Goal: Information Seeking & Learning: Learn about a topic

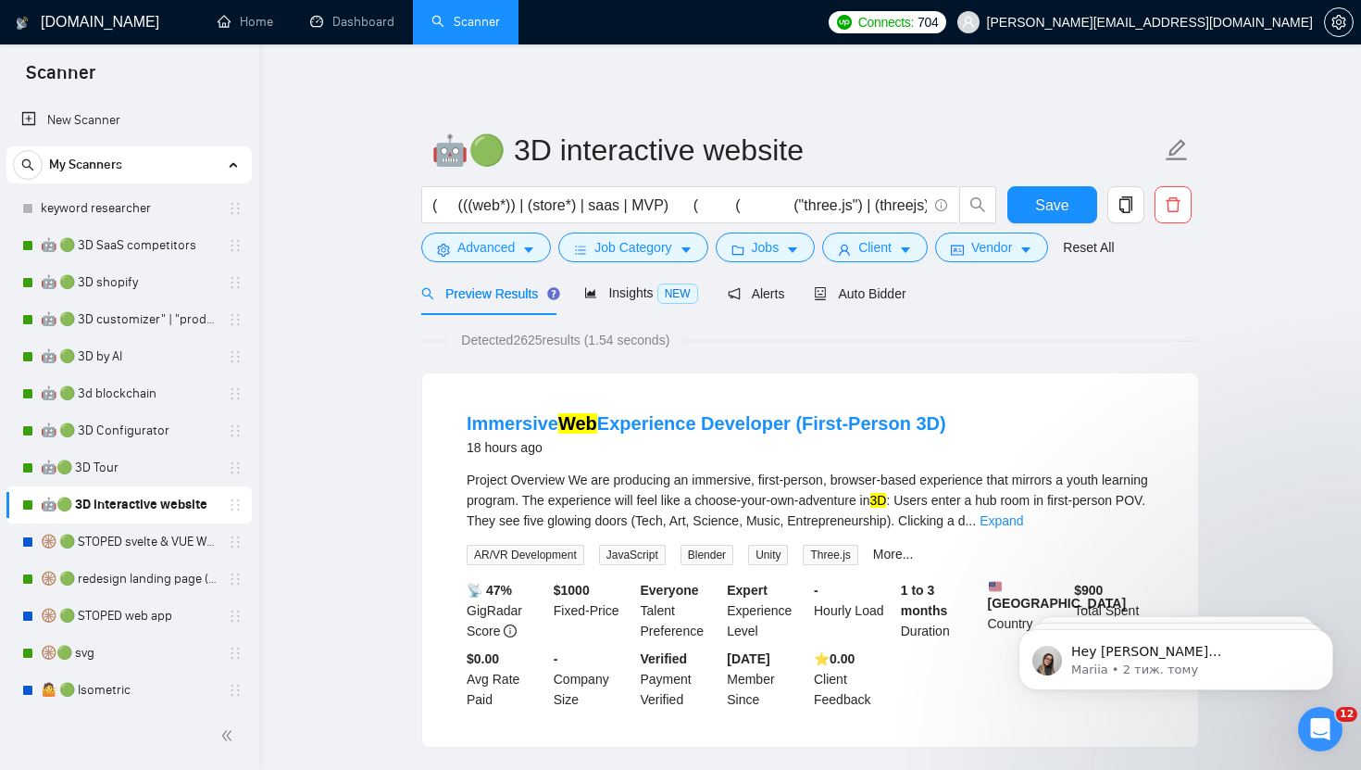
scroll to position [1229, 0]
click at [114, 212] on link "keyword researcher" at bounding box center [129, 208] width 176 height 37
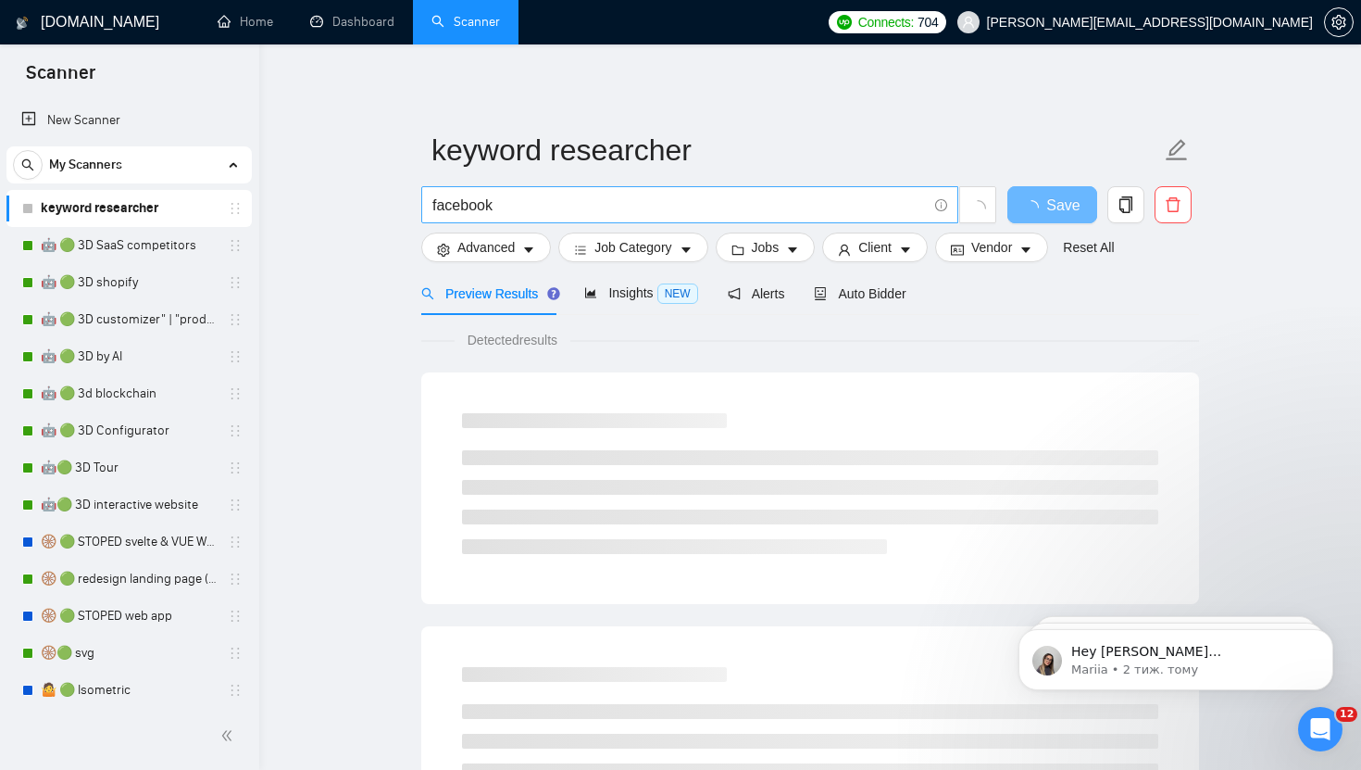
click at [547, 213] on input "facebook" at bounding box center [680, 205] width 495 height 23
paste input "3 d" OR "3-d"
click at [460, 202] on input "3 d" OR "3-d" at bounding box center [680, 205] width 495 height 23
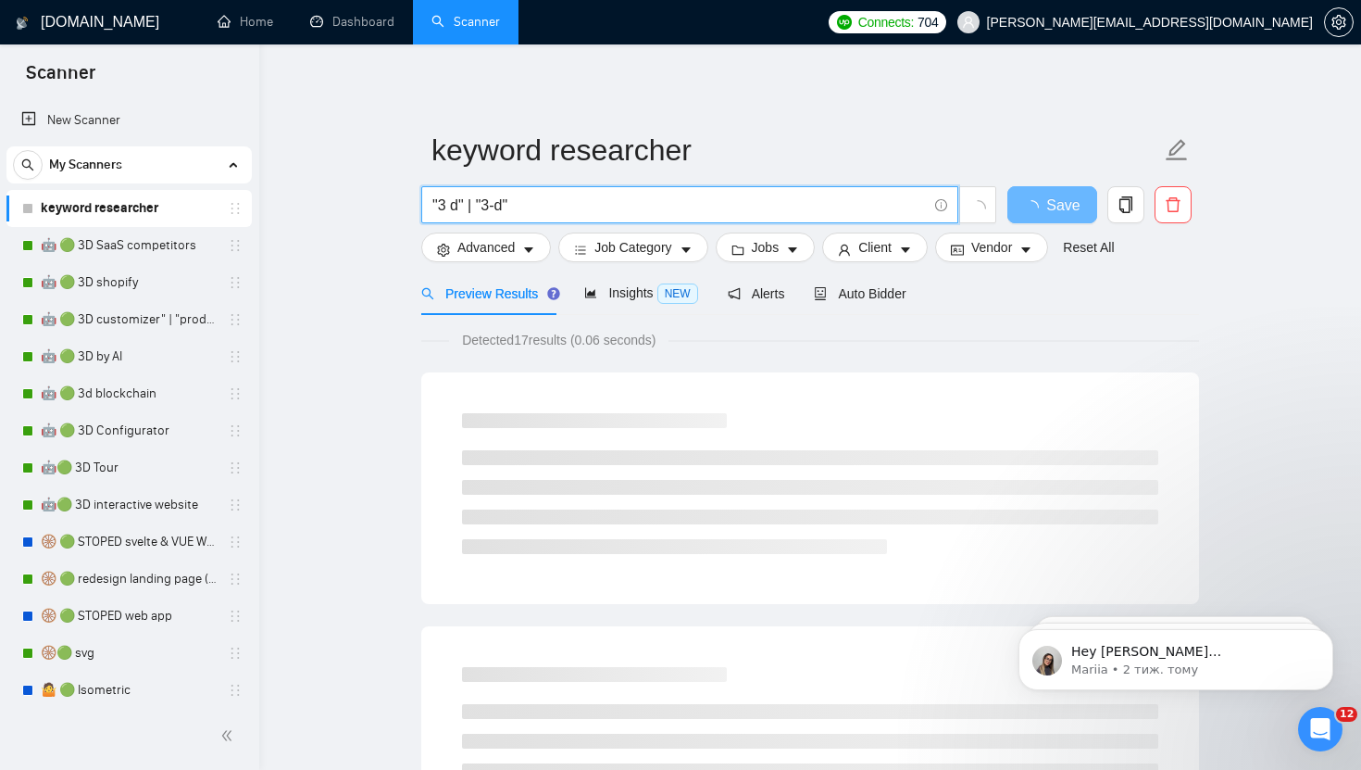
click at [560, 201] on input ""3 d" | "3-d"" at bounding box center [680, 205] width 495 height 23
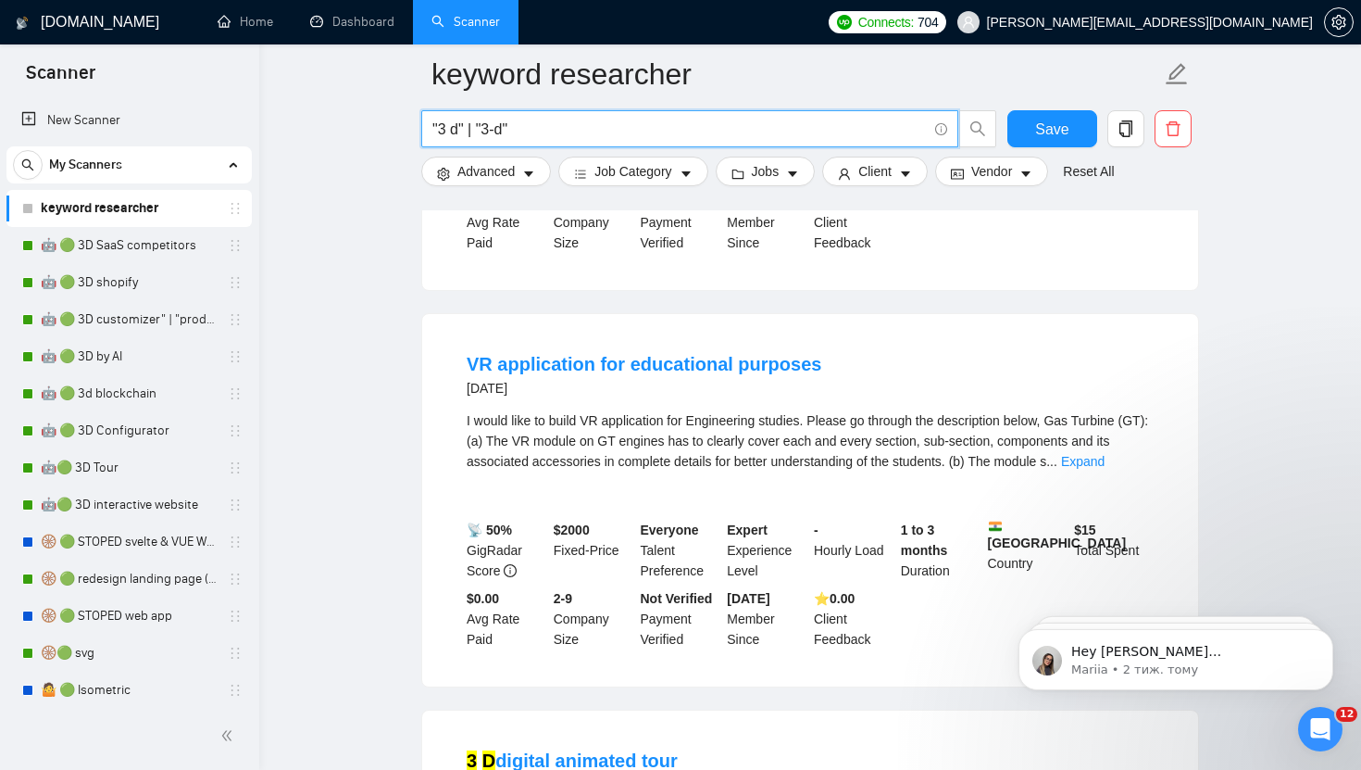
scroll to position [499, 0]
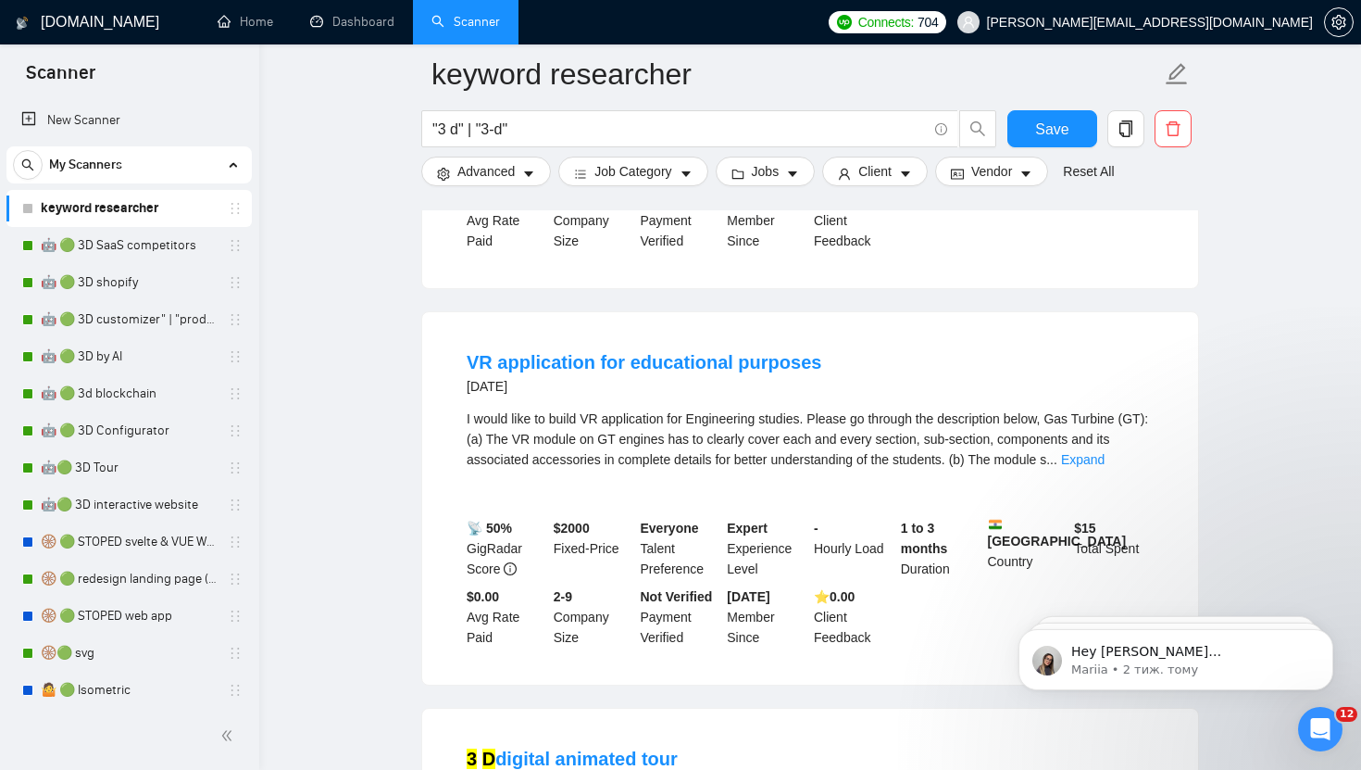
drag, startPoint x: 546, startPoint y: 401, endPoint x: 420, endPoint y: 401, distance: 126.0
click at [421, 401] on div "VR application for educational purposes 2 years ago I would like to build VR ap…" at bounding box center [810, 498] width 778 height 374
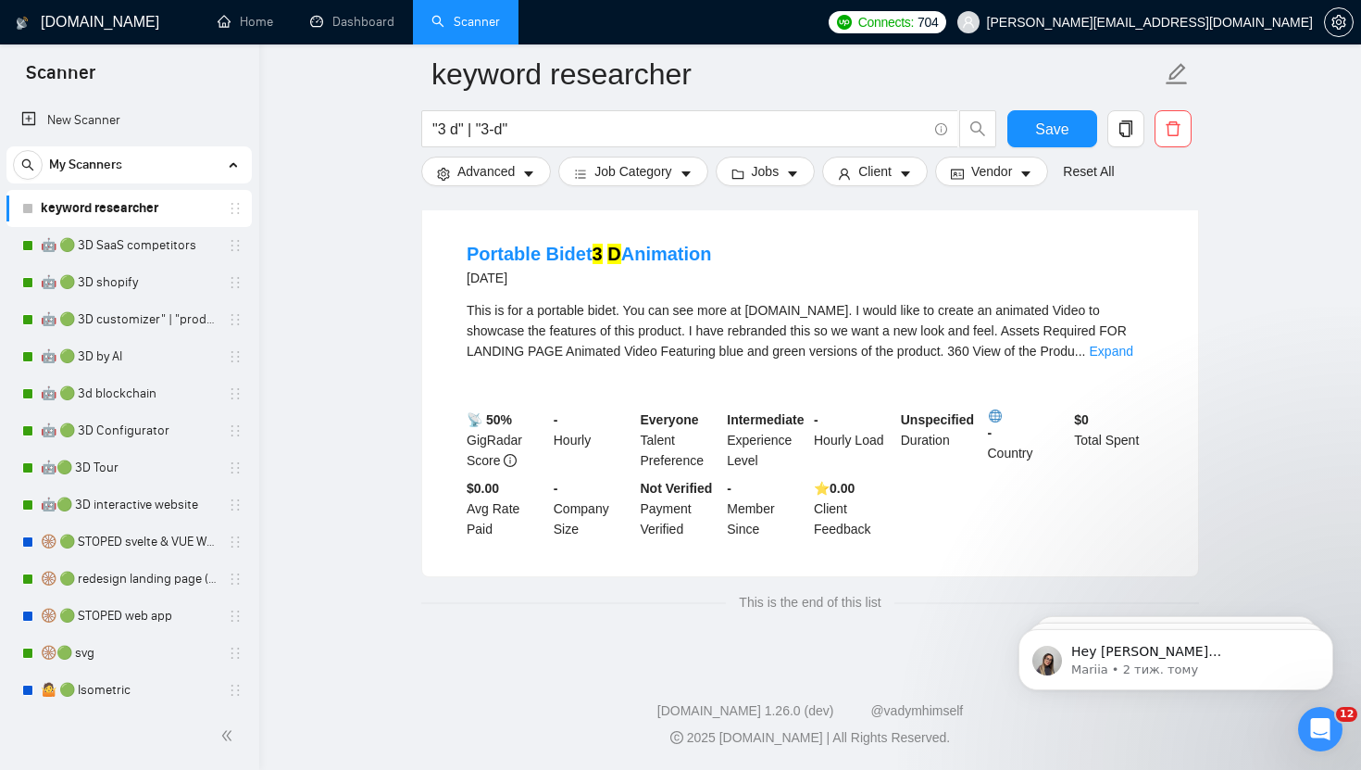
scroll to position [3801, 0]
drag, startPoint x: 537, startPoint y: 290, endPoint x: 407, endPoint y: 290, distance: 130.6
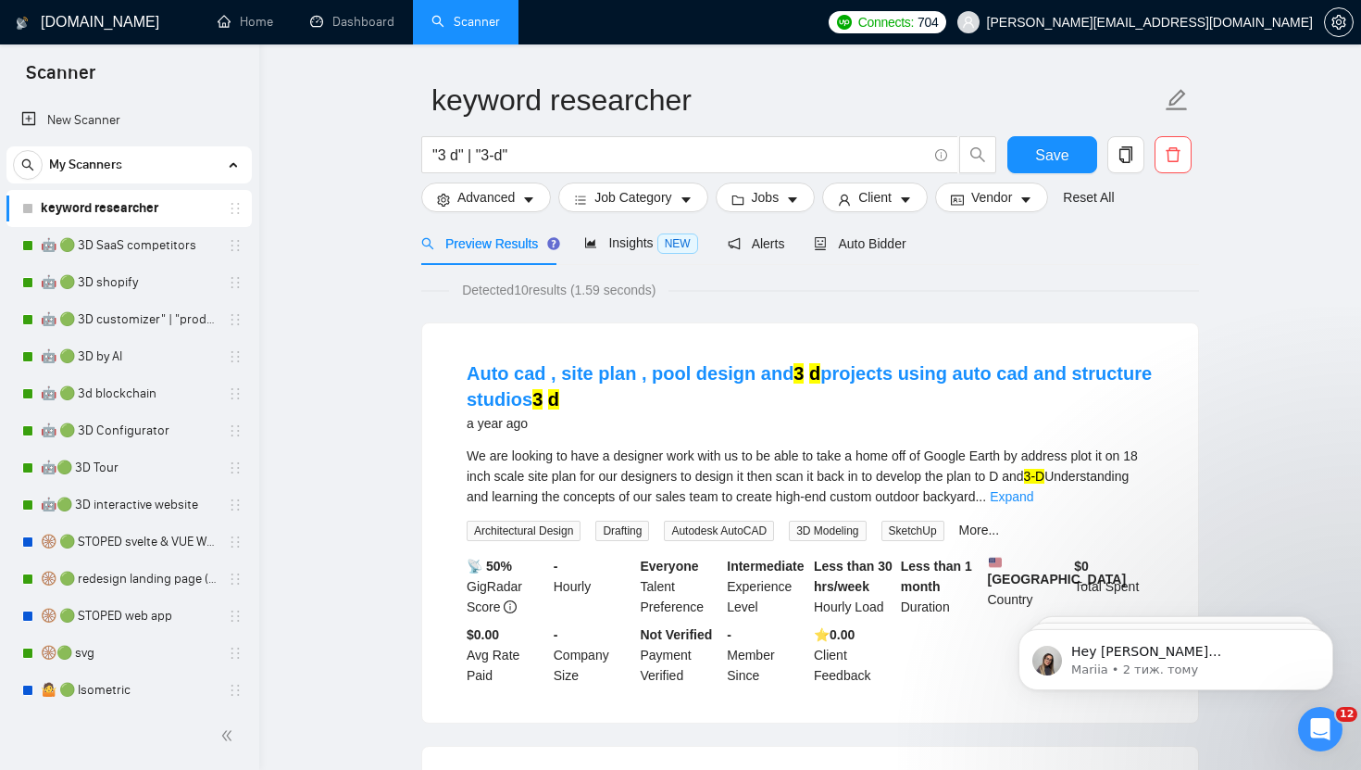
scroll to position [0, 0]
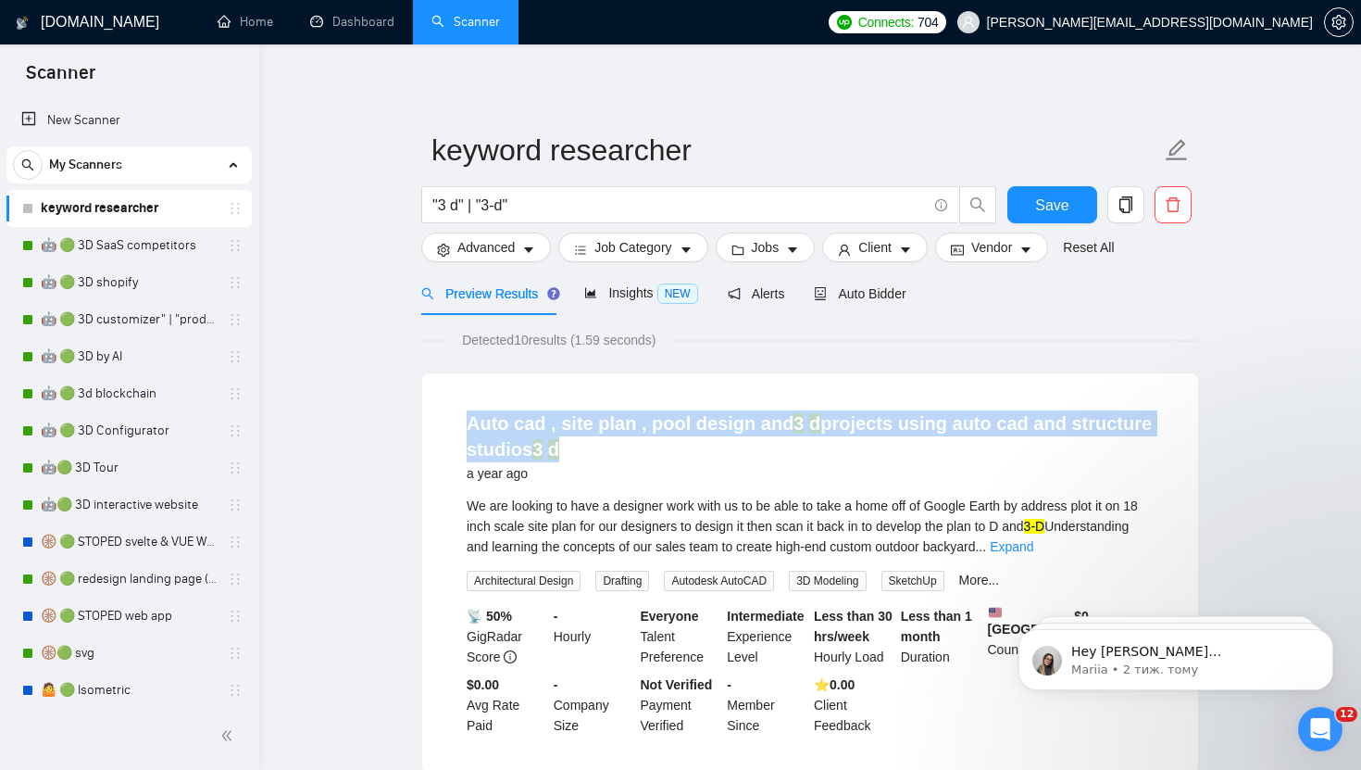
drag, startPoint x: 574, startPoint y: 457, endPoint x: 449, endPoint y: 431, distance: 127.7
click at [449, 431] on li "Auto cad , site plan , pool design and 3 d projects using auto cad and structur…" at bounding box center [811, 572] width 732 height 355
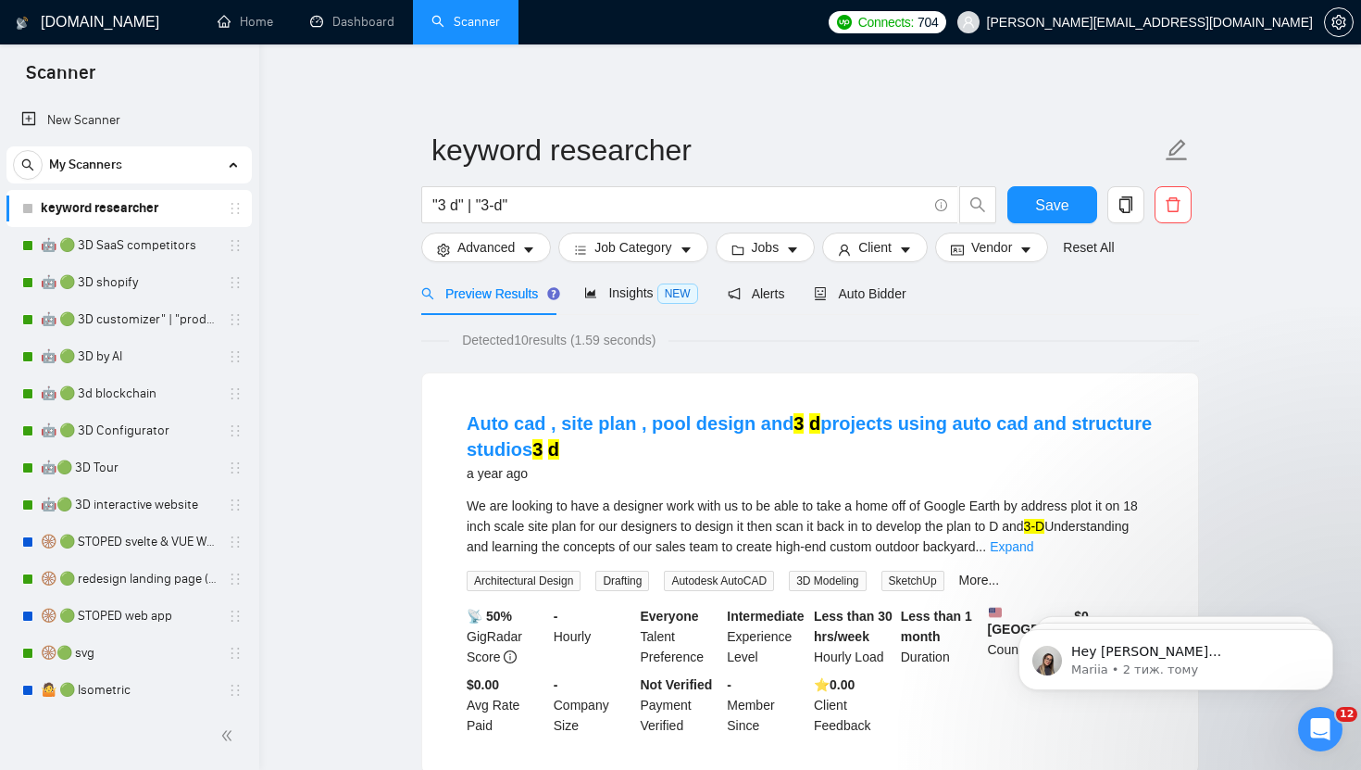
click at [538, 205] on input ""3 d" | "3-d"" at bounding box center [680, 205] width 495 height 23
drag, startPoint x: 546, startPoint y: 207, endPoint x: 301, endPoint y: 207, distance: 244.5
paste input "(nodejs | node.js | node-js | node,js | express | express.js | express,js | nes…"
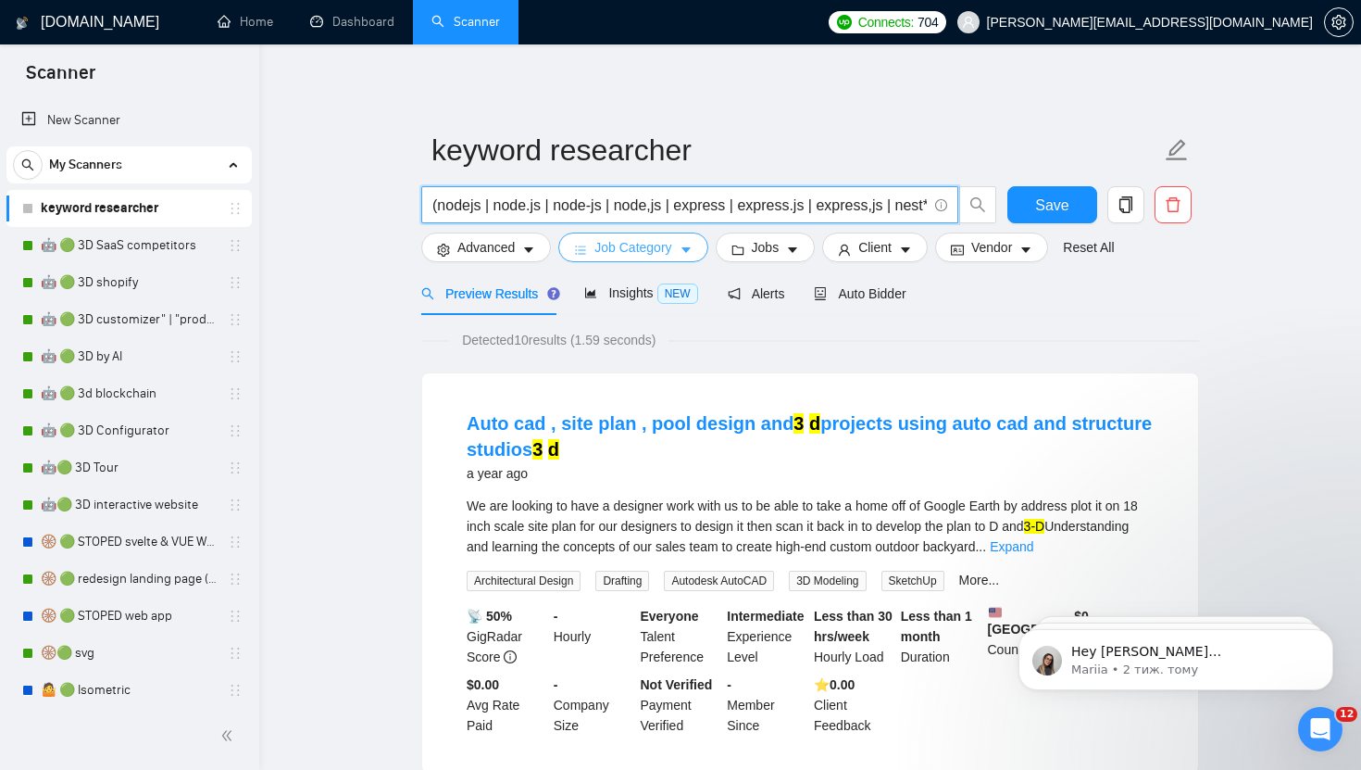
scroll to position [0, 18]
click at [684, 210] on input "(nodejs | node.js | node-js | node,js | express | express.js | express,js | nes…" at bounding box center [680, 205] width 495 height 23
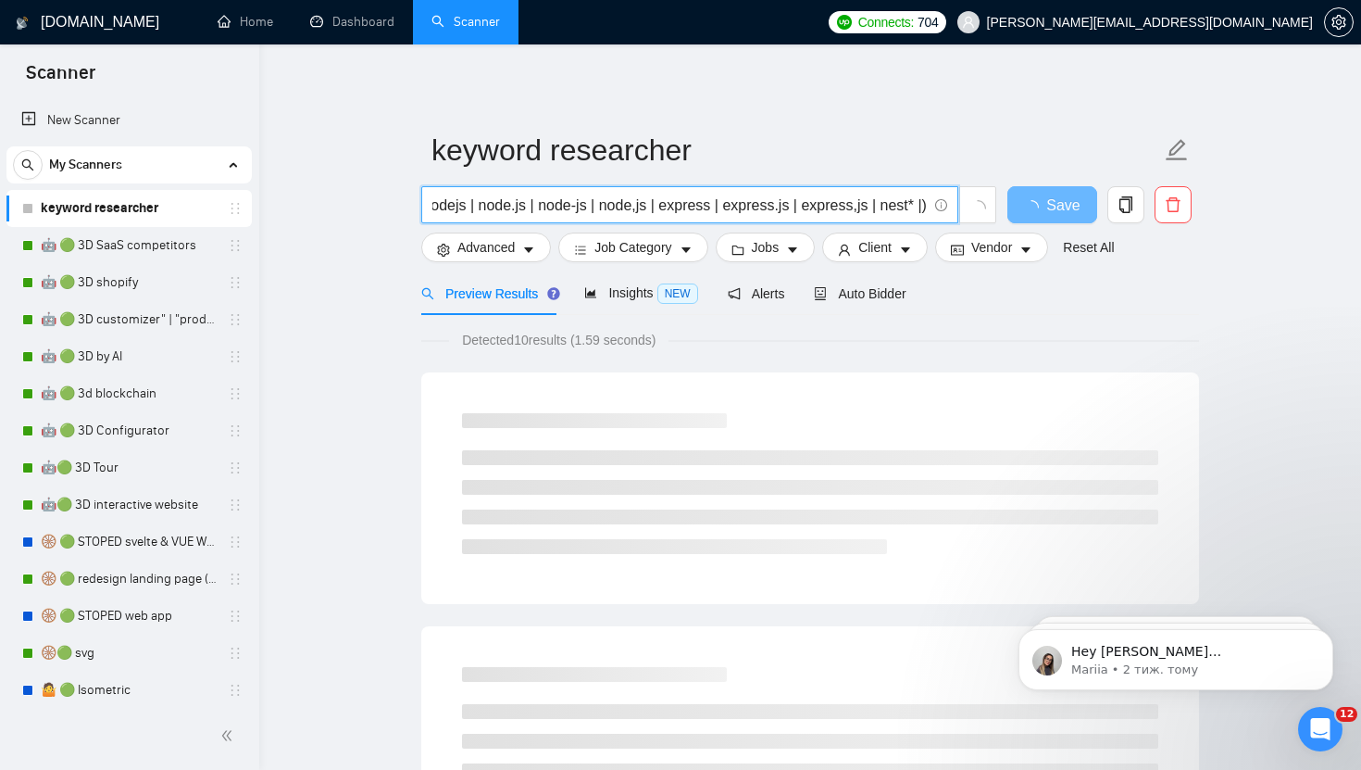
click at [684, 210] on input "(nodejs | node.js | node-js | node,js | express | express.js | express,js | nes…" at bounding box center [680, 205] width 495 height 23
paste input "express"
type input "express"
click at [505, 250] on span "Advanced" at bounding box center [486, 247] width 57 height 20
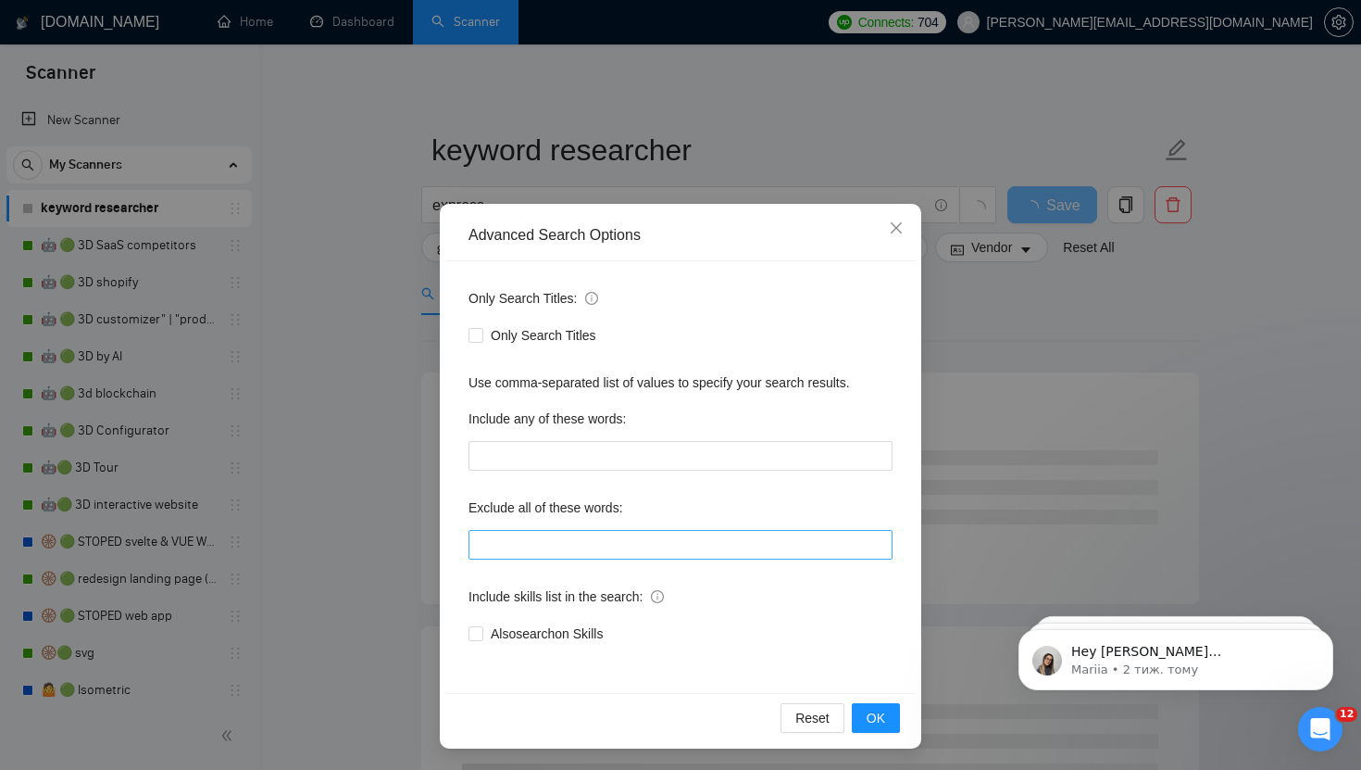
scroll to position [1, 0]
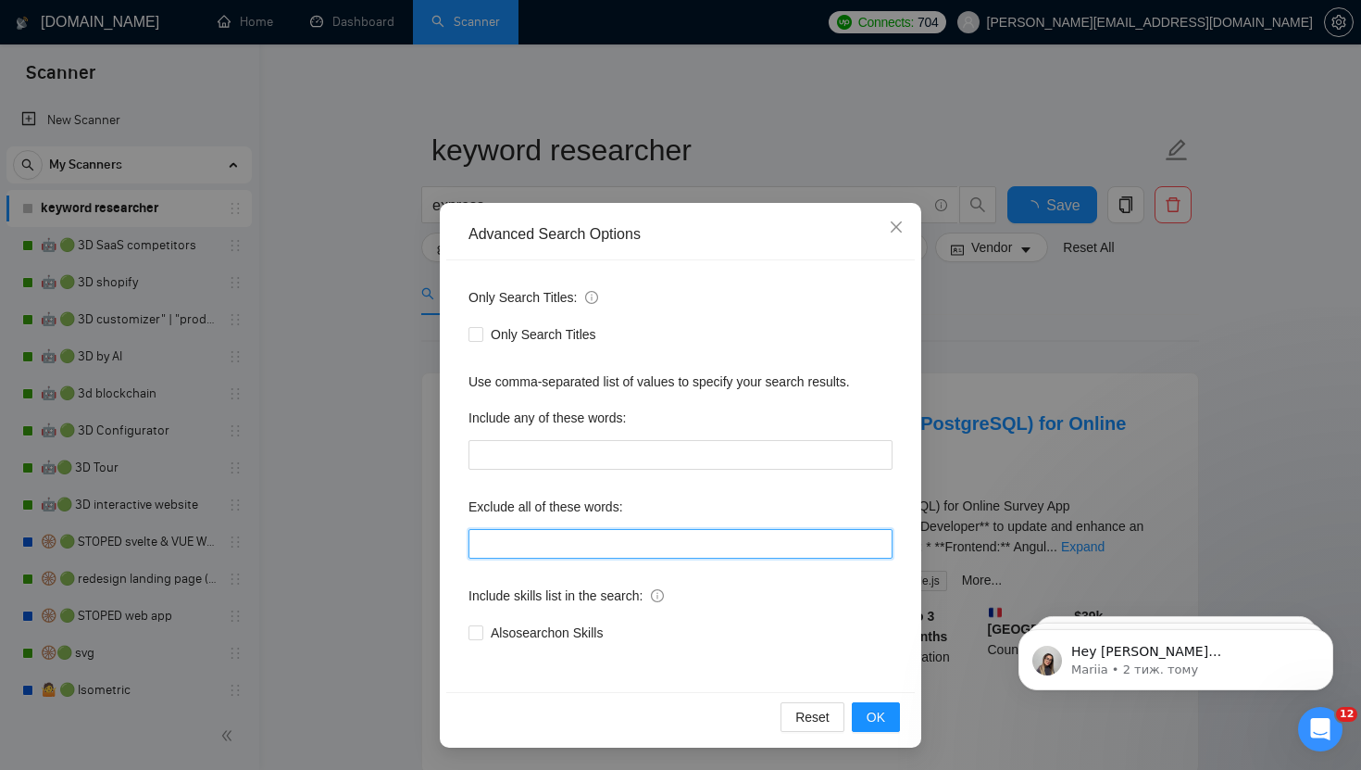
click at [555, 545] on input "text" at bounding box center [681, 544] width 424 height 30
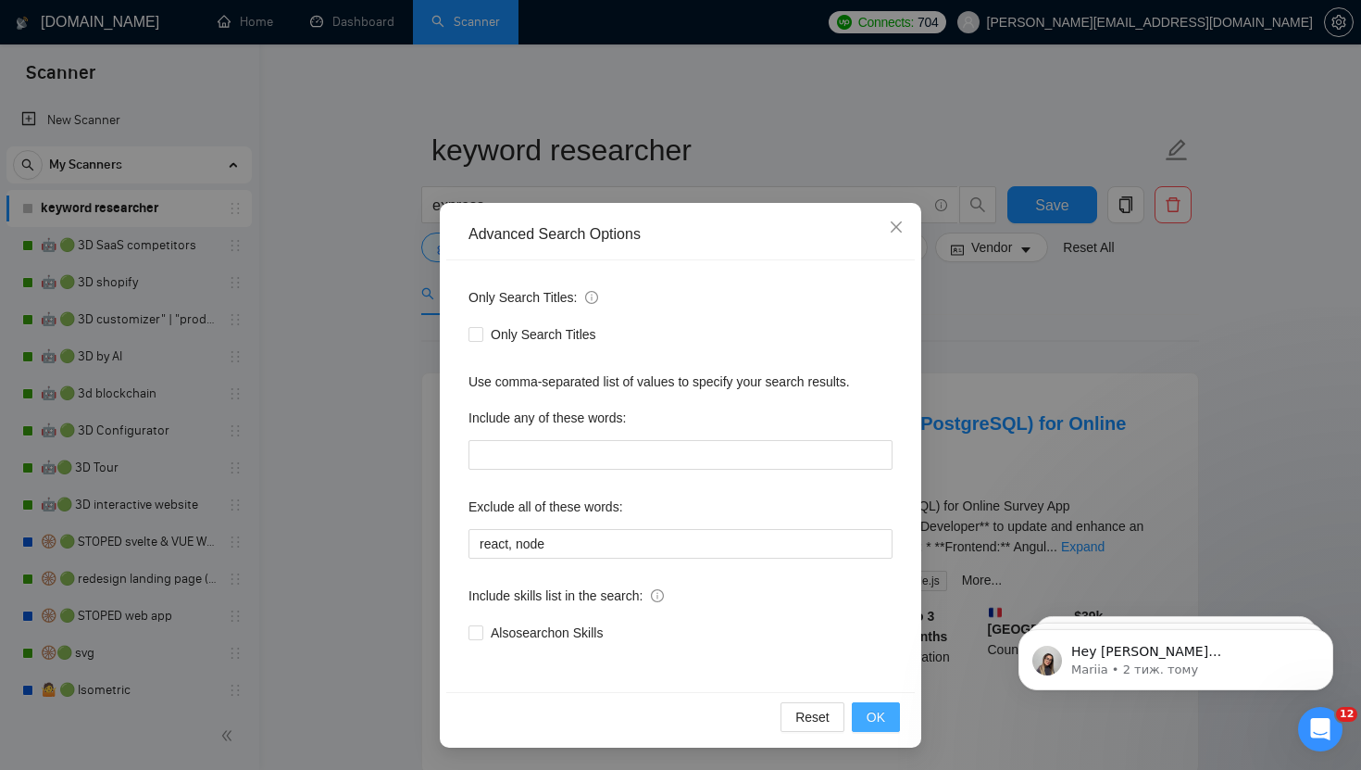
click at [878, 716] on span "OK" at bounding box center [876, 717] width 19 height 20
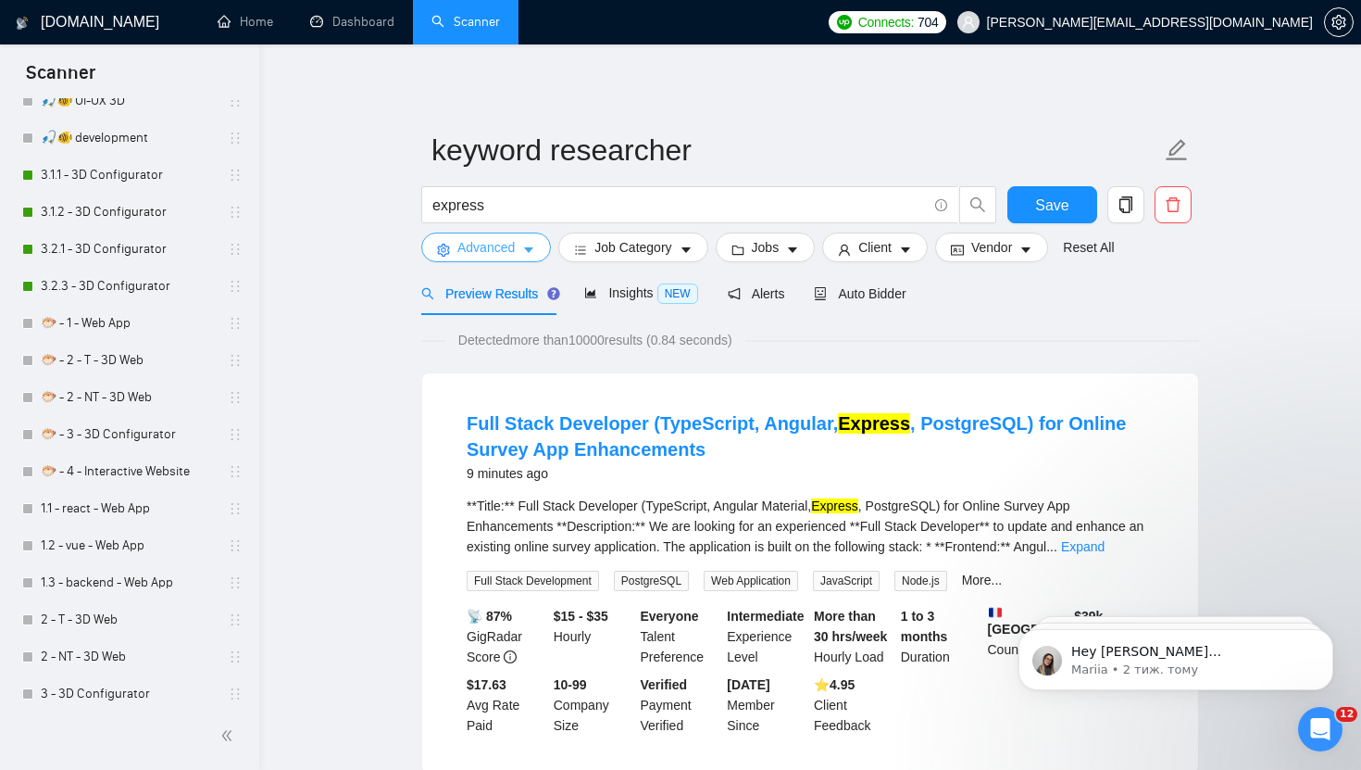
scroll to position [1229, 0]
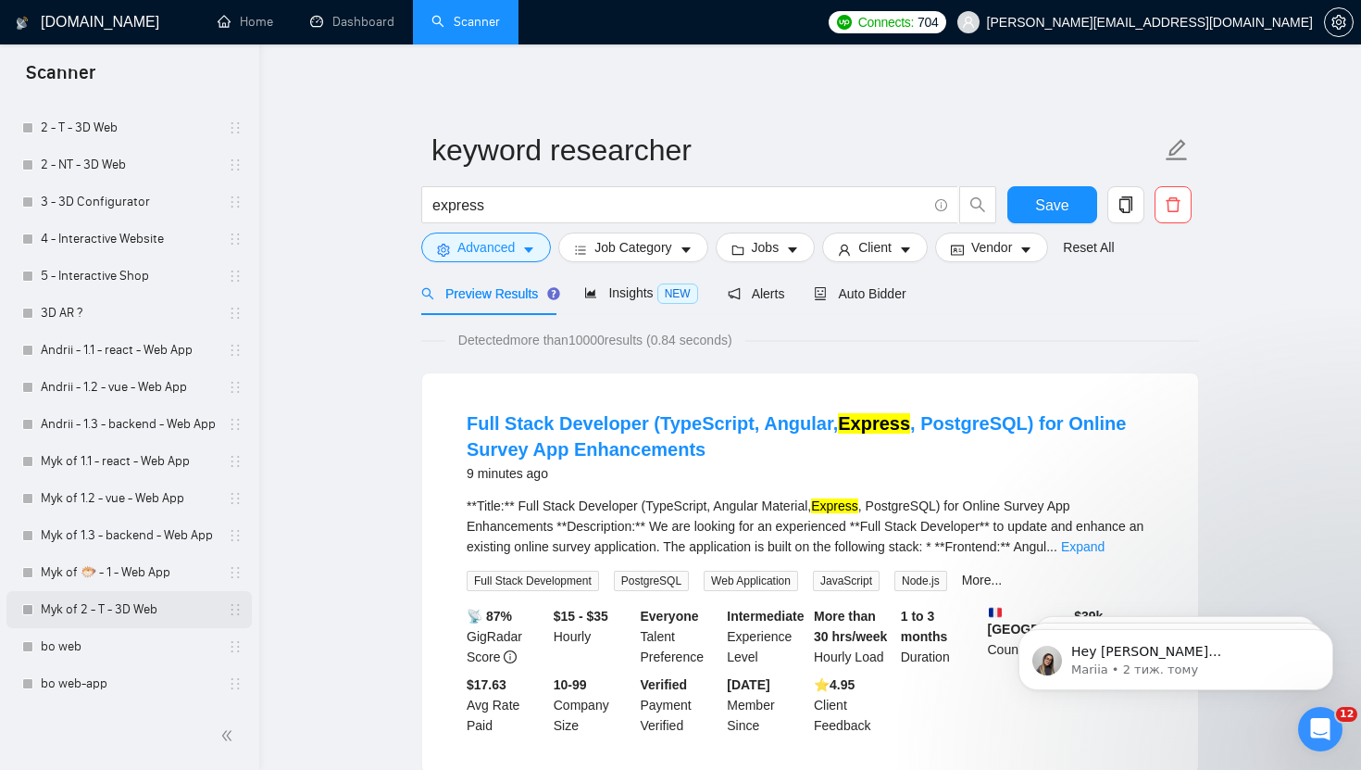
click at [119, 611] on link "Myk of 2 - T - 3D Web" at bounding box center [129, 609] width 176 height 37
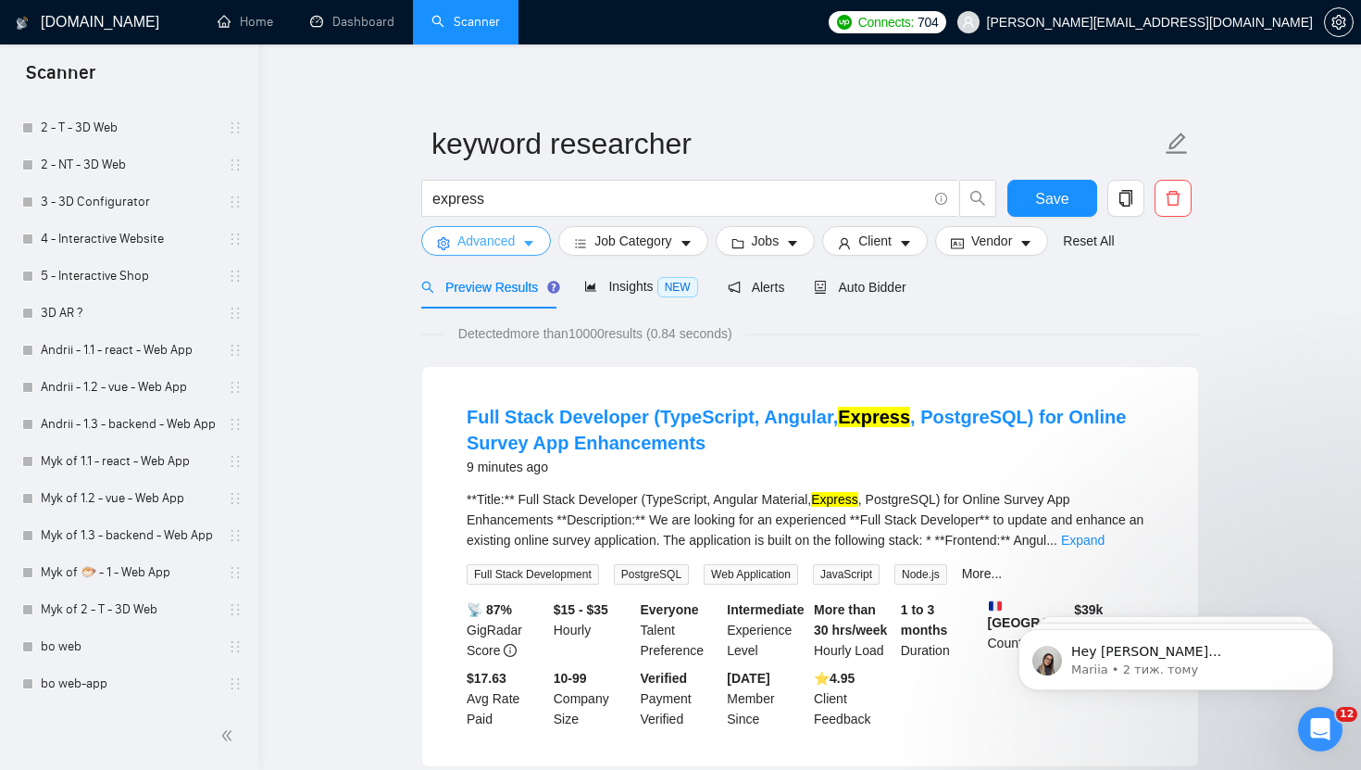
click at [474, 242] on span "Advanced" at bounding box center [486, 241] width 57 height 20
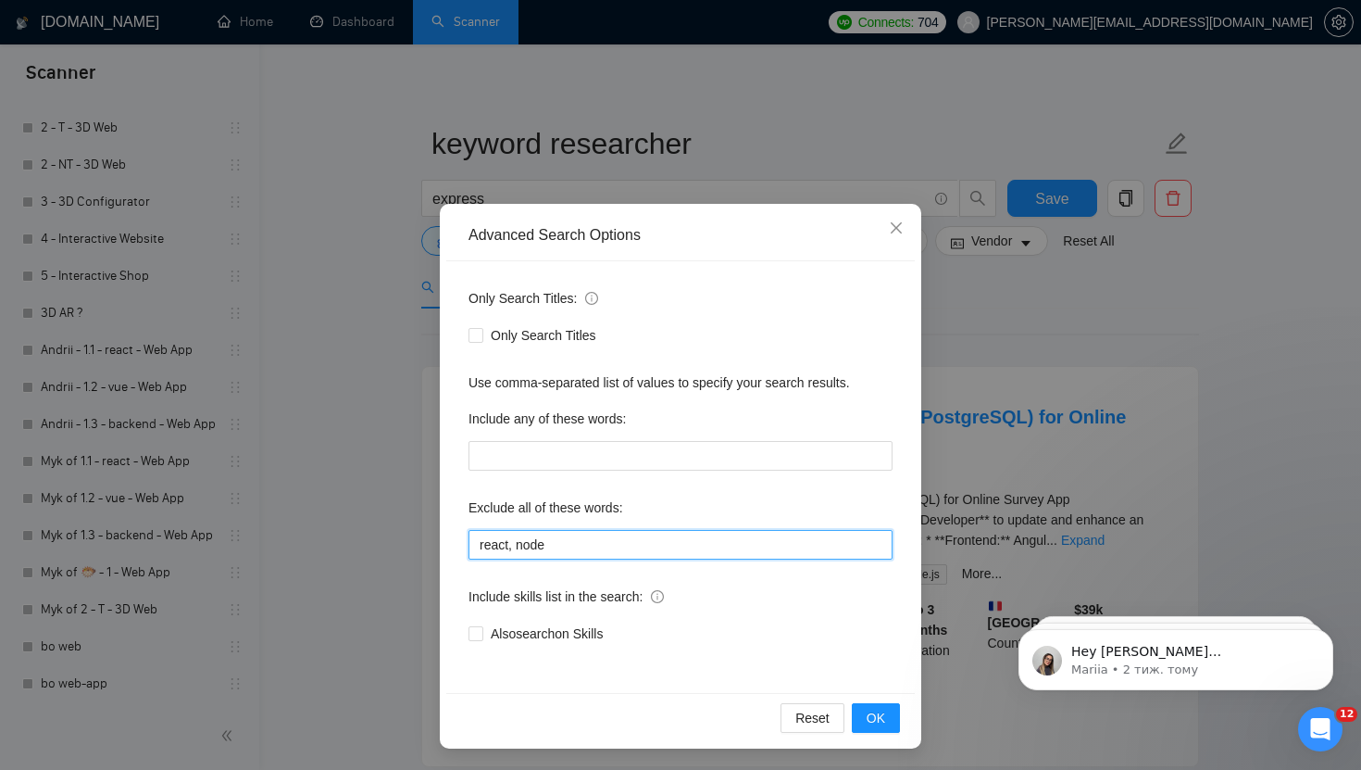
click at [599, 548] on input "react, node" at bounding box center [681, 545] width 424 height 30
click at [886, 715] on button "OK" at bounding box center [876, 718] width 48 height 30
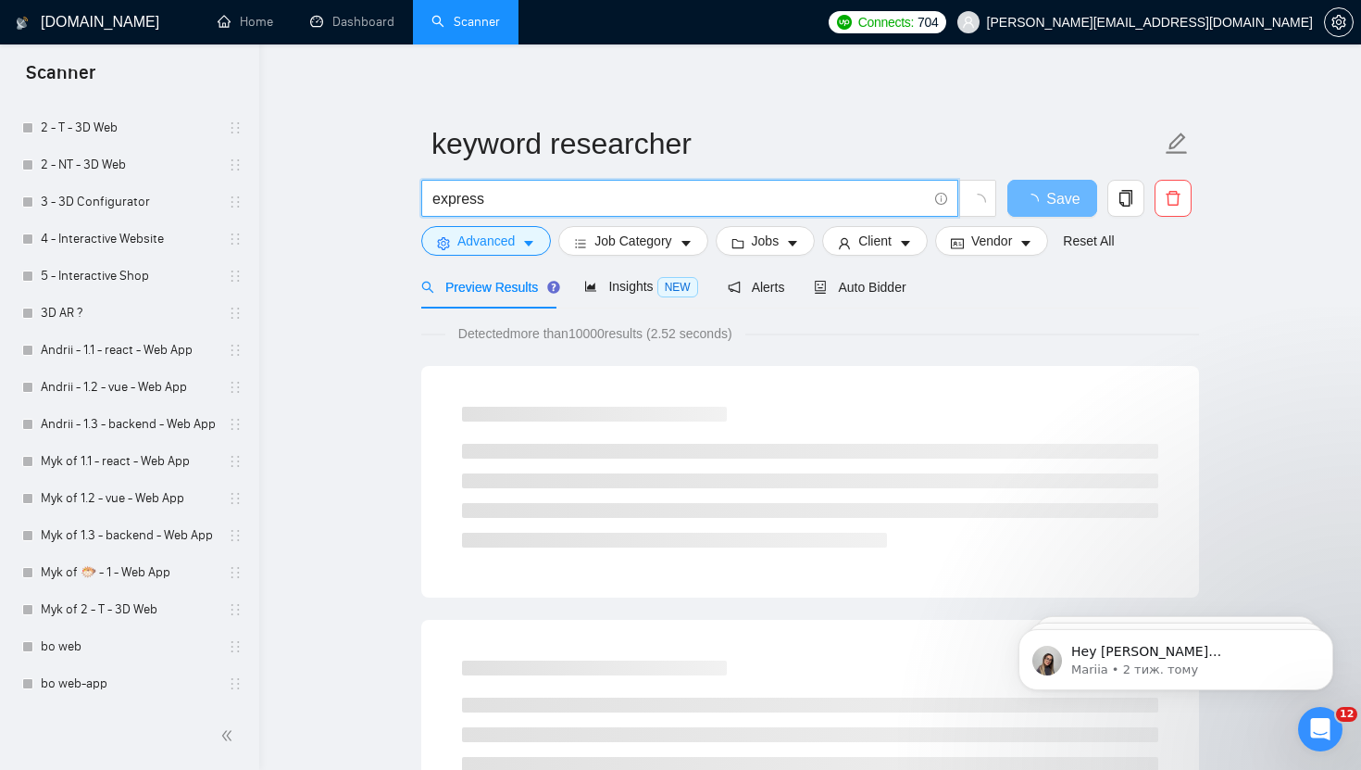
drag, startPoint x: 514, startPoint y: 196, endPoint x: 374, endPoint y: 196, distance: 139.9
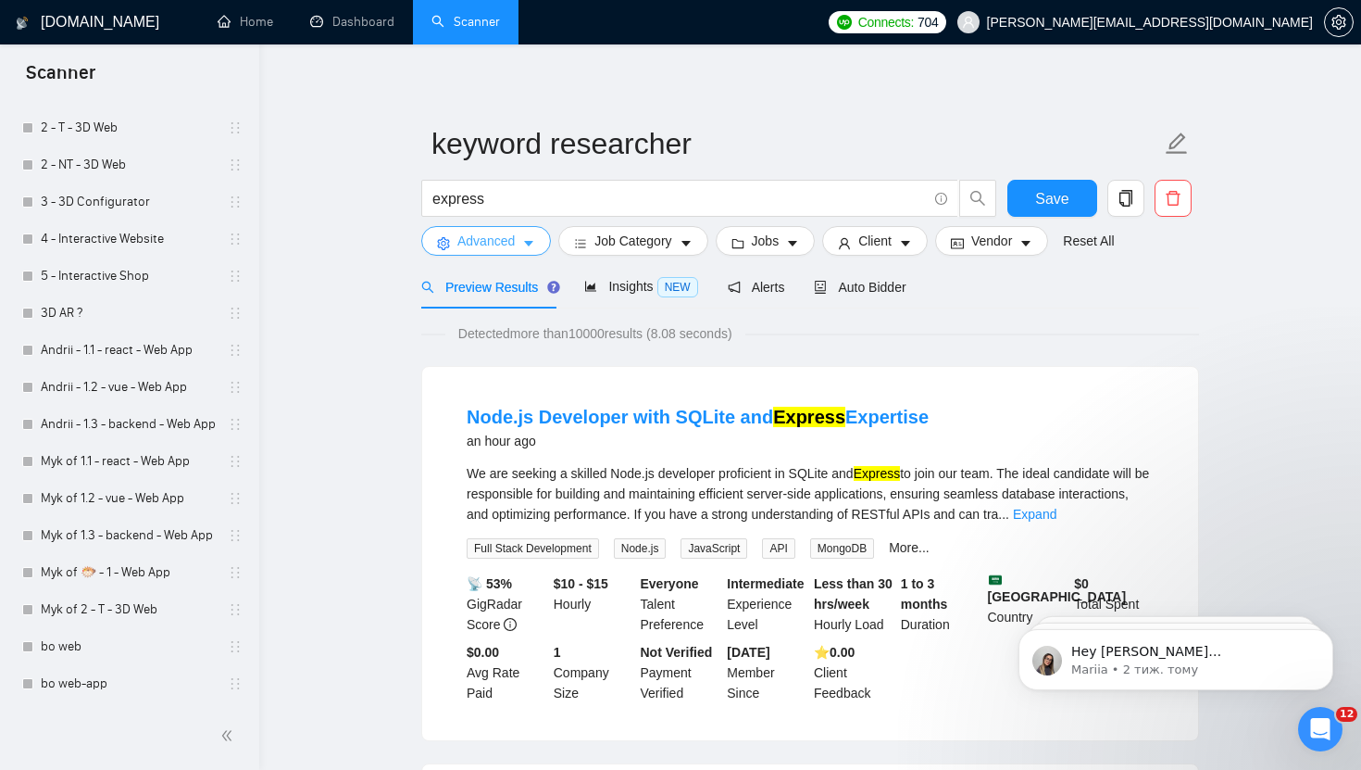
click at [499, 245] on span "Advanced" at bounding box center [486, 241] width 57 height 20
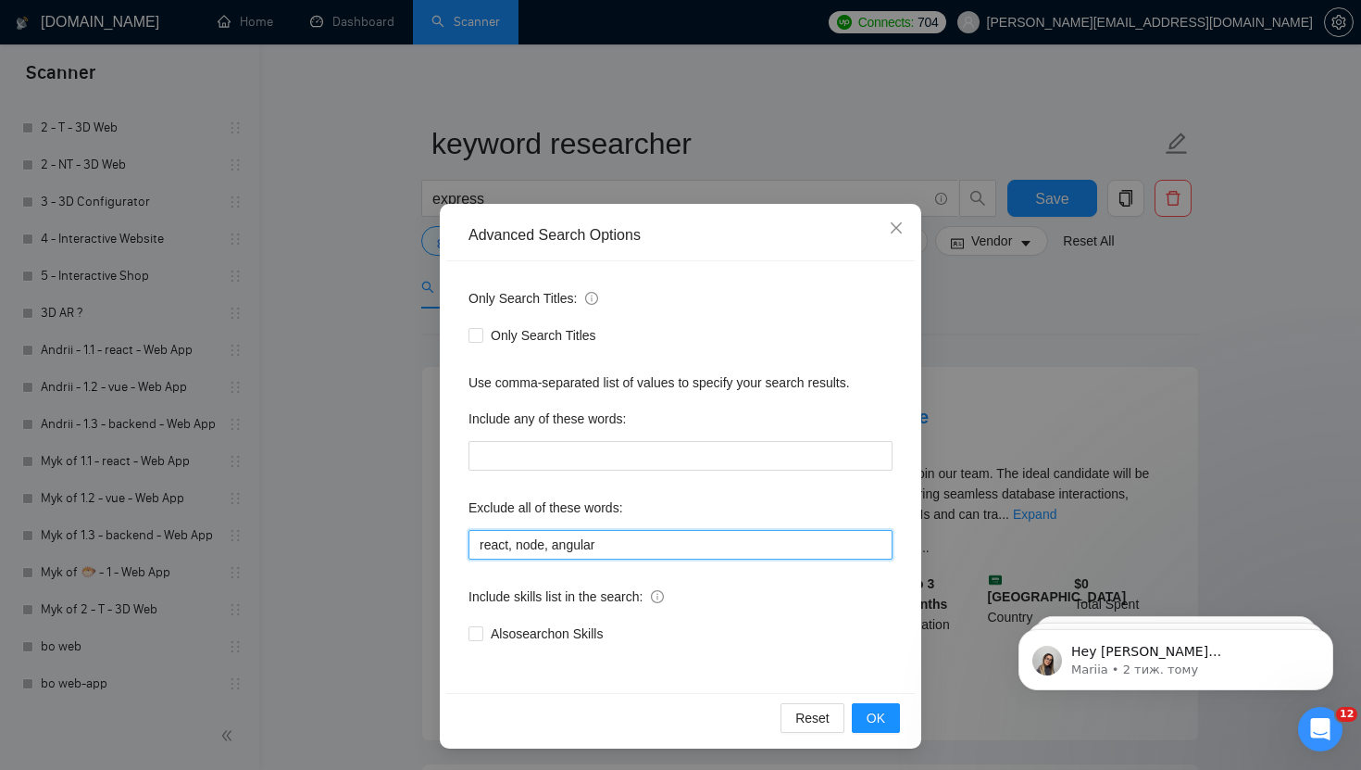
click at [510, 550] on input "react, node, angular" at bounding box center [681, 545] width 424 height 30
click at [548, 546] on input "react*, node, angular" at bounding box center [681, 545] width 424 height 30
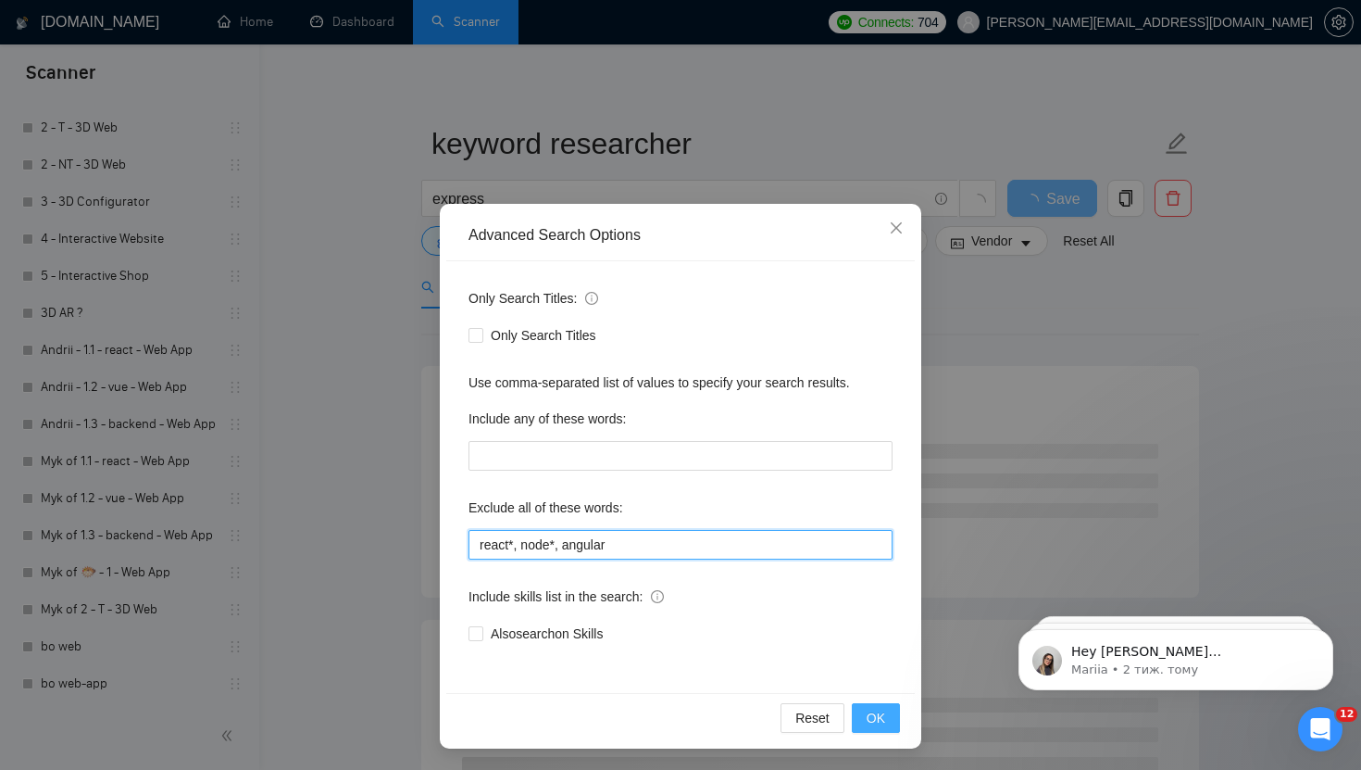
type input "react*, node*, angular"
click at [878, 709] on span "OK" at bounding box center [876, 718] width 19 height 20
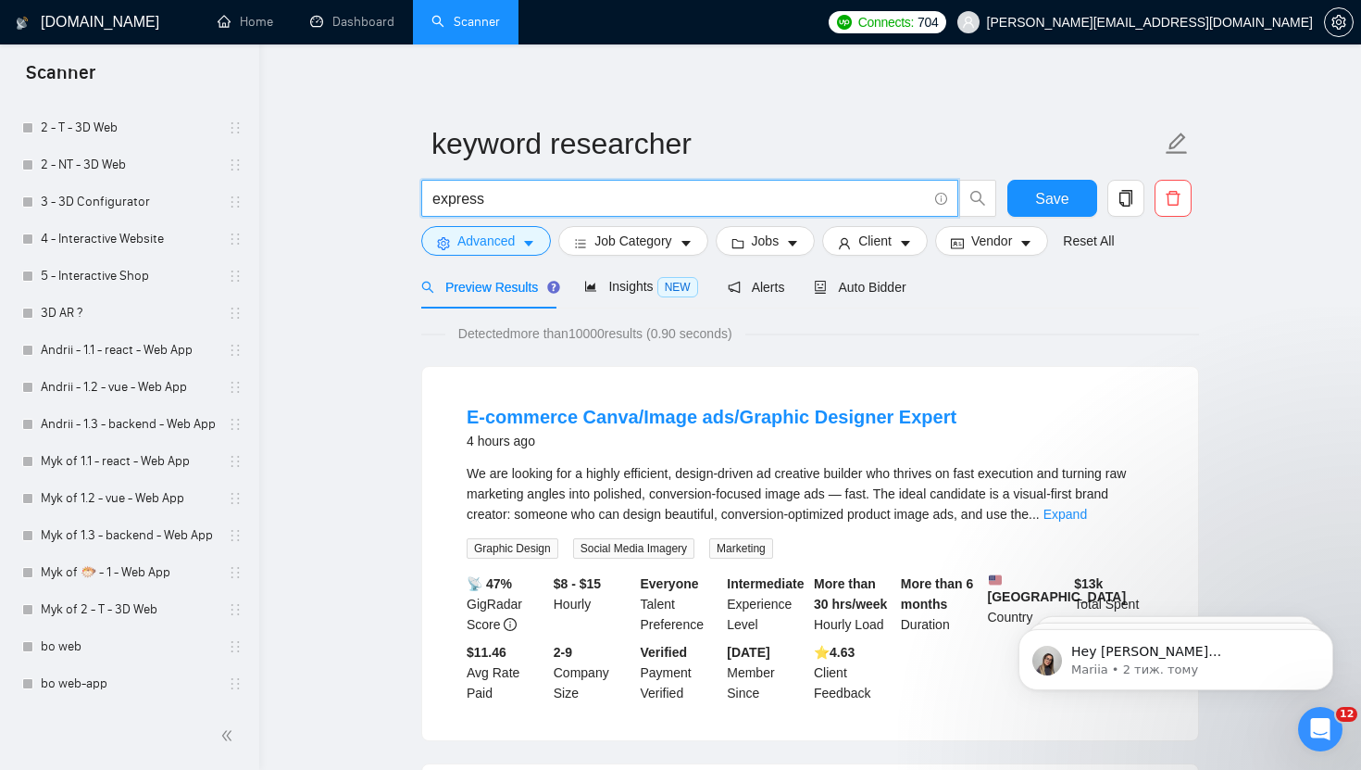
click at [499, 204] on input "express" at bounding box center [680, 198] width 495 height 23
paste input "(| interac* | visual* | anim*)+(threejs* | three.js* | three,js* | three-js* | …"
type input "(| interac* | visual* | anim*)+(threejs* | three.js* | three,js* | three-js* | …"
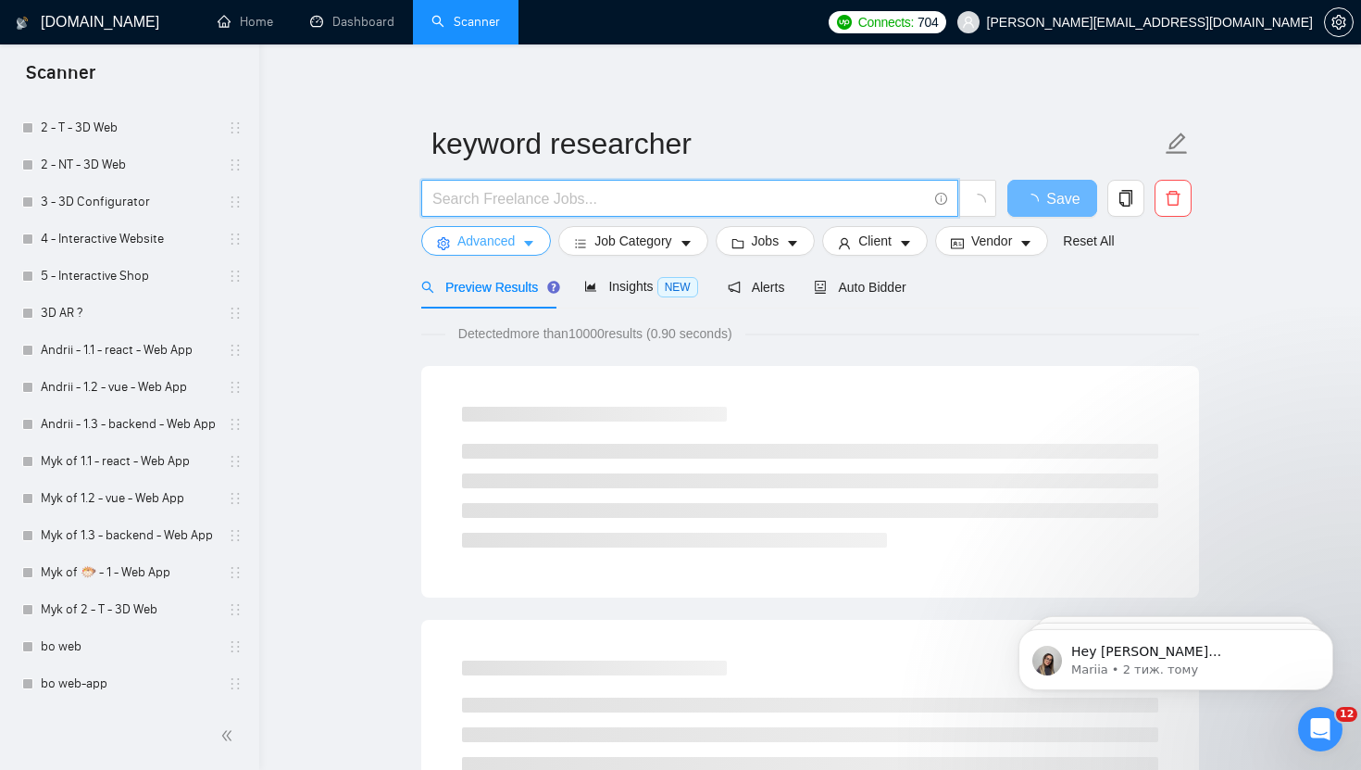
click at [491, 247] on span "Advanced" at bounding box center [486, 241] width 57 height 20
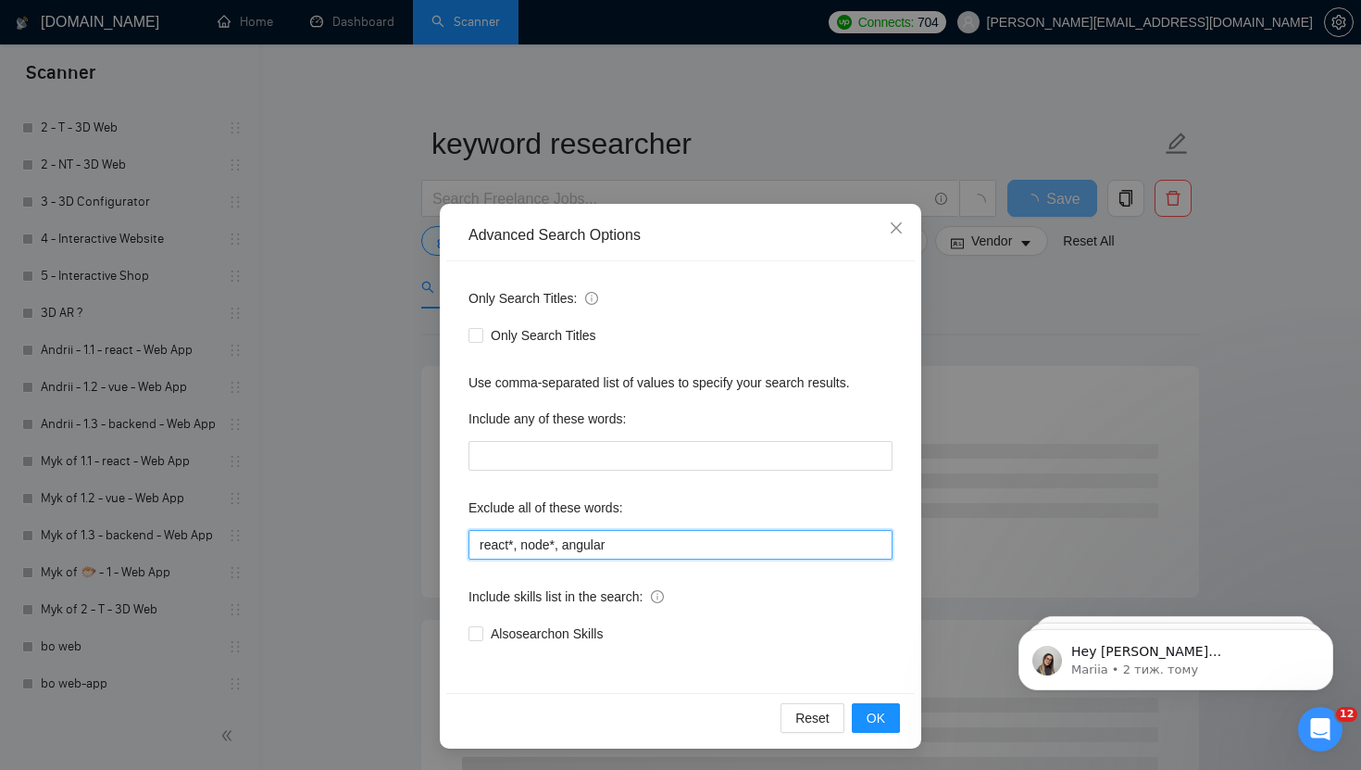
click at [571, 553] on input "react*, node*, angular" at bounding box center [681, 545] width 424 height 30
paste input "(nodejs | node.js | node-js | node,js | express | express.js | express,js | nes…"
click at [673, 543] on input "(nodejs | node.js | node-js | node,js | express | express.js | express,js | nes…" at bounding box center [681, 545] width 424 height 30
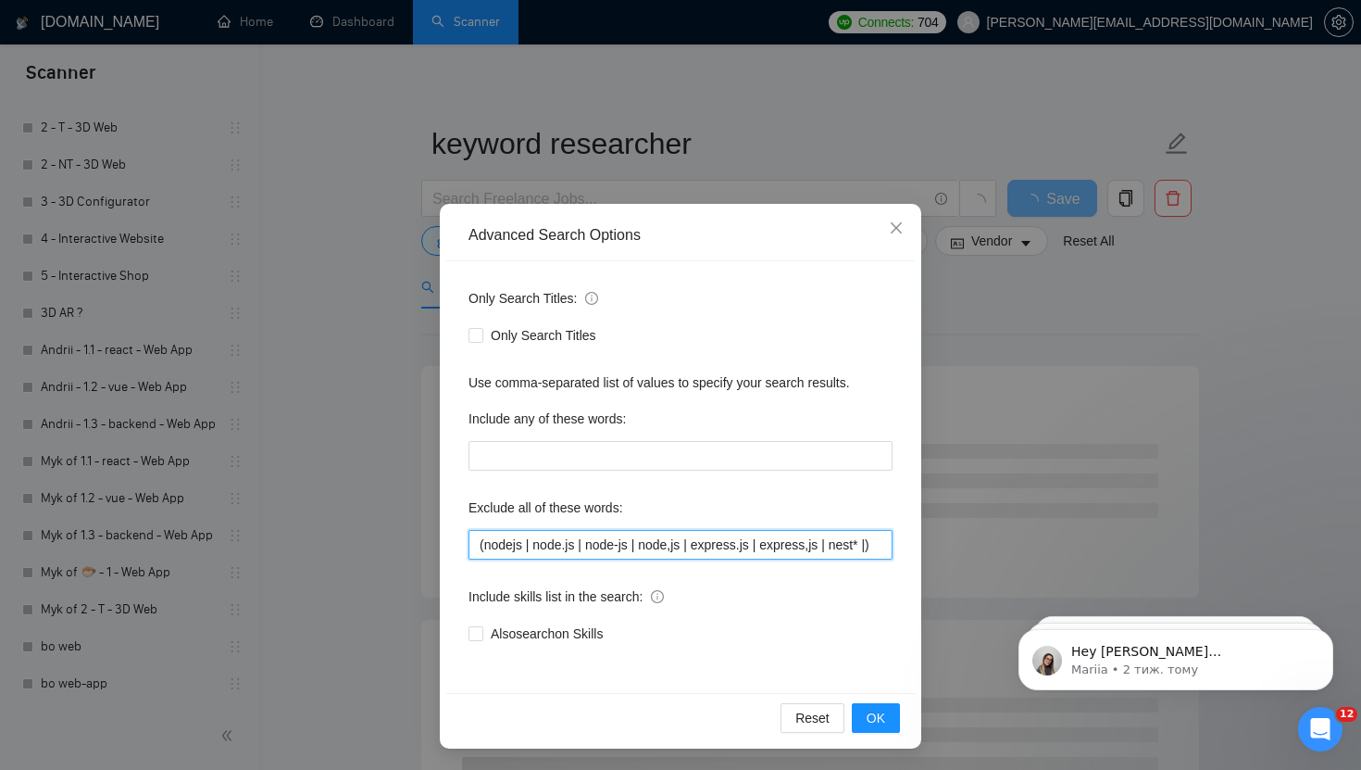
scroll to position [0, 0]
type input "(nodejs | node.js | node-js | node,js | express.js | express,js | nest* |)"
click at [880, 723] on span "OK" at bounding box center [876, 718] width 19 height 20
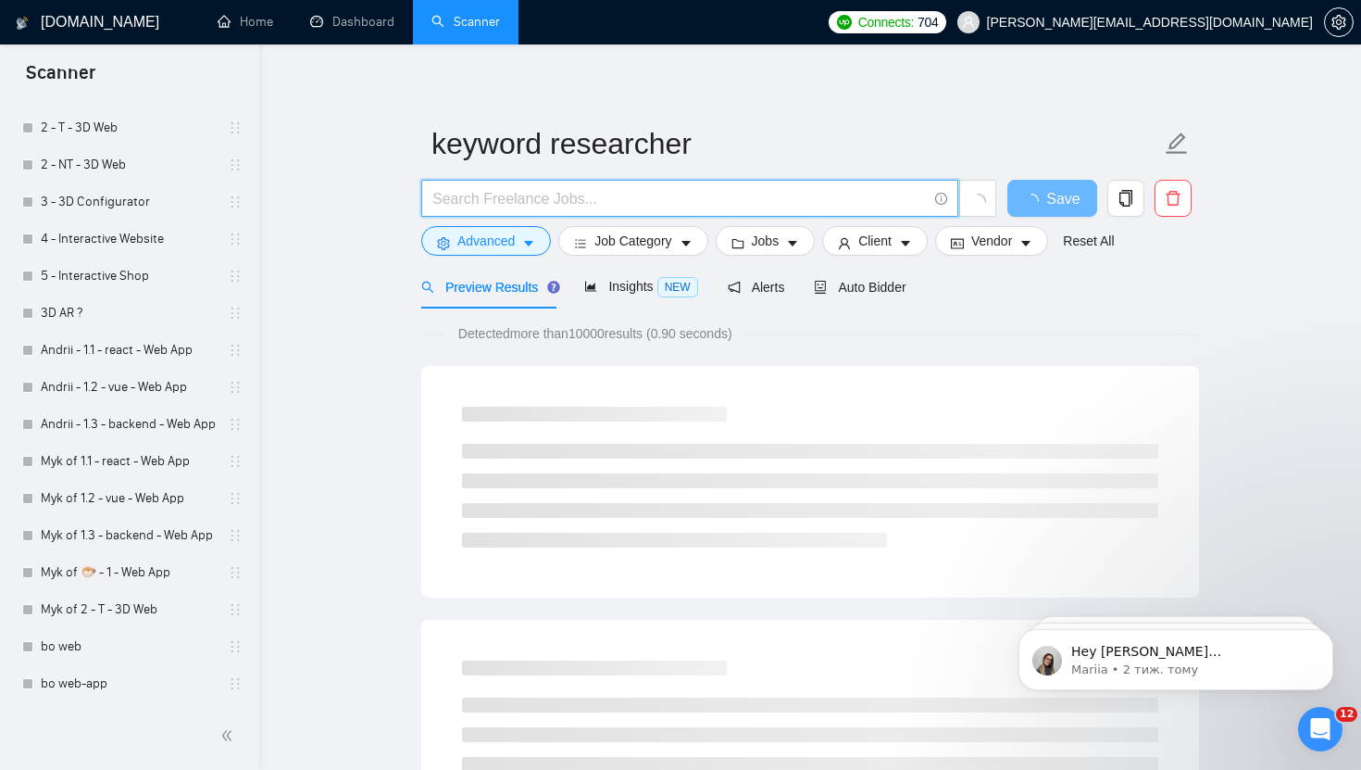
click at [597, 206] on input "text" at bounding box center [680, 198] width 495 height 23
type input "e"
paste input "express"
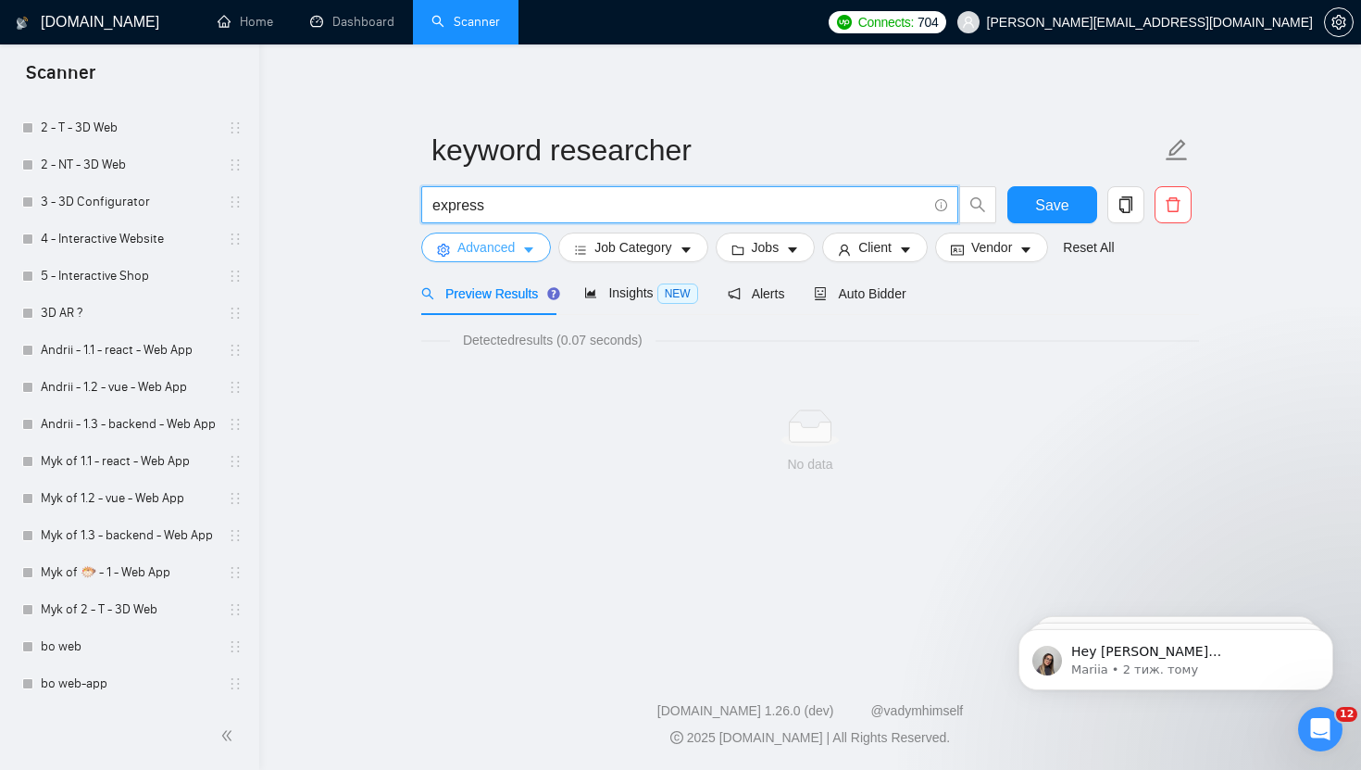
type input "express"
click at [522, 242] on button "Advanced" at bounding box center [486, 247] width 130 height 30
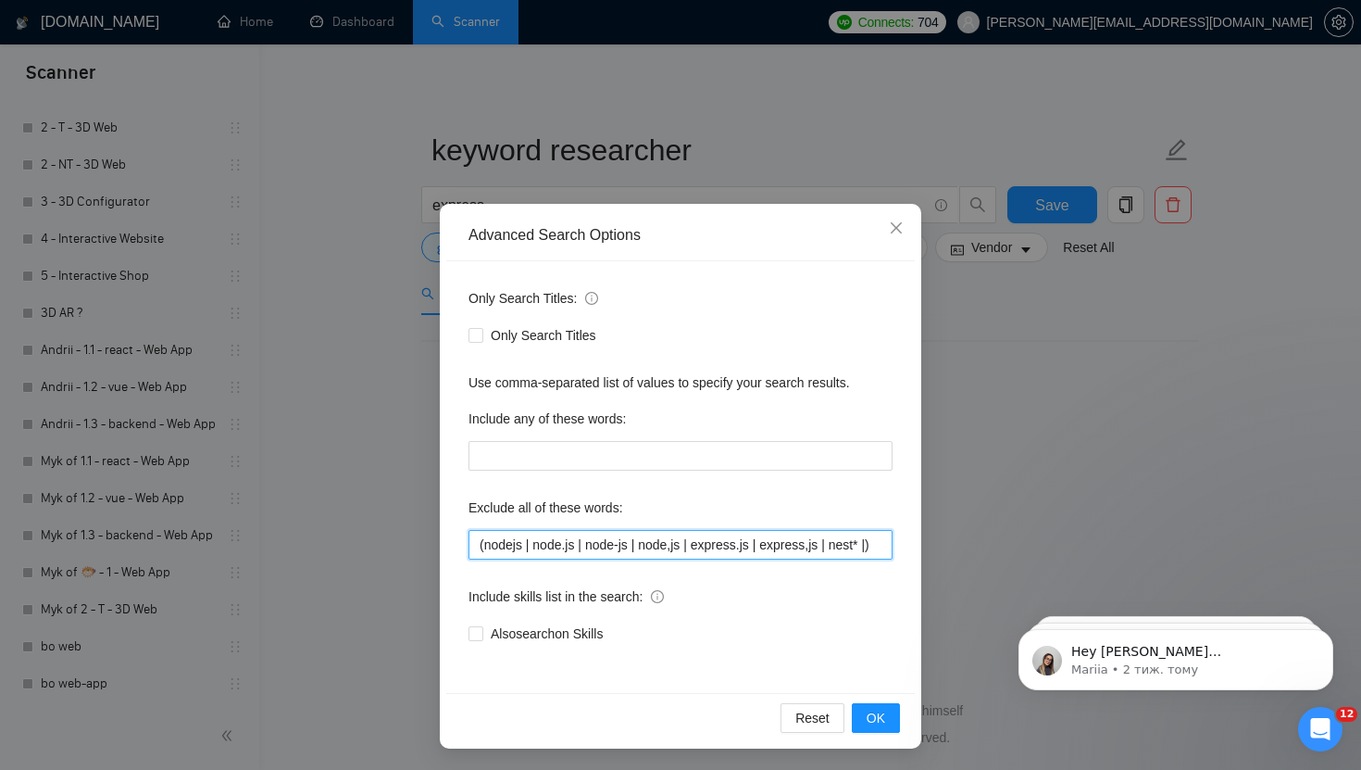
click at [526, 550] on input "(nodejs | node.js | node-js | node,js | express.js | express,js | nest* |)" at bounding box center [681, 545] width 424 height 30
paste input "nodejs, node.js, node-js, node,js, express.js, express,js, nest*"
type input "nodejs, node.js, node-js, node,js, express.js, express,js, nest*"
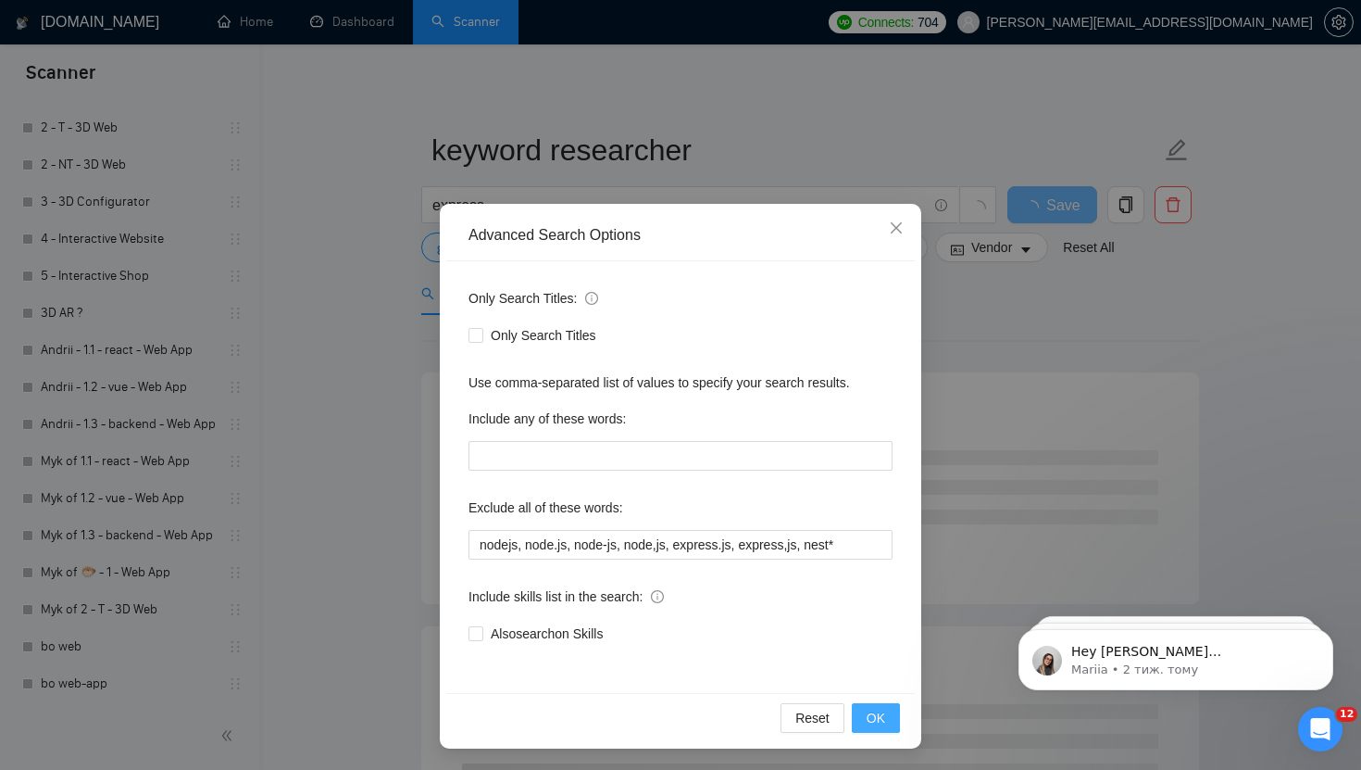
click at [871, 712] on span "OK" at bounding box center [876, 718] width 19 height 20
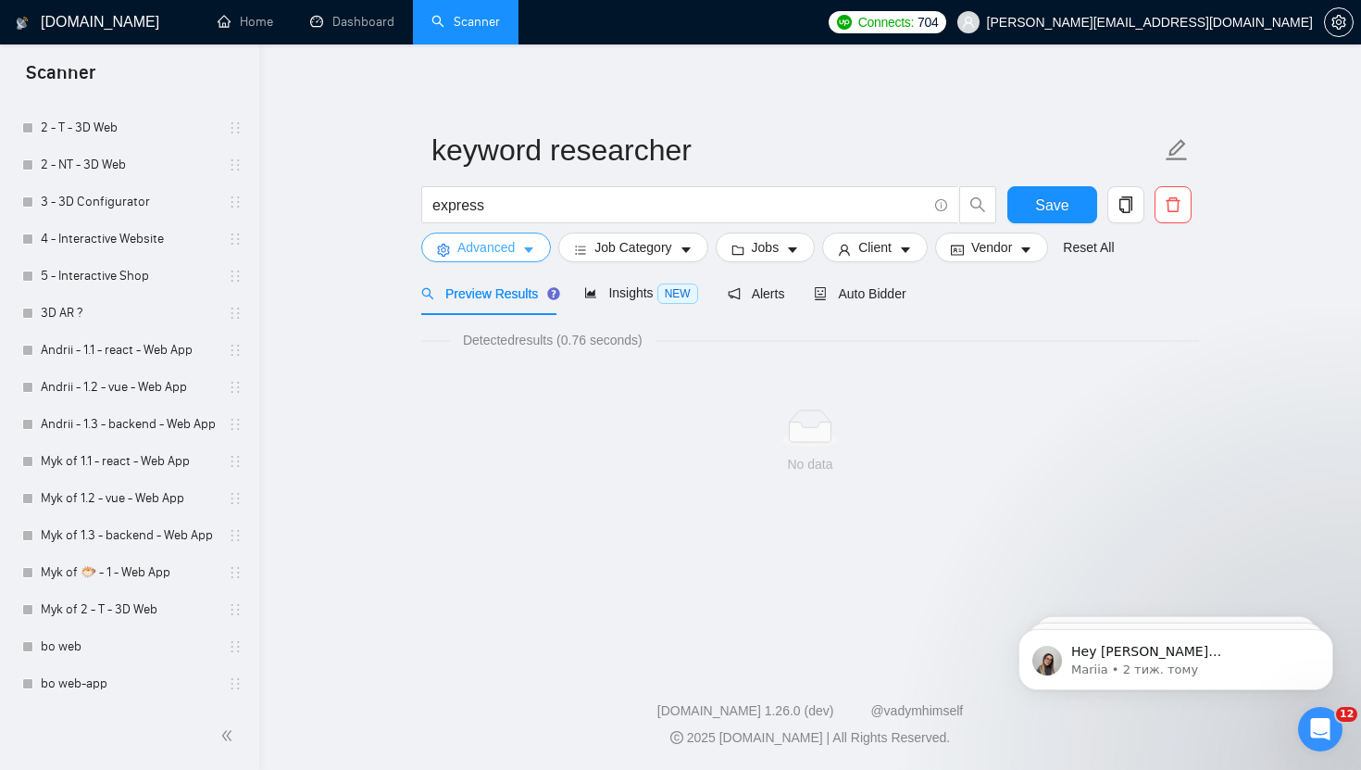
click at [511, 248] on span "Advanced" at bounding box center [486, 247] width 57 height 20
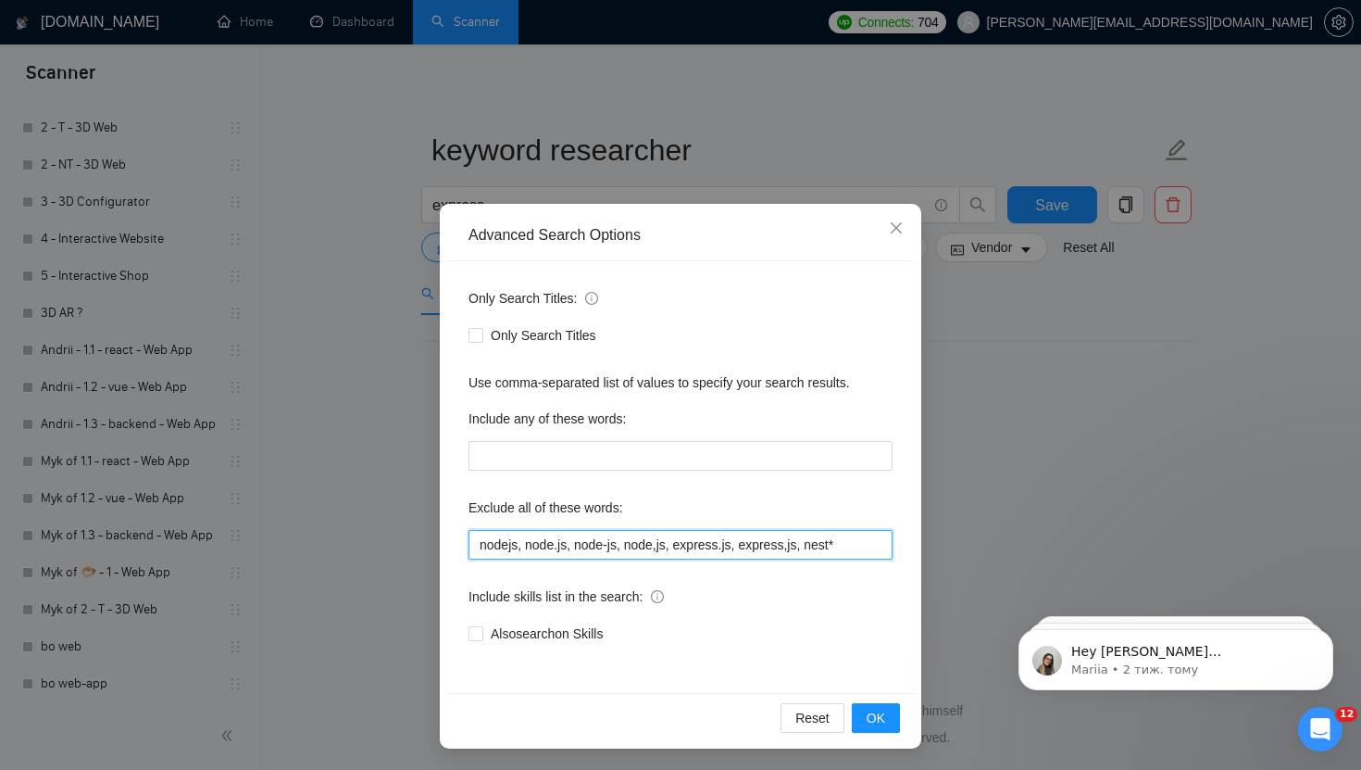
click at [854, 543] on input "nodejs, node.js, node-js, node,js, express.js, express,js, nest*" at bounding box center [681, 545] width 424 height 30
drag, startPoint x: 854, startPoint y: 543, endPoint x: 433, endPoint y: 549, distance: 421.5
click at [433, 549] on div "Advanced Search Options Only Search Titles: Only Search Titles Use comma-separa…" at bounding box center [680, 385] width 1361 height 770
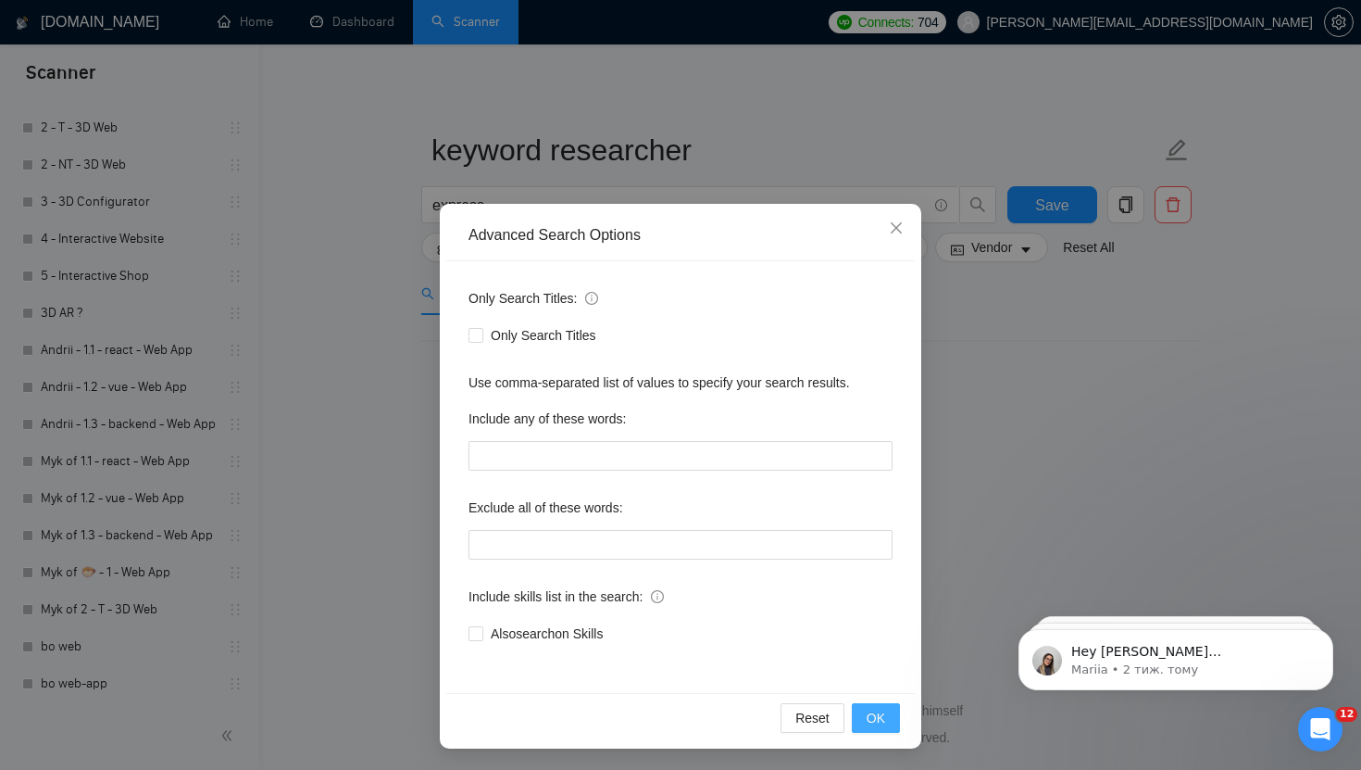
click at [880, 714] on span "OK" at bounding box center [876, 718] width 19 height 20
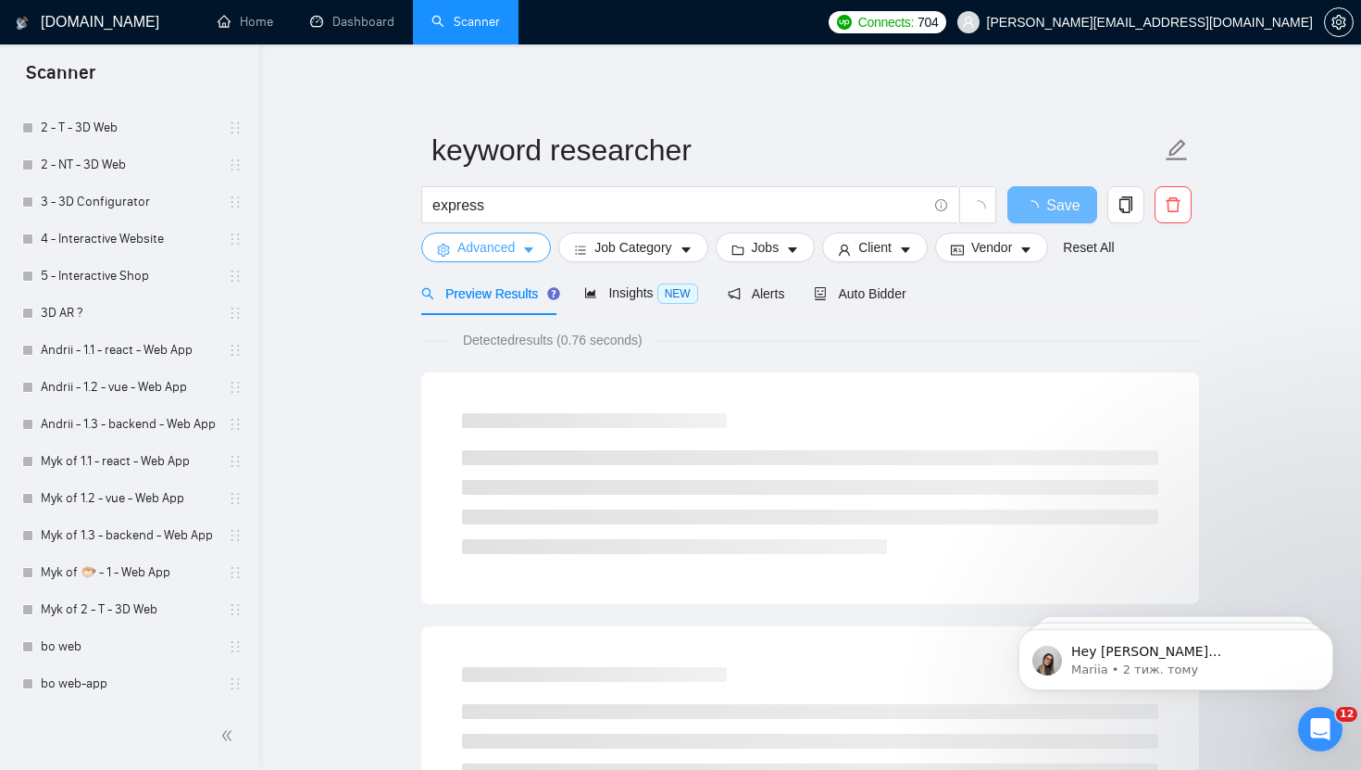
click at [508, 253] on span "Advanced" at bounding box center [486, 247] width 57 height 20
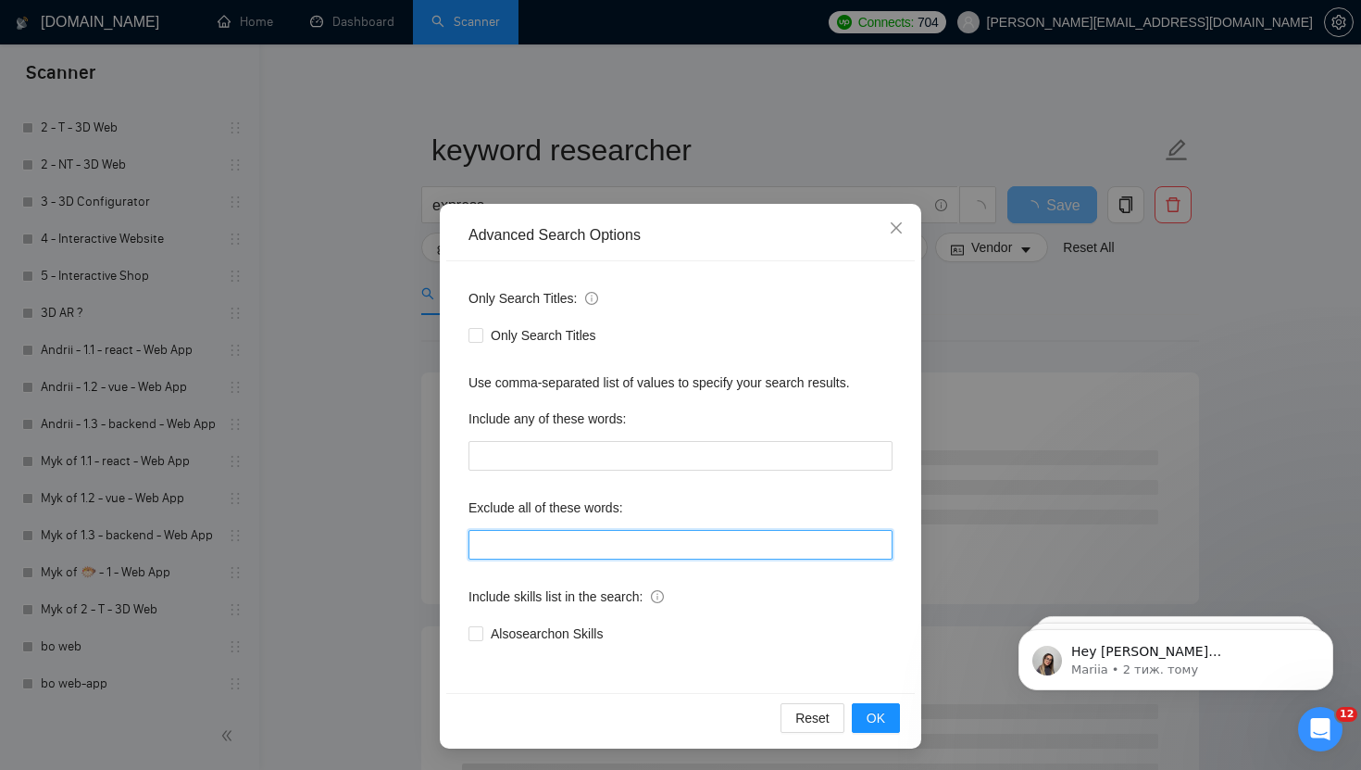
click at [630, 555] on input "text" at bounding box center [681, 545] width 424 height 30
paste input "nodejs, node.js, node-js, node,js, express.js, express,js, nest*"
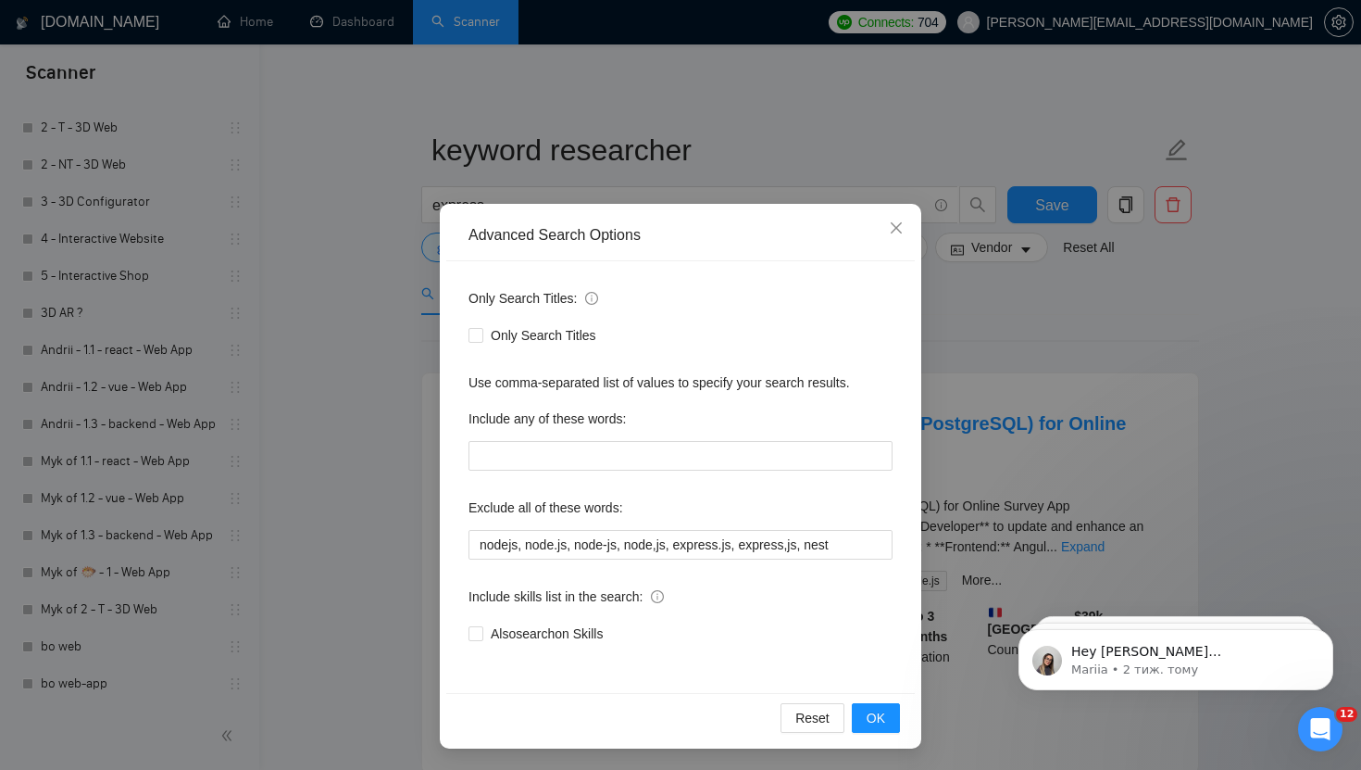
click at [907, 710] on div "Reset OK" at bounding box center [680, 717] width 469 height 49
click at [880, 718] on span "OK" at bounding box center [876, 718] width 19 height 20
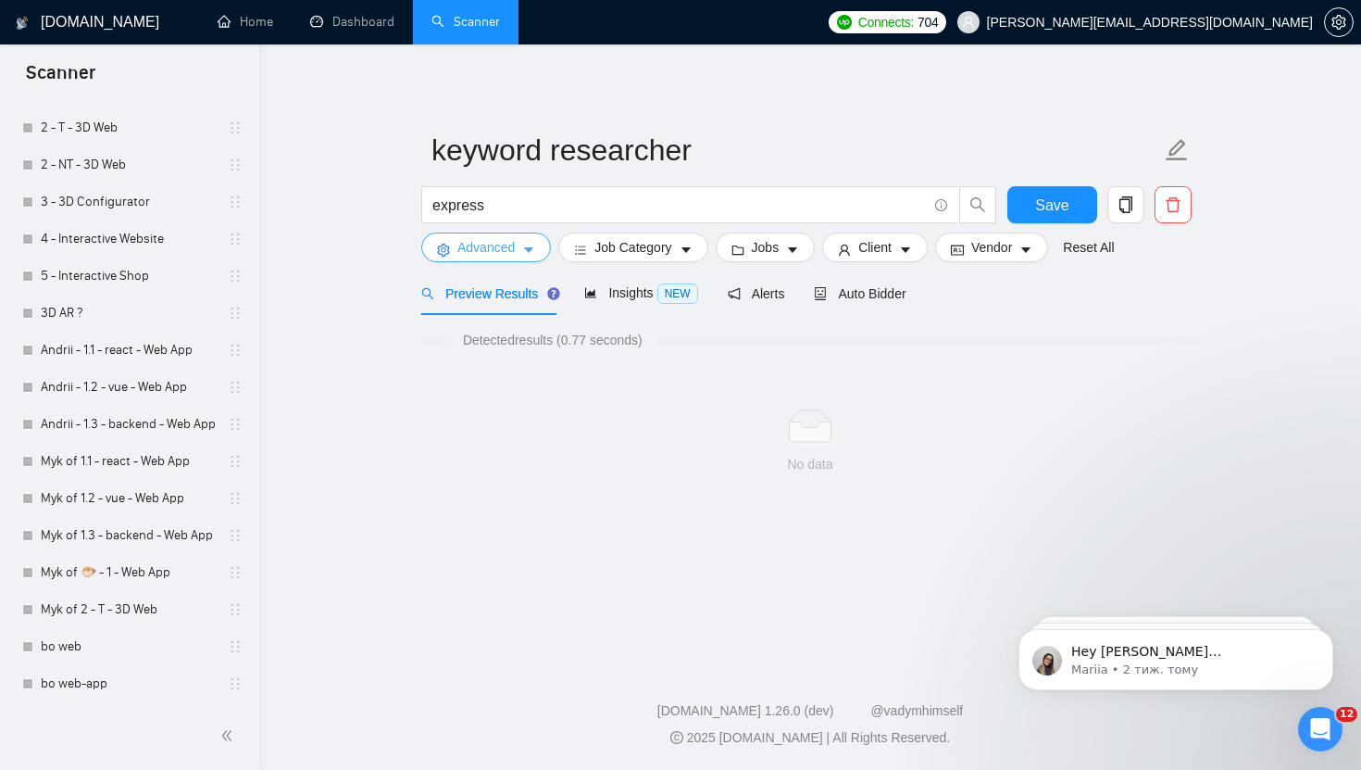
click at [514, 245] on span "Advanced" at bounding box center [486, 247] width 57 height 20
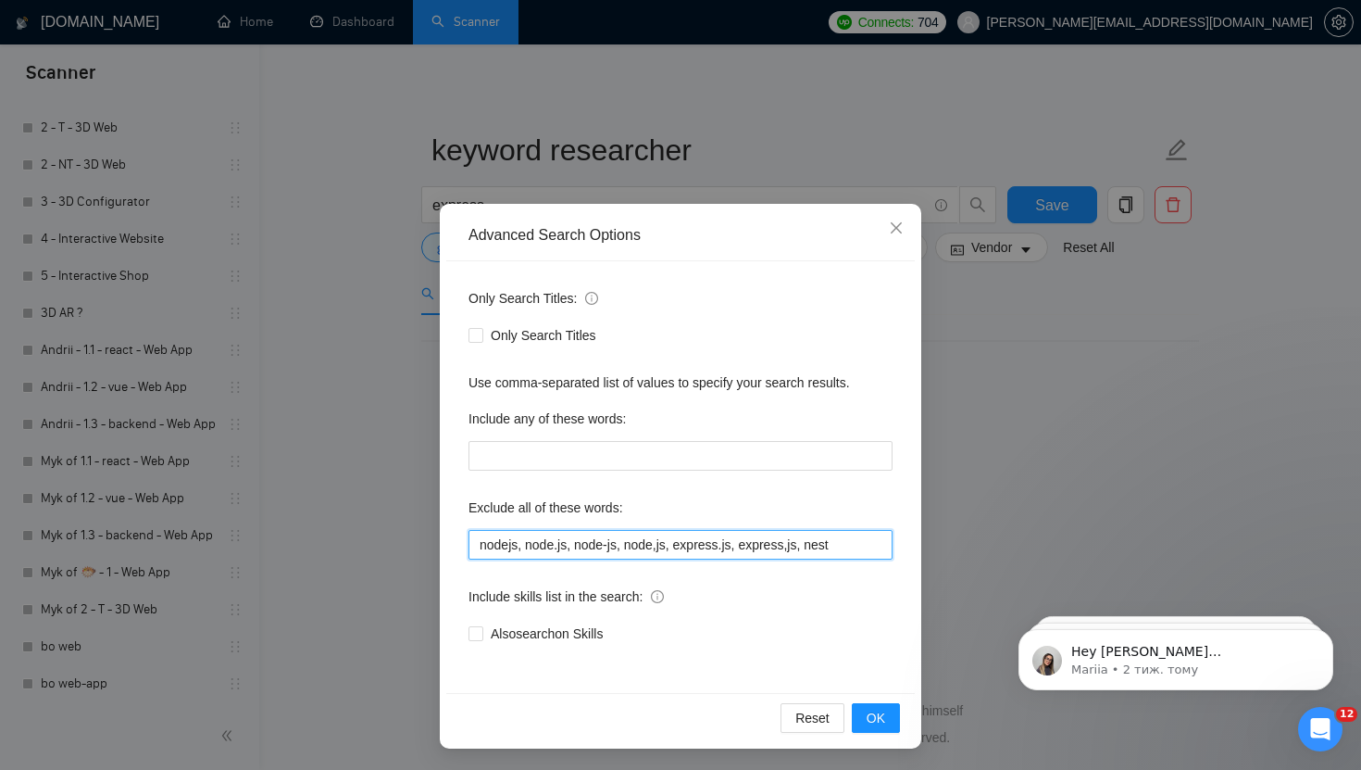
click at [705, 545] on input "nodejs, node.js, node-js, node,js, express.js, express,js, nest" at bounding box center [681, 545] width 424 height 30
drag, startPoint x: 740, startPoint y: 546, endPoint x: 680, endPoint y: 547, distance: 60.2
click at [680, 547] on input "nodejs, node.js, node-js, node,js, express.js, express,js, nest" at bounding box center [681, 545] width 424 height 30
drag, startPoint x: 809, startPoint y: 544, endPoint x: 756, endPoint y: 544, distance: 52.8
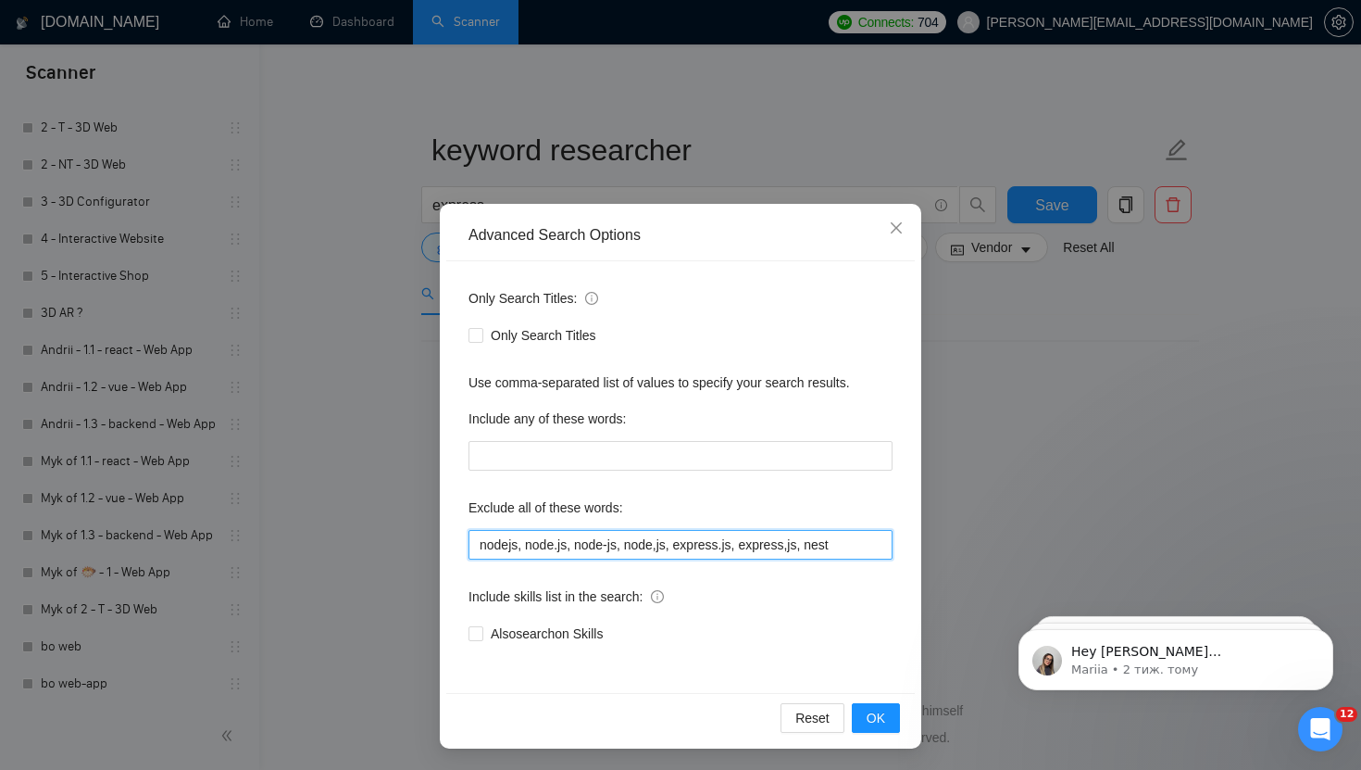
click at [756, 544] on input "nodejs, node.js, node-js, node,js, express.js, express,js, nest" at bounding box center [681, 545] width 424 height 30
click at [793, 545] on input "nodejs, node.js, node-js, node,js, express.js, express,js, nest" at bounding box center [681, 545] width 424 height 30
click at [769, 546] on input "nodejs, node.js, node-js, node,js, express.js, express,js, nest" at bounding box center [681, 545] width 424 height 30
drag, startPoint x: 741, startPoint y: 544, endPoint x: 681, endPoint y: 545, distance: 60.2
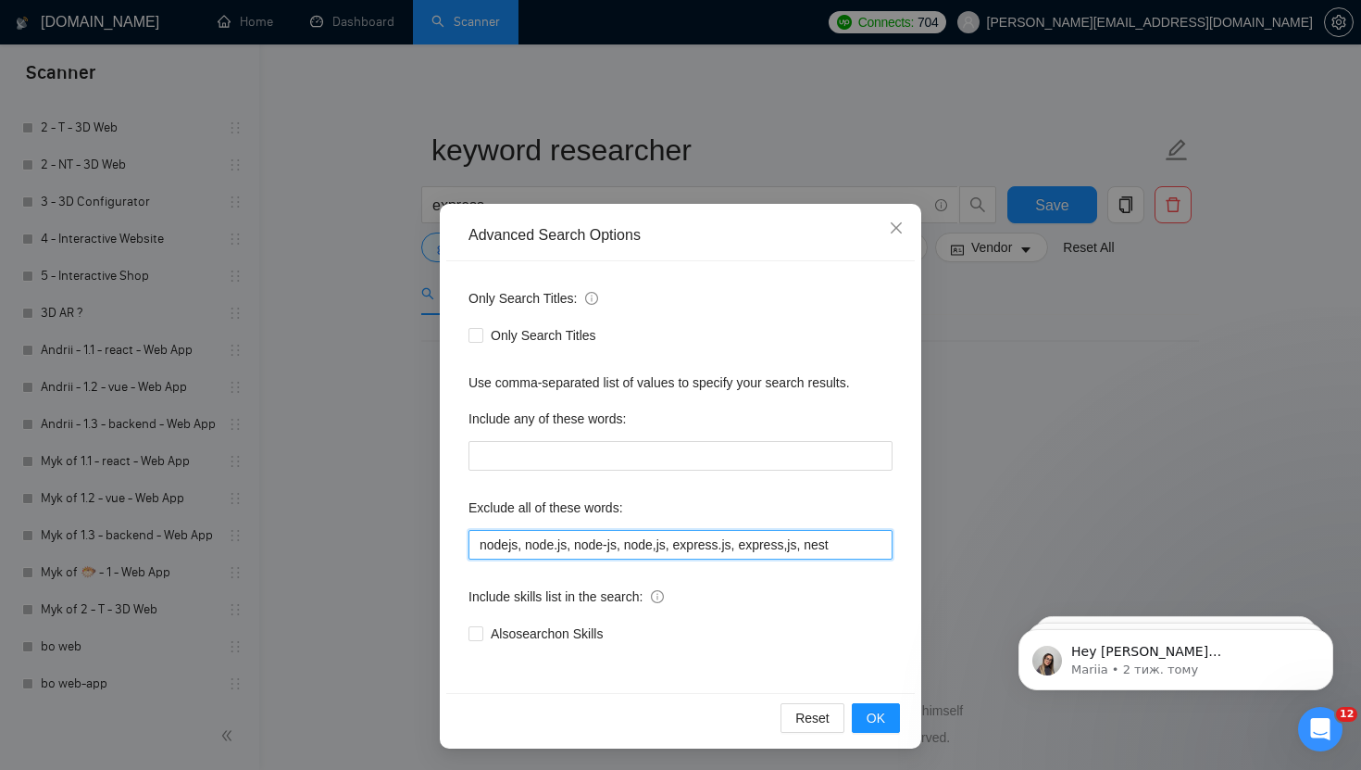
click at [681, 545] on input "nodejs, node.js, node-js, node,js, express.js, express,js, nest" at bounding box center [681, 545] width 424 height 30
click at [771, 543] on input "nodejs, node.js, node-js, node,js, express.js, express,js, nest" at bounding box center [681, 545] width 424 height 30
click at [741, 547] on input "nodejs, node.js, node-js, node,js, express.js, express,js, nest" at bounding box center [681, 545] width 424 height 30
click at [877, 717] on span "OK" at bounding box center [876, 718] width 19 height 20
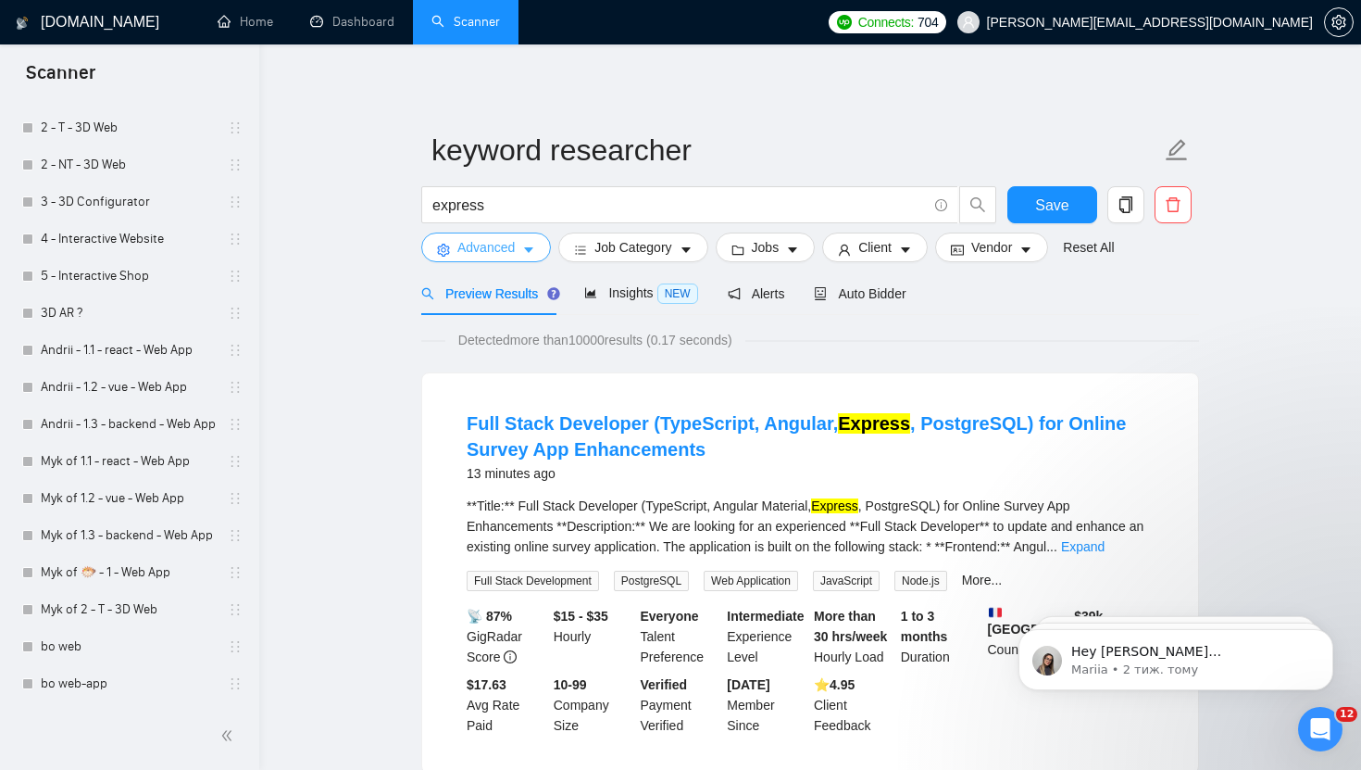
click at [504, 239] on span "Advanced" at bounding box center [486, 247] width 57 height 20
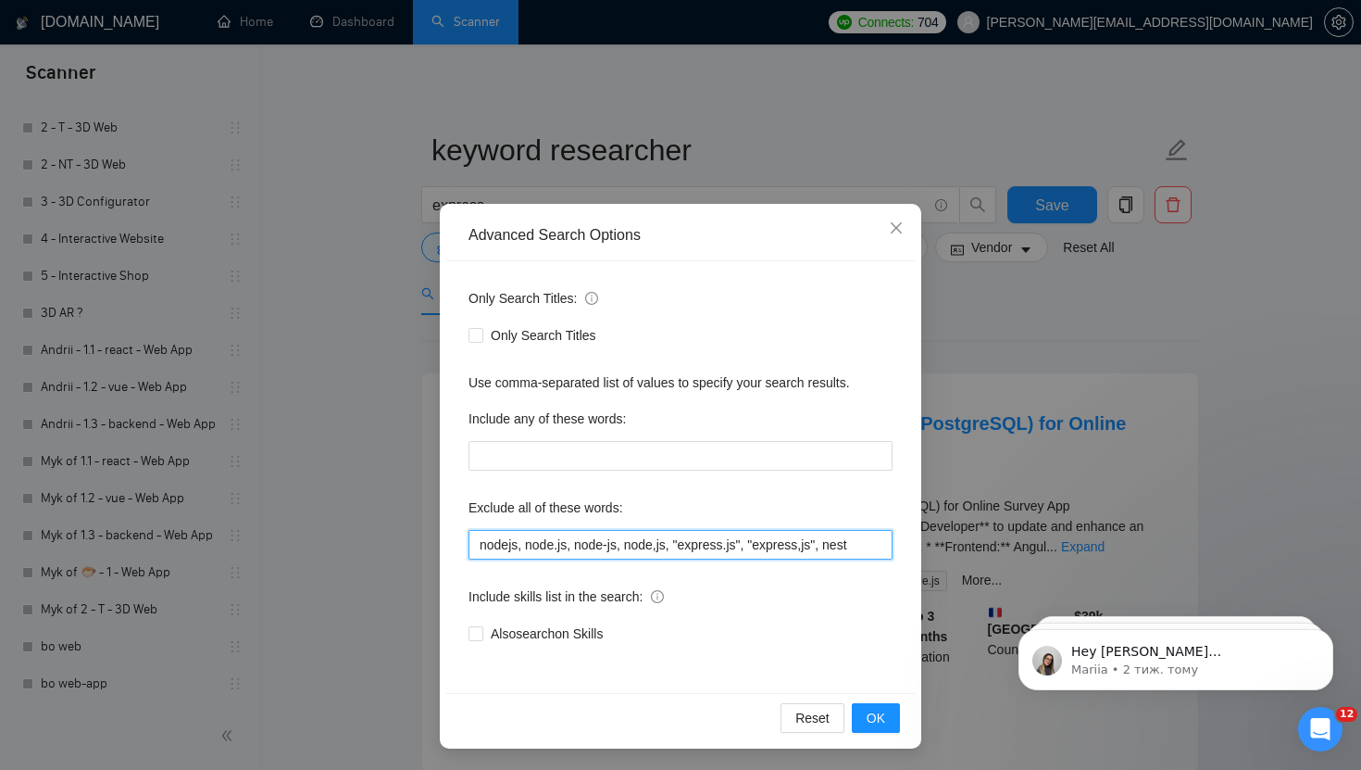
click at [690, 551] on input "nodejs, node.js, node-js, node,js, "express.js", "express,js", nest" at bounding box center [681, 545] width 424 height 30
type input "nodejs, node.js, node-js, node,js, "express.js", "express,j, nest"
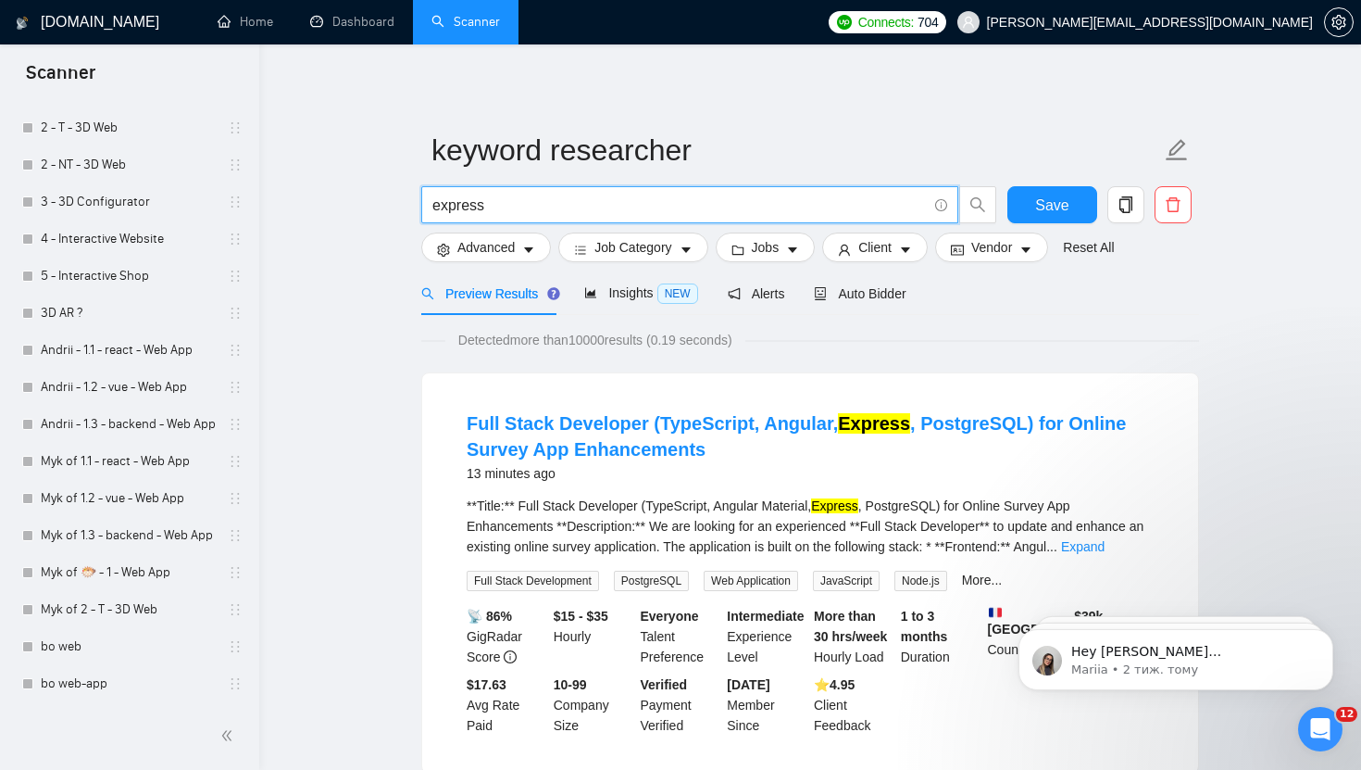
click at [607, 198] on input "express" at bounding box center [680, 205] width 495 height 23
paste input "(nodejs | node.js | node-js | node,js | express | express.js | express,js | nes…"
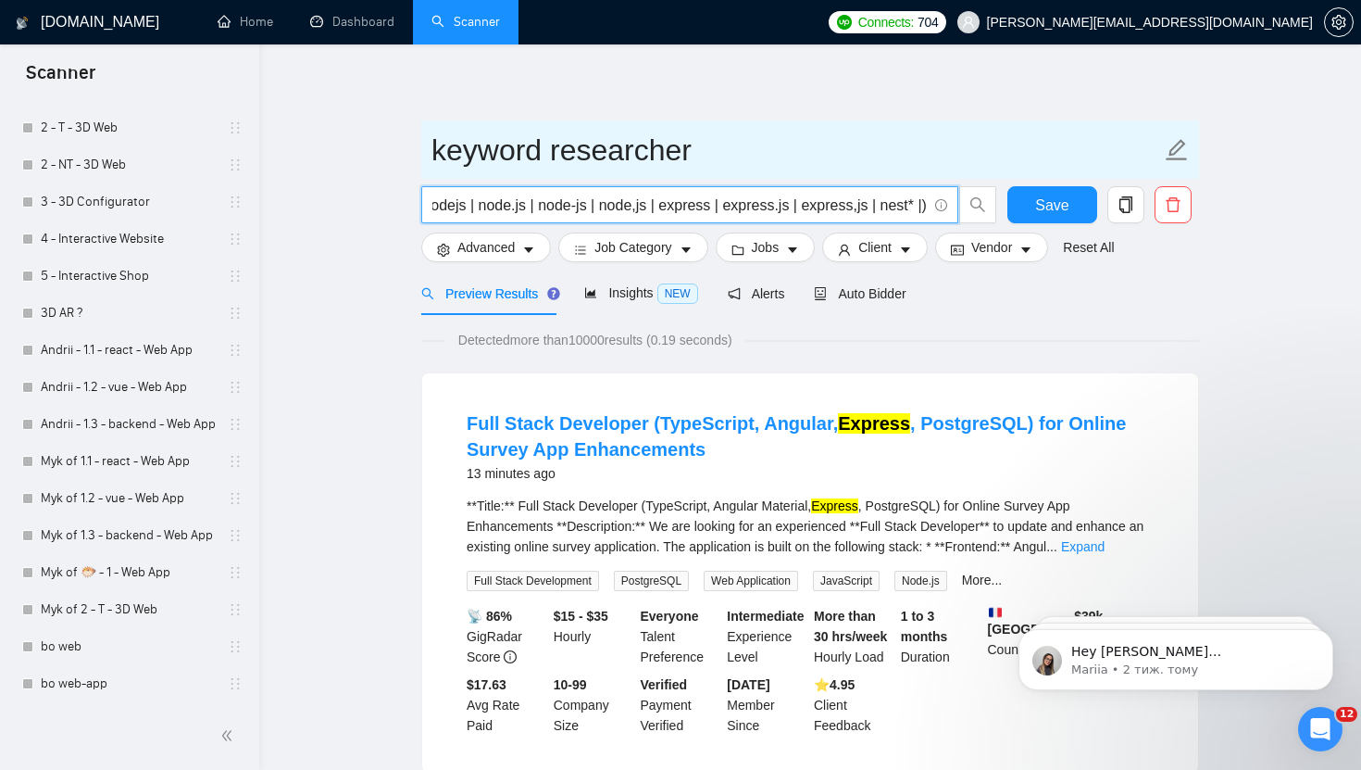
click at [872, 144] on input "keyword researcher" at bounding box center [797, 150] width 730 height 46
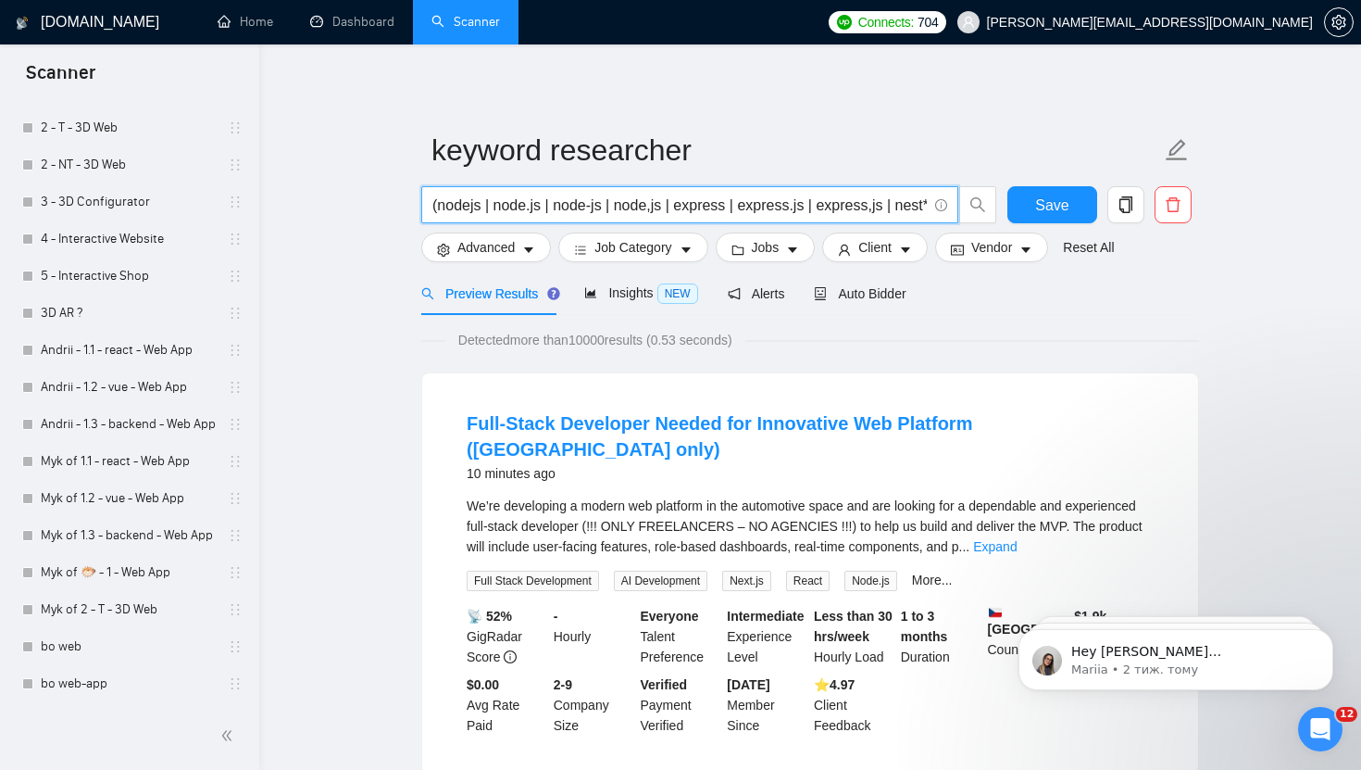
click at [707, 204] on input "(nodejs | node.js | node-js | node,js | express | express.js | express,js | nes…" at bounding box center [680, 205] width 495 height 23
click at [774, 204] on input "(nodejs | node.js | node-js | node,js | express.js | express,js | nest* |)" at bounding box center [680, 205] width 495 height 23
type input "(nodejs | node.js | node-js | node,js | express.js | express,js | nest* |)"
click at [119, 613] on link "Myk of 2 - T - 3D Web" at bounding box center [129, 609] width 176 height 37
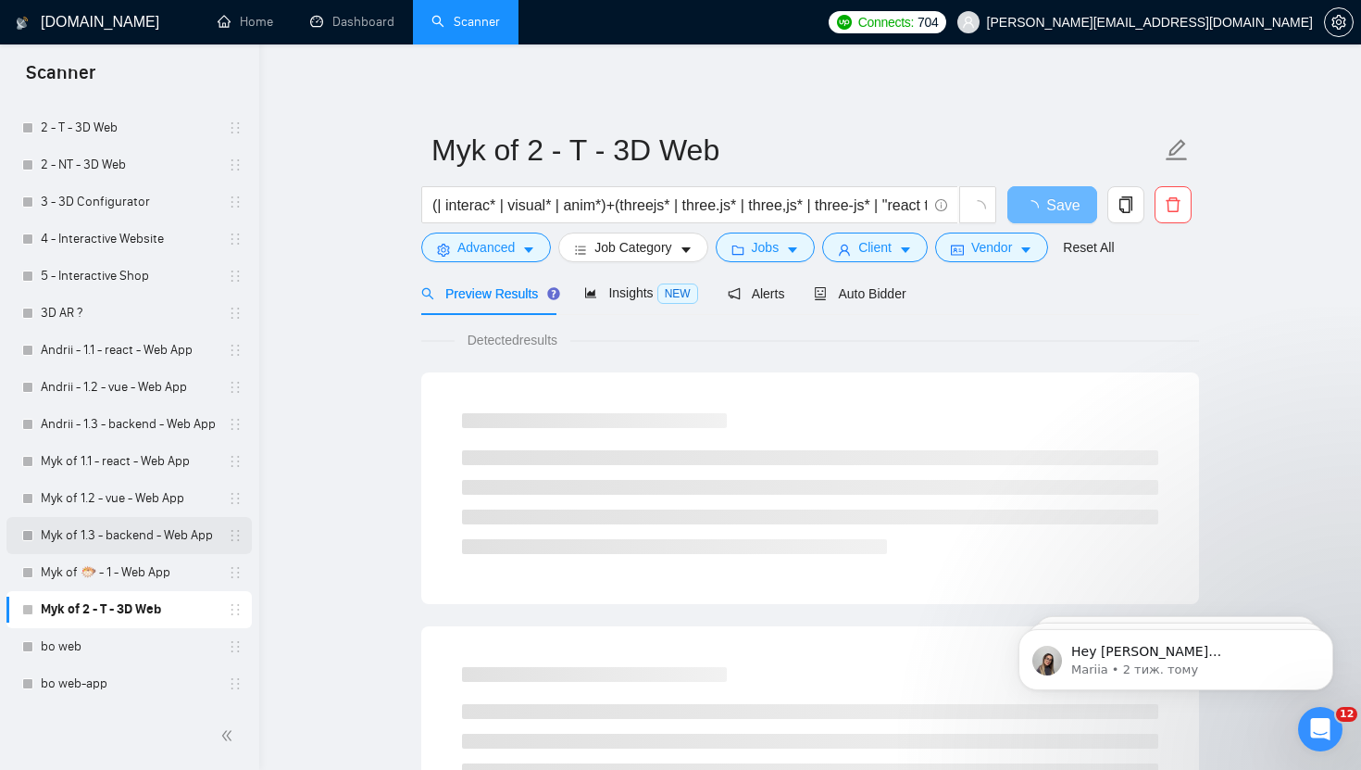
click at [146, 537] on link "Myk of 1.3 - backend - Web App" at bounding box center [129, 535] width 176 height 37
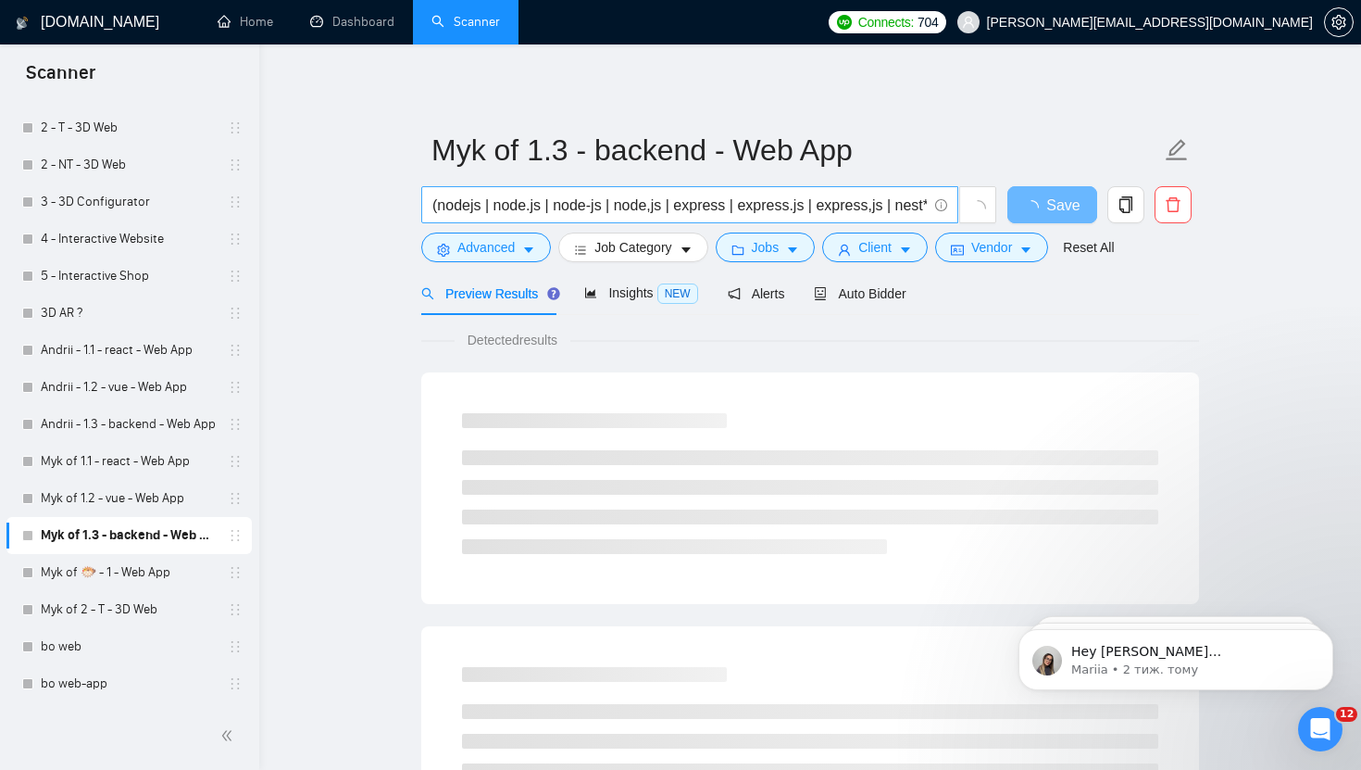
click at [630, 208] on input "(nodejs | node.js | node-js | node,js | express | express.js | express,js | nes…" at bounding box center [680, 205] width 495 height 23
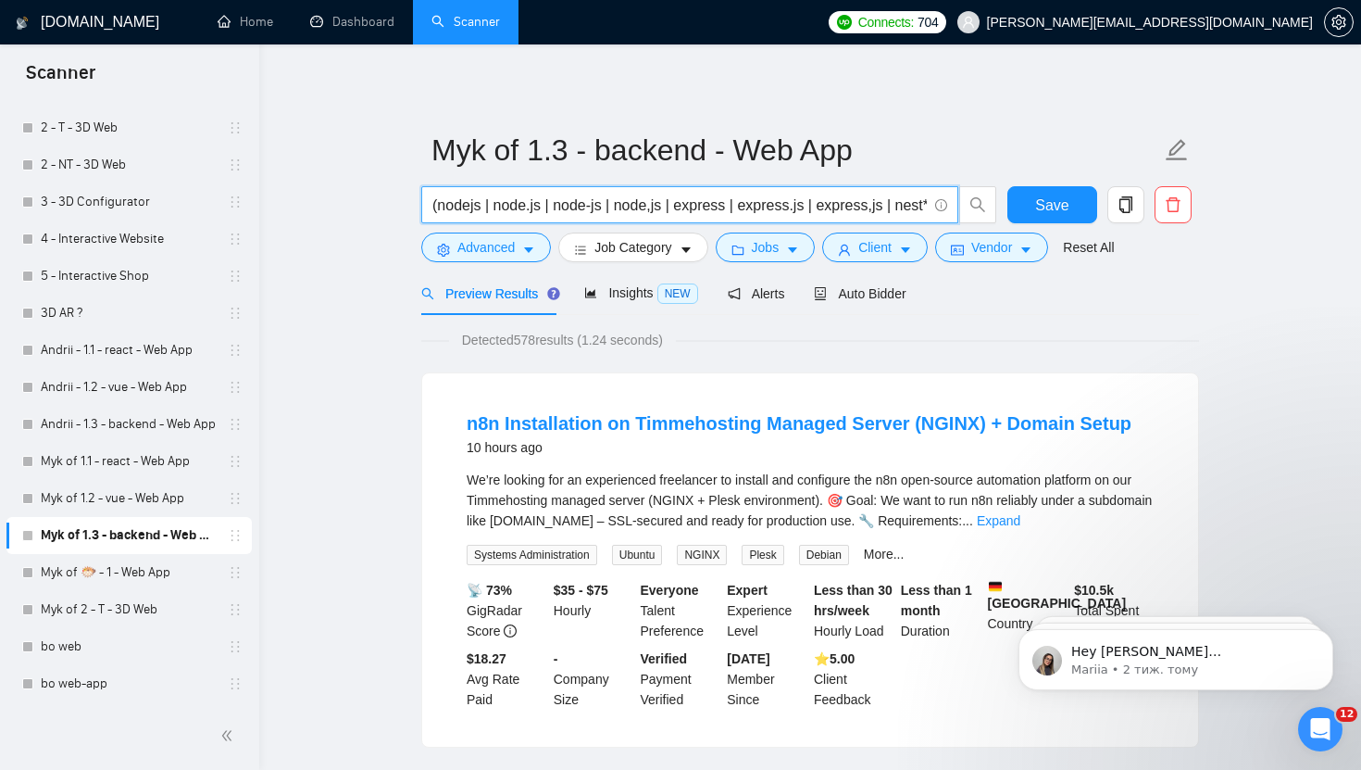
click at [776, 347] on div "Detected 578 results (1.24 seconds)" at bounding box center [810, 340] width 778 height 20
click at [706, 207] on input "(nodejs | node.js | node-js | node,js | express | express.js | express,js | nes…" at bounding box center [680, 205] width 495 height 23
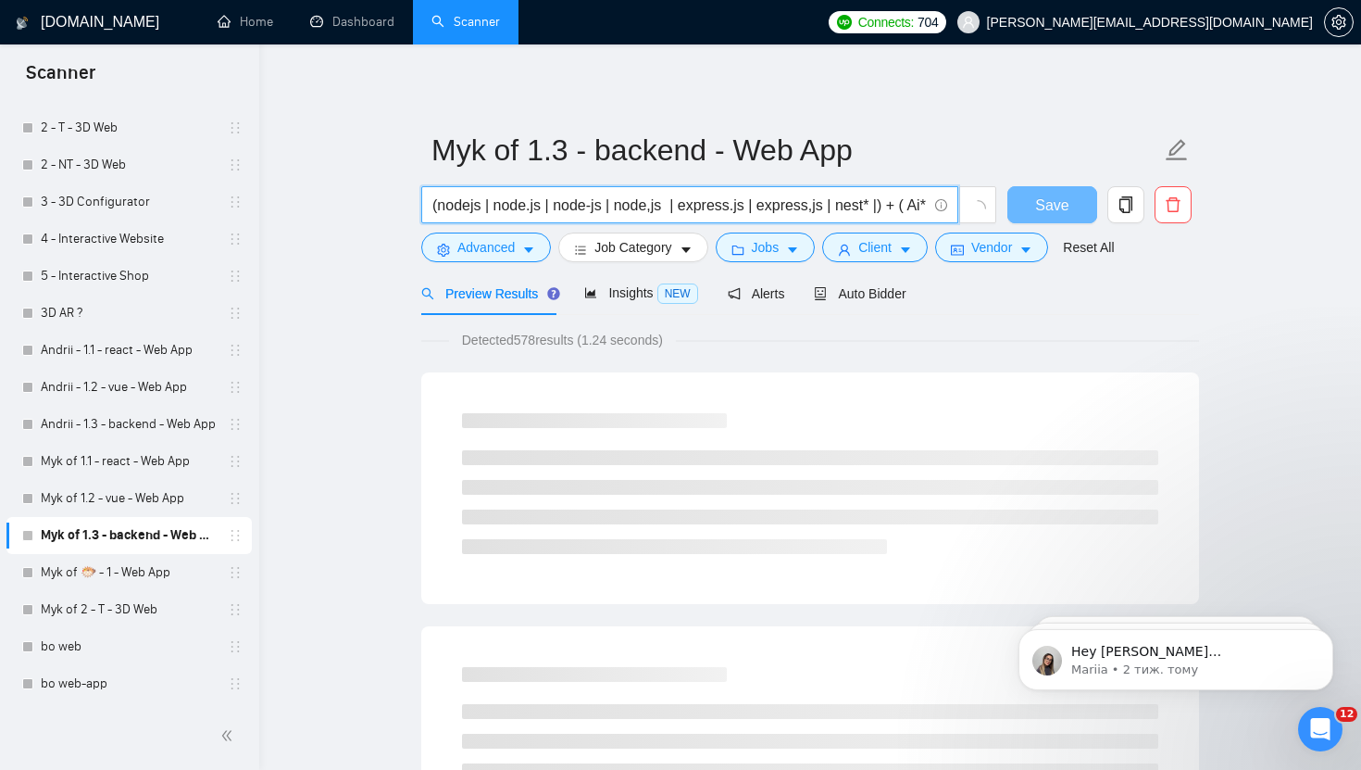
type input "(nodejs | node.js | node-js | node,js | express.js | express,js | nest* |) + ( …"
click at [771, 343] on div "Detected 578 results (1.24 seconds)" at bounding box center [810, 340] width 778 height 20
drag, startPoint x: 521, startPoint y: 339, endPoint x: 545, endPoint y: 340, distance: 23.2
click at [545, 340] on span "Detected 578 results (1.24 seconds)" at bounding box center [562, 340] width 227 height 20
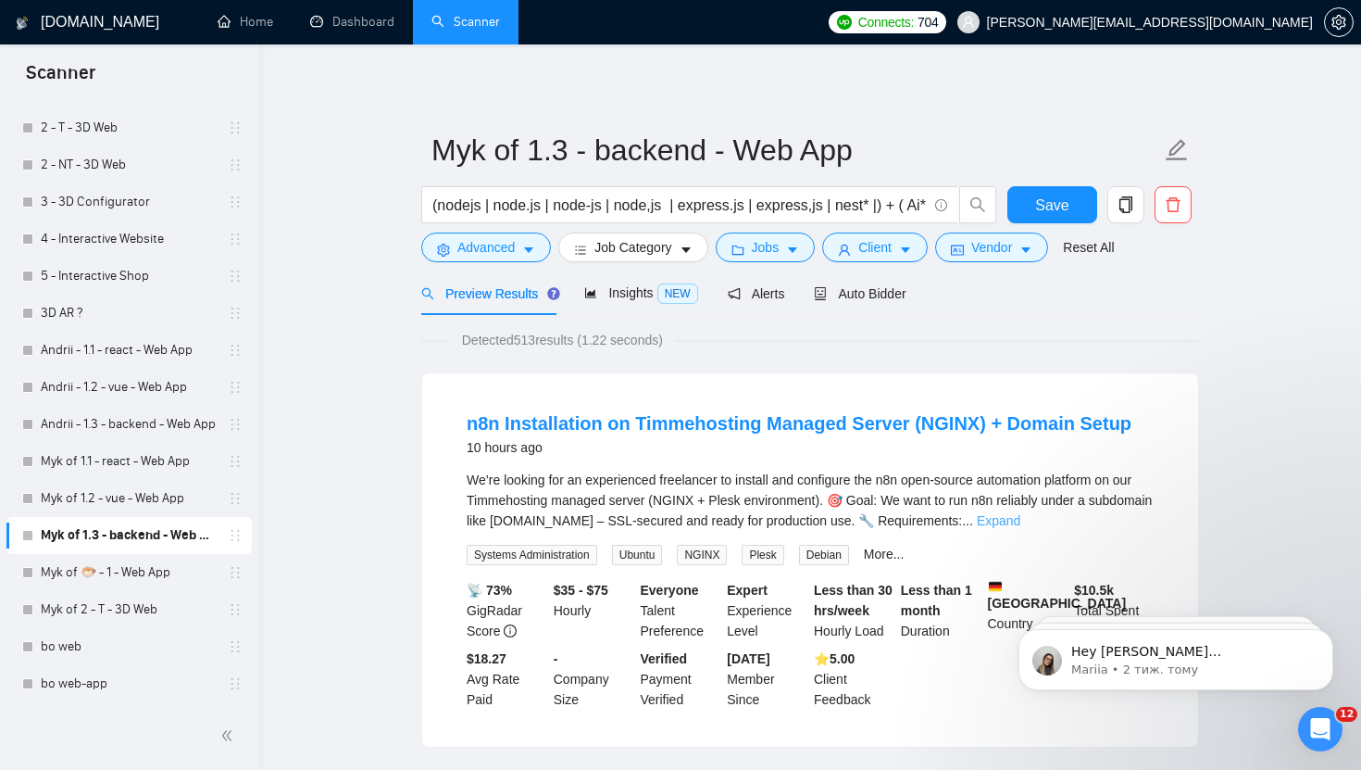
click at [1021, 516] on link "Expand" at bounding box center [999, 520] width 44 height 15
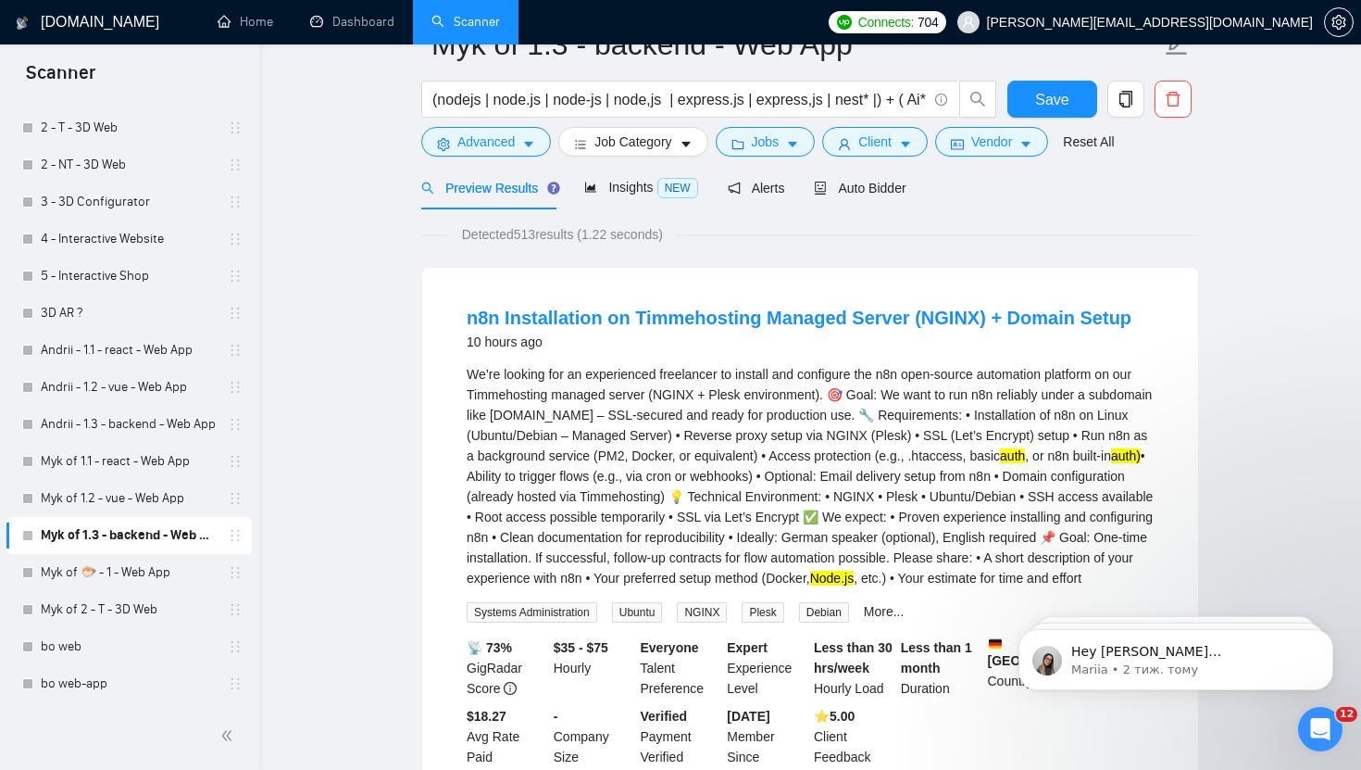
scroll to position [194, 0]
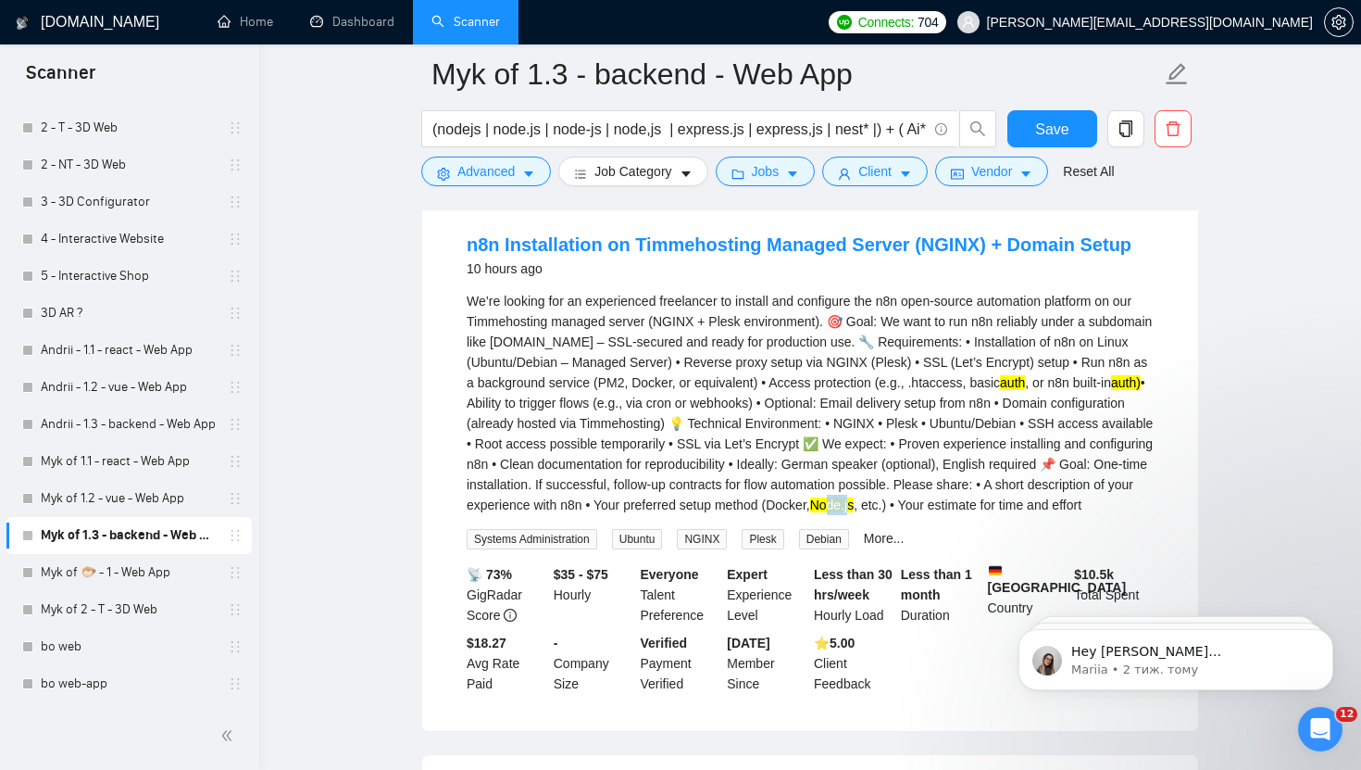
drag, startPoint x: 707, startPoint y: 524, endPoint x: 676, endPoint y: 524, distance: 30.6
click at [810, 512] on mark "Node.js" at bounding box center [832, 504] width 44 height 15
click at [1111, 390] on mark "auth)" at bounding box center [1126, 382] width 30 height 15
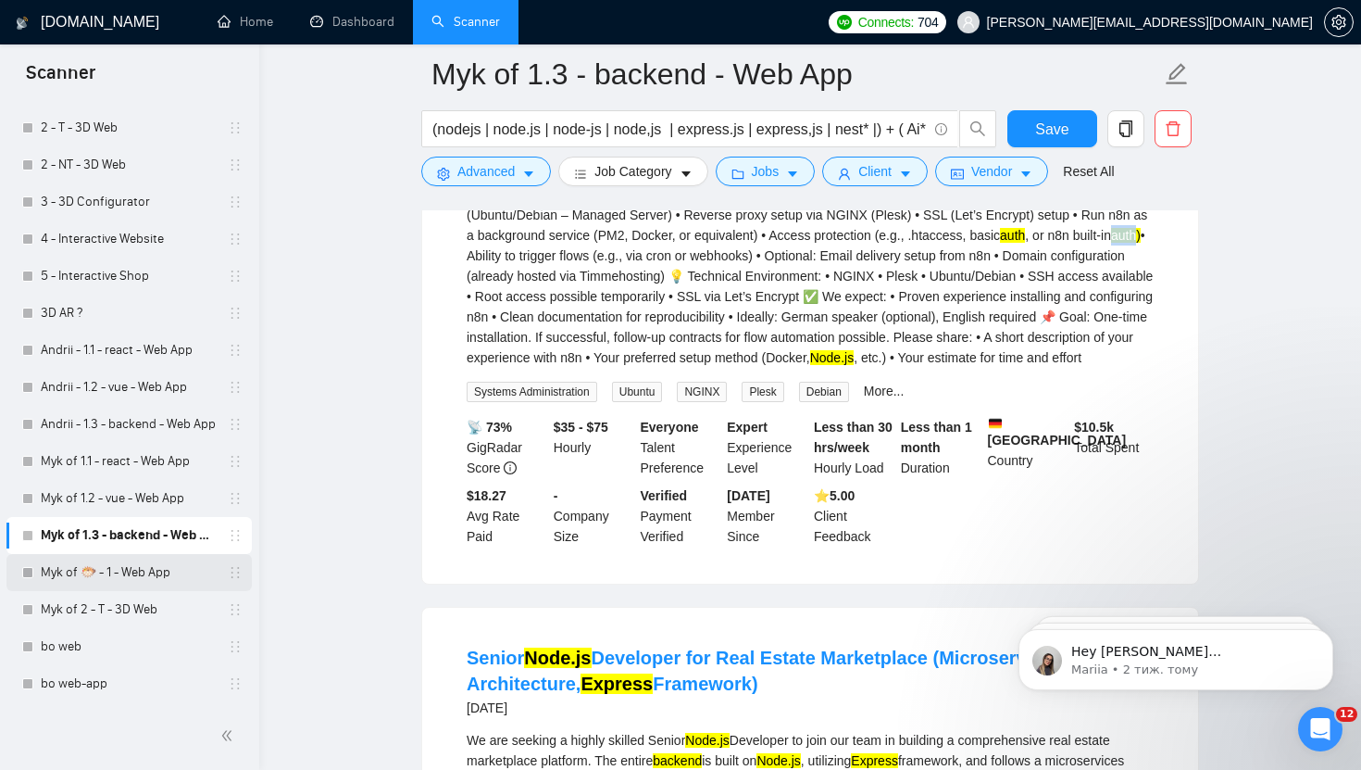
scroll to position [342, 0]
click at [105, 568] on link "Myk of 🐡 - 1 - Web App" at bounding box center [129, 572] width 176 height 37
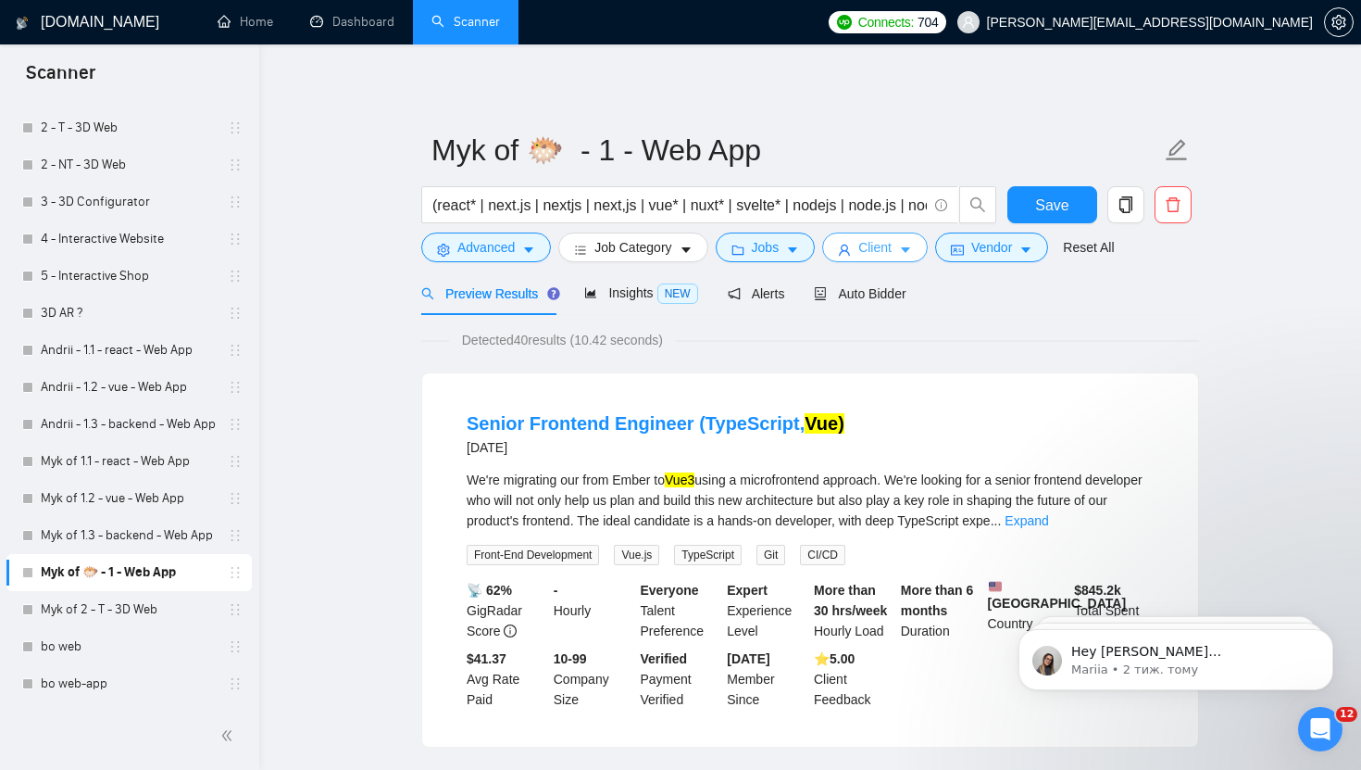
click at [903, 253] on button "Client" at bounding box center [875, 247] width 106 height 30
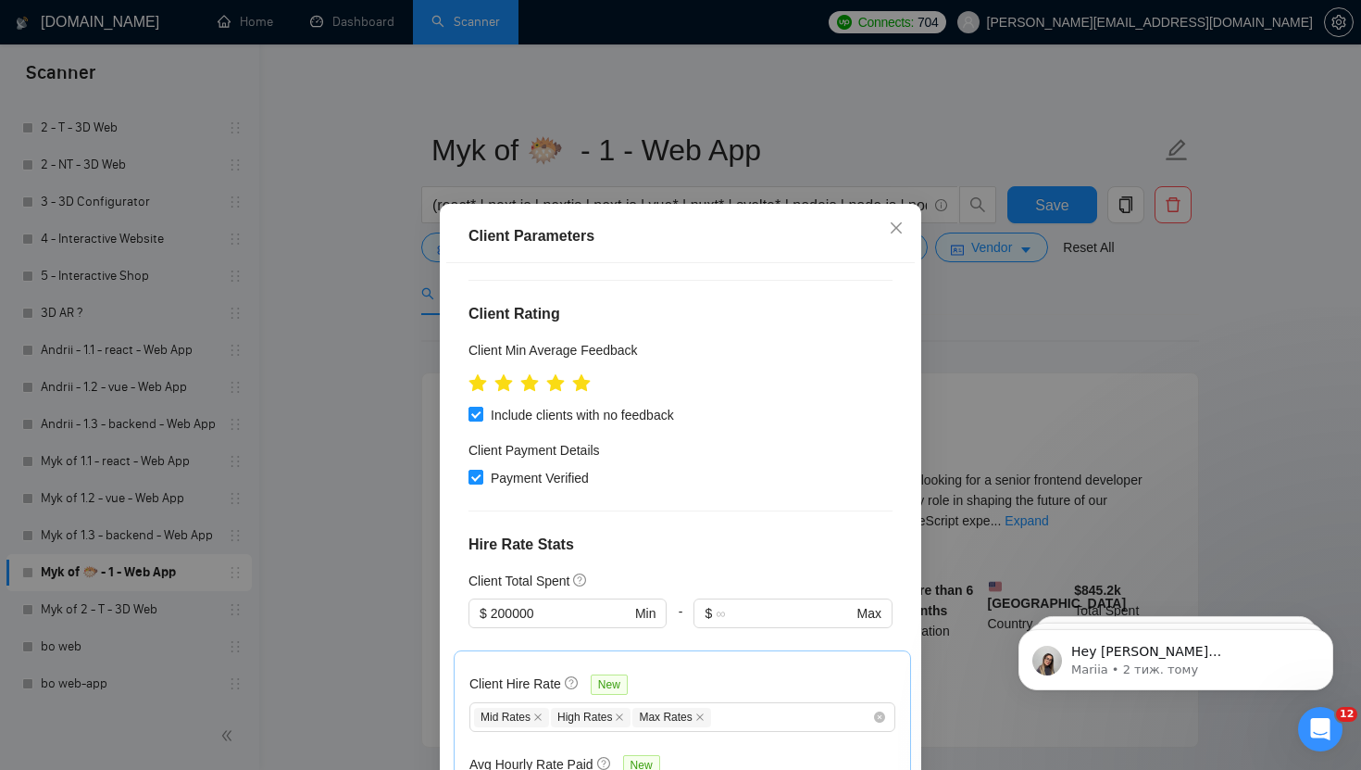
scroll to position [242, 0]
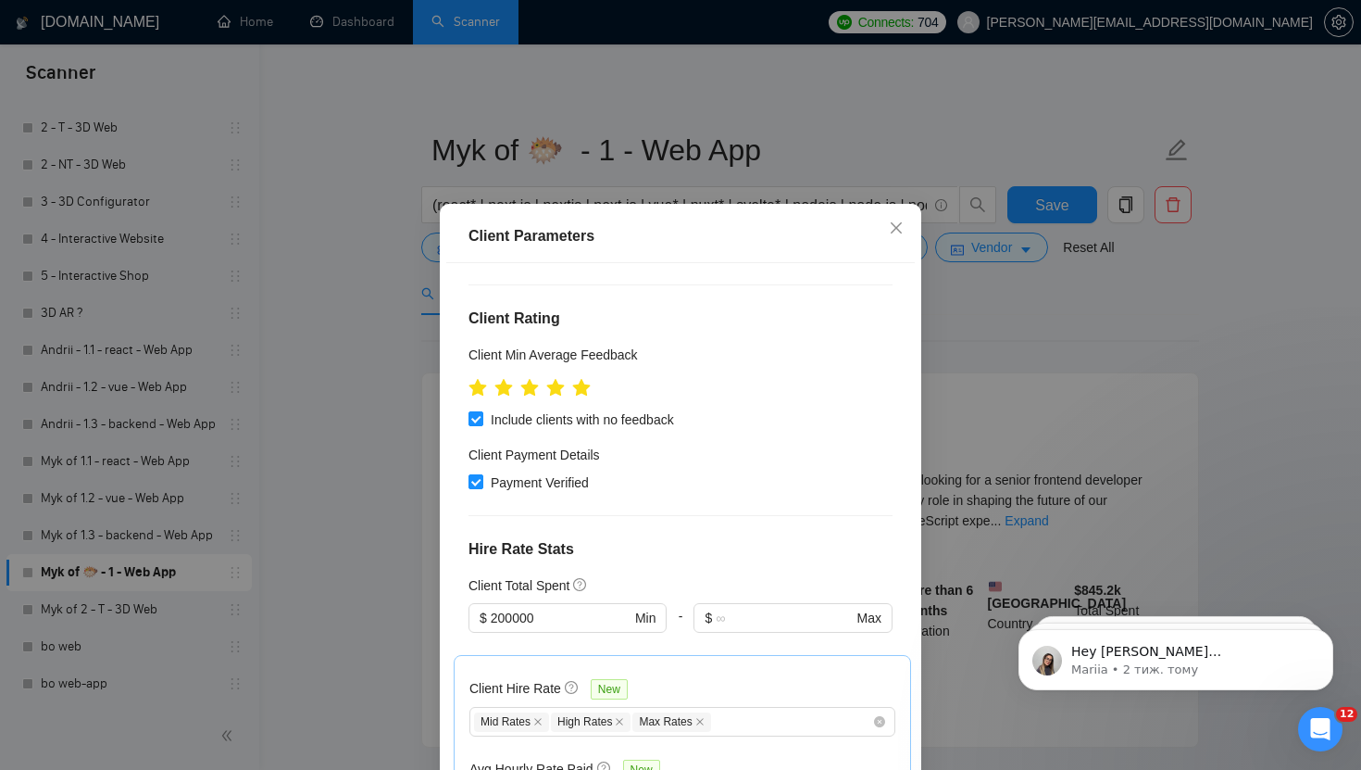
click at [972, 344] on div "Client Parameters Client Location Include Client Countries Americas Europe Excl…" at bounding box center [680, 385] width 1361 height 770
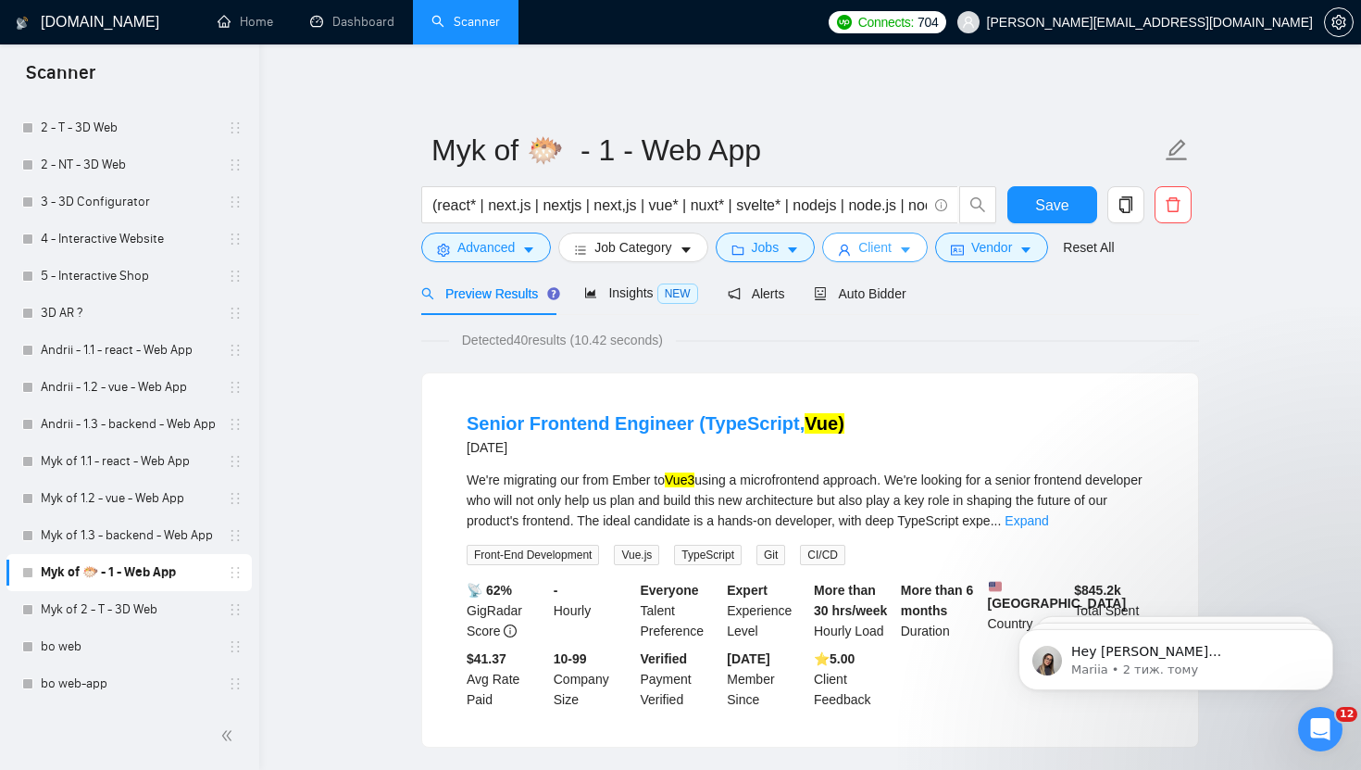
click at [911, 253] on icon "caret-down" at bounding box center [905, 250] width 13 height 13
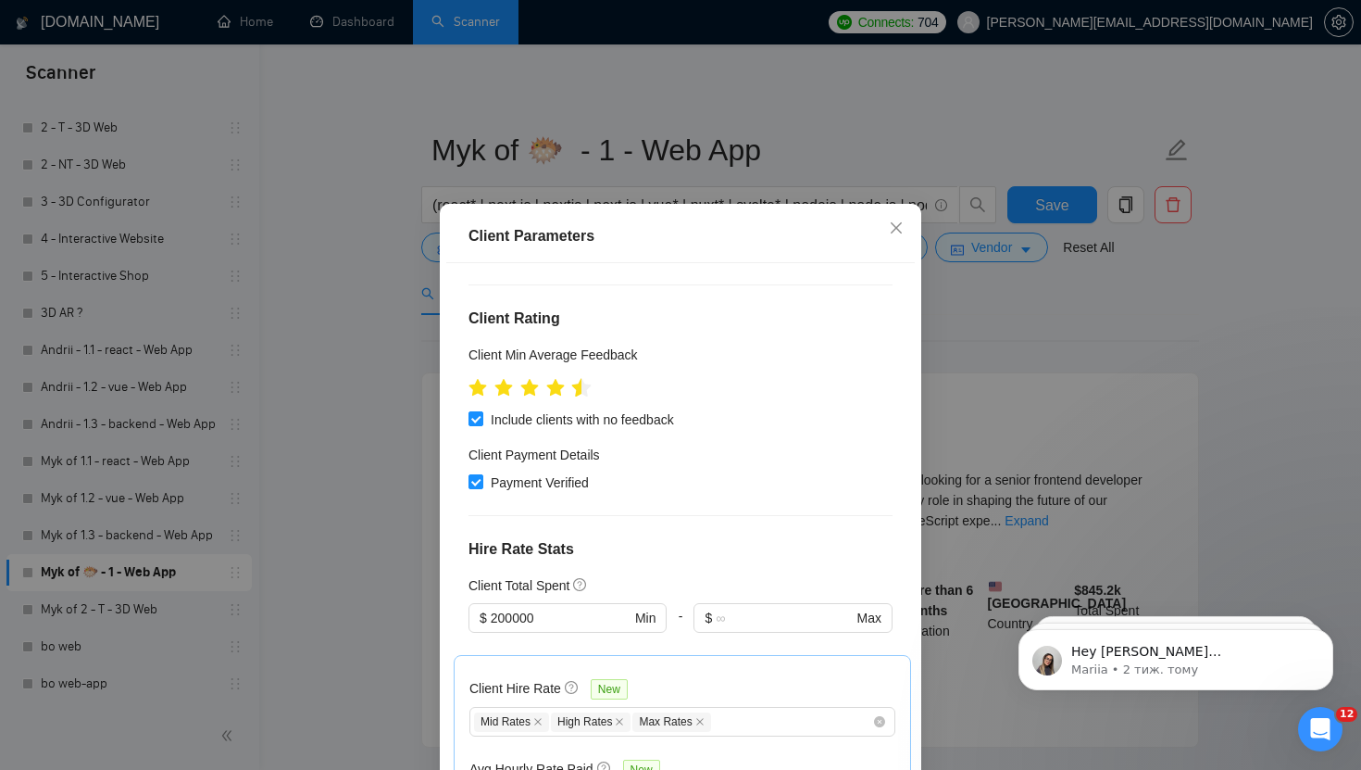
click at [579, 378] on icon "star" at bounding box center [581, 387] width 19 height 19
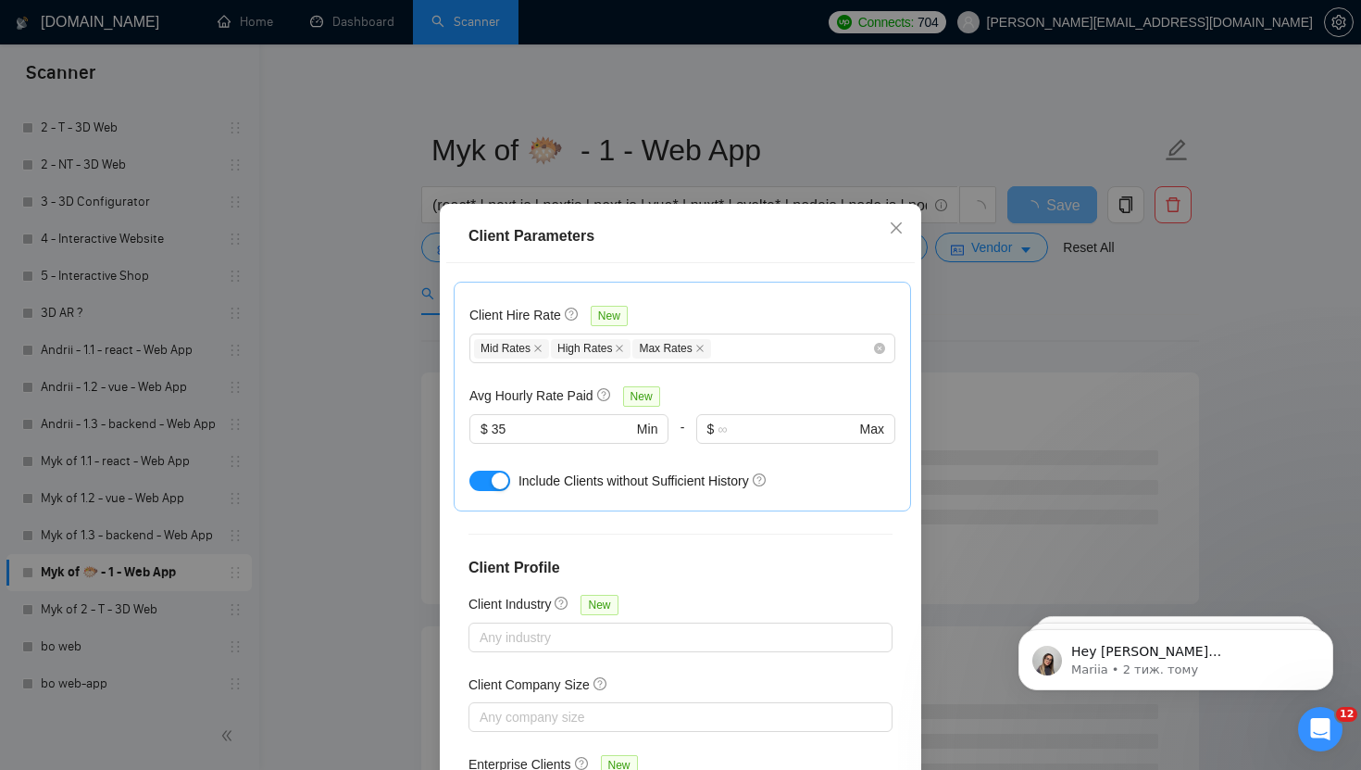
scroll to position [114, 0]
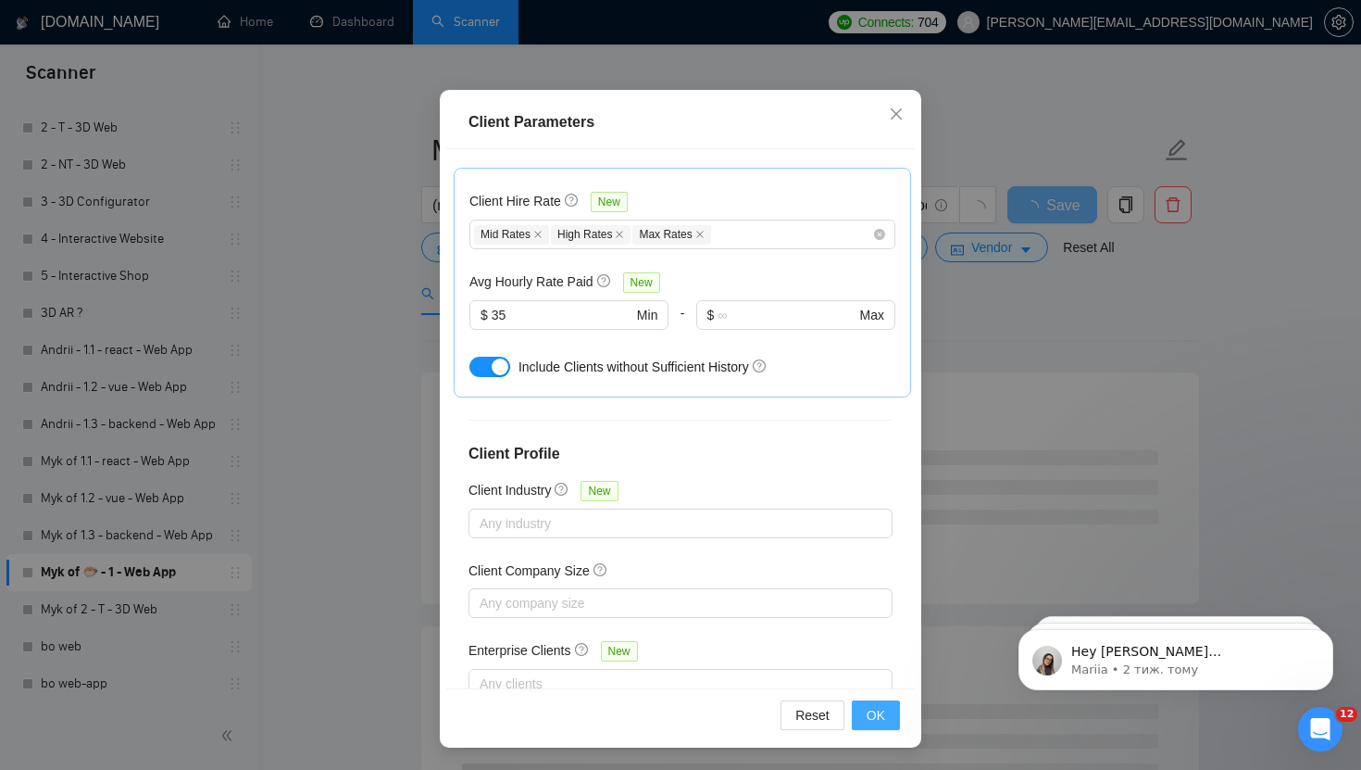
click at [887, 724] on button "OK" at bounding box center [876, 715] width 48 height 30
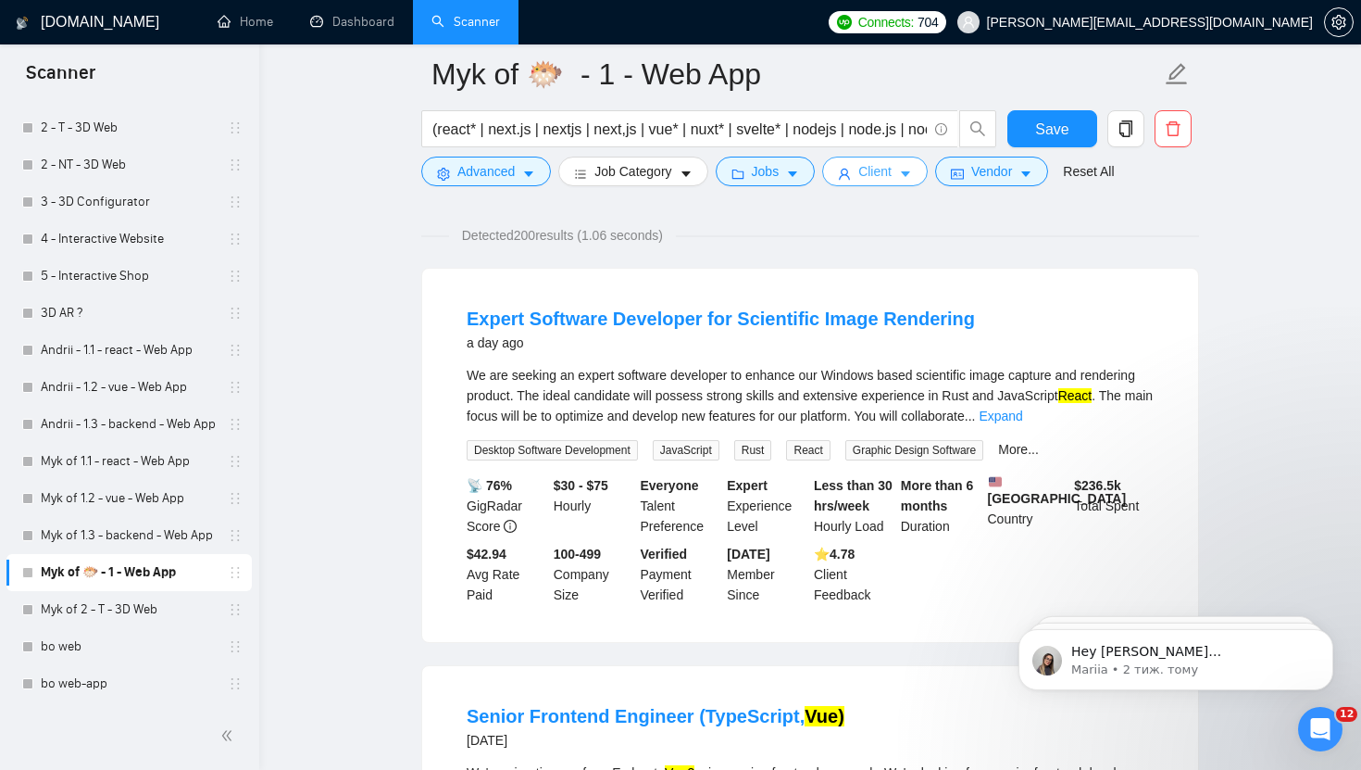
scroll to position [127, 0]
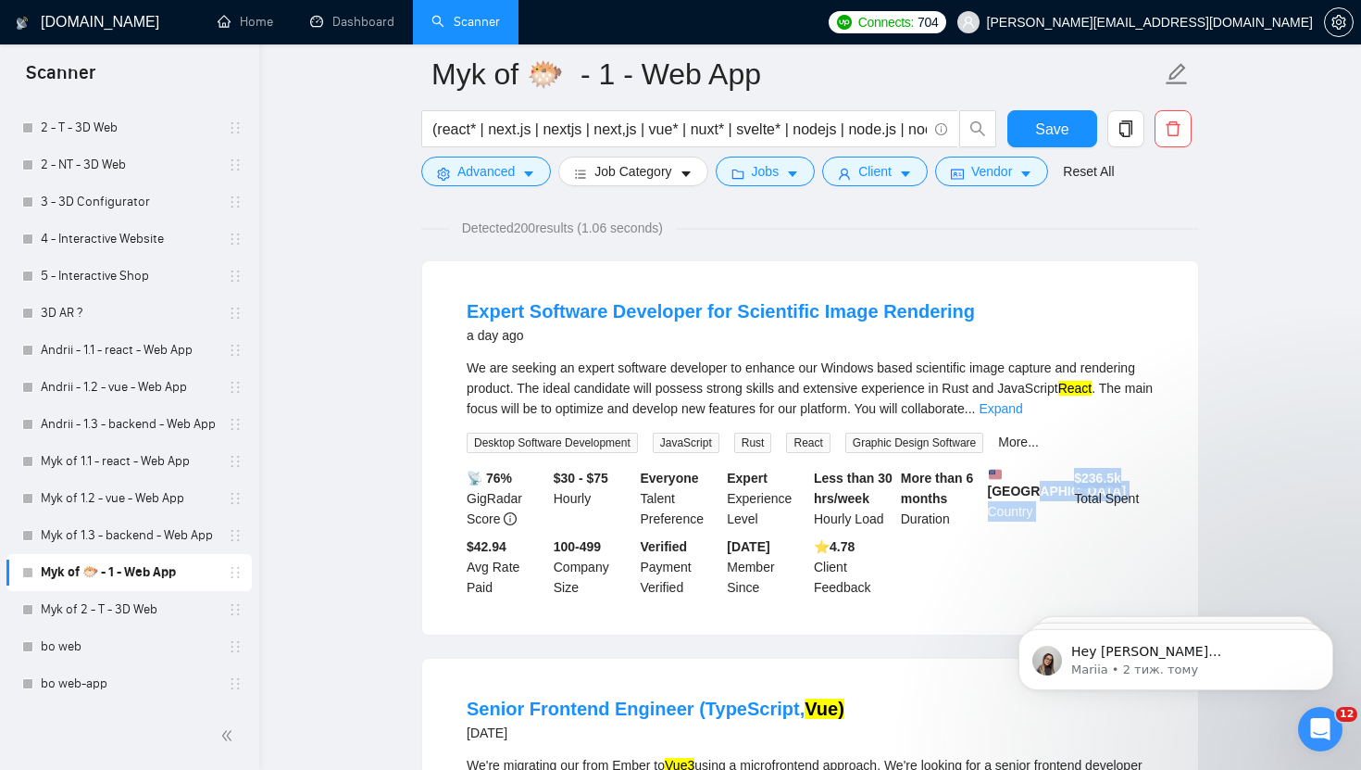
drag, startPoint x: 1133, startPoint y: 482, endPoint x: 1033, endPoint y: 482, distance: 100.0
click at [1035, 482] on div "📡 76% GigRadar Score $30 - $75 Hourly Everyone Talent Preference Expert Experie…" at bounding box center [810, 533] width 695 height 130
drag, startPoint x: 893, startPoint y: 560, endPoint x: 807, endPoint y: 560, distance: 86.1
click at [808, 560] on div "📡 76% GigRadar Score $30 - $75 Hourly Everyone Talent Preference Expert Experie…" at bounding box center [810, 533] width 695 height 130
click at [898, 571] on div "📡 76% GigRadar Score $30 - $75 Hourly Everyone Talent Preference Expert Experie…" at bounding box center [810, 533] width 695 height 130
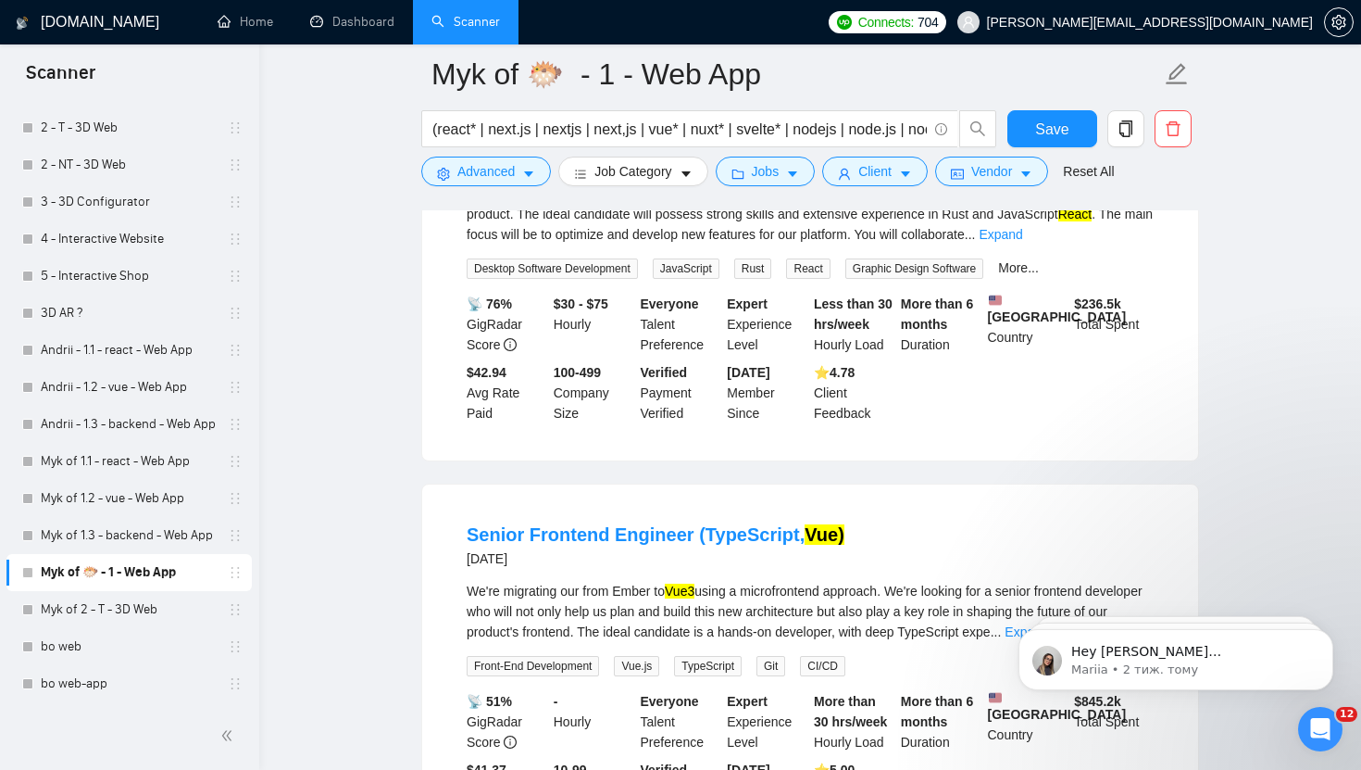
scroll to position [0, 0]
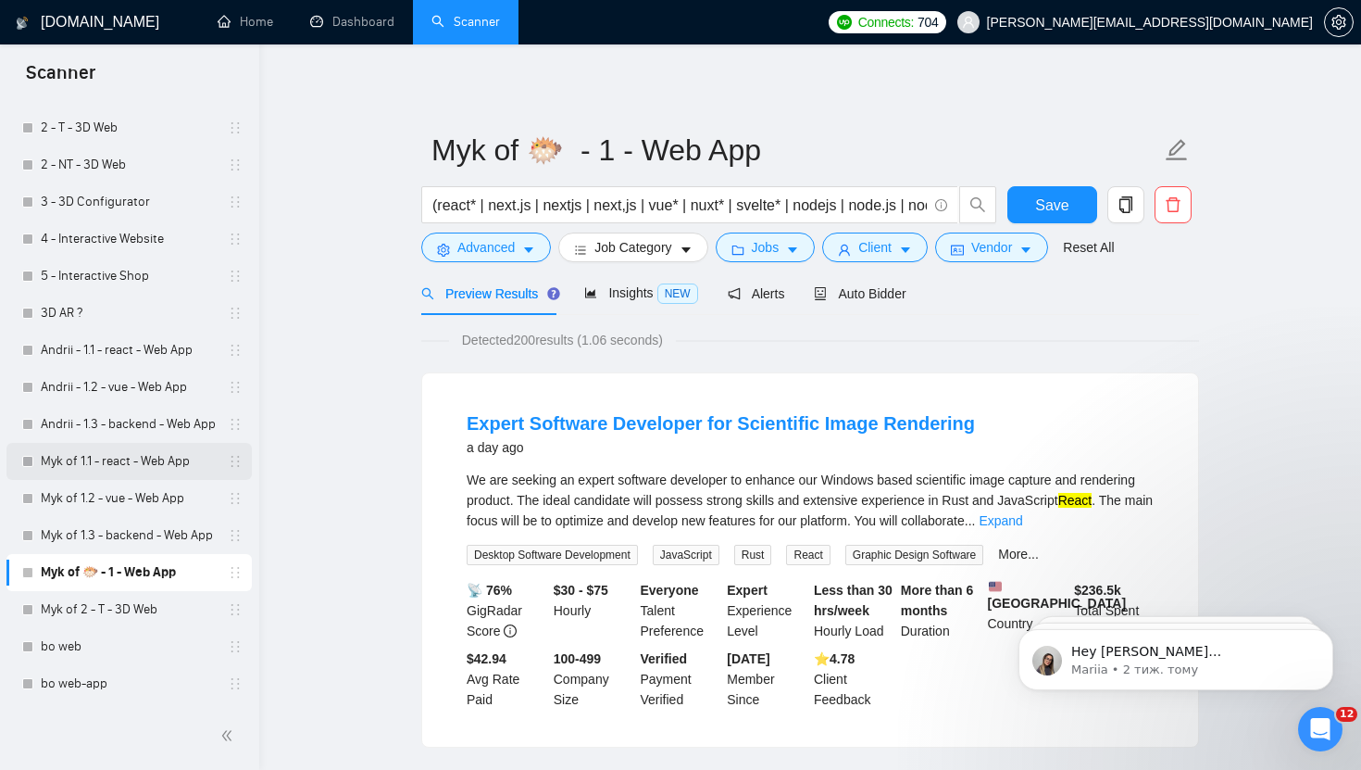
click at [189, 463] on link "Myk of 1.1 - react - Web App" at bounding box center [129, 461] width 176 height 37
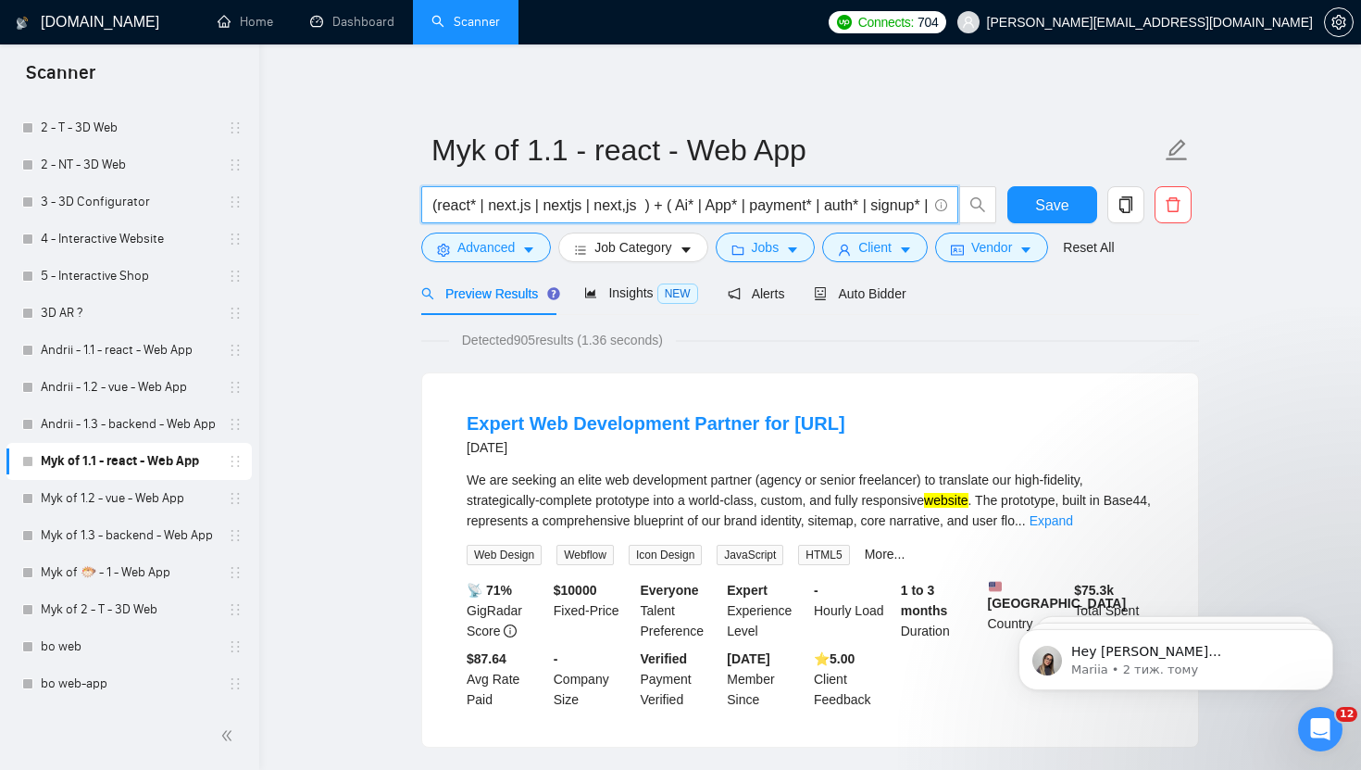
drag, startPoint x: 654, startPoint y: 205, endPoint x: 391, endPoint y: 200, distance: 263.1
drag, startPoint x: 671, startPoint y: 207, endPoint x: 1032, endPoint y: 204, distance: 361.2
click at [1032, 204] on div "(react* | next.js | nextjs | next,js ) + ( Ai* | App* | payment* | auth* | sign…" at bounding box center [807, 209] width 778 height 46
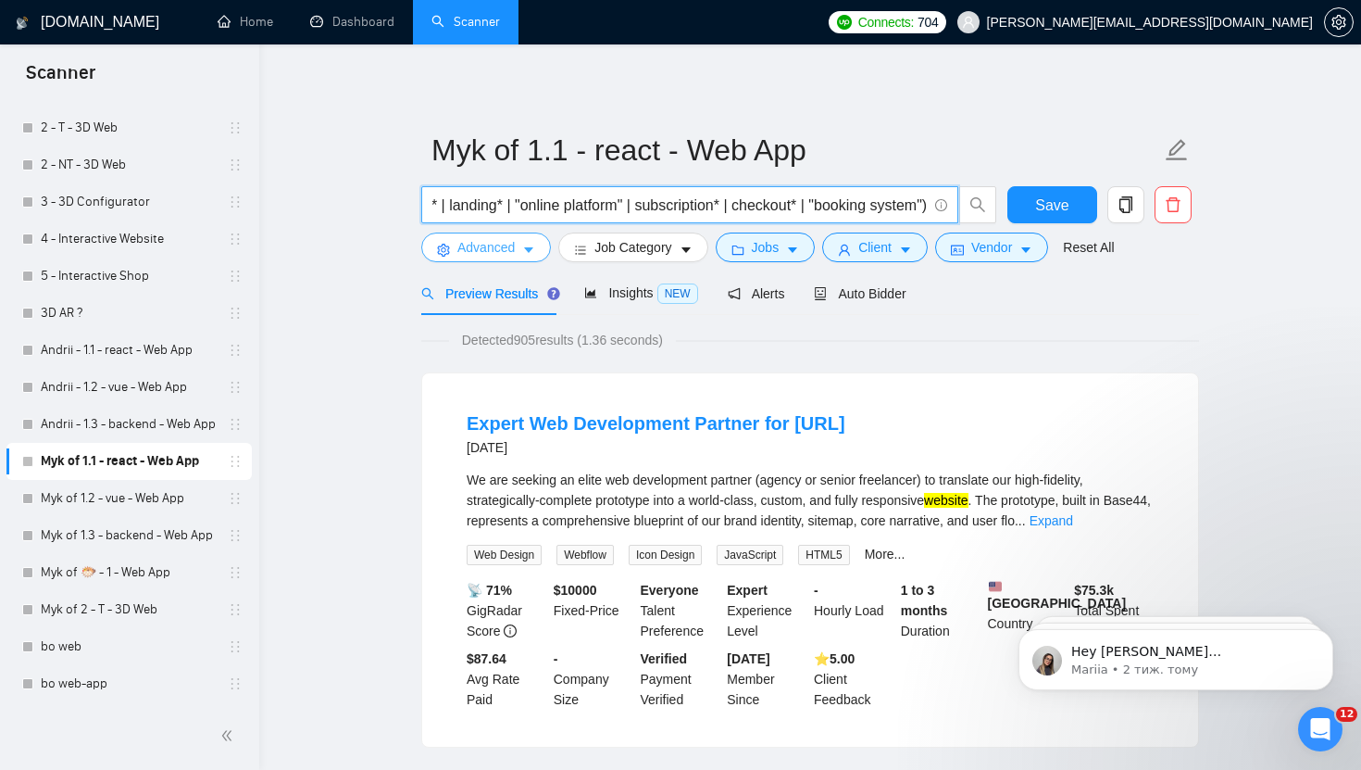
click at [532, 246] on icon "caret-down" at bounding box center [528, 250] width 13 height 13
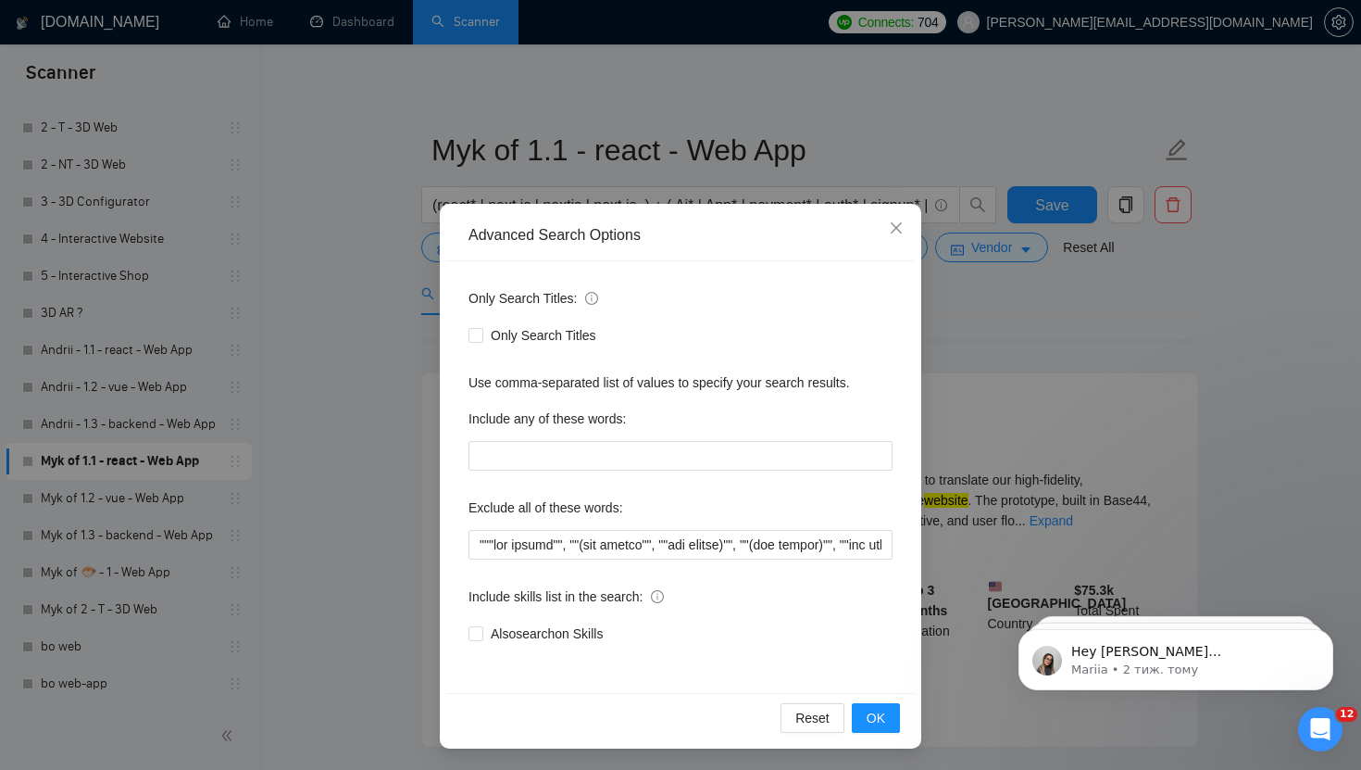
click at [1097, 330] on div "Advanced Search Options Only Search Titles: Only Search Titles Use comma-separa…" at bounding box center [680, 385] width 1361 height 770
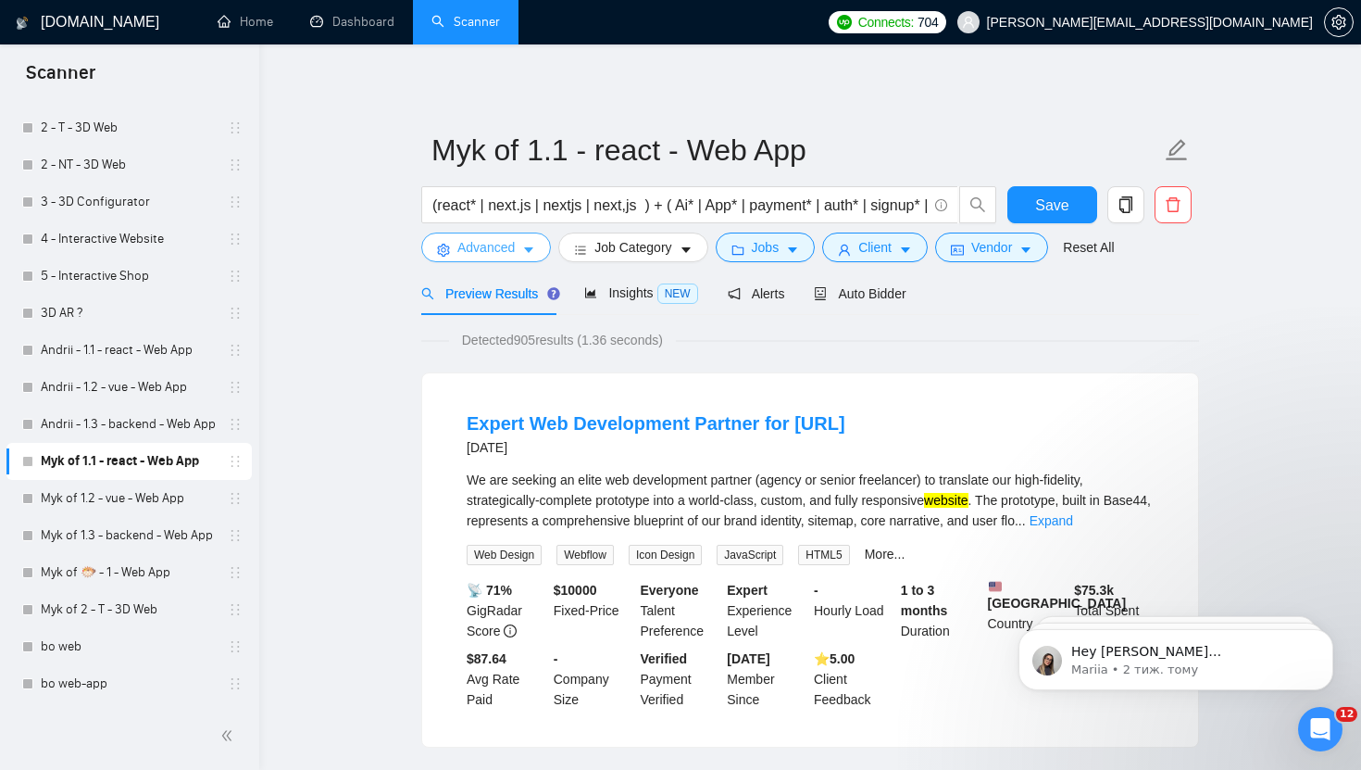
click at [508, 257] on span "Advanced" at bounding box center [486, 247] width 57 height 20
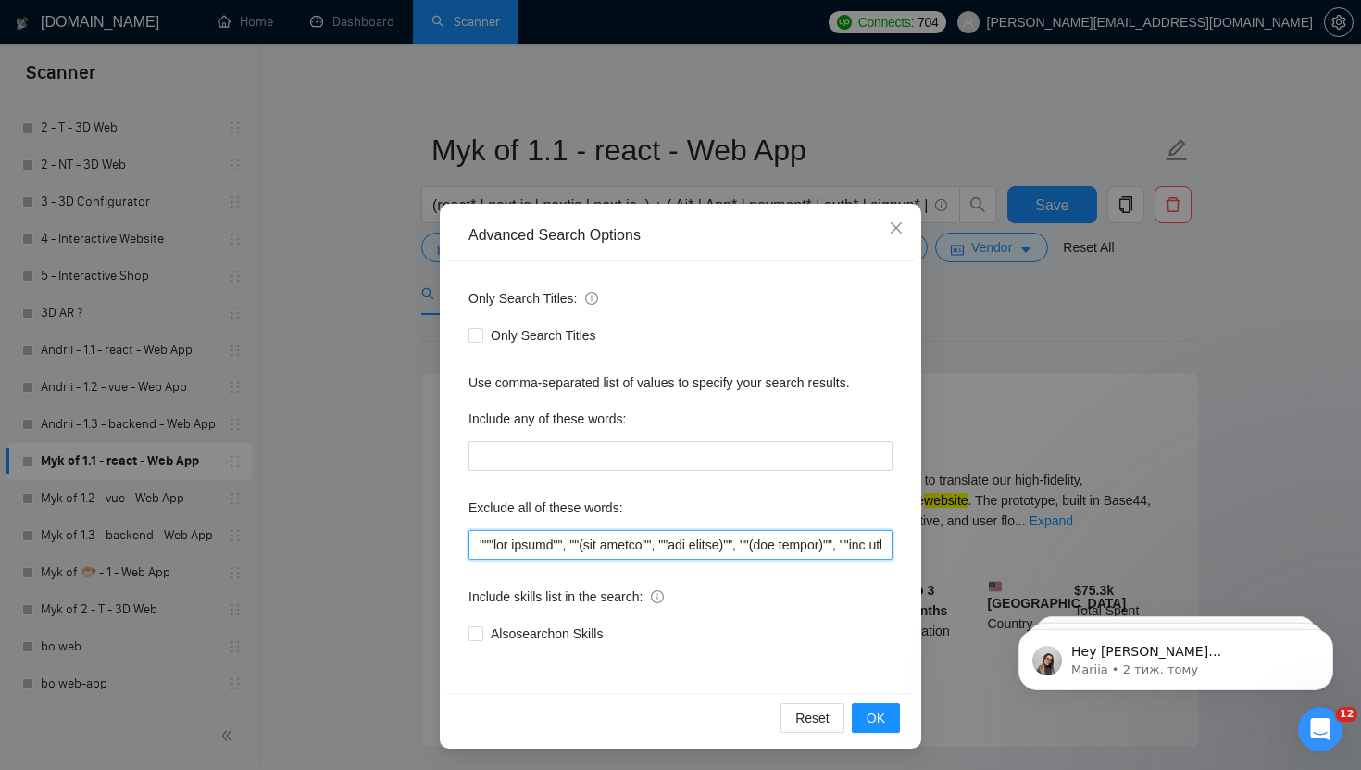
drag, startPoint x: 649, startPoint y: 550, endPoint x: 385, endPoint y: 549, distance: 264.0
click at [385, 549] on div "Advanced Search Options Only Search Titles: Only Search Titles Use comma-separa…" at bounding box center [680, 385] width 1361 height 770
click at [494, 542] on input "text" at bounding box center [681, 545] width 424 height 30
drag, startPoint x: 496, startPoint y: 542, endPoint x: 453, endPoint y: 542, distance: 43.5
click at [453, 542] on div "Only Search Titles: Only Search Titles Use comma-separated list of values to sp…" at bounding box center [680, 477] width 469 height 432
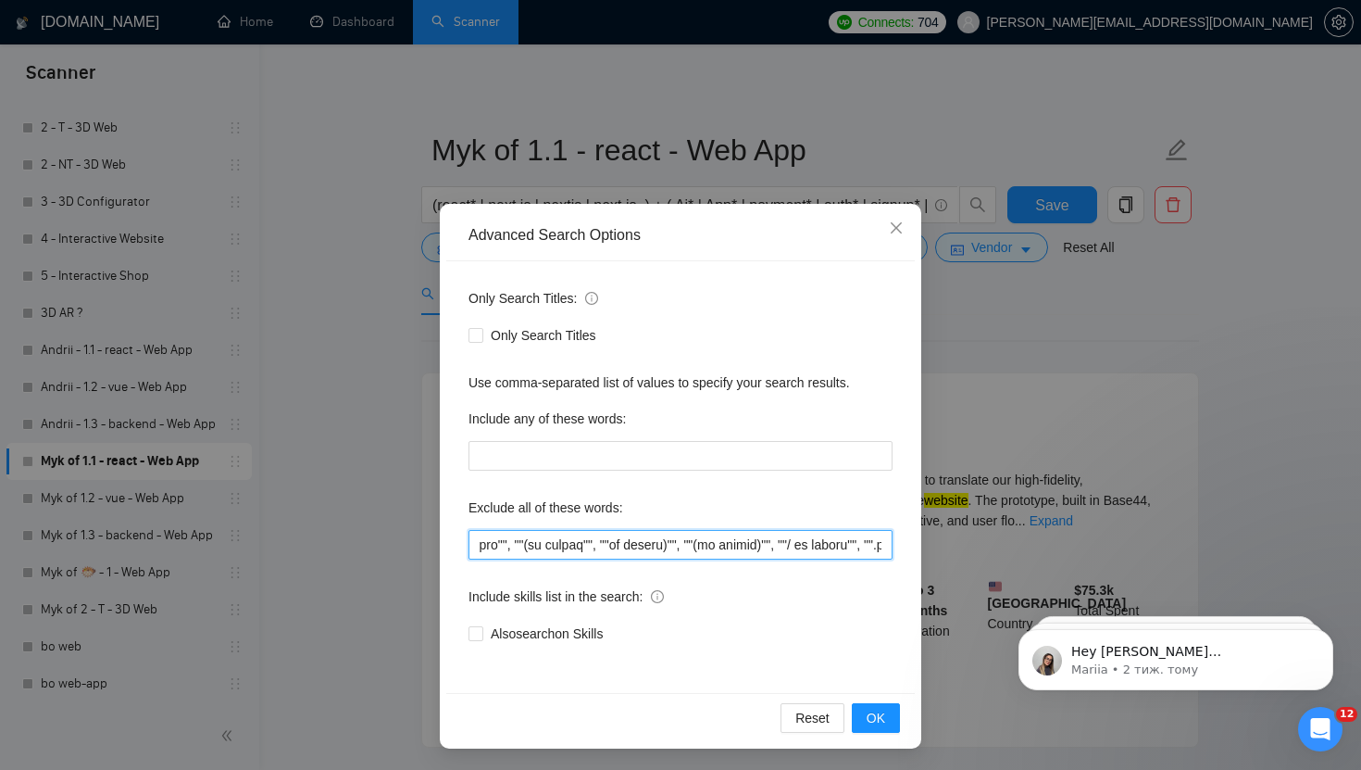
scroll to position [0, 2433]
drag, startPoint x: 735, startPoint y: 549, endPoint x: 1002, endPoint y: 549, distance: 266.7
click at [1002, 549] on div "Advanced Search Options Only Search Titles: Only Search Titles Use comma-separa…" at bounding box center [680, 385] width 1361 height 770
click at [834, 545] on input "text" at bounding box center [681, 545] width 424 height 30
drag, startPoint x: 577, startPoint y: 547, endPoint x: 444, endPoint y: 546, distance: 133.4
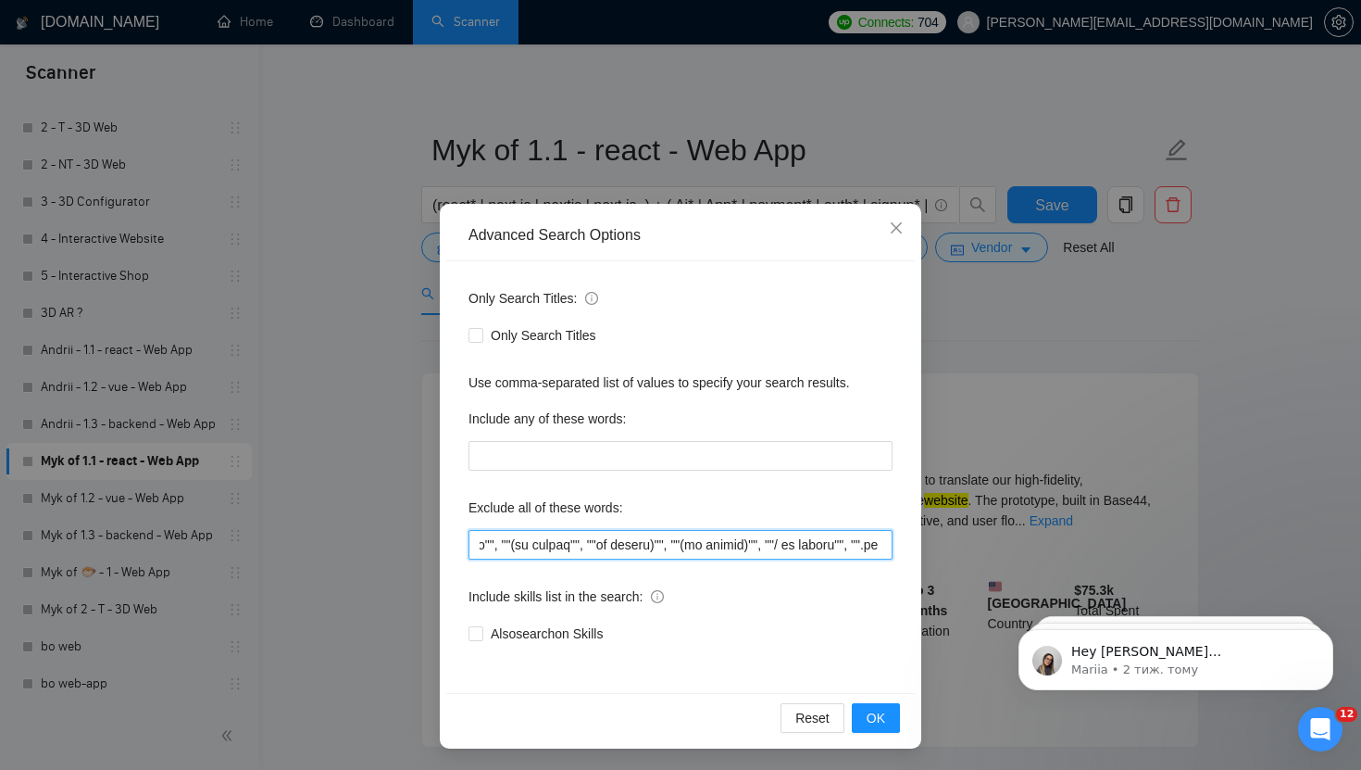
click at [444, 546] on div "Advanced Search Options Only Search Titles: Only Search Titles Use comma-separa…" at bounding box center [681, 476] width 482 height 545
click at [1154, 345] on div "Advanced Search Options Only Search Titles: Only Search Titles Use comma-separa…" at bounding box center [680, 385] width 1361 height 770
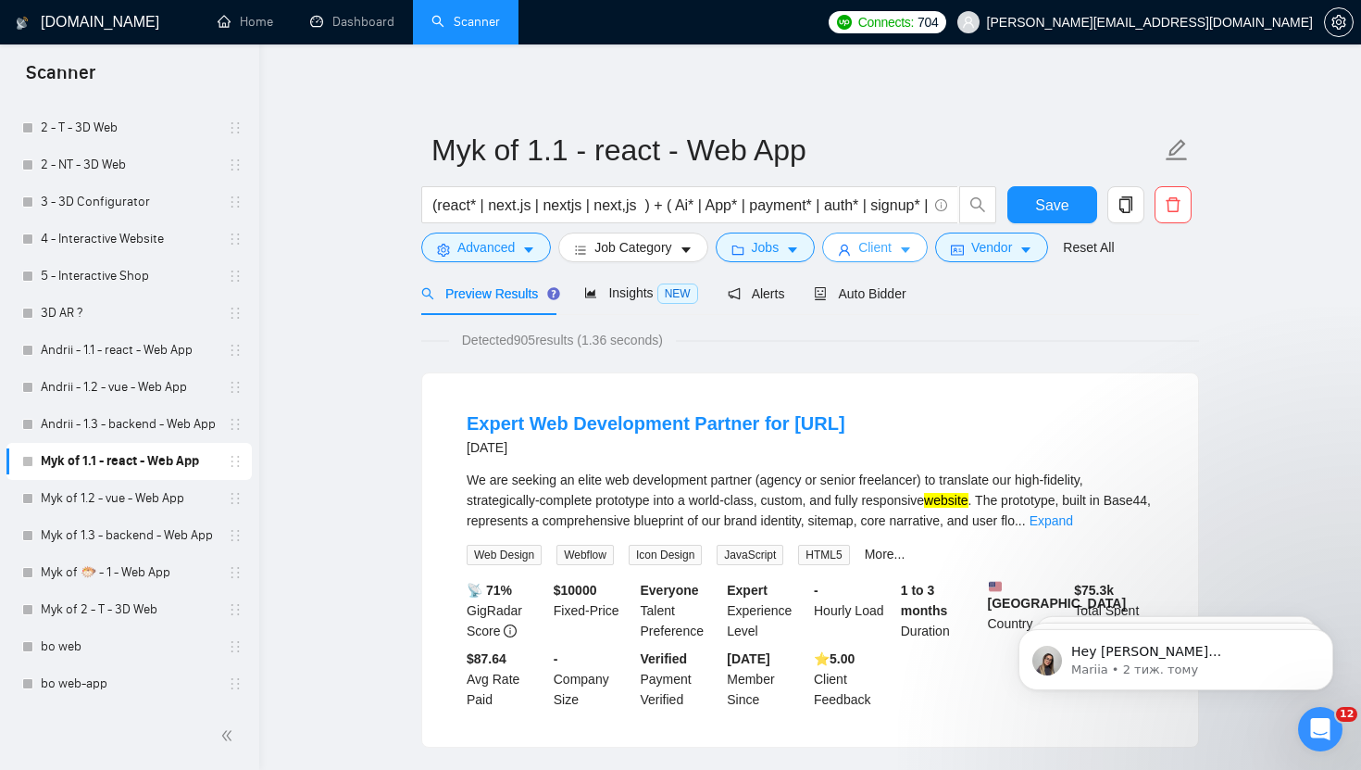
click at [878, 250] on span "Client" at bounding box center [875, 247] width 33 height 20
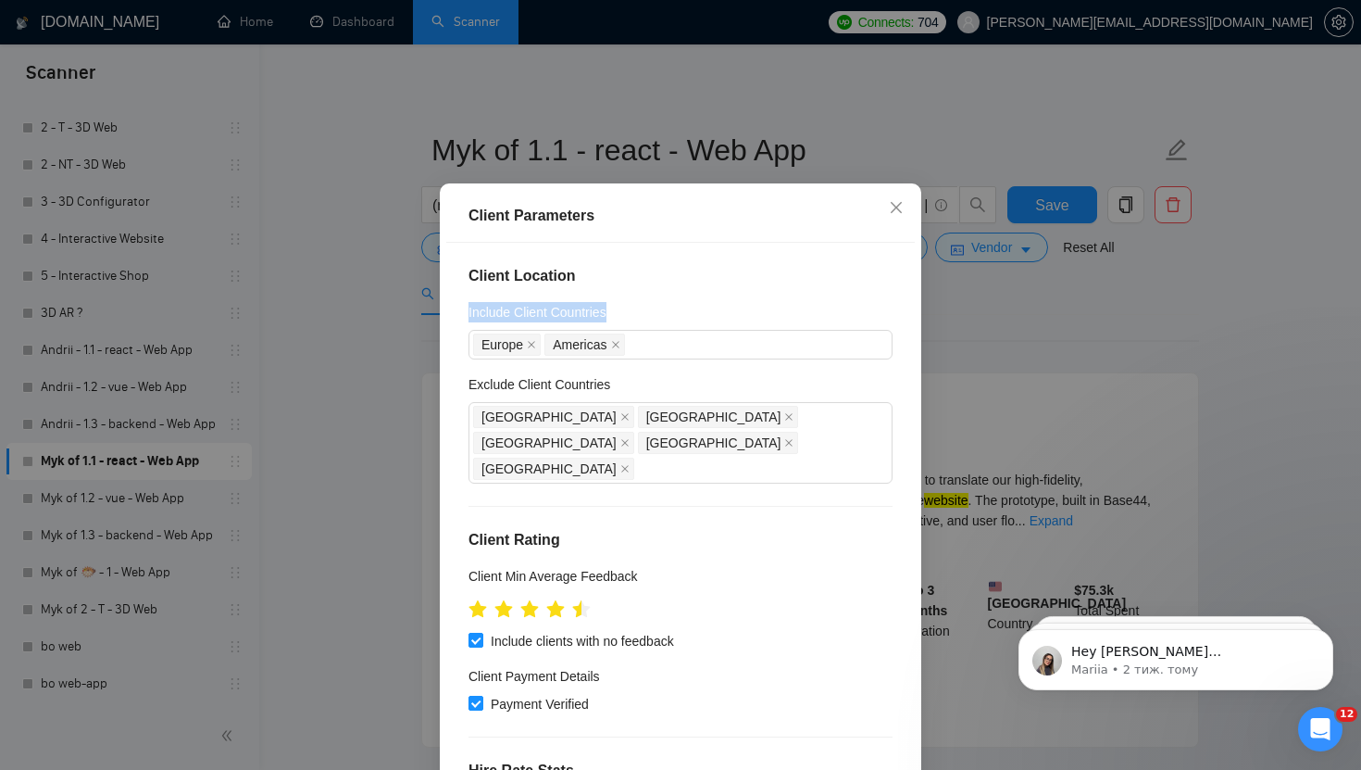
drag, startPoint x: 1081, startPoint y: 346, endPoint x: 787, endPoint y: 294, distance: 298.3
click at [787, 294] on div "Client Parameters Client Location Include Client Countries Europe Americas Excl…" at bounding box center [680, 385] width 1361 height 770
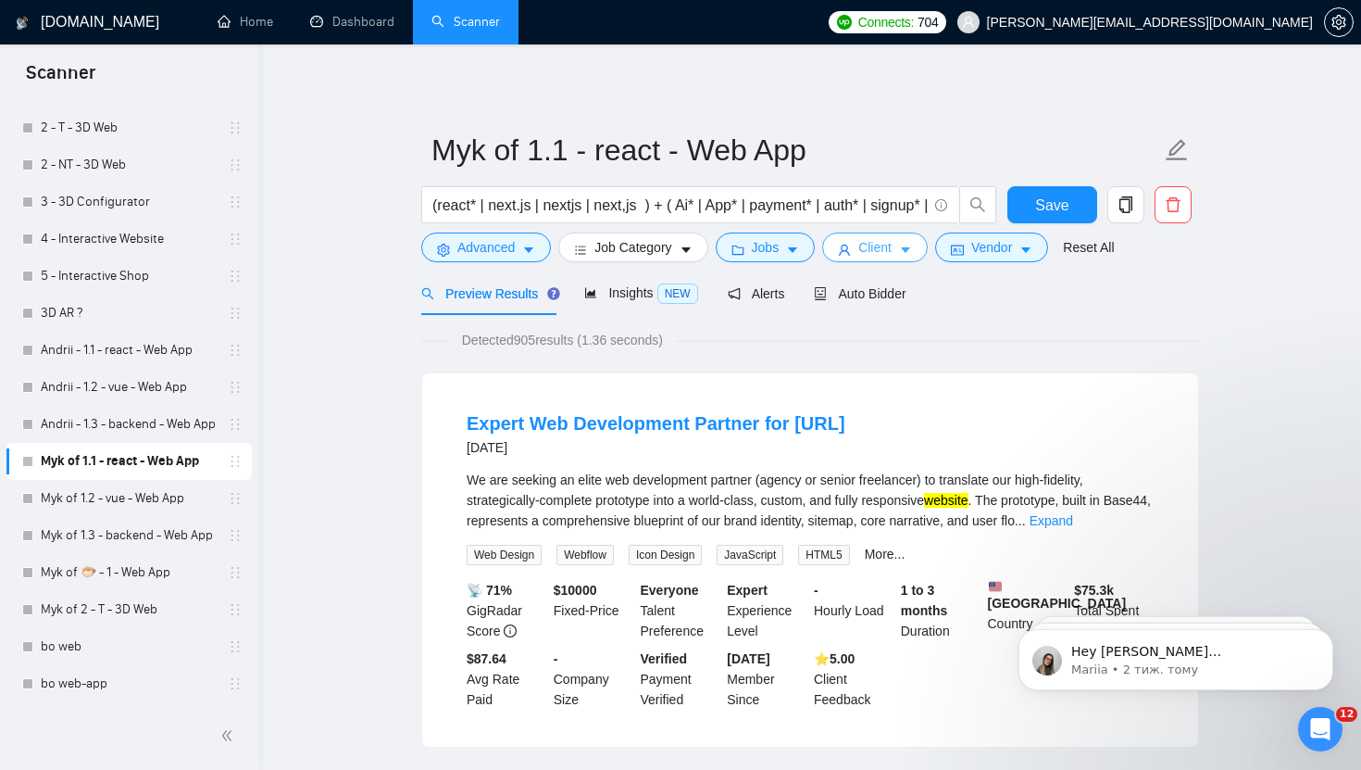
click at [910, 249] on icon "caret-down" at bounding box center [905, 251] width 9 height 6
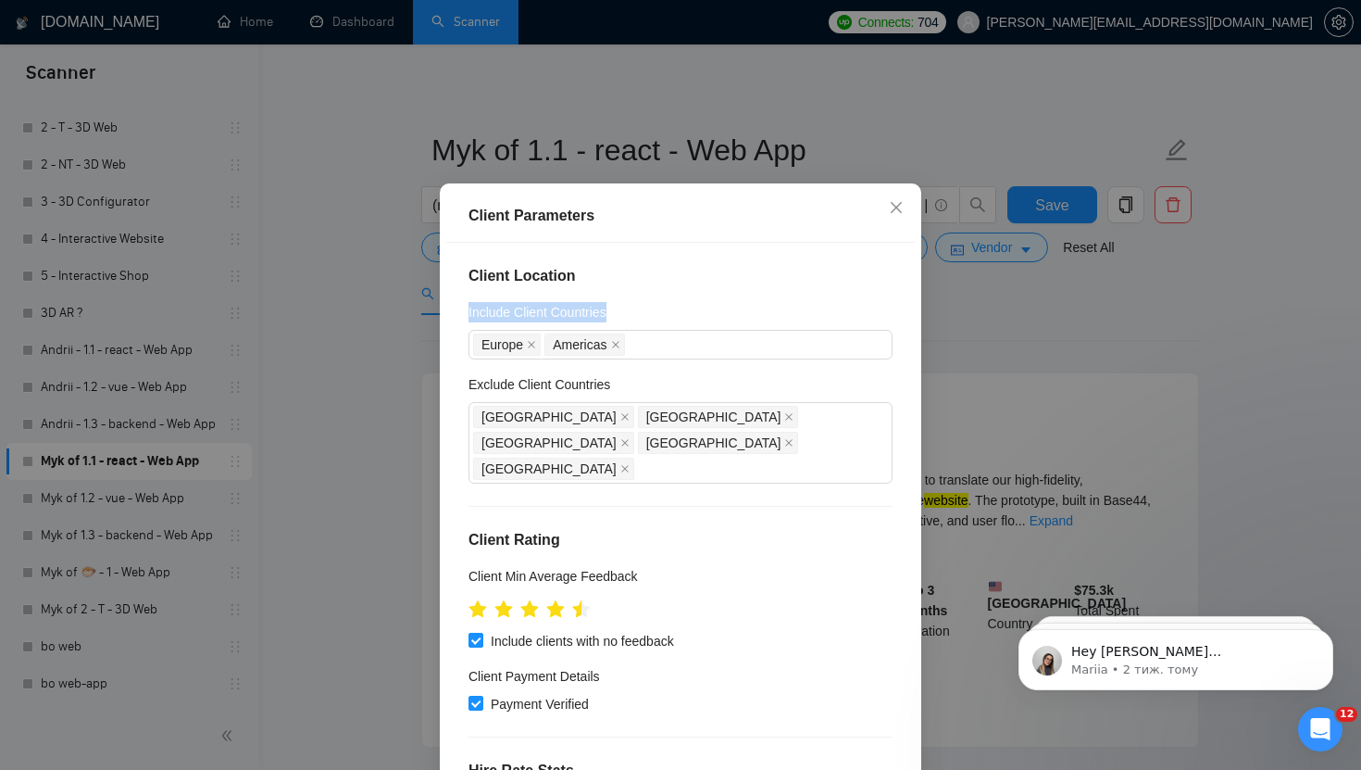
click at [686, 320] on div "Client Location Include Client Countries Europe Americas Exclude Client Countri…" at bounding box center [680, 512] width 469 height 539
click at [685, 358] on div "Europe Americas" at bounding box center [671, 345] width 396 height 26
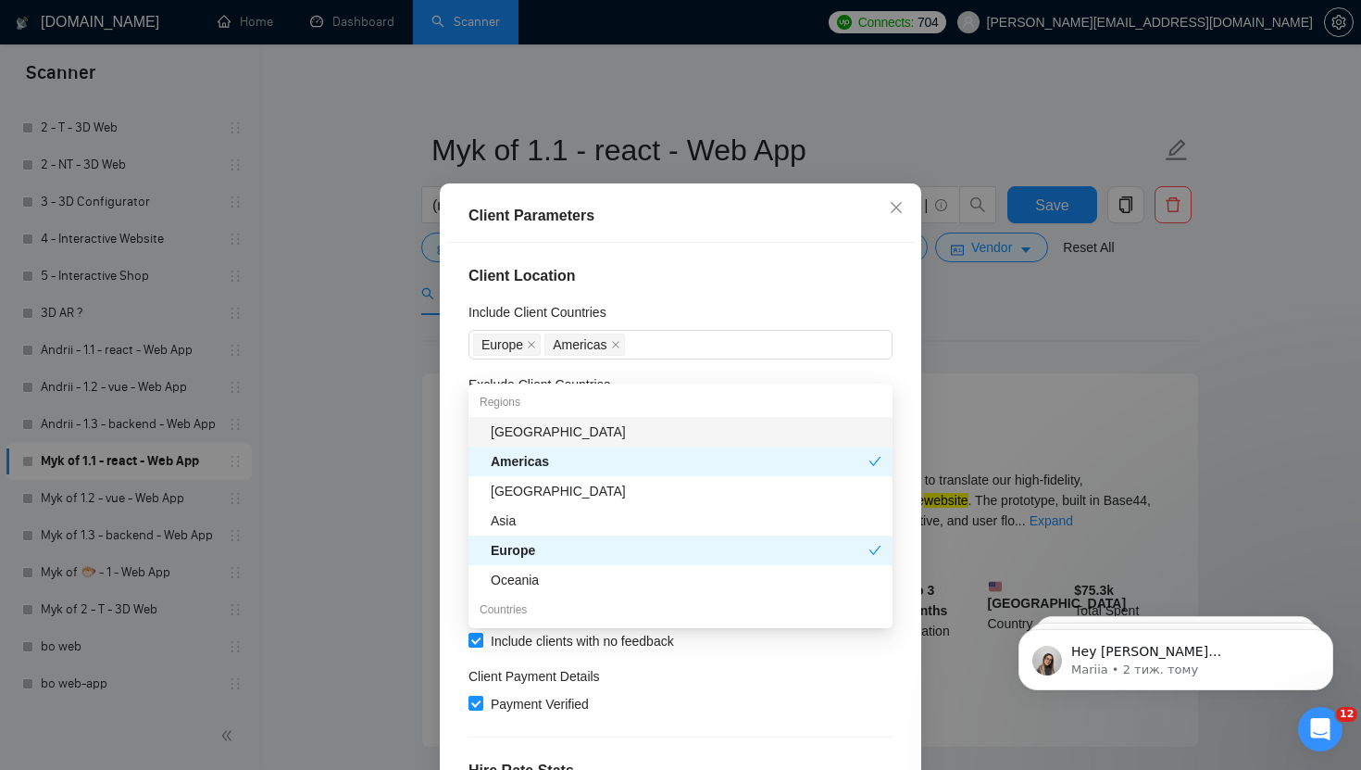
click at [699, 309] on div "Client Location Include Client Countries Europe Americas Exclude Client Countri…" at bounding box center [680, 512] width 469 height 539
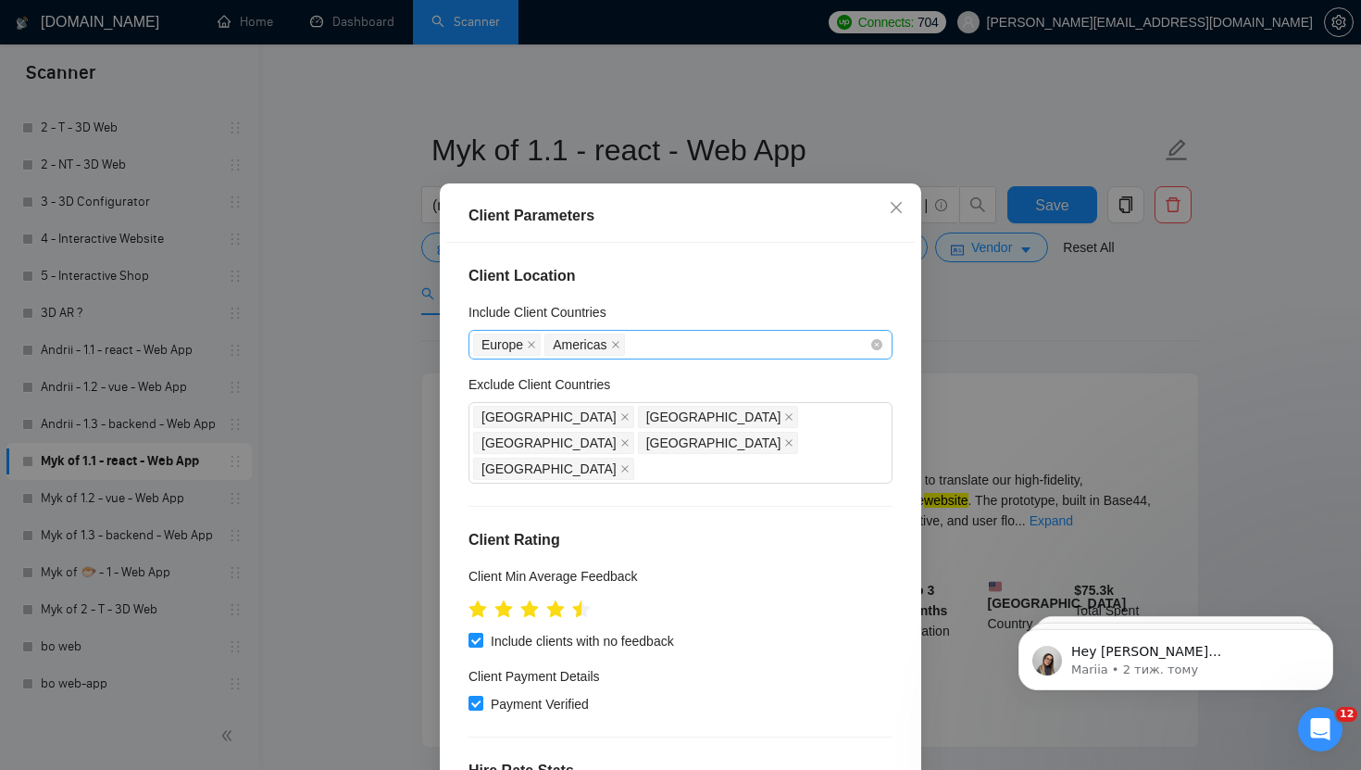
click at [704, 358] on div "Europe Americas" at bounding box center [671, 345] width 396 height 26
drag, startPoint x: 712, startPoint y: 217, endPoint x: 893, endPoint y: 270, distance: 188.2
click at [893, 270] on div "Client Parameters Client Location Include Client Countries Europe Americas Excl…" at bounding box center [681, 512] width 482 height 658
click at [897, 215] on icon "close" at bounding box center [896, 207] width 15 height 15
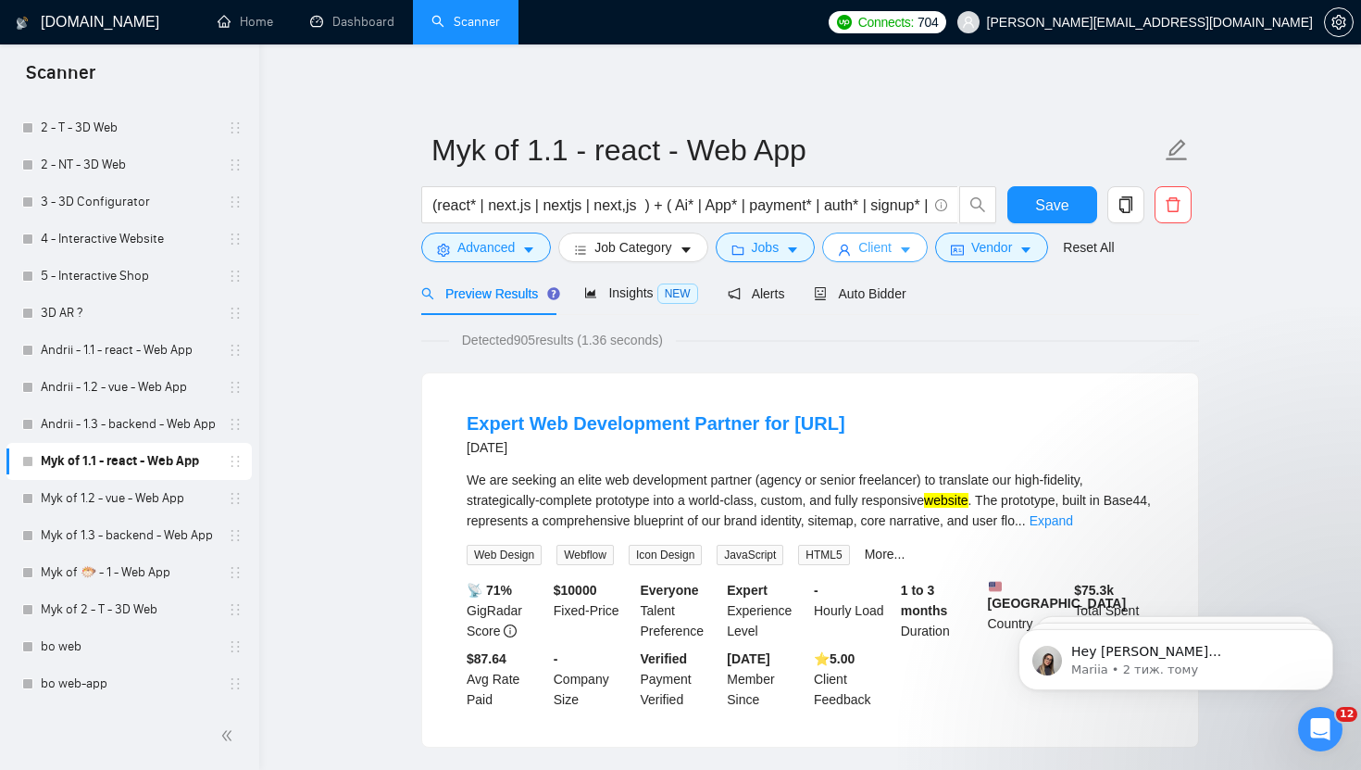
click at [892, 248] on span "Client" at bounding box center [875, 247] width 33 height 20
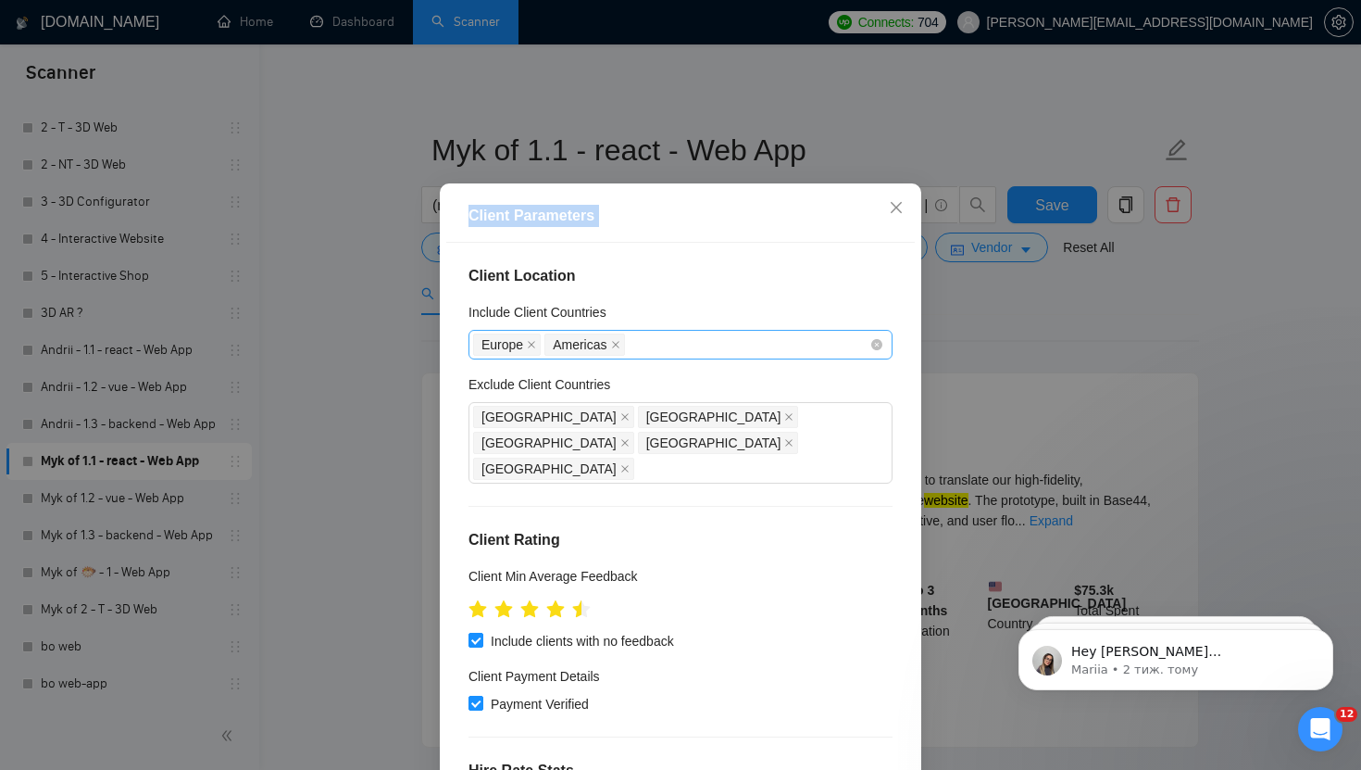
click at [678, 358] on div "Europe Americas" at bounding box center [671, 345] width 396 height 26
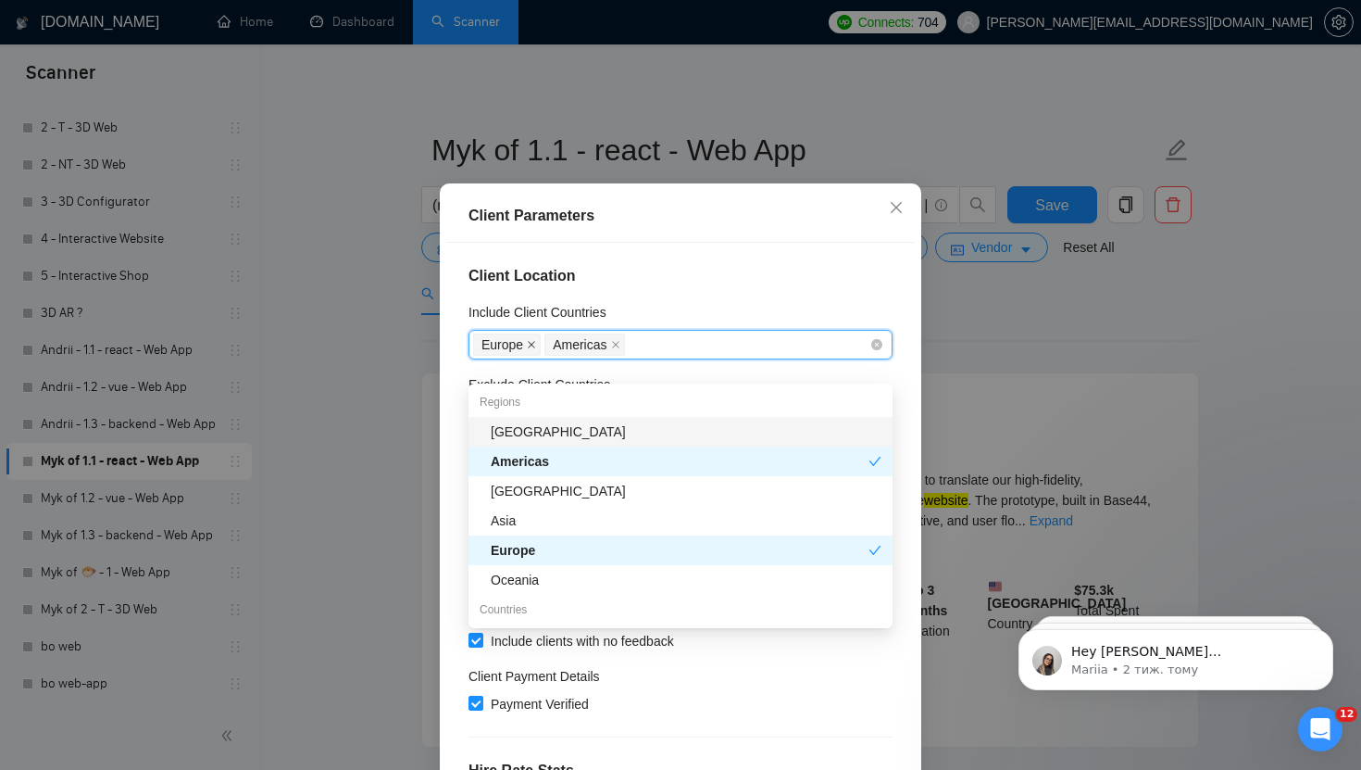
click at [532, 349] on icon "close" at bounding box center [531, 344] width 9 height 9
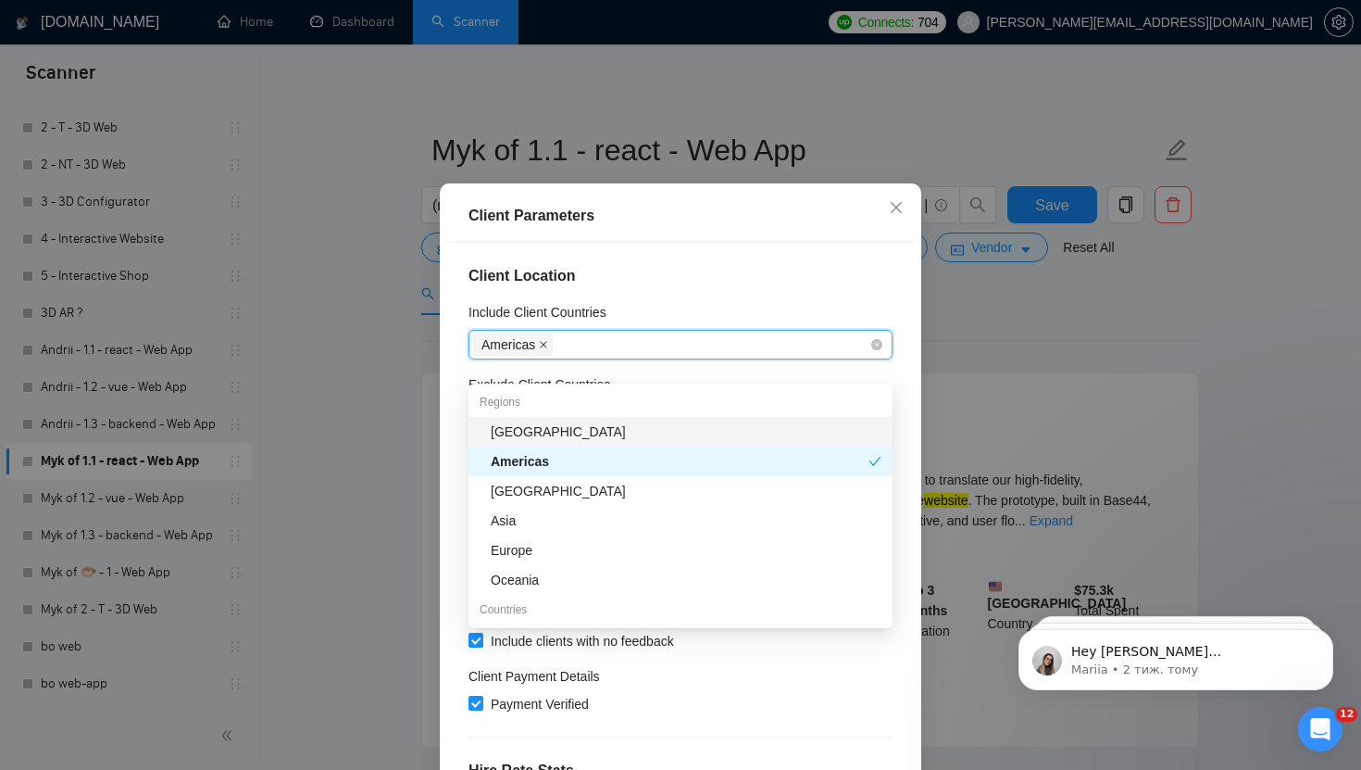
click at [541, 349] on icon "close" at bounding box center [543, 344] width 9 height 9
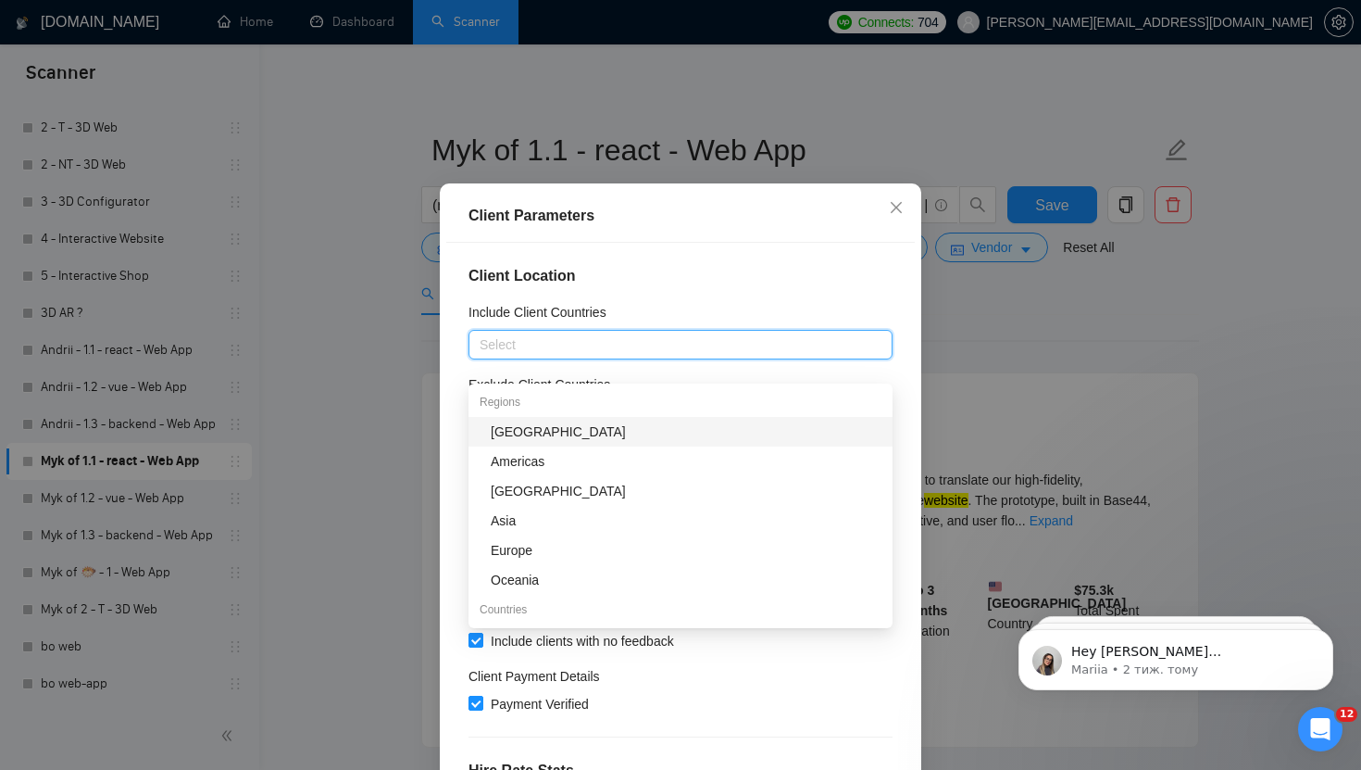
click at [699, 287] on h4 "Client Location" at bounding box center [681, 276] width 424 height 22
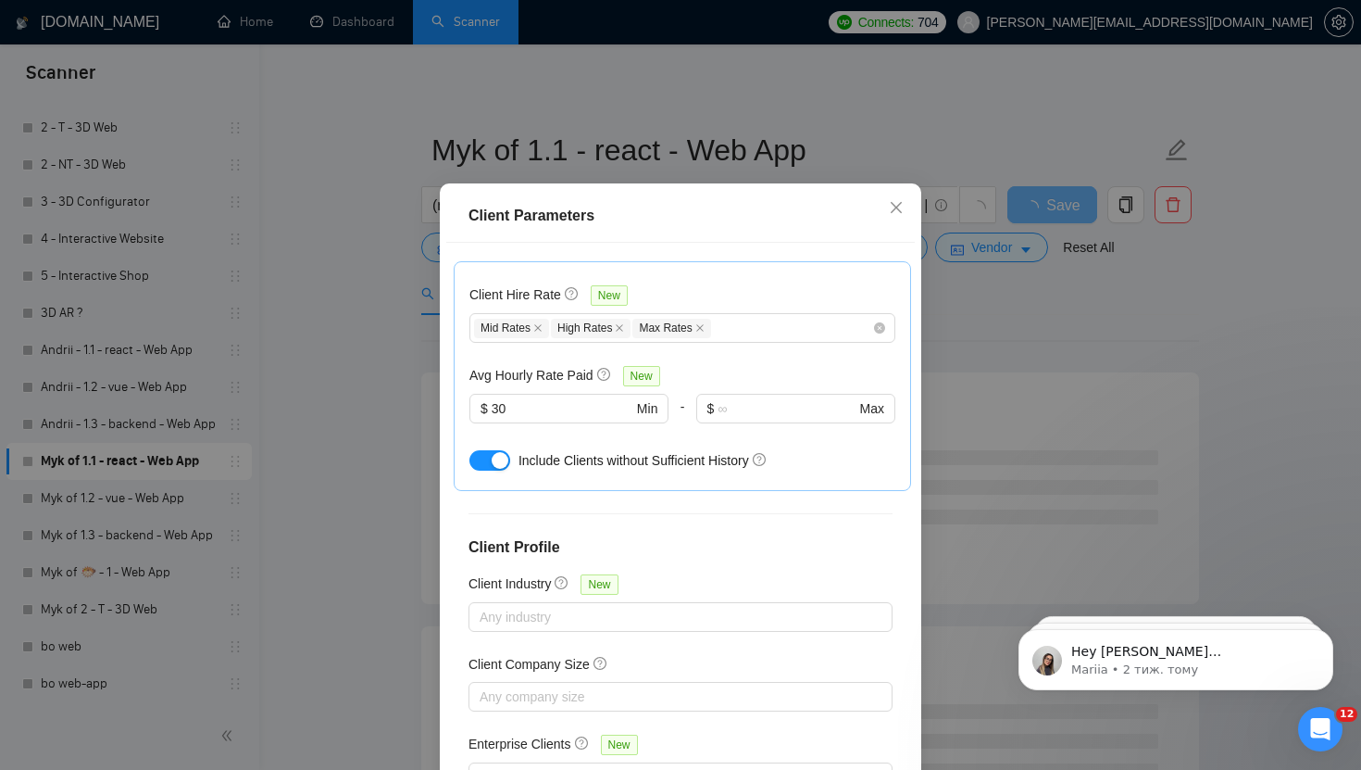
scroll to position [114, 0]
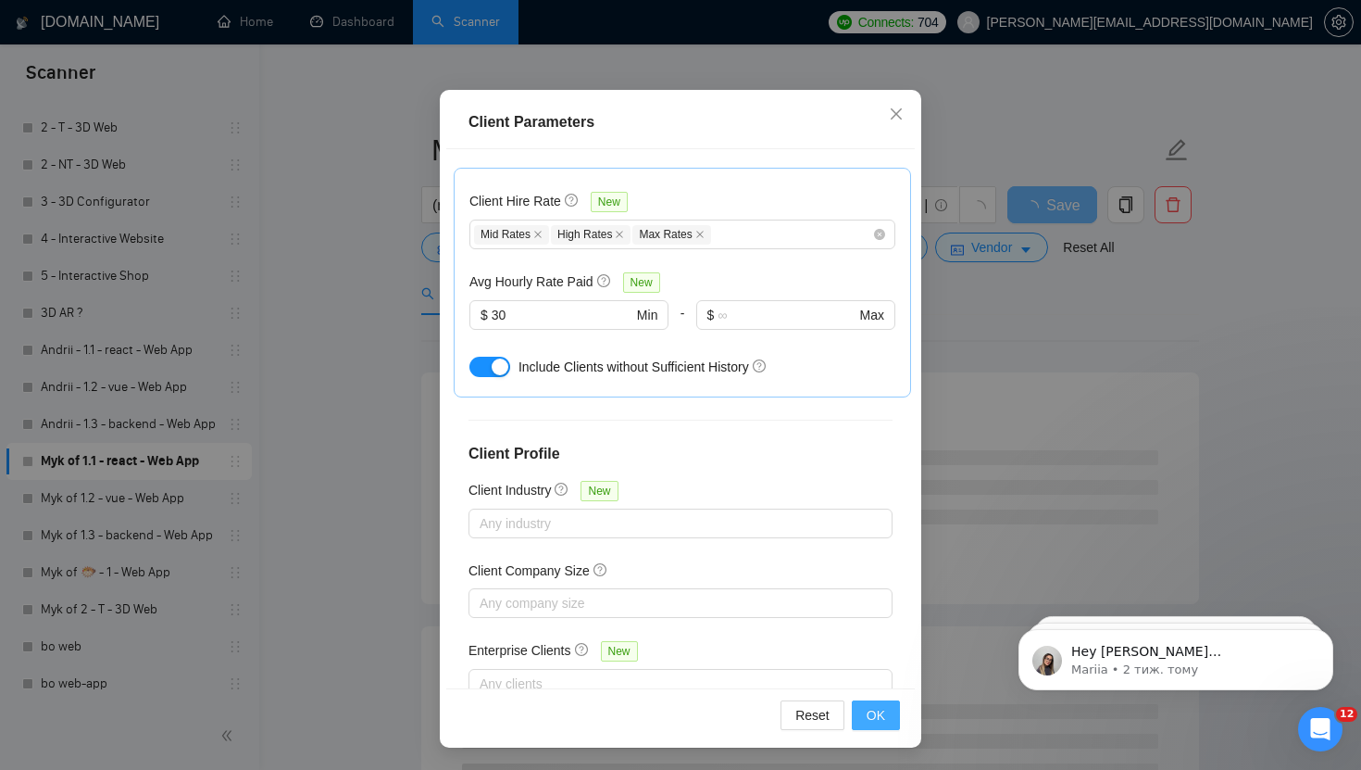
click at [872, 712] on span "OK" at bounding box center [876, 715] width 19 height 20
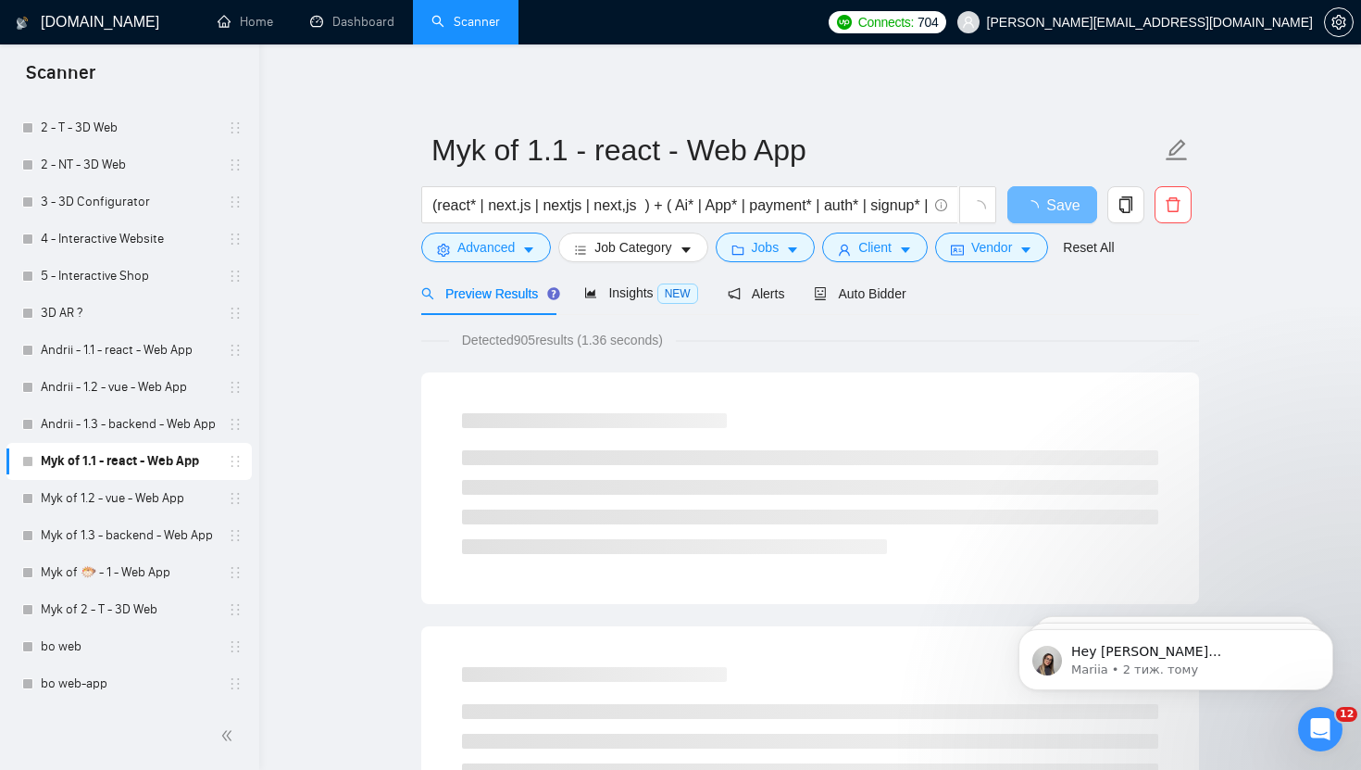
scroll to position [20, 0]
drag, startPoint x: 520, startPoint y: 340, endPoint x: 542, endPoint y: 340, distance: 22.2
click at [542, 340] on span "Detected 905 results (1.36 seconds)" at bounding box center [562, 340] width 227 height 20
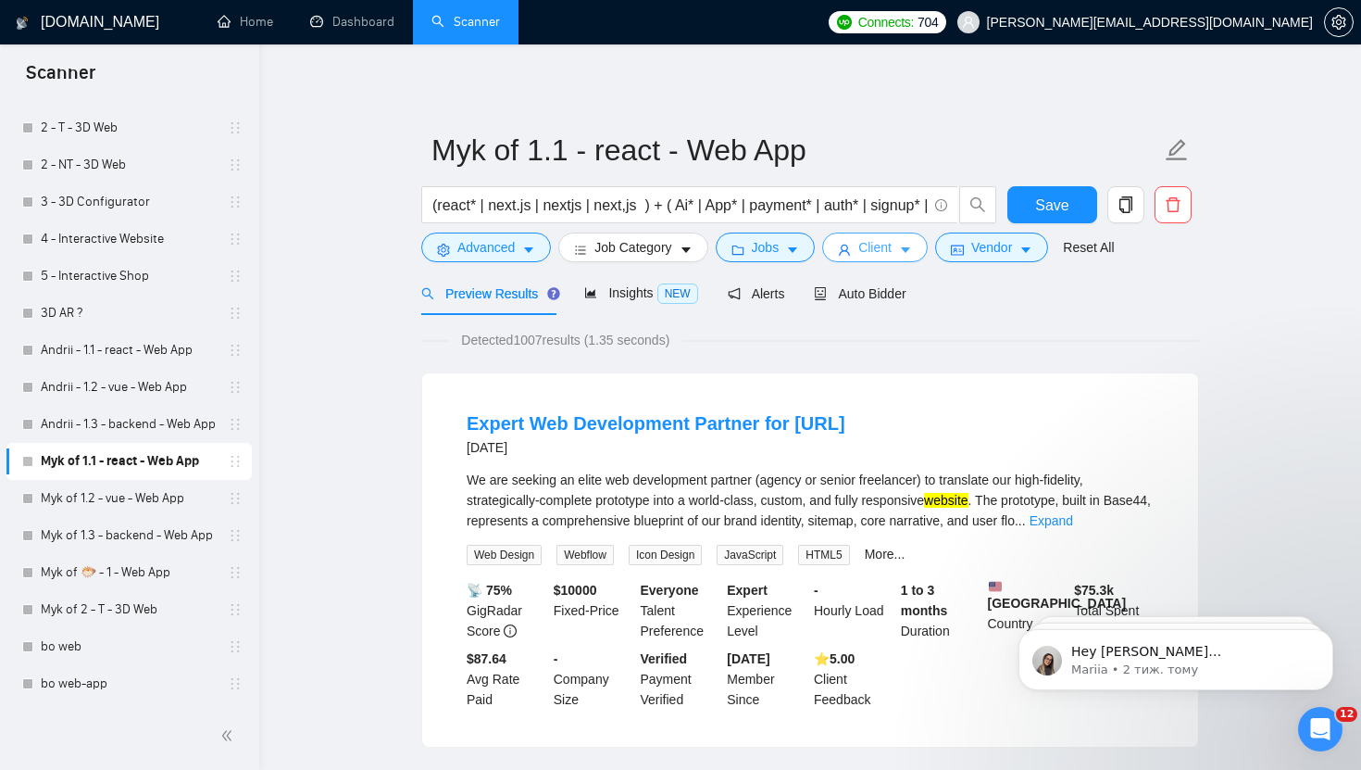
click at [919, 258] on button "Client" at bounding box center [875, 247] width 106 height 30
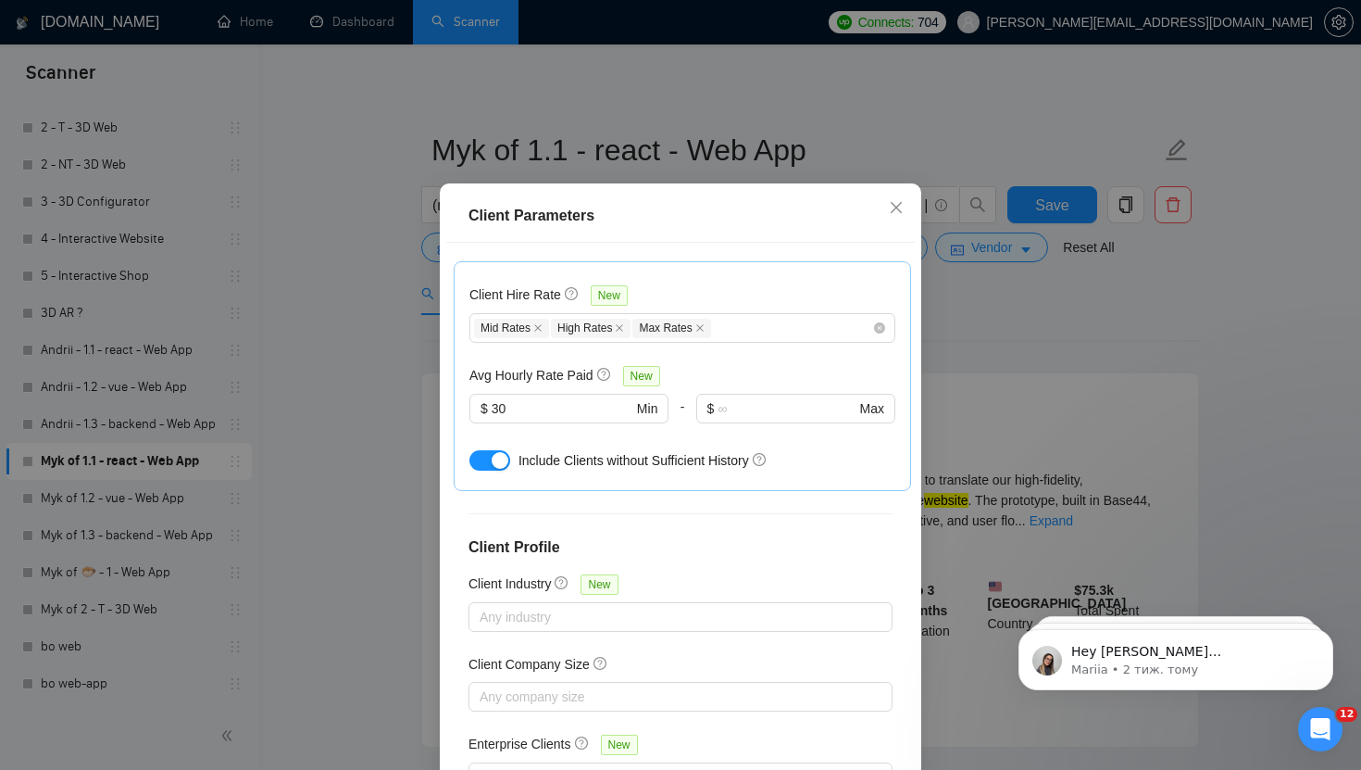
scroll to position [0, 0]
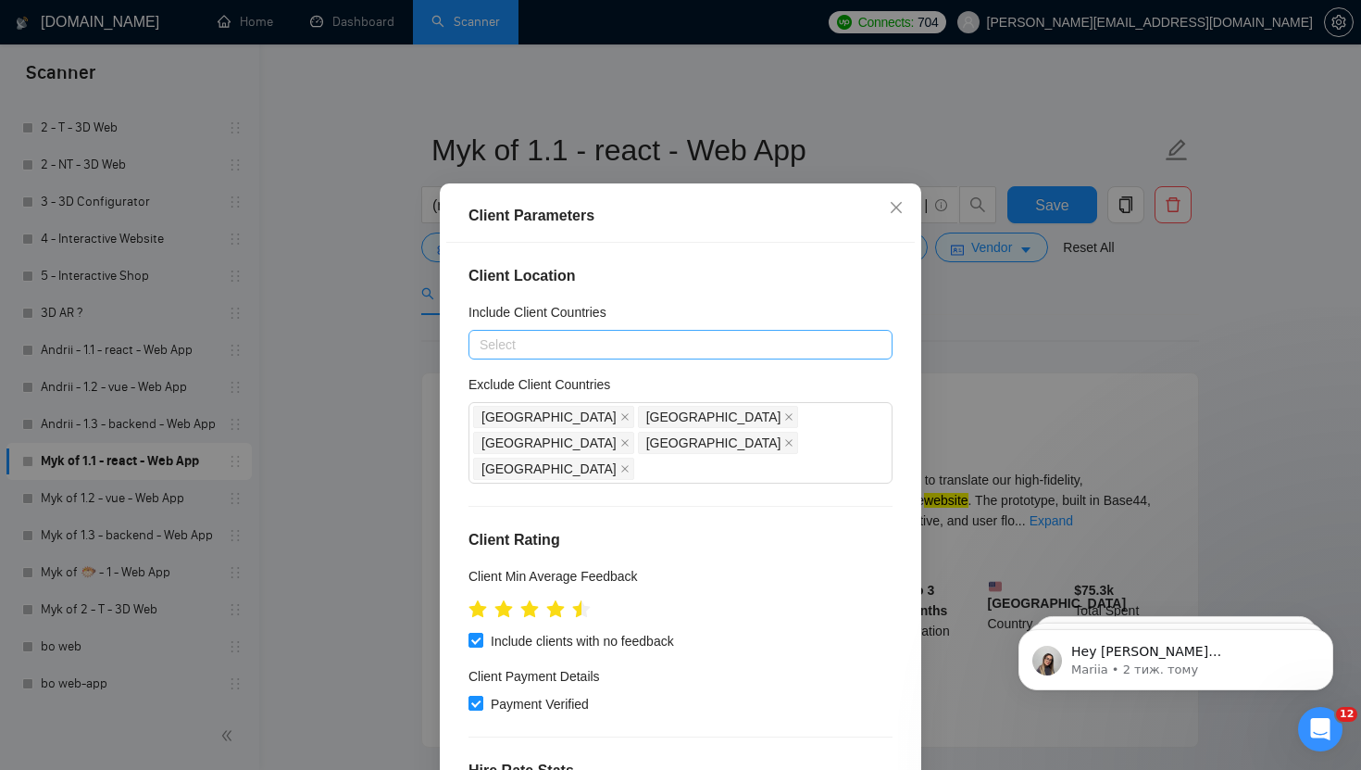
click at [710, 359] on div "Select" at bounding box center [681, 345] width 424 height 30
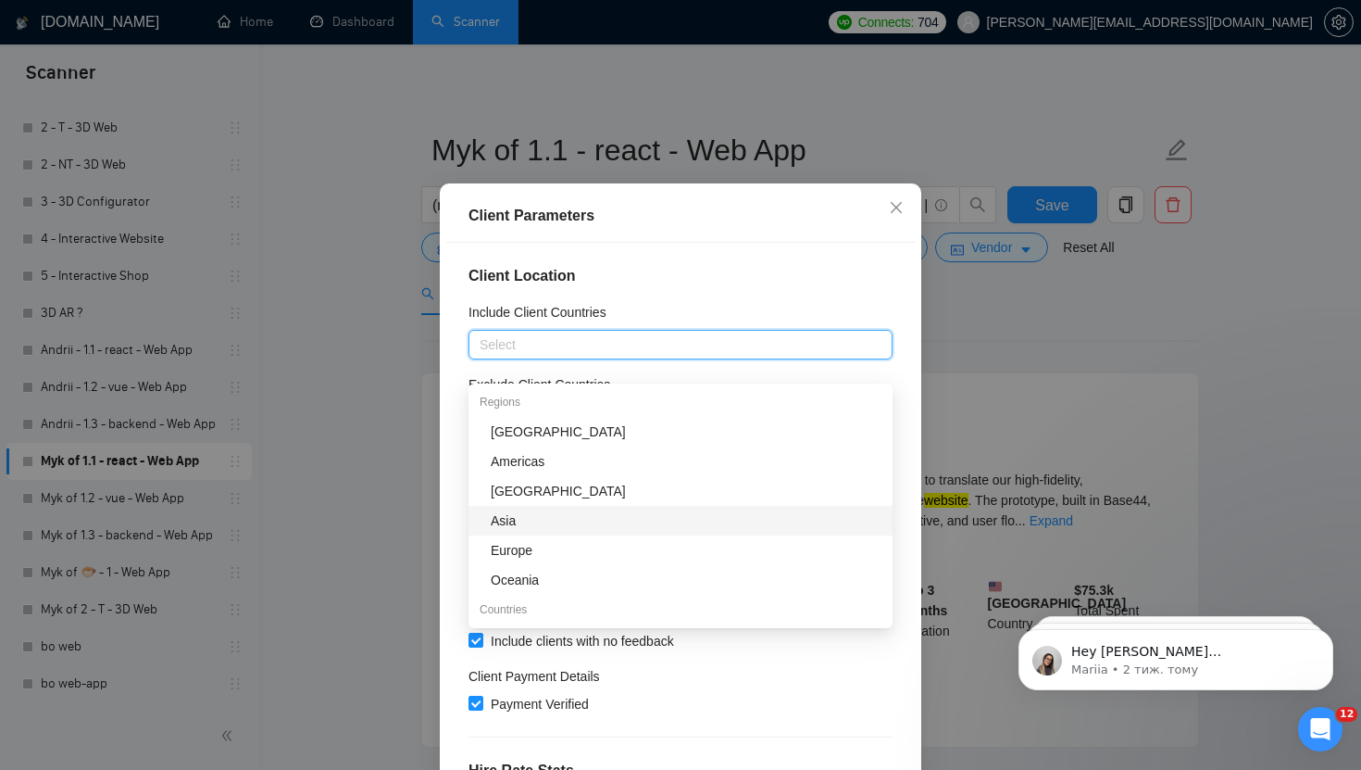
click at [548, 519] on div "Asia" at bounding box center [686, 520] width 391 height 20
click at [537, 578] on div "Oceania" at bounding box center [686, 580] width 391 height 20
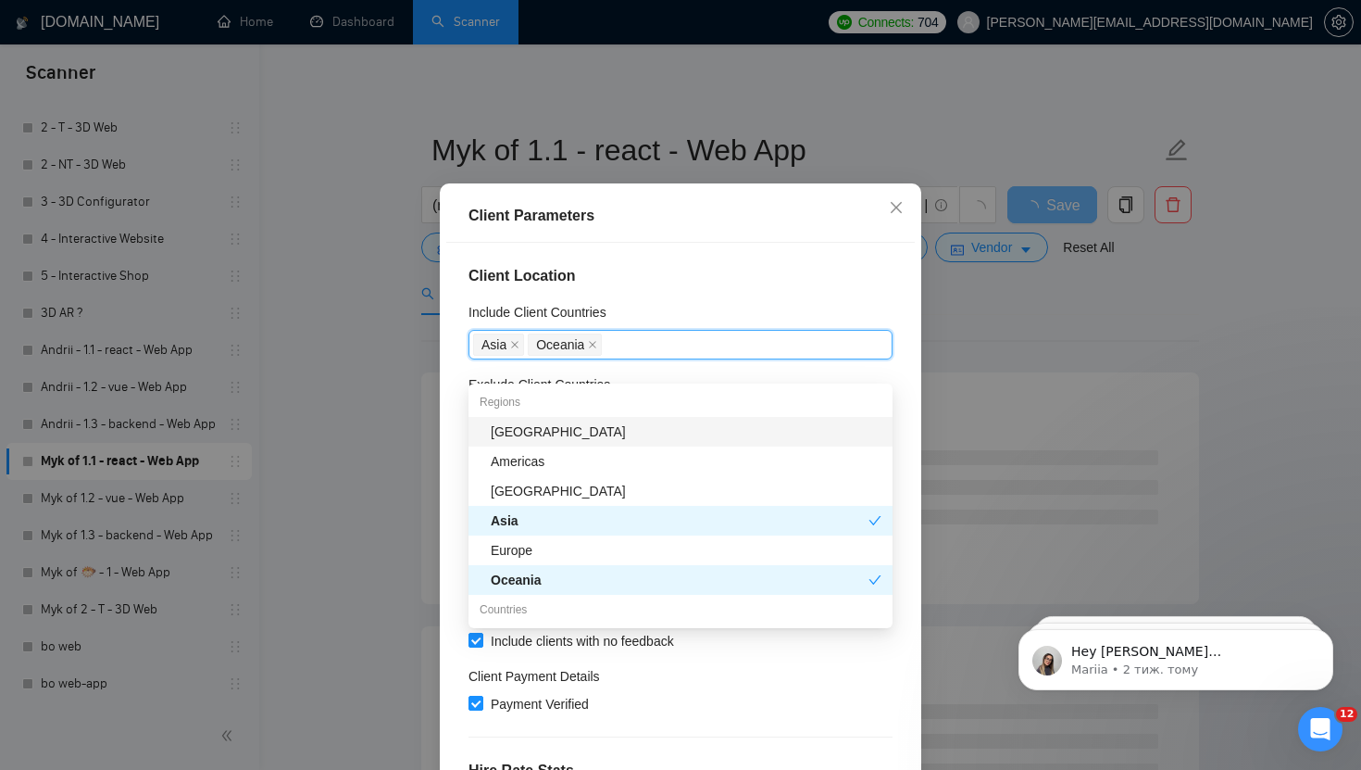
click at [546, 432] on div "Africa" at bounding box center [686, 431] width 391 height 20
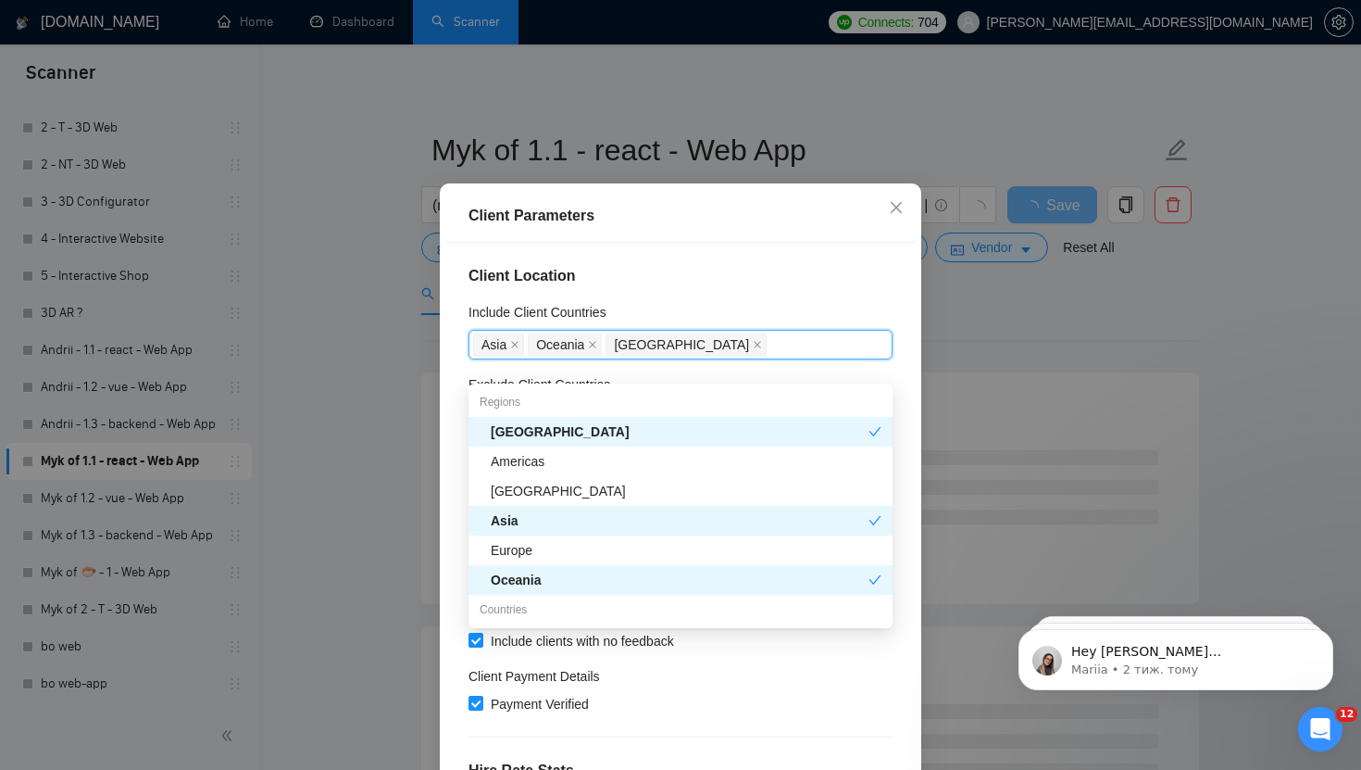
click at [892, 287] on h4 "Client Location" at bounding box center [681, 276] width 424 height 22
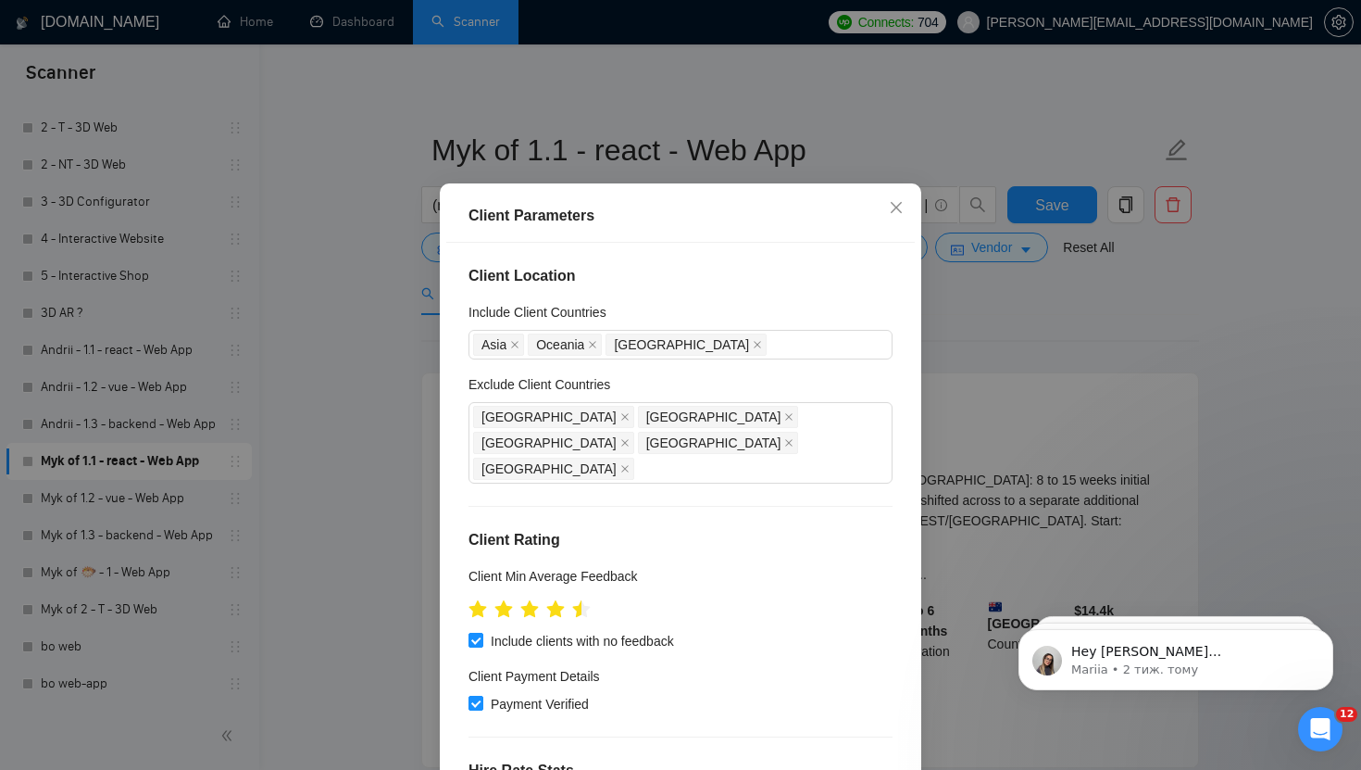
scroll to position [615, 0]
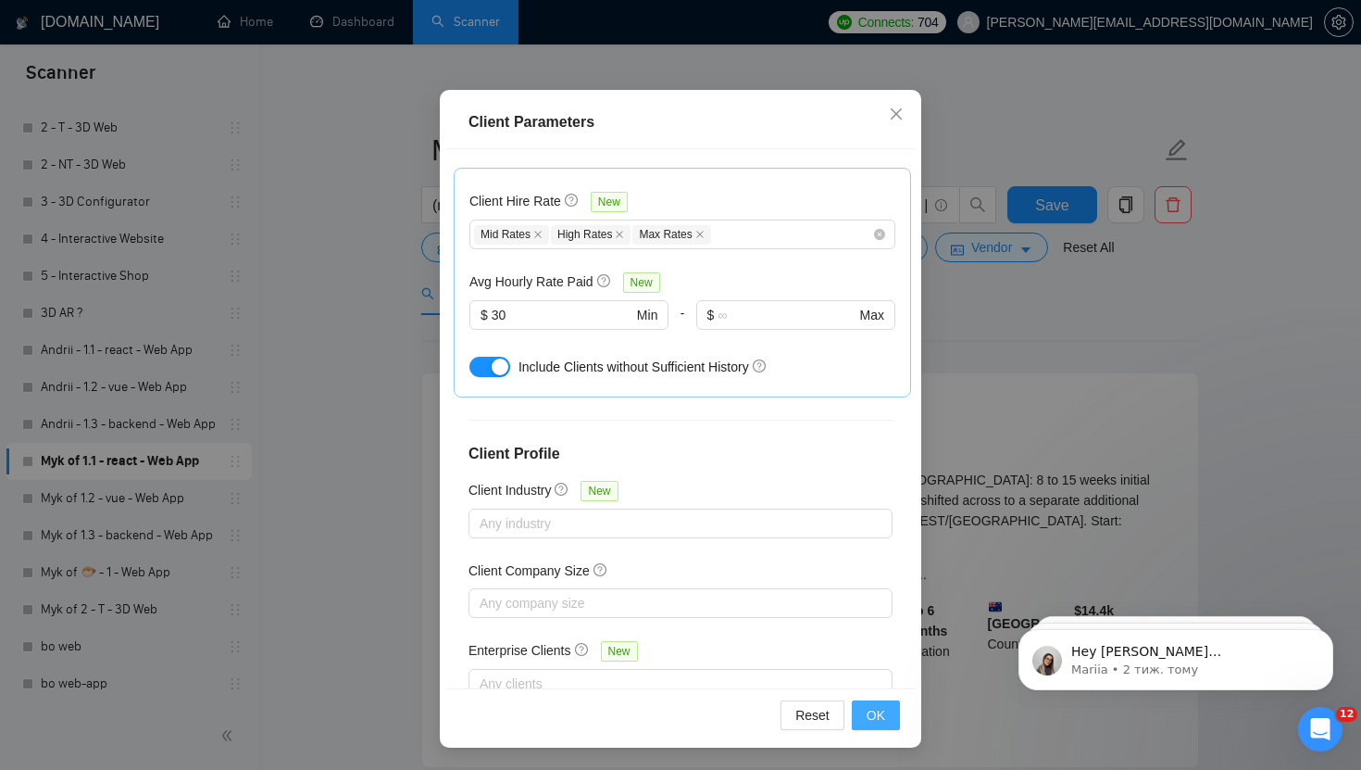
click at [881, 712] on span "OK" at bounding box center [876, 715] width 19 height 20
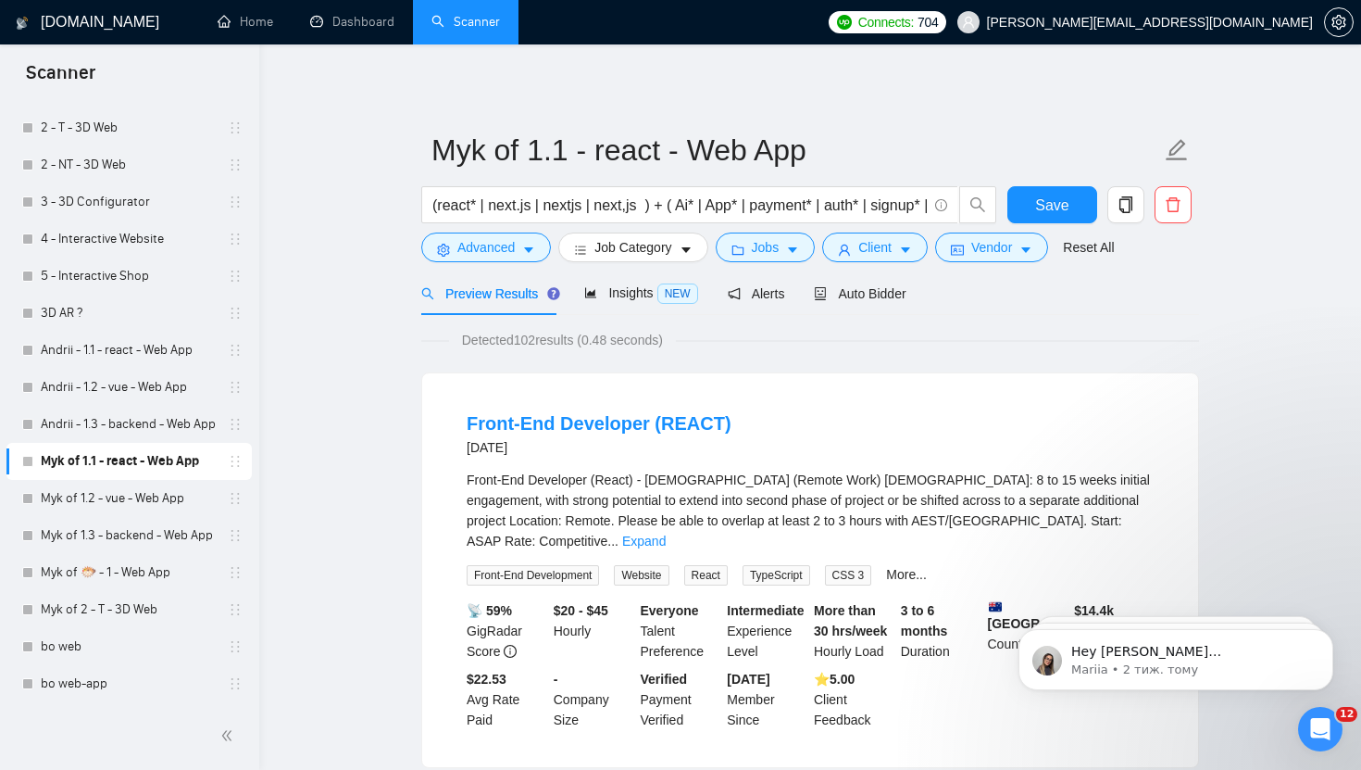
scroll to position [20, 0]
drag, startPoint x: 521, startPoint y: 339, endPoint x: 545, endPoint y: 339, distance: 23.2
click at [545, 339] on span "Detected 102 results (0.48 seconds)" at bounding box center [562, 340] width 227 height 20
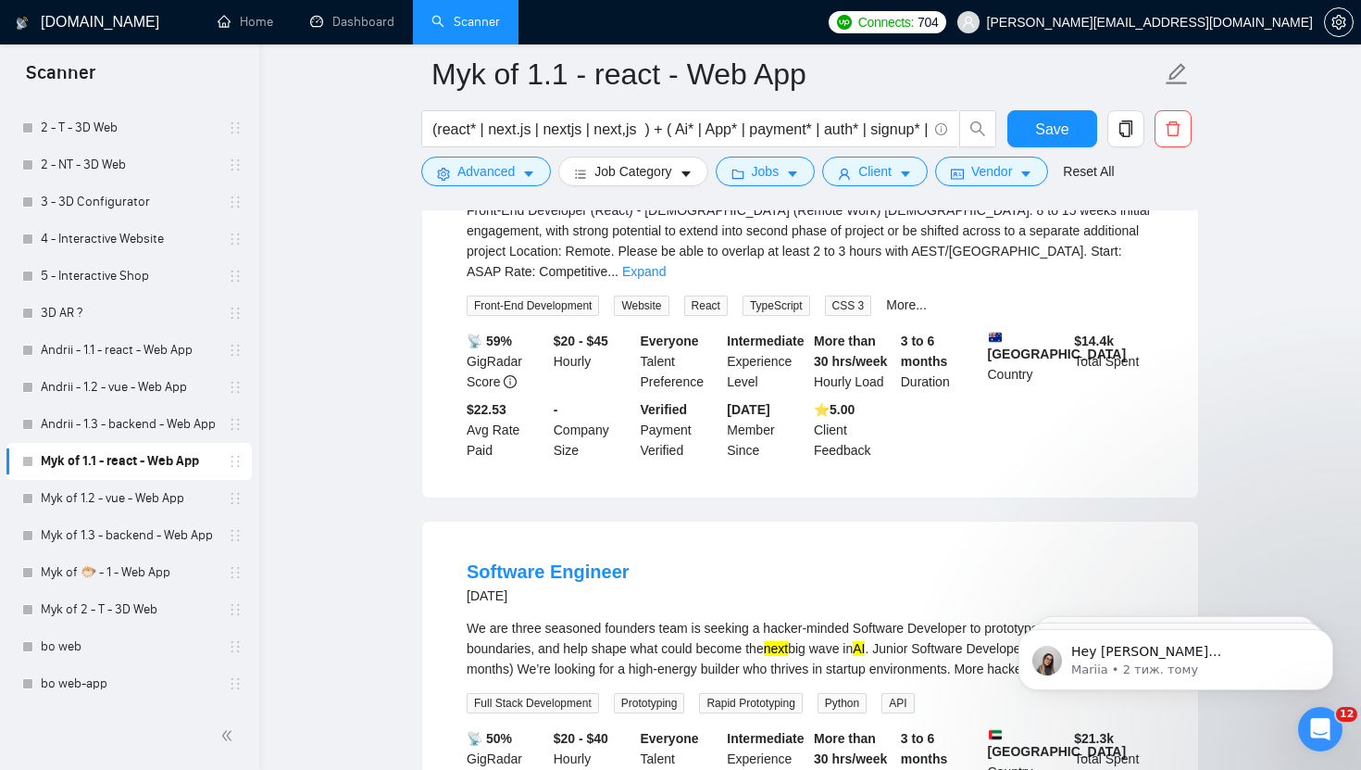
scroll to position [298, 0]
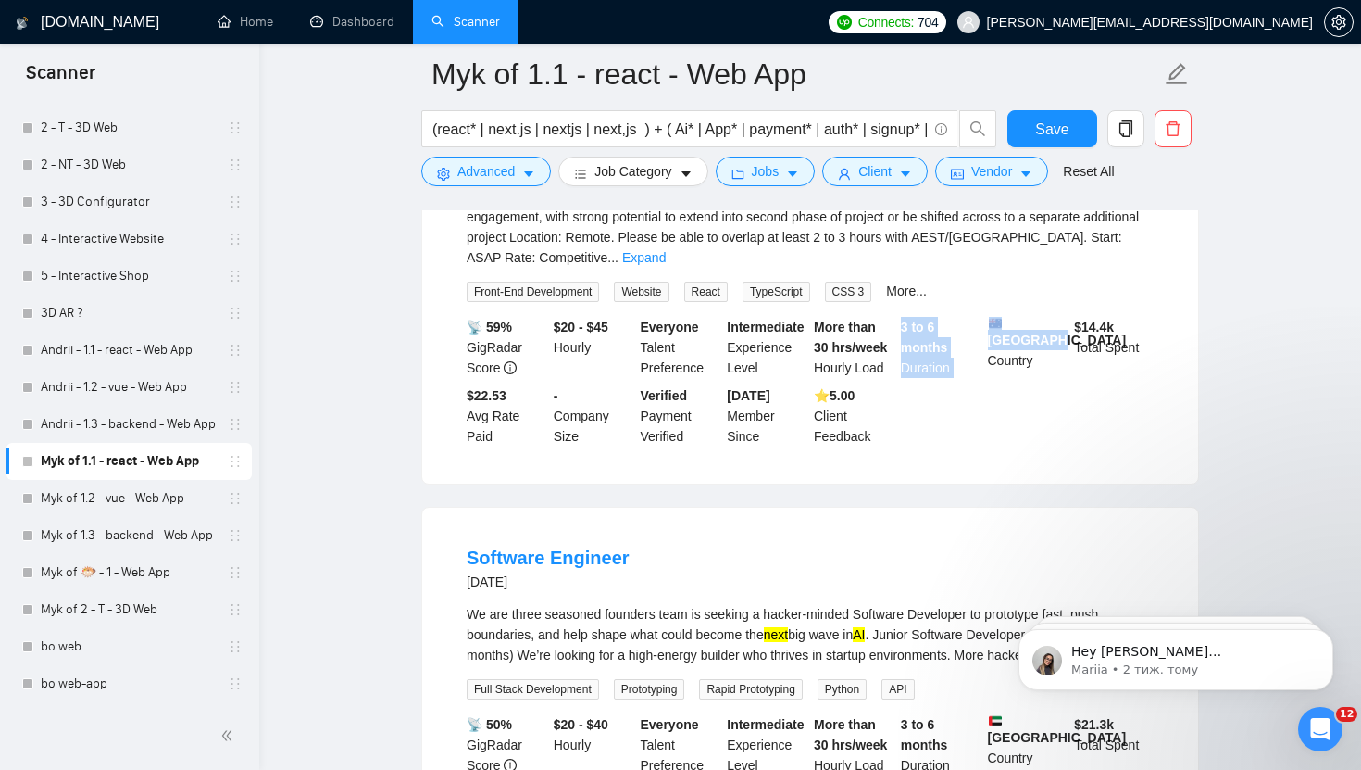
drag, startPoint x: 1052, startPoint y: 320, endPoint x: 972, endPoint y: 320, distance: 80.6
click at [972, 320] on div "📡 59% GigRadar Score $20 - $45 Hourly Everyone Talent Preference Intermediate E…" at bounding box center [810, 382] width 695 height 130
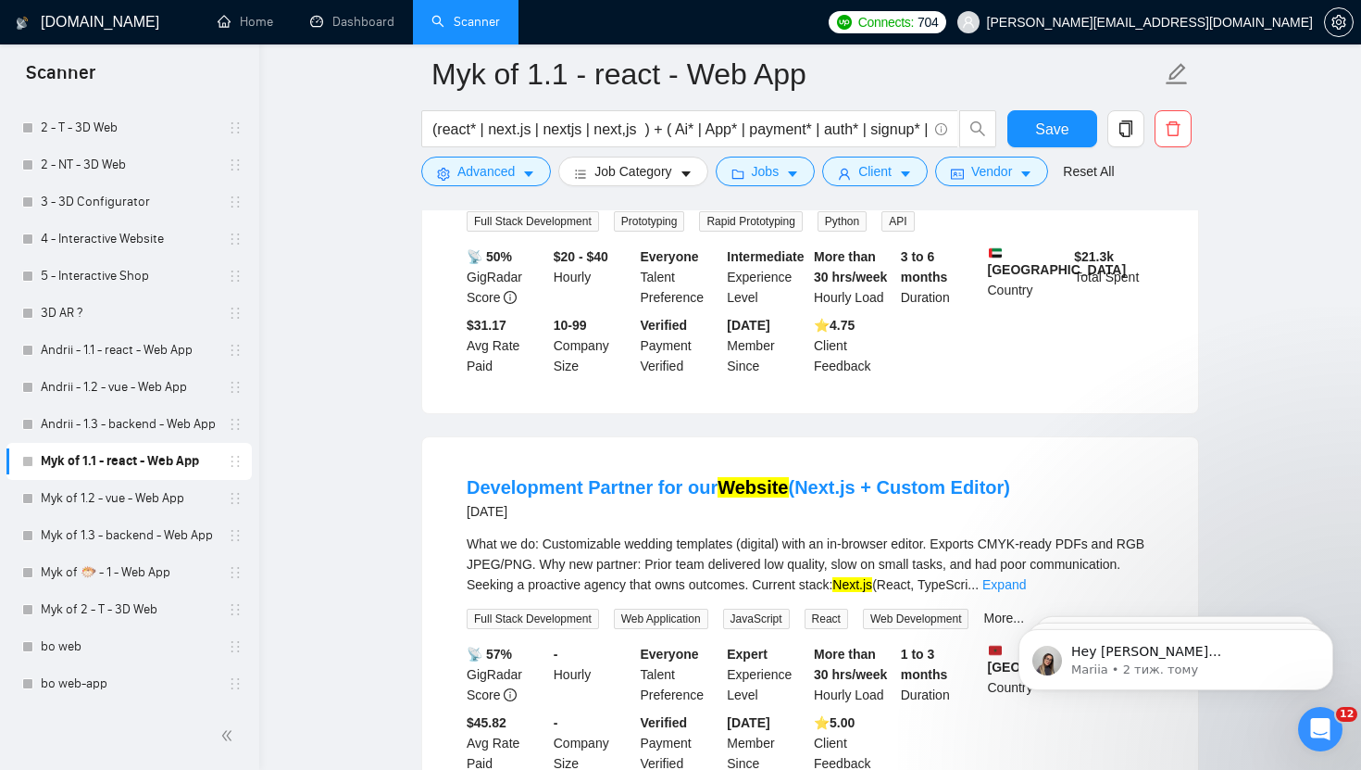
scroll to position [988, 0]
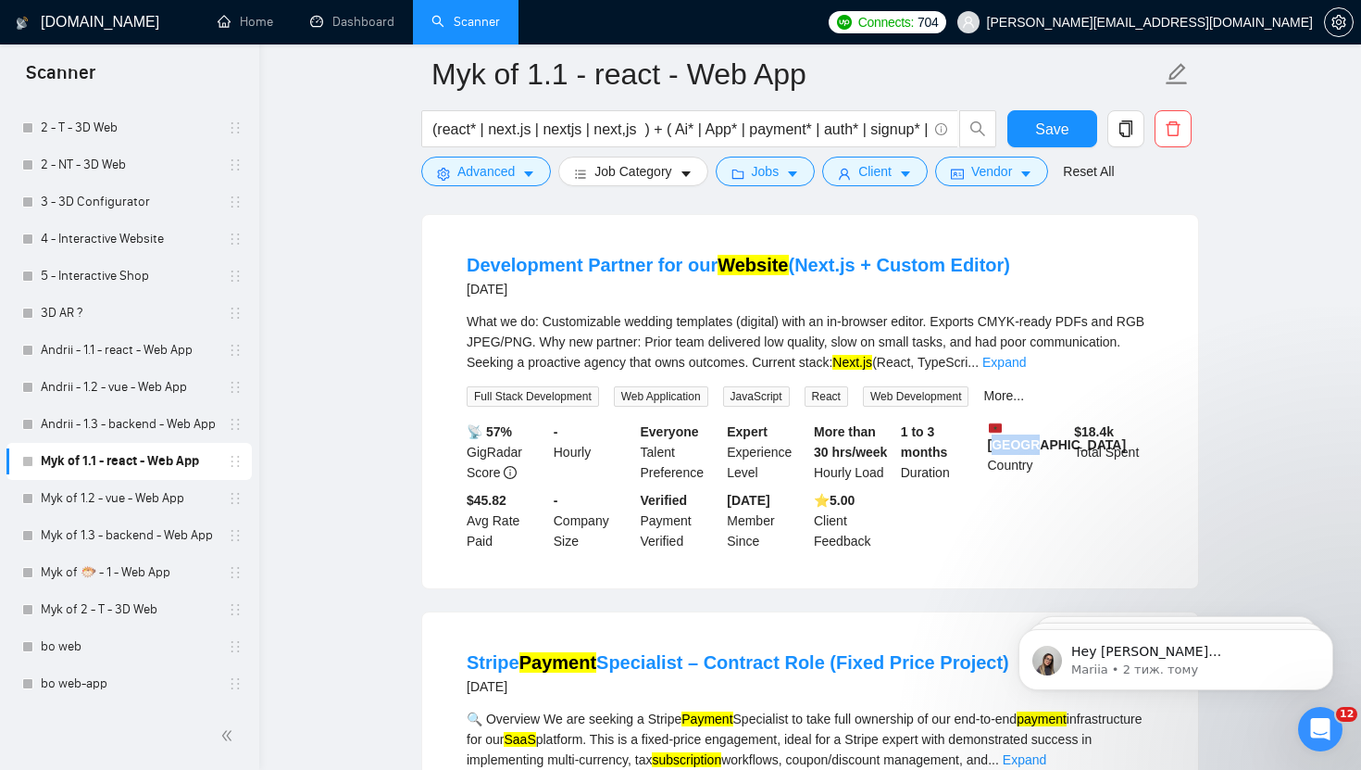
drag, startPoint x: 1035, startPoint y: 435, endPoint x: 1000, endPoint y: 435, distance: 35.2
click at [1000, 435] on b "Morocco" at bounding box center [1057, 436] width 139 height 31
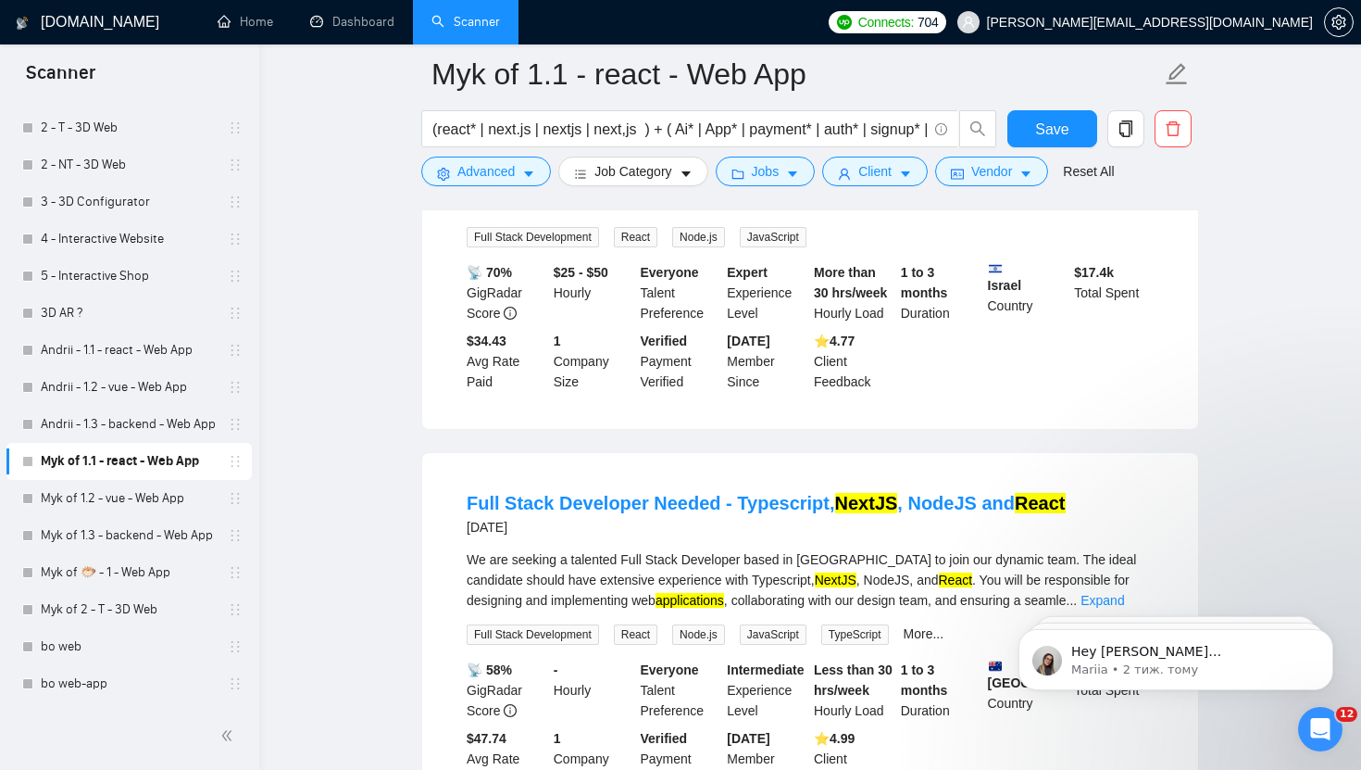
scroll to position [3764, 0]
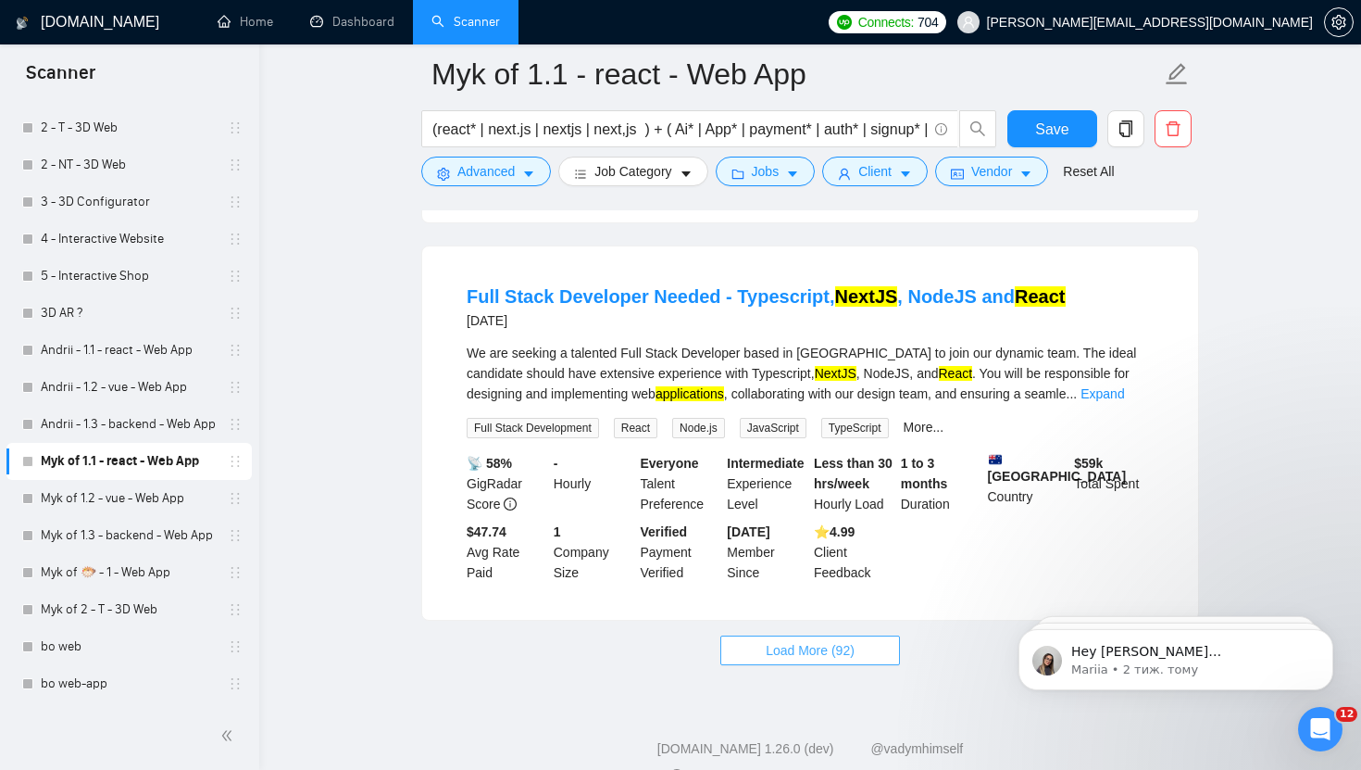
click at [844, 640] on span "Load More (92)" at bounding box center [810, 650] width 89 height 20
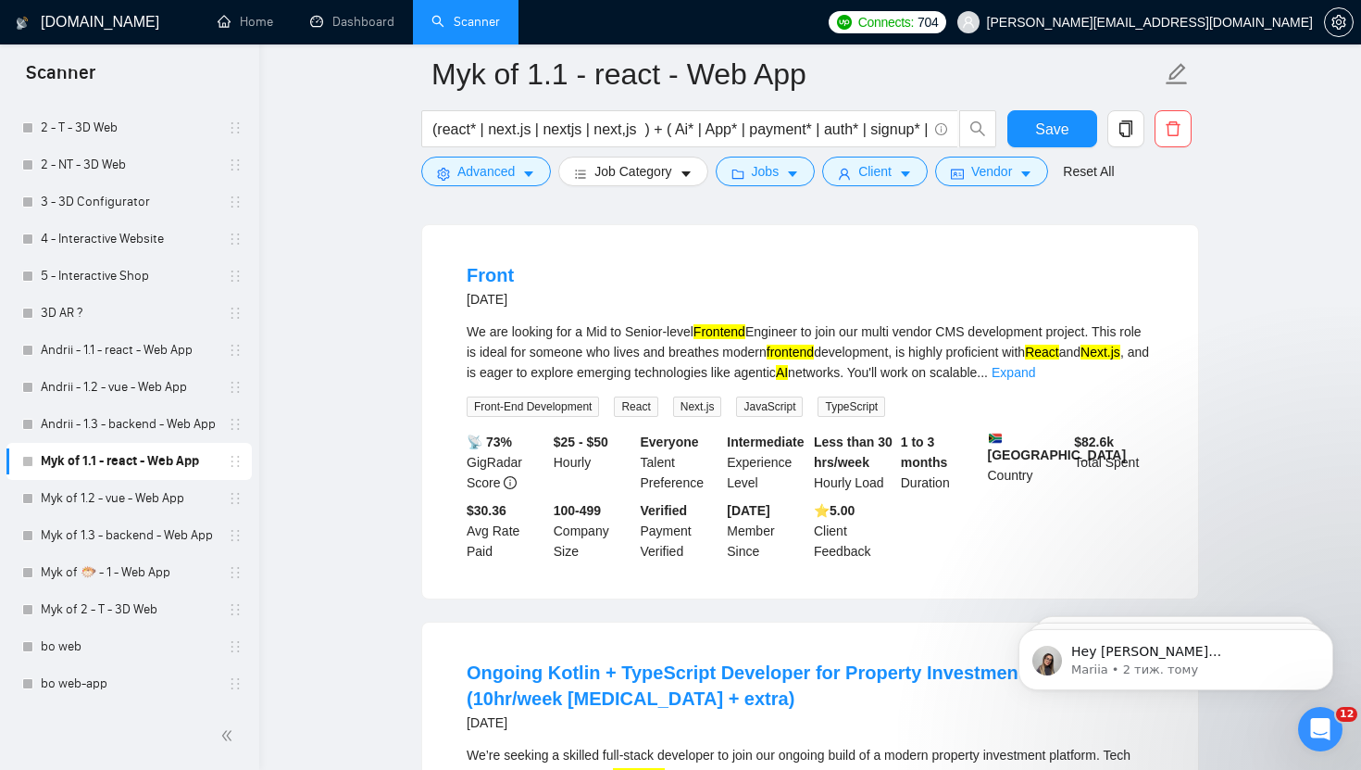
scroll to position [4584, 0]
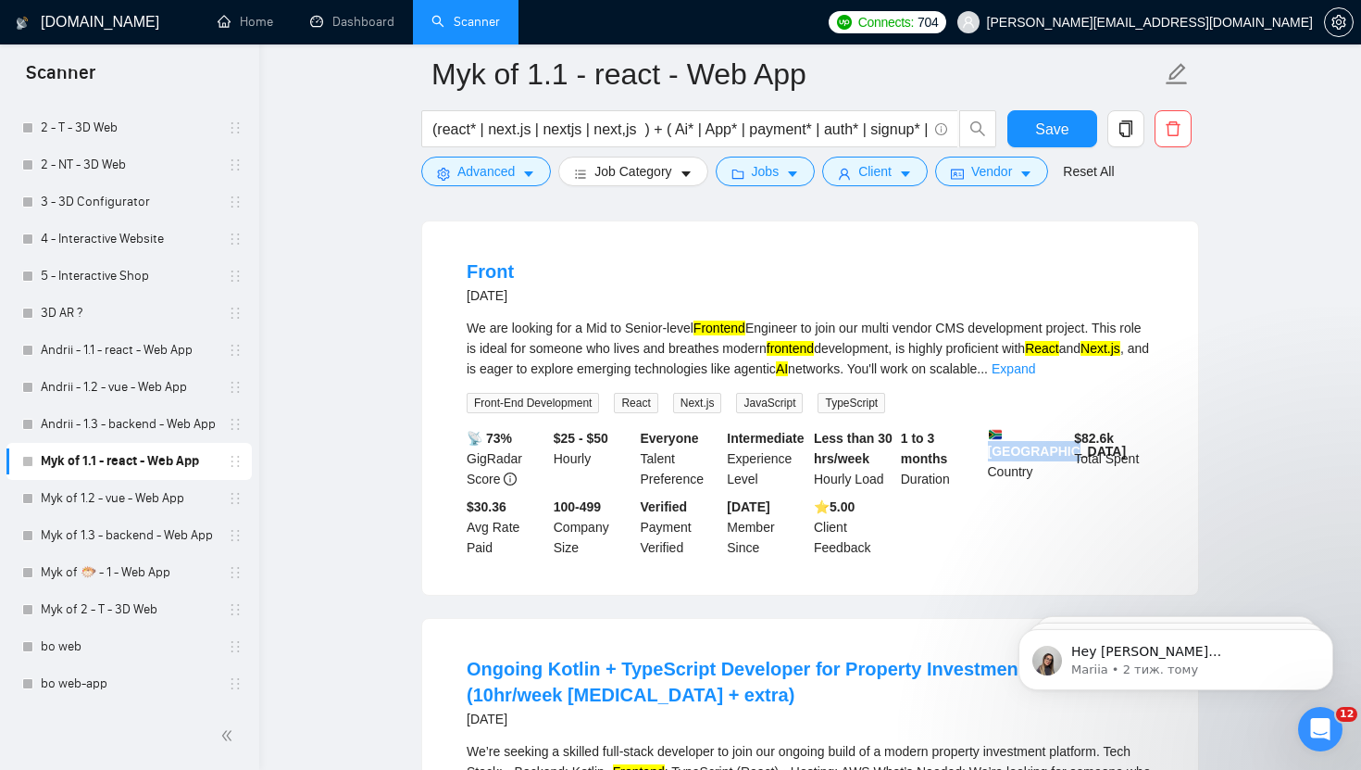
drag, startPoint x: 990, startPoint y: 413, endPoint x: 1059, endPoint y: 413, distance: 68.5
click at [1059, 428] on b "South Africa" at bounding box center [1057, 443] width 139 height 31
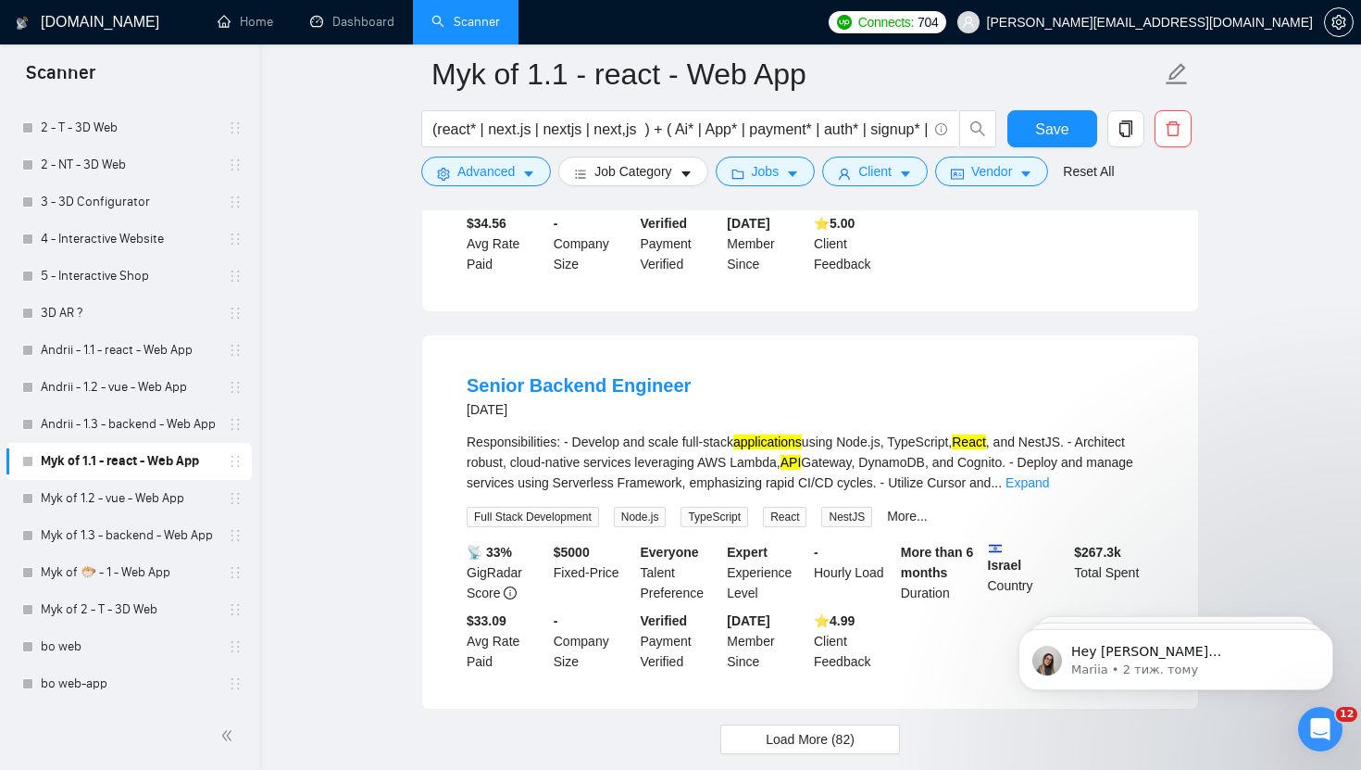
scroll to position [7848, 0]
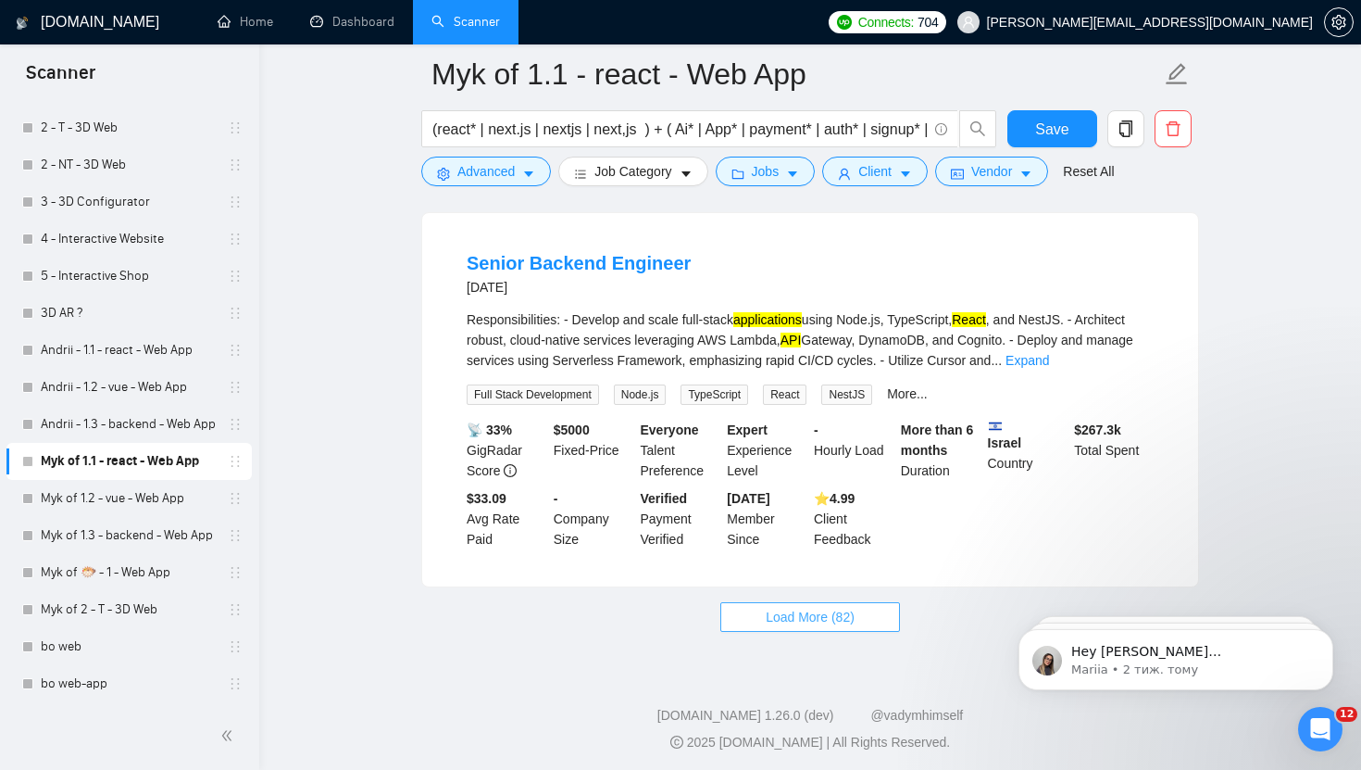
click at [818, 627] on span "Load More (82)" at bounding box center [810, 617] width 89 height 20
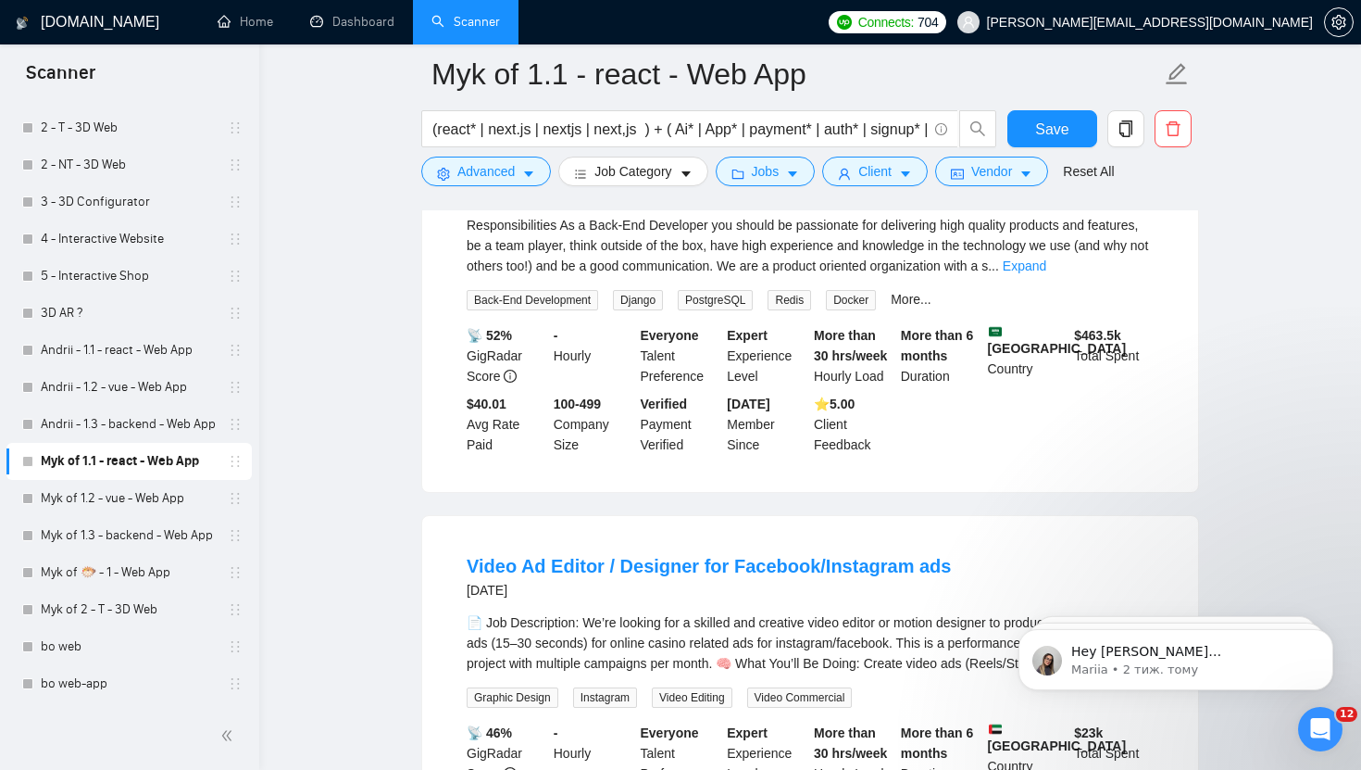
scroll to position [10807, 0]
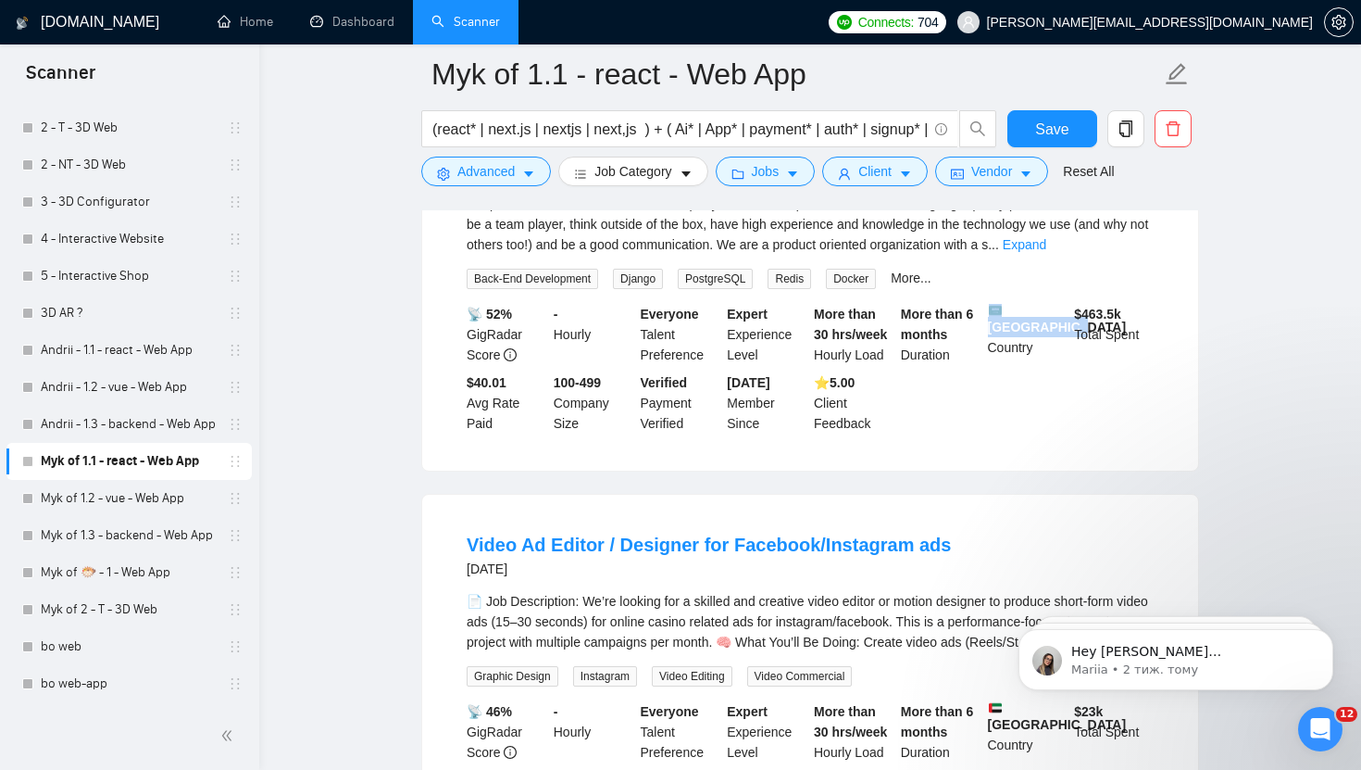
drag, startPoint x: 1037, startPoint y: 293, endPoint x: 988, endPoint y: 263, distance: 57.3
click at [988, 304] on div "Saudi Arabia Country" at bounding box center [1028, 334] width 87 height 61
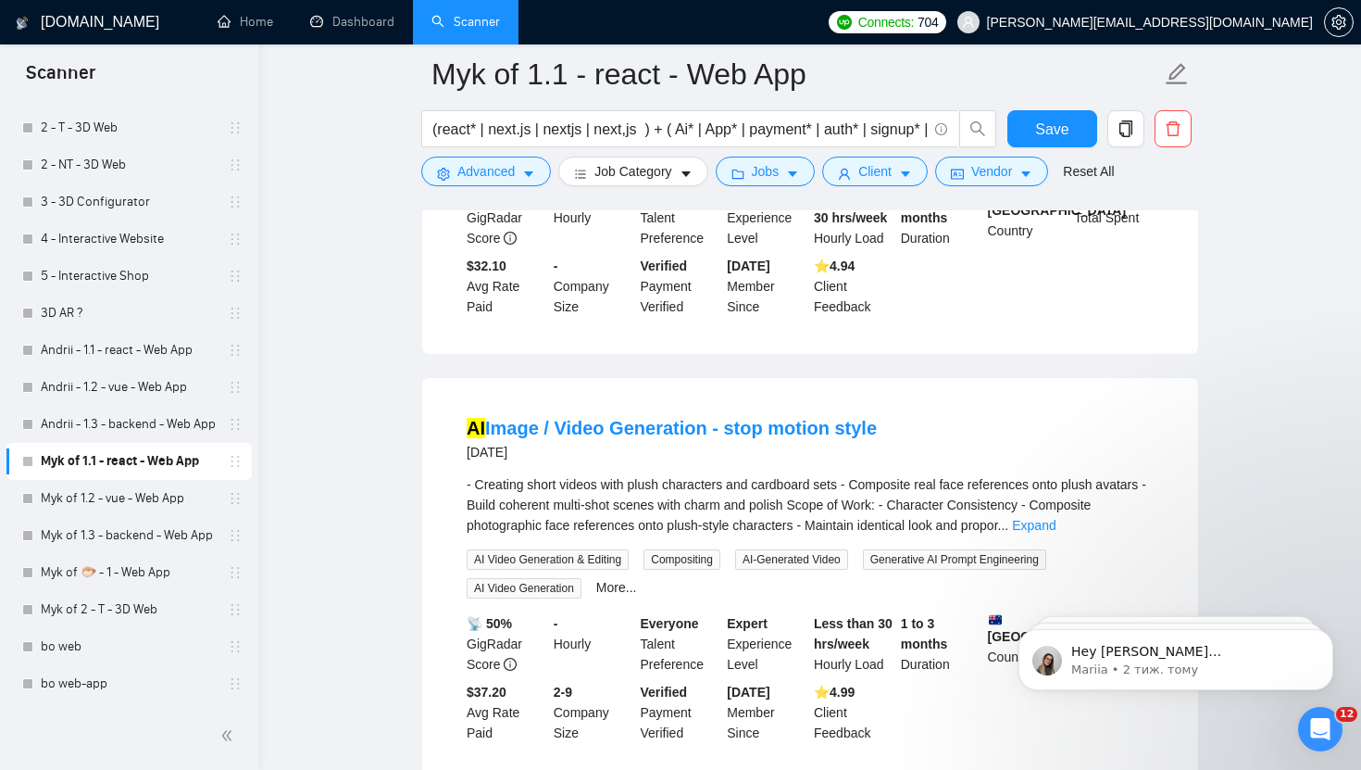
scroll to position [11899, 0]
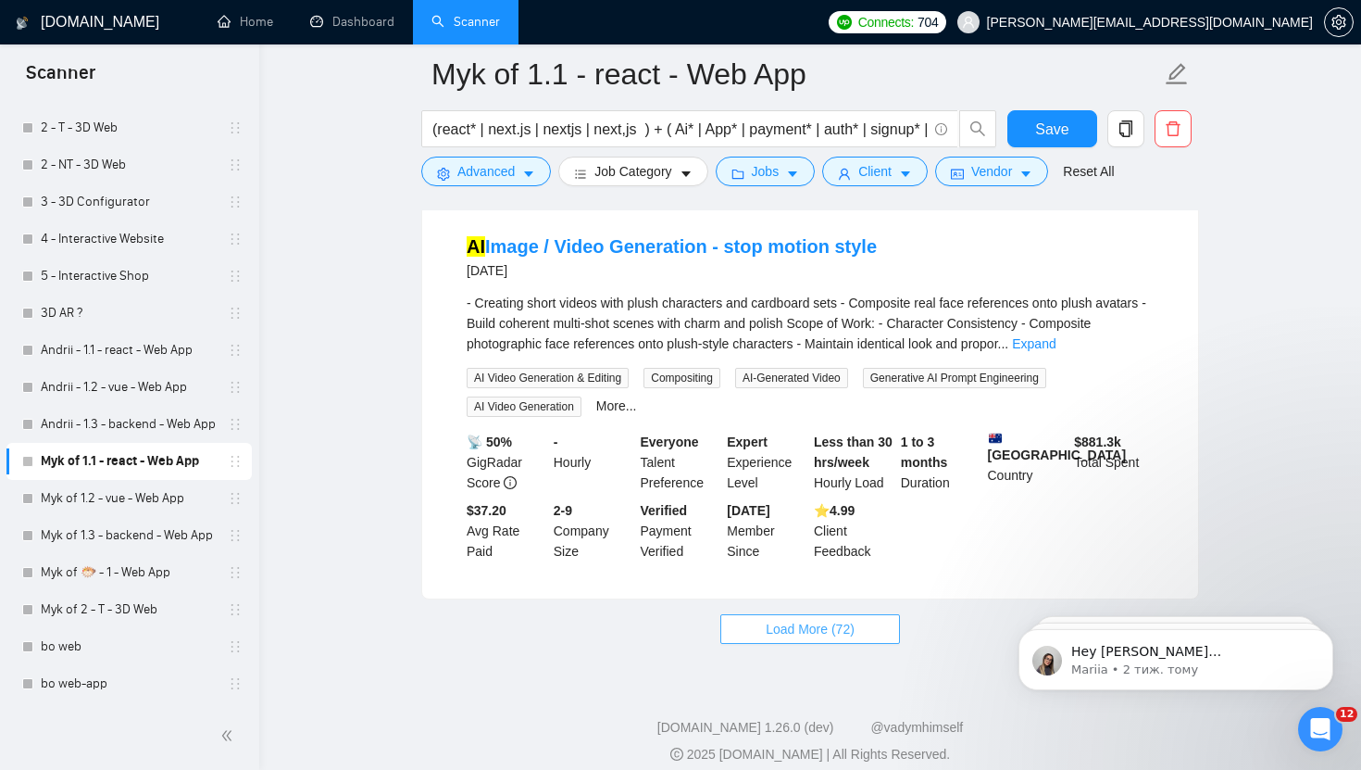
click at [847, 614] on button "Load More (72)" at bounding box center [811, 629] width 180 height 30
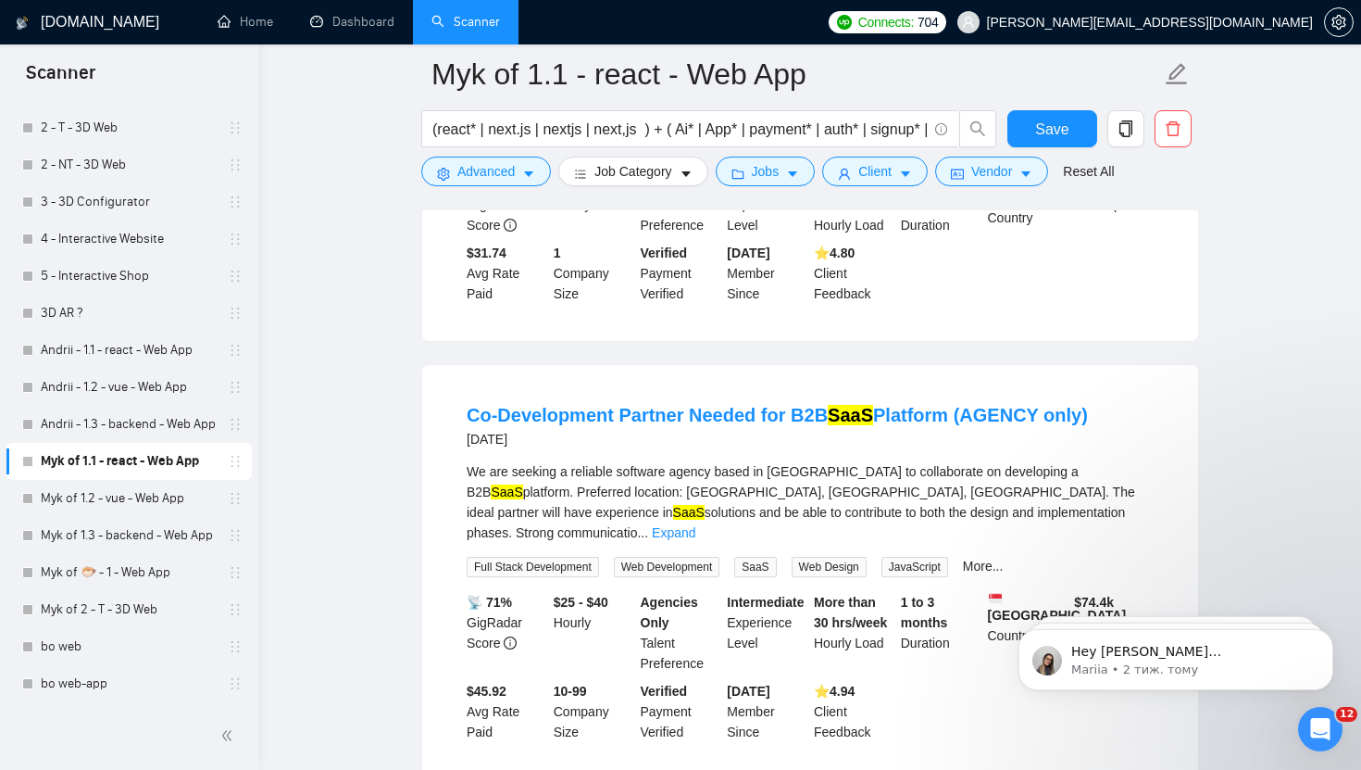
scroll to position [12689, 0]
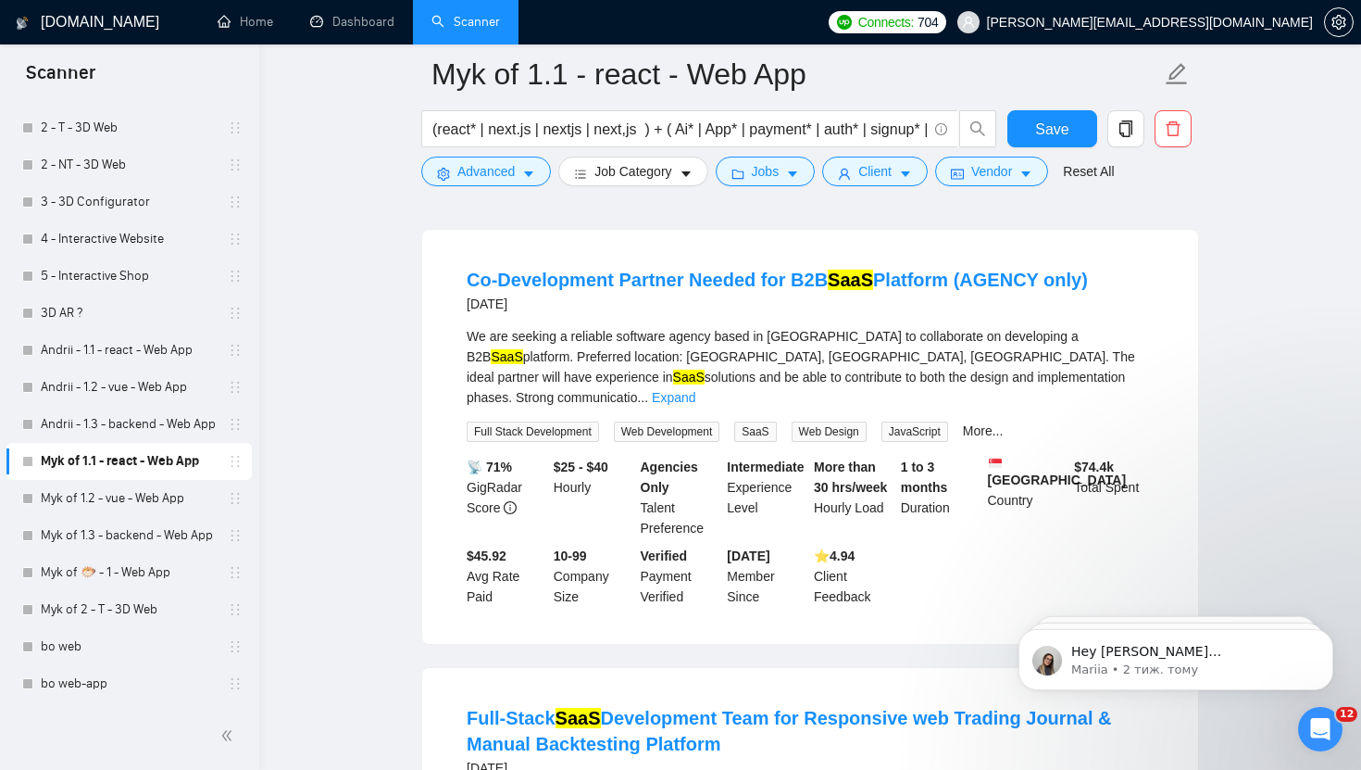
click at [1024, 457] on b "Singapore" at bounding box center [1057, 472] width 139 height 31
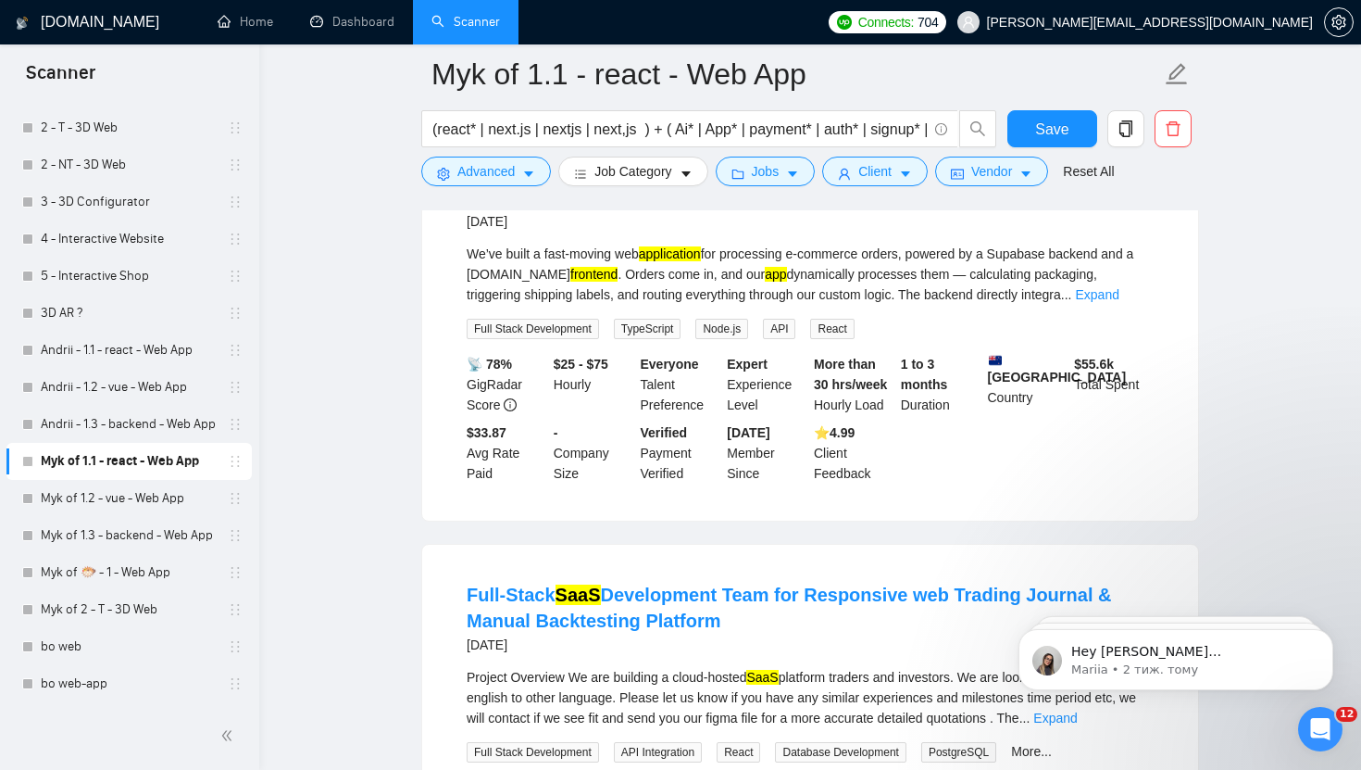
scroll to position [13630, 0]
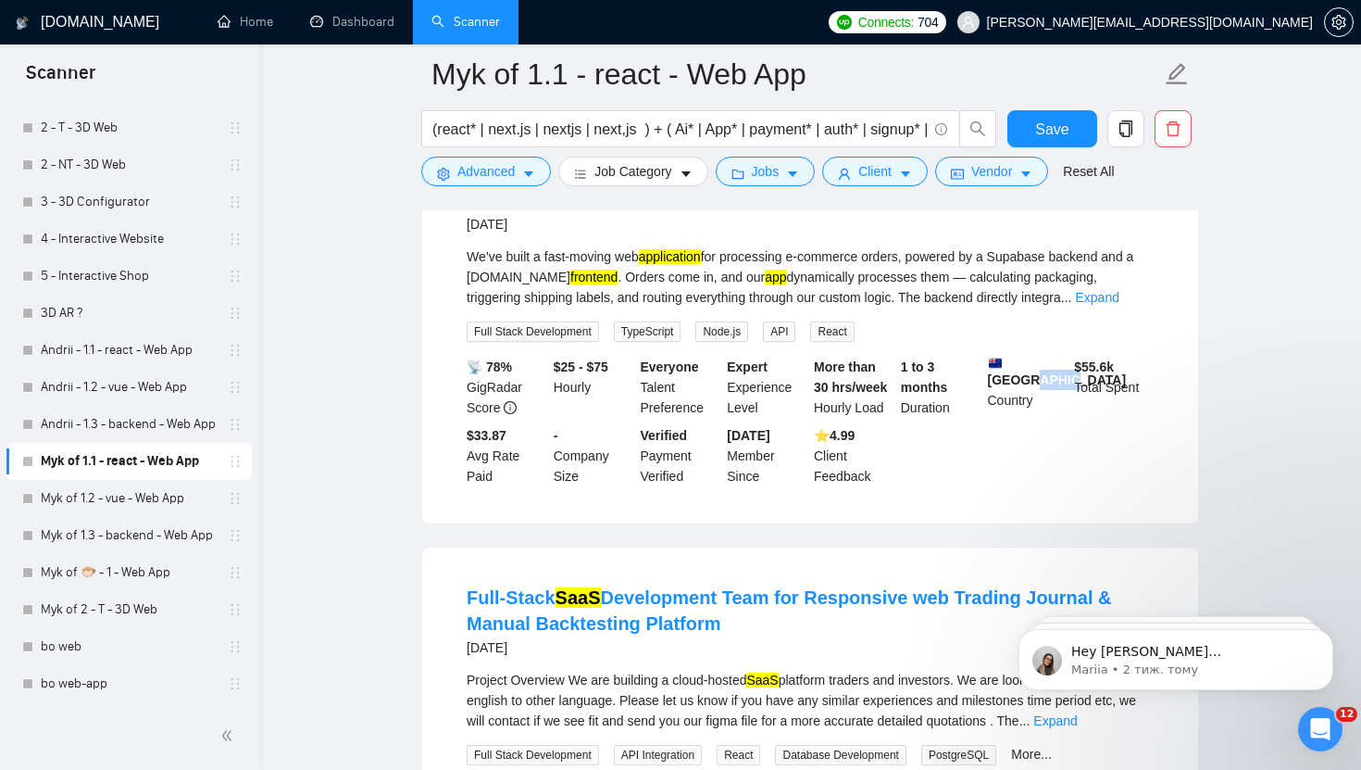
drag, startPoint x: 1037, startPoint y: 364, endPoint x: 975, endPoint y: 347, distance: 64.3
click at [976, 357] on div "📡 78% GigRadar Score $25 - $75 Hourly Everyone Talent Preference Expert Experie…" at bounding box center [810, 422] width 695 height 130
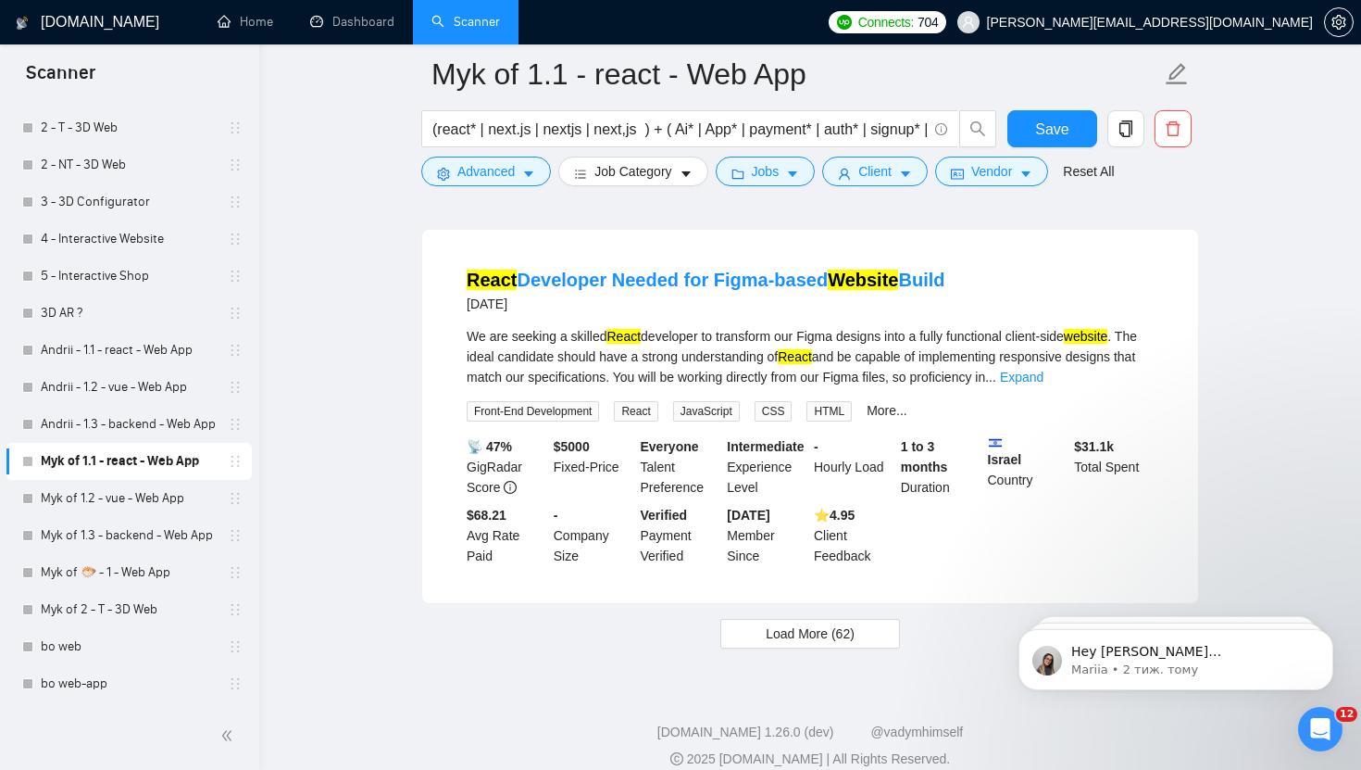
scroll to position [16047, 0]
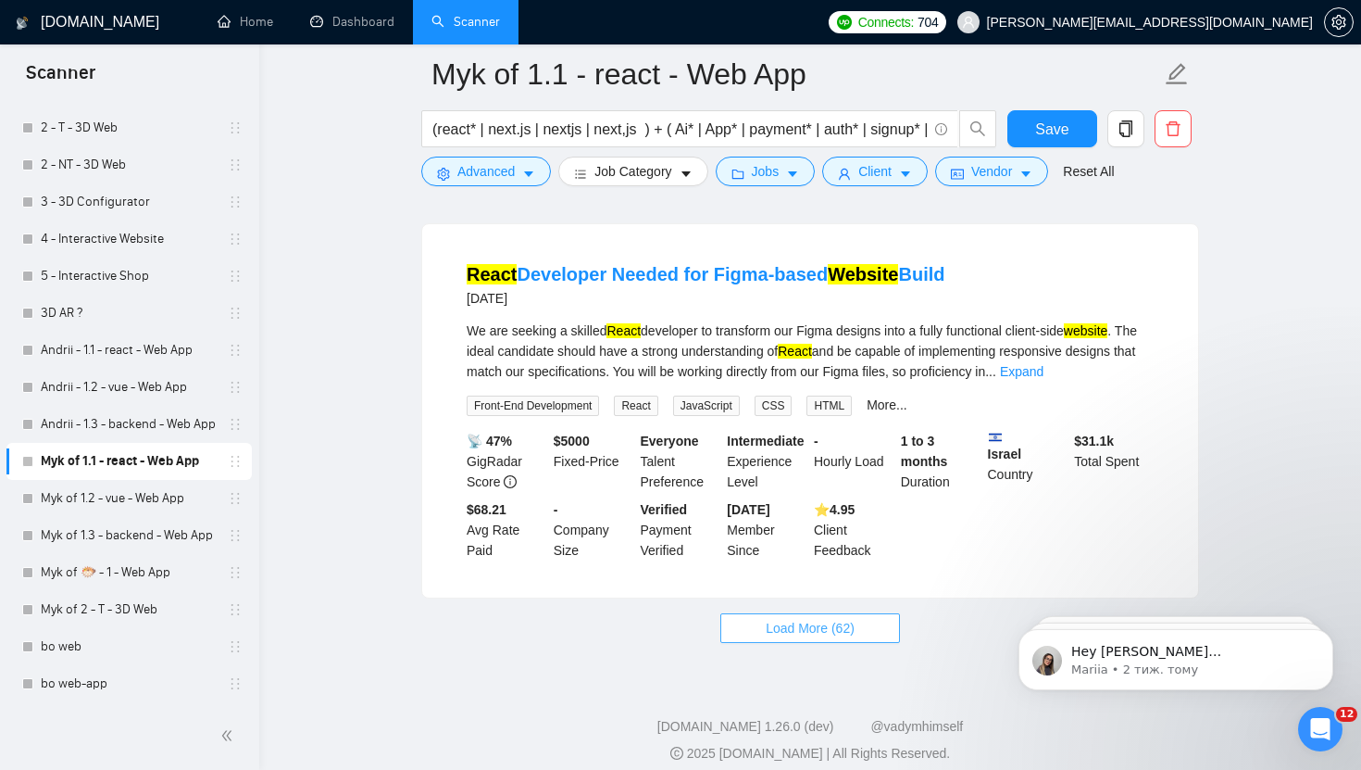
click at [847, 618] on span "Load More (62)" at bounding box center [810, 628] width 89 height 20
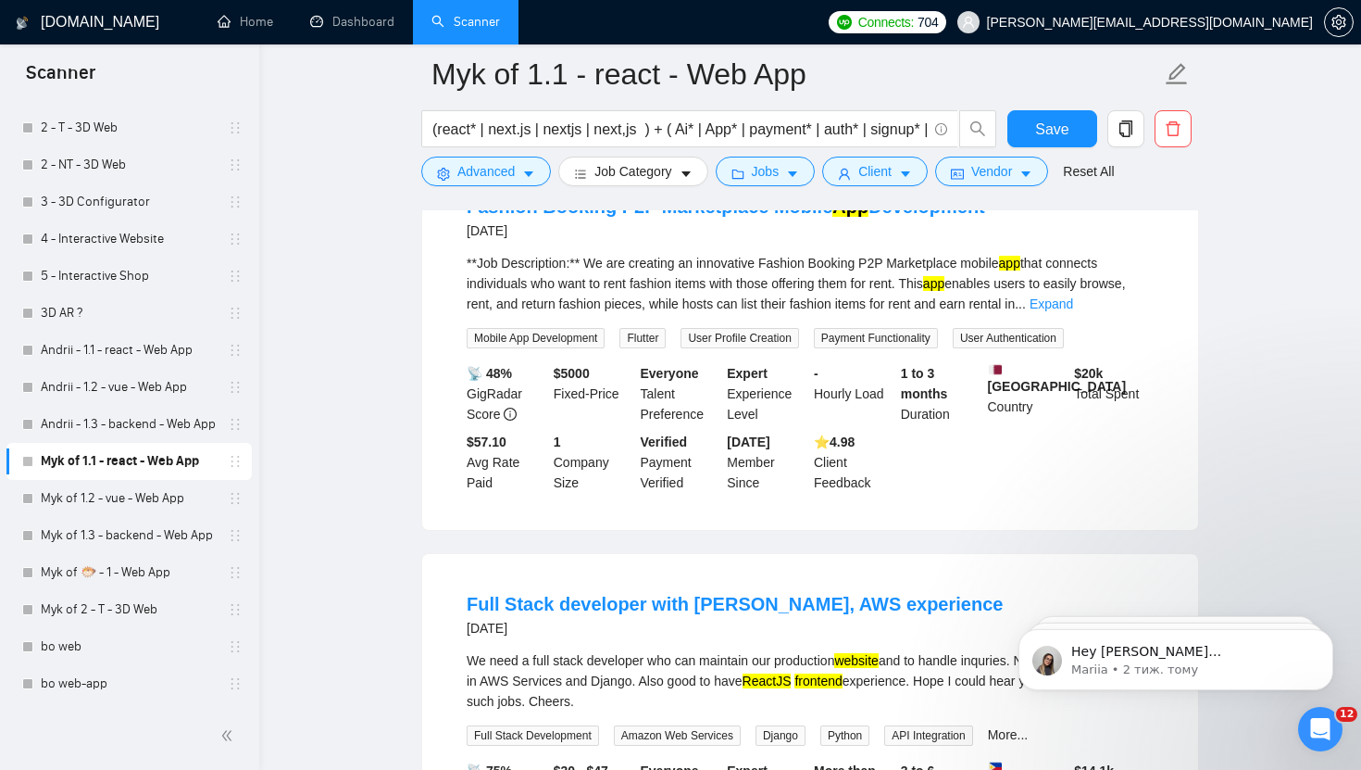
scroll to position [18959, 0]
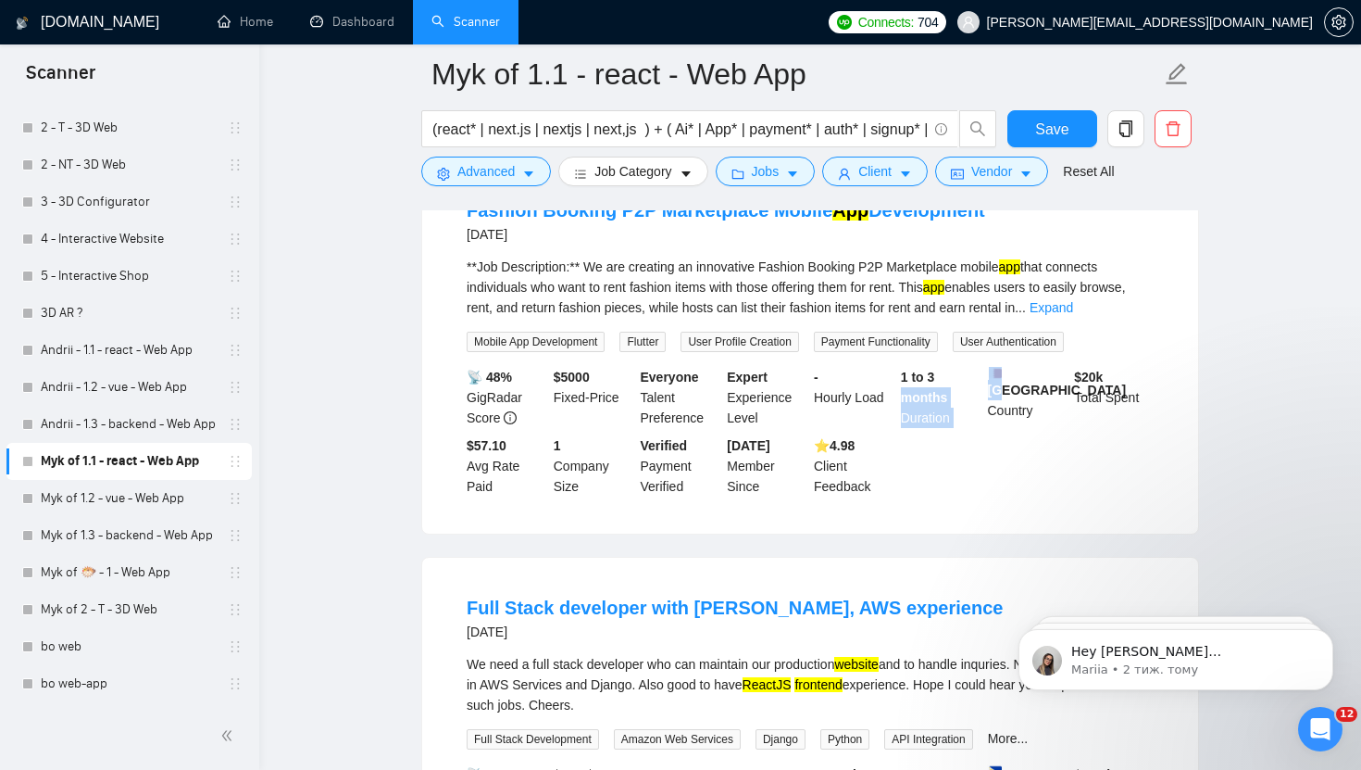
drag, startPoint x: 1006, startPoint y: 301, endPoint x: 966, endPoint y: 302, distance: 39.8
click at [971, 367] on div "📡 48% GigRadar Score $ 5000 Fixed-Price Everyone Talent Preference Expert Exper…" at bounding box center [810, 432] width 695 height 130
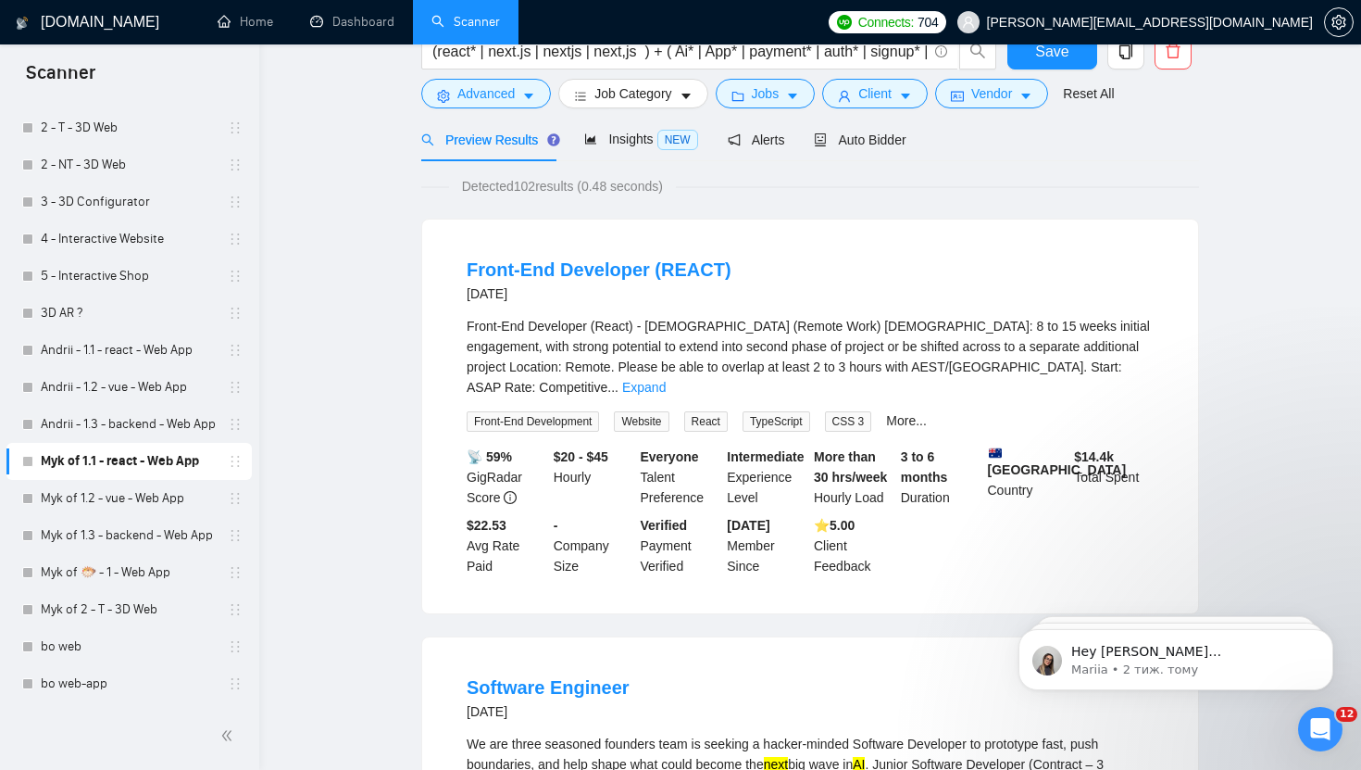
scroll to position [0, 0]
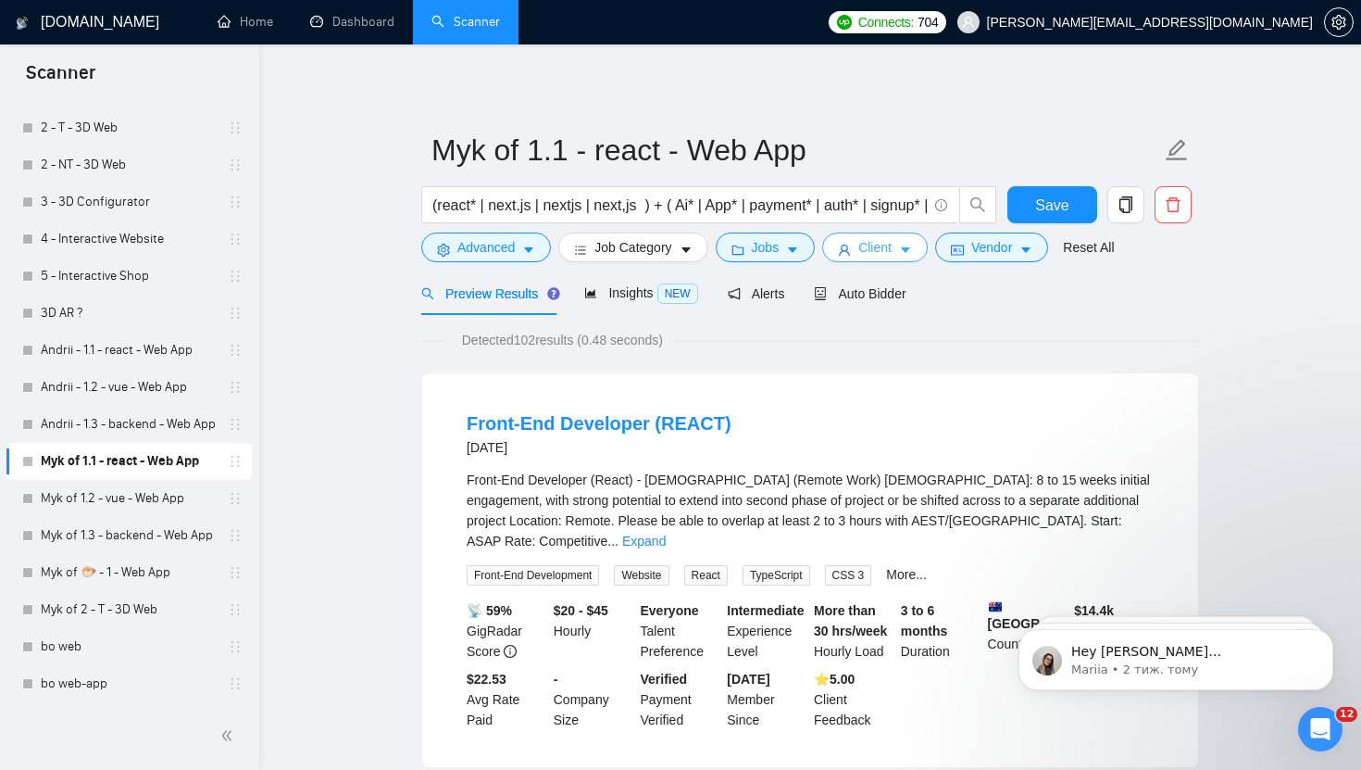
click at [892, 246] on span "Client" at bounding box center [875, 247] width 33 height 20
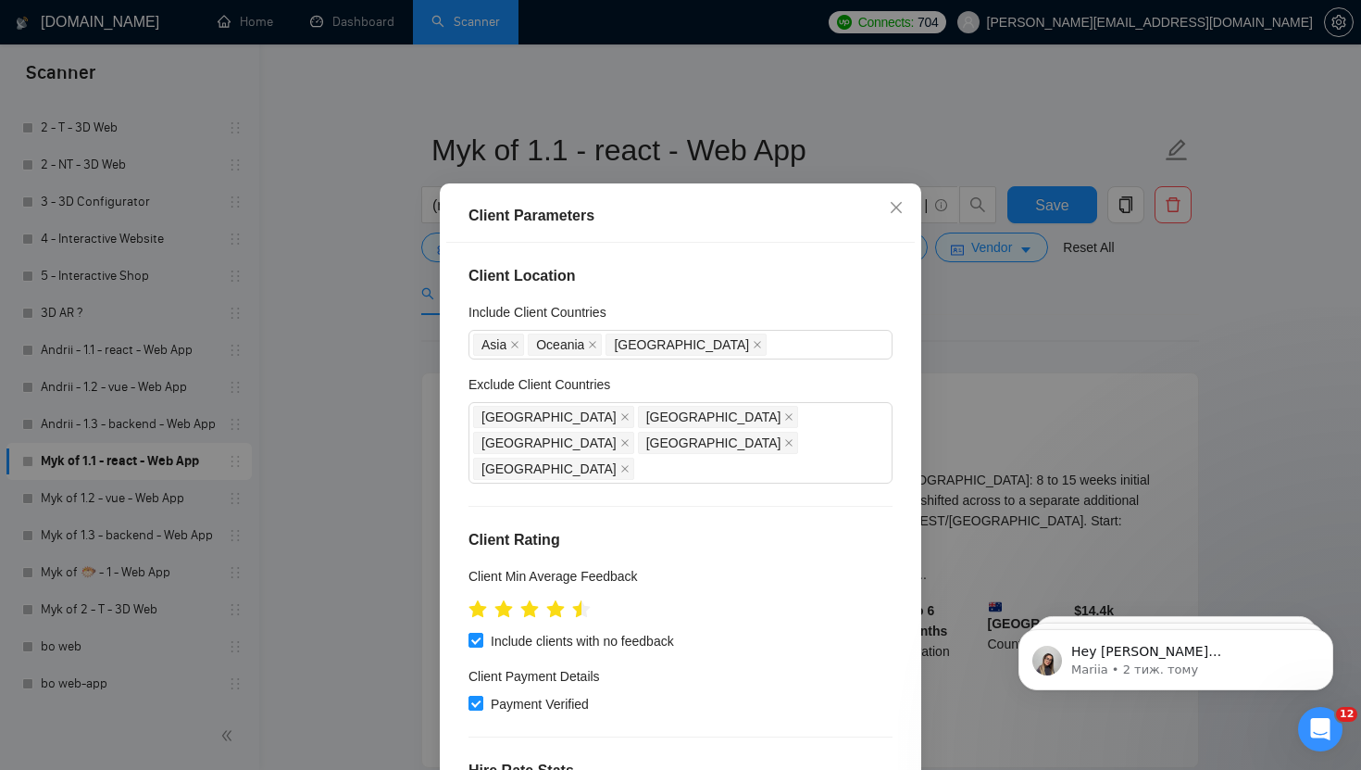
click at [753, 349] on icon "close" at bounding box center [757, 344] width 9 height 9
click at [598, 356] on span "Oceania" at bounding box center [565, 344] width 74 height 22
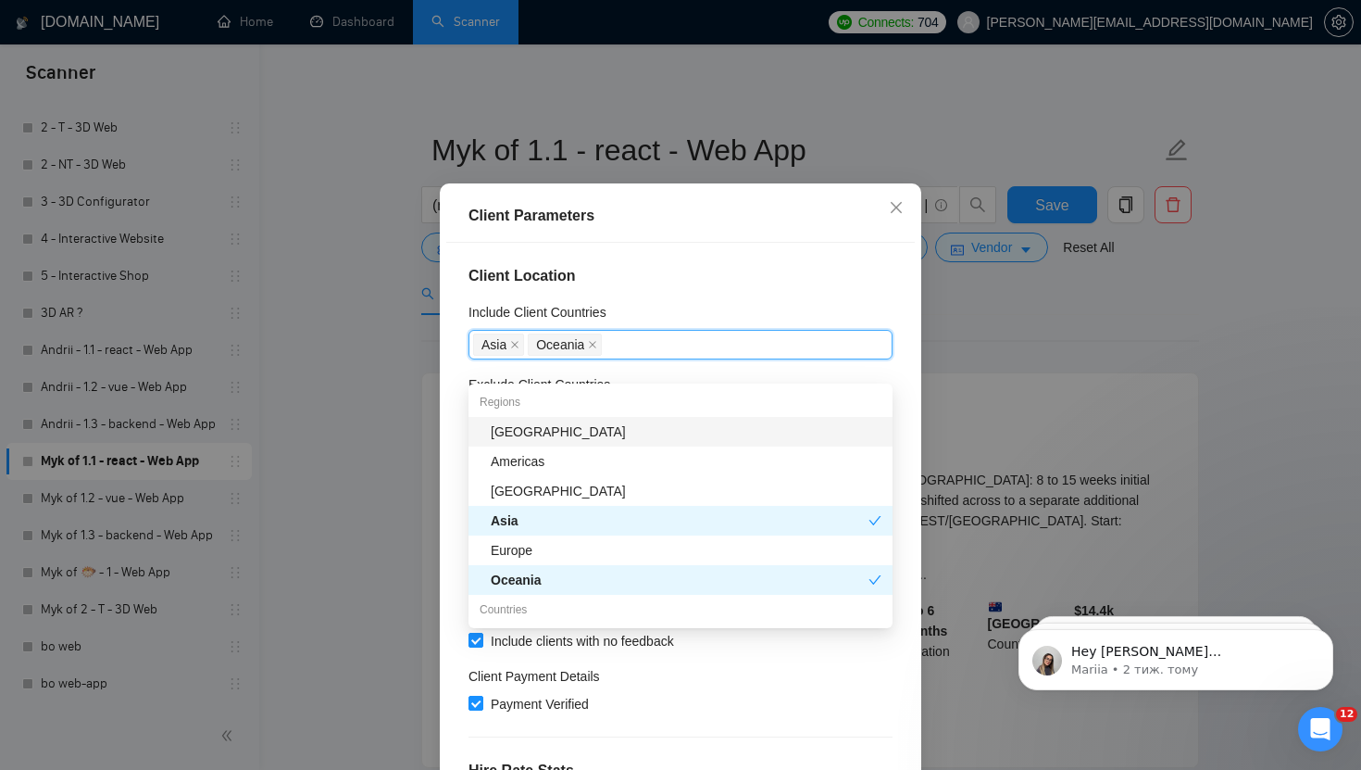
click at [598, 356] on span "Oceania" at bounding box center [565, 344] width 74 height 22
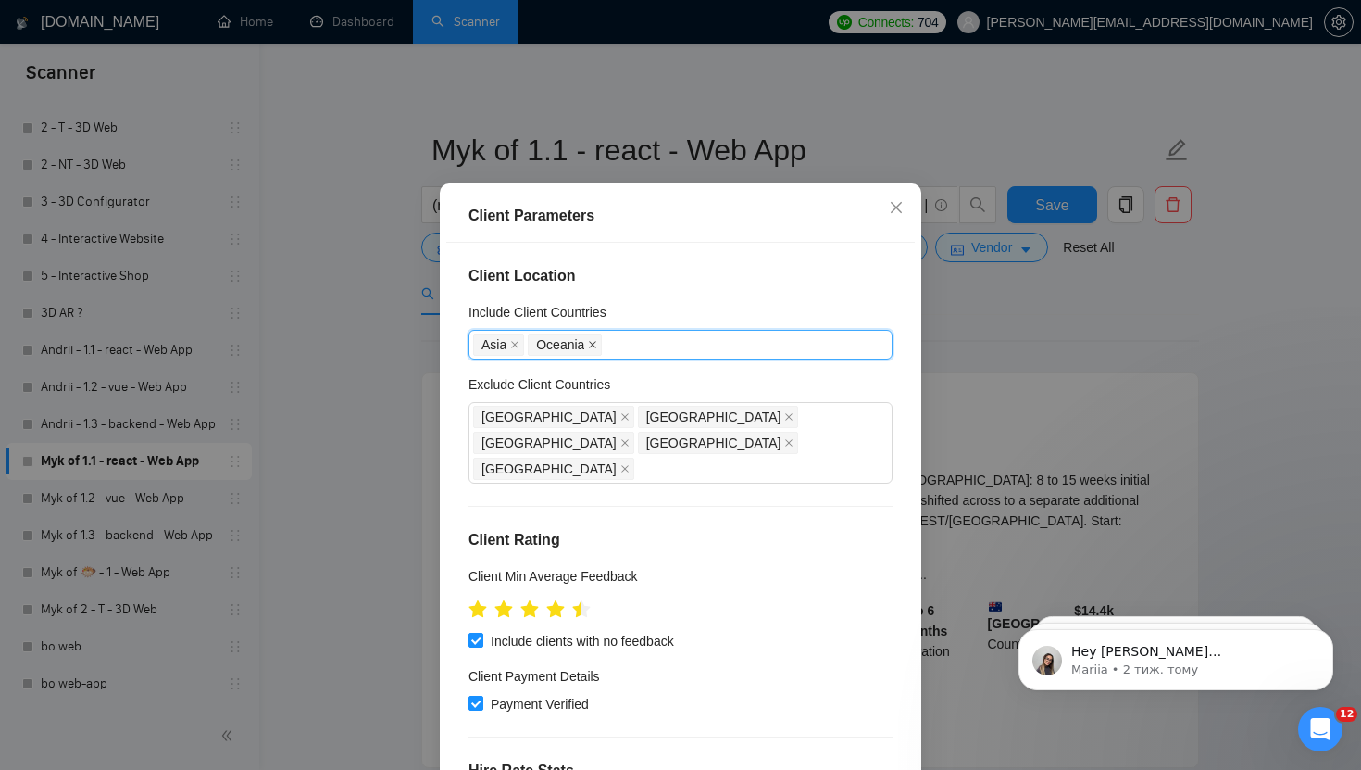
click at [594, 348] on icon "close" at bounding box center [593, 344] width 7 height 7
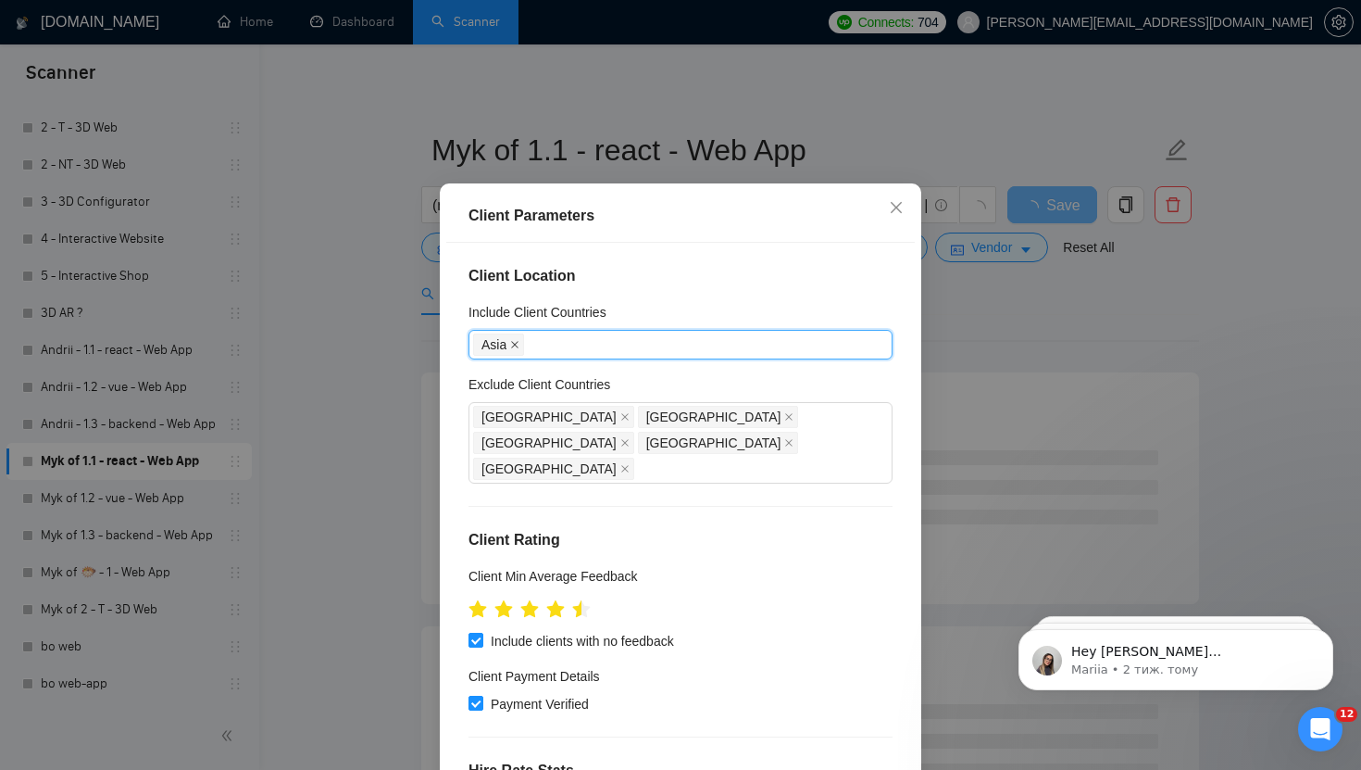
click at [520, 349] on icon "close" at bounding box center [514, 344] width 9 height 9
click at [520, 356] on div at bounding box center [671, 344] width 396 height 22
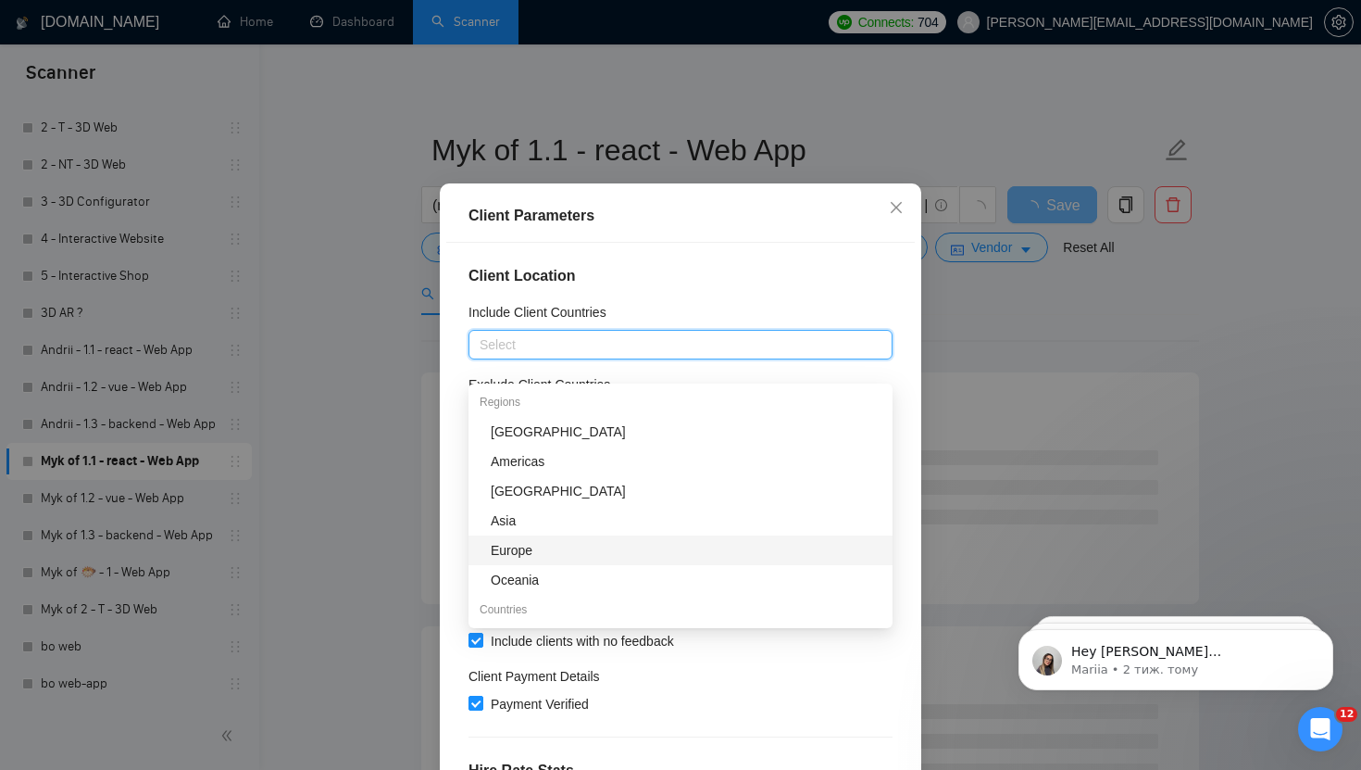
click at [534, 546] on div "Europe" at bounding box center [686, 550] width 391 height 20
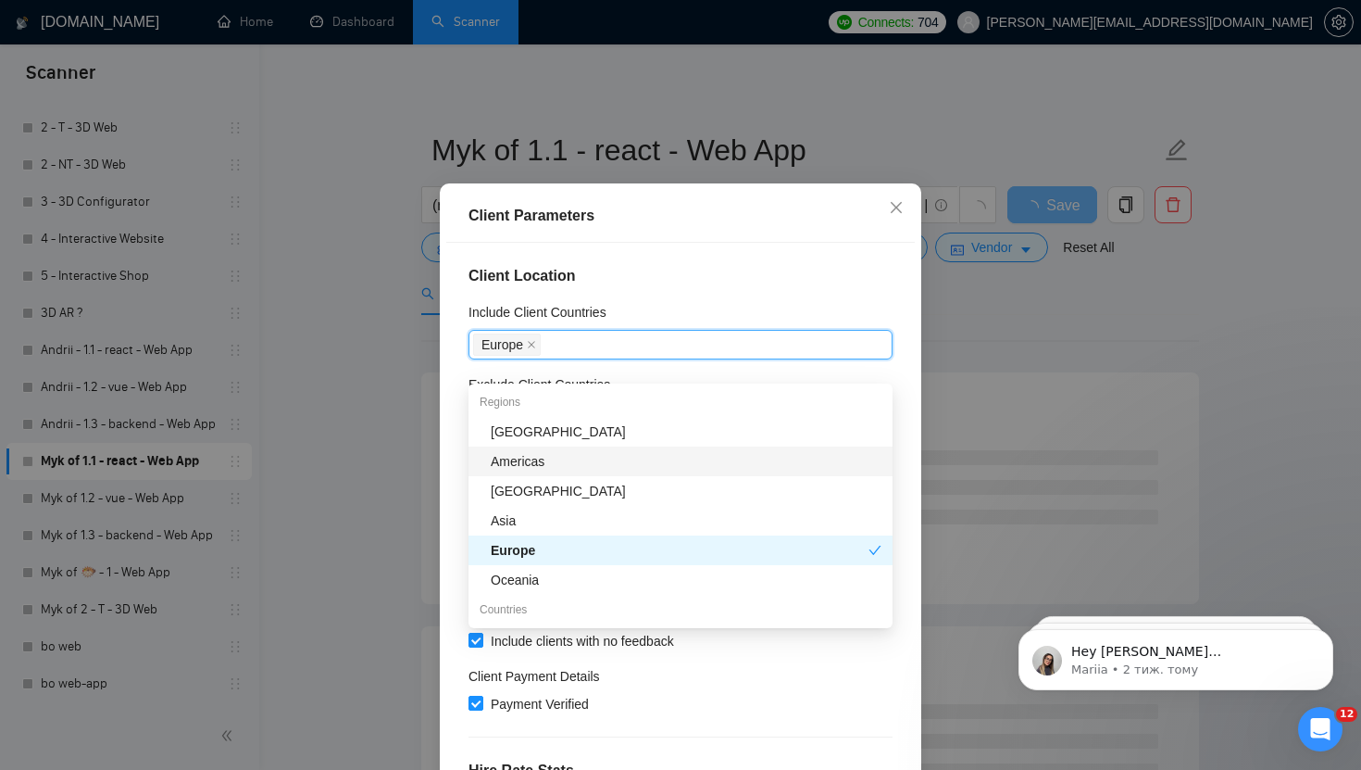
click at [553, 458] on div "Americas" at bounding box center [686, 461] width 391 height 20
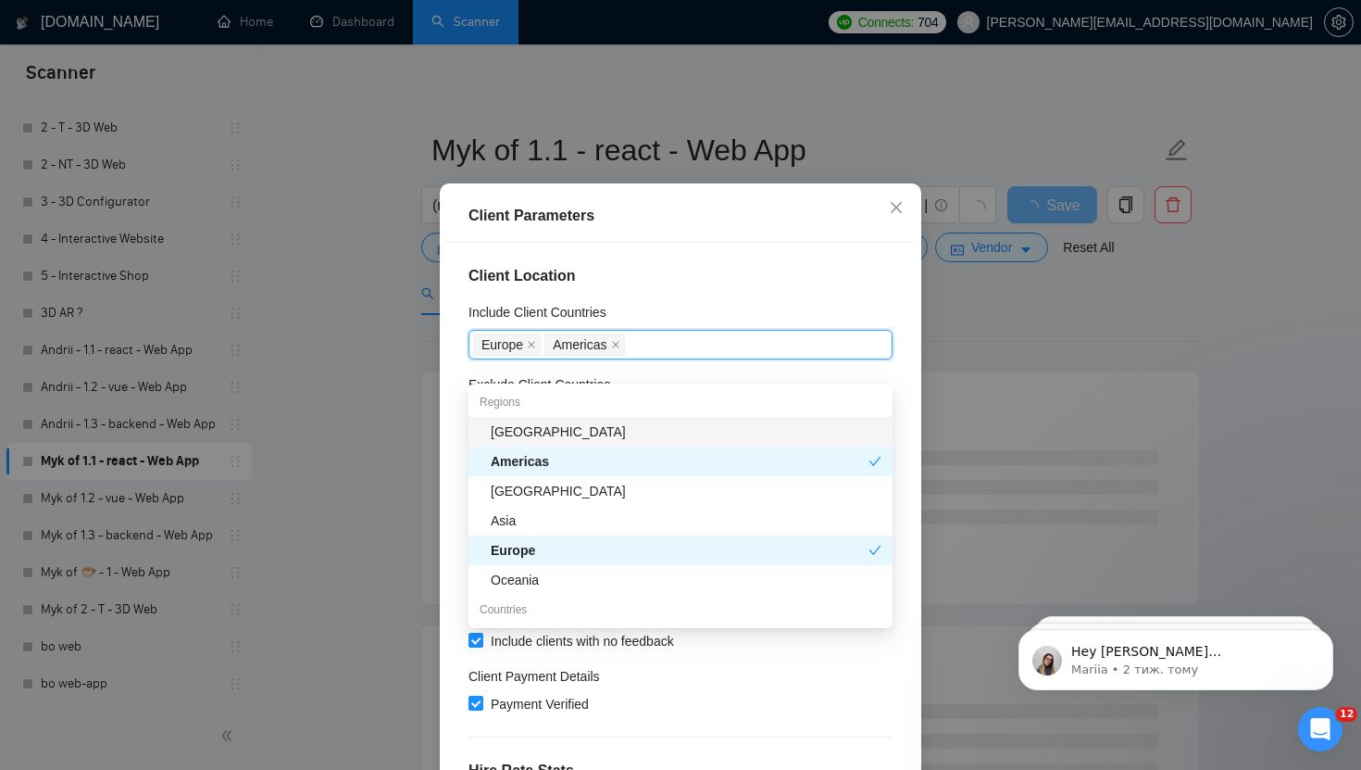
click at [684, 287] on h4 "Client Location" at bounding box center [681, 276] width 424 height 22
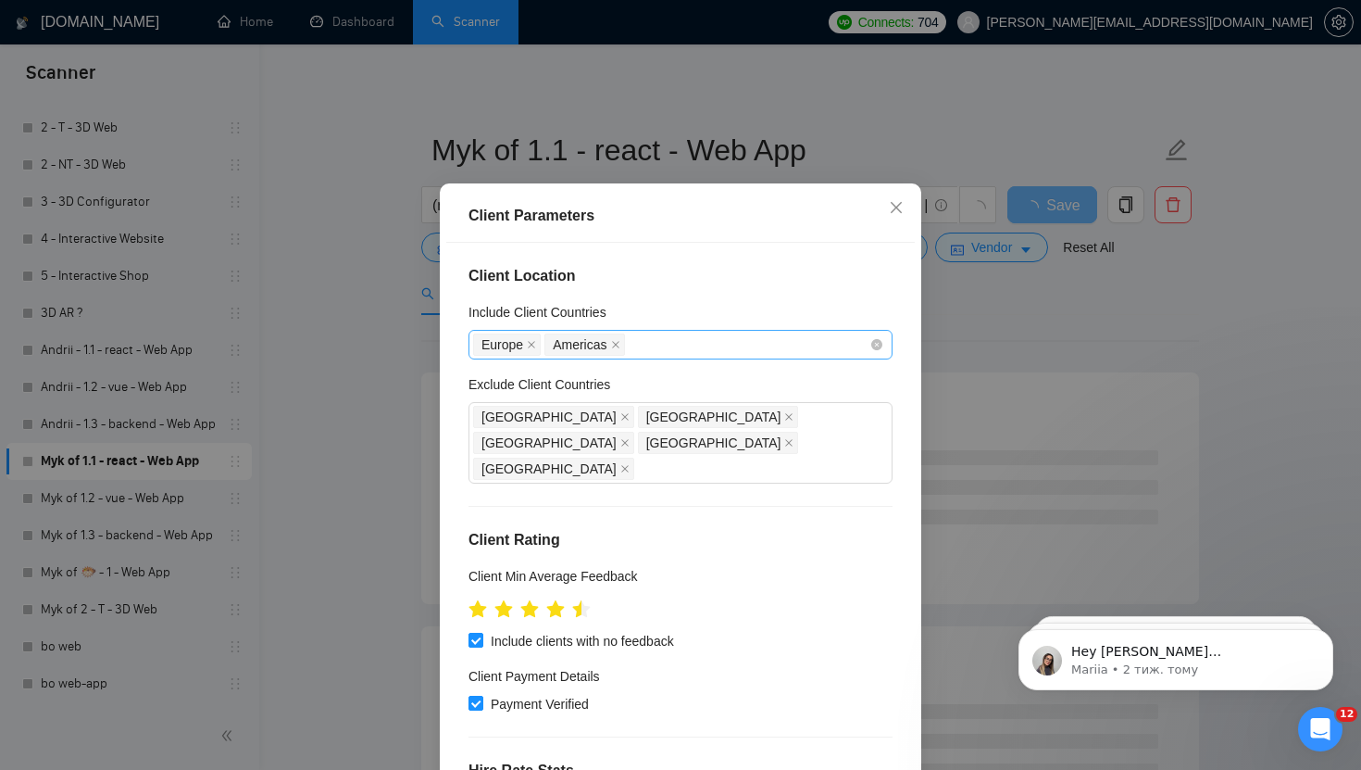
click at [668, 359] on div "Europe Americas" at bounding box center [681, 345] width 424 height 30
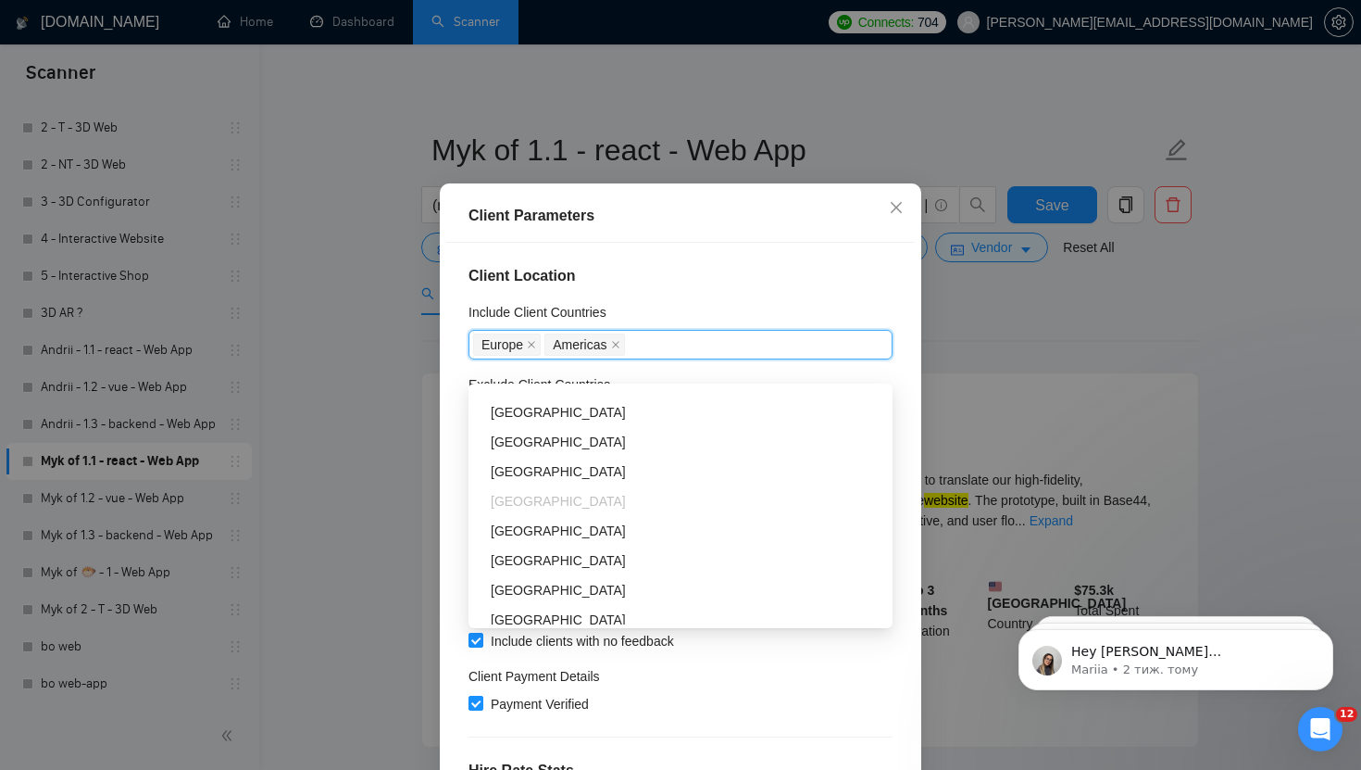
scroll to position [2120, 0]
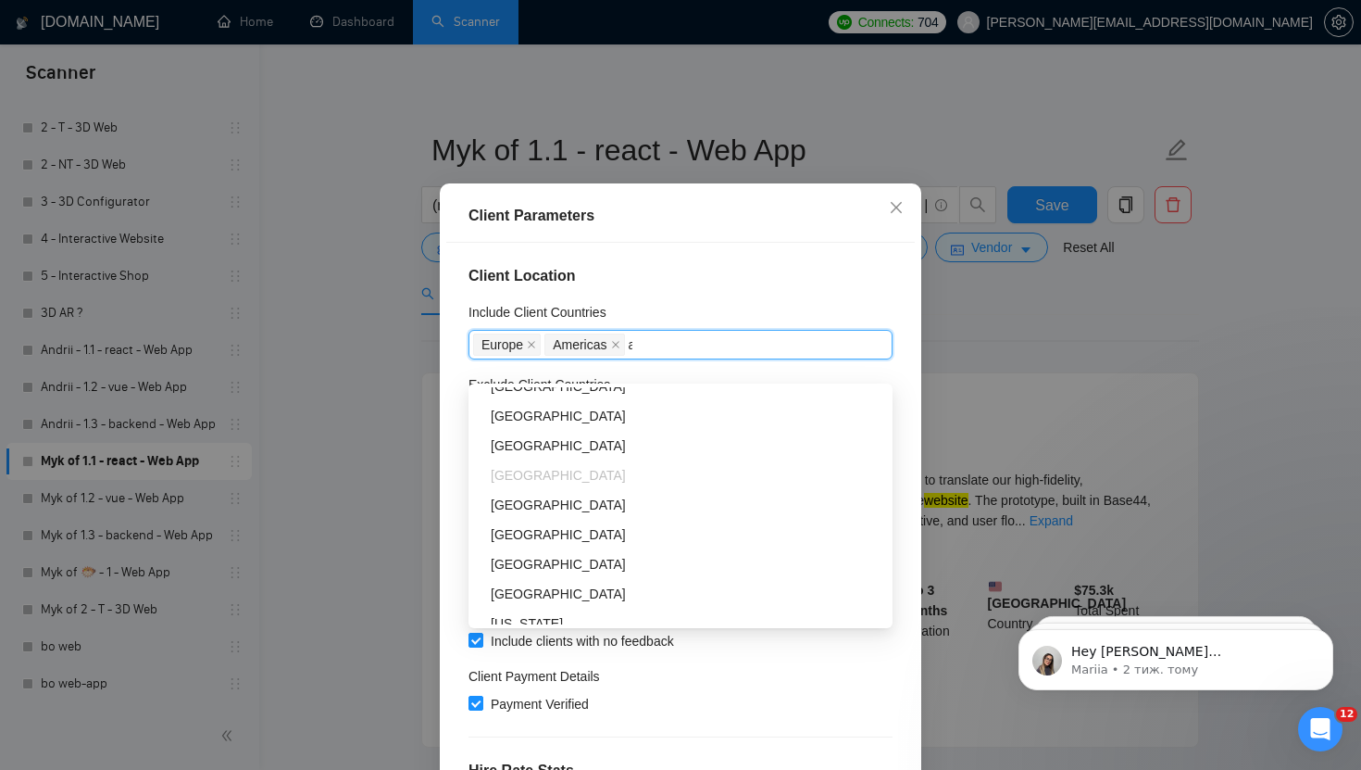
type input "aus"
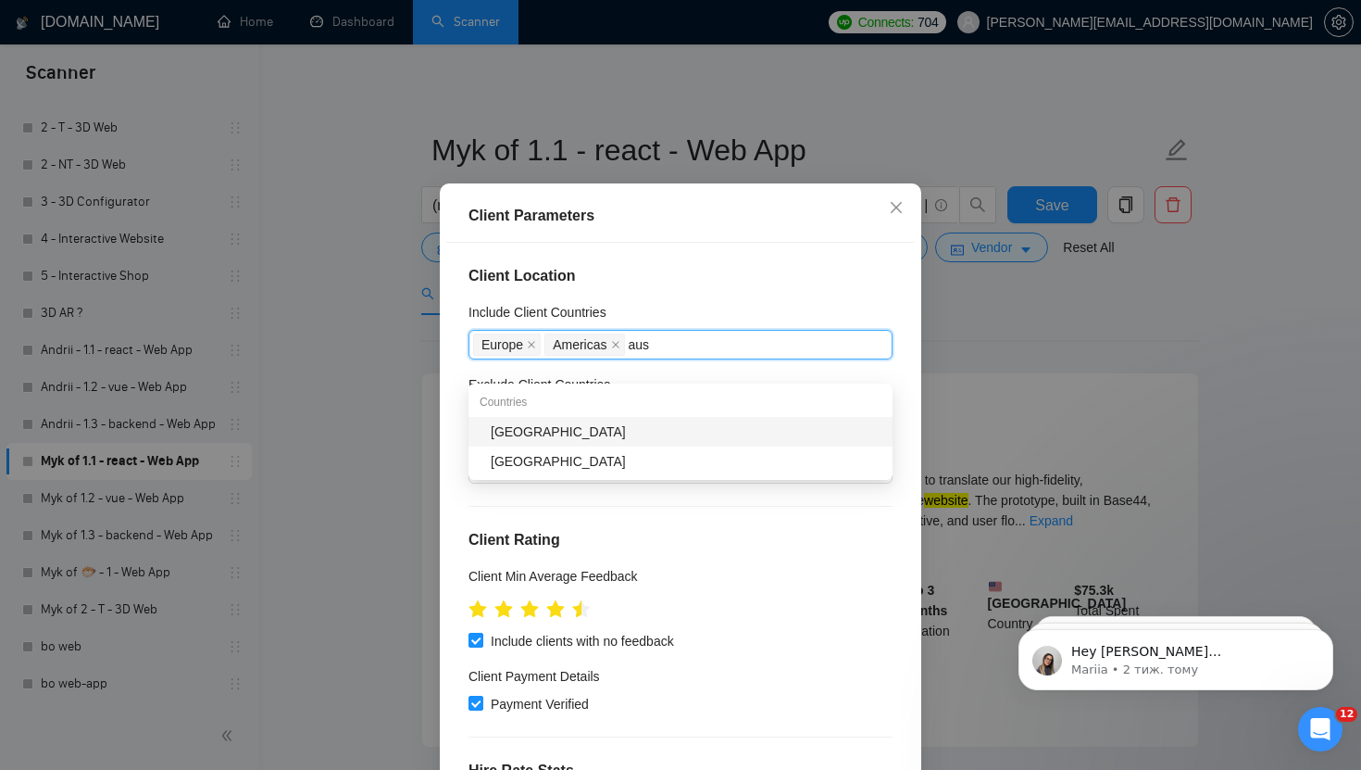
scroll to position [0, 0]
click at [567, 432] on div "Australia" at bounding box center [686, 431] width 391 height 20
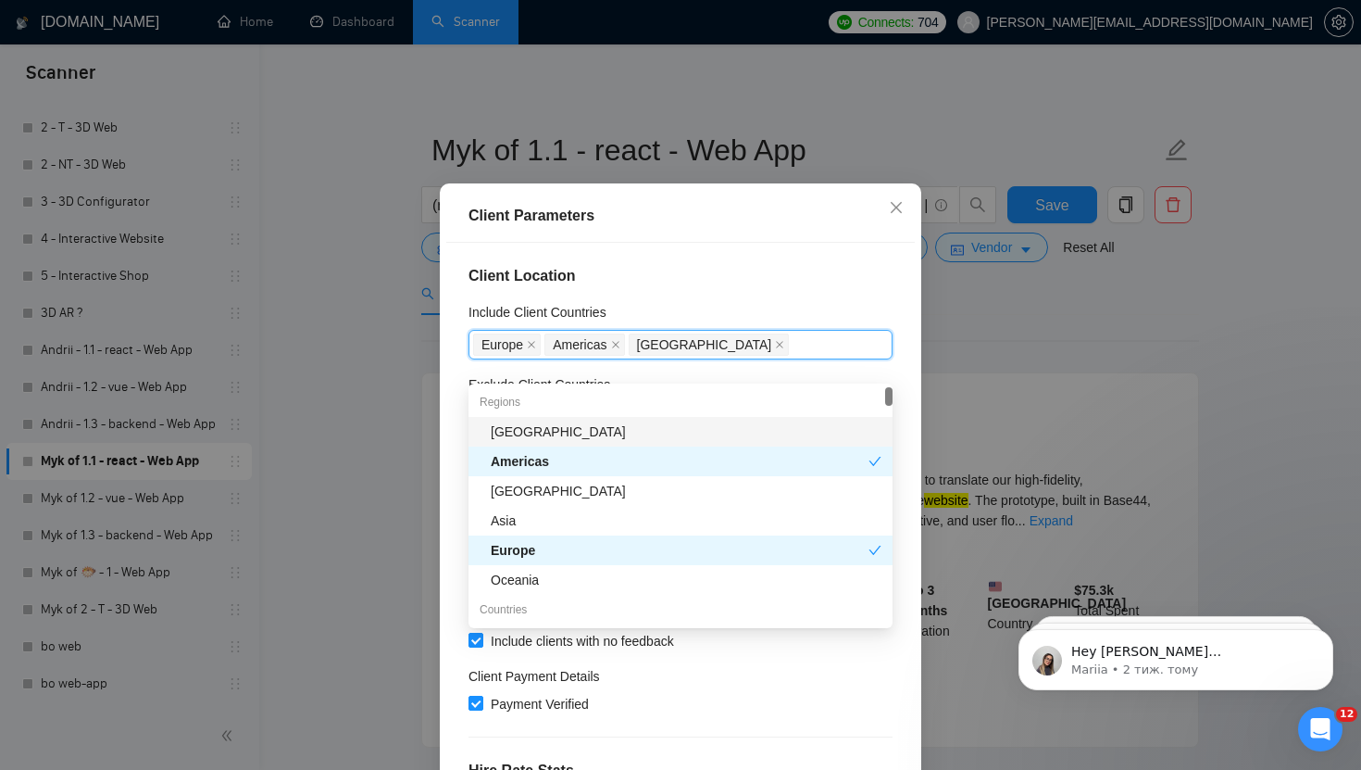
click at [731, 287] on h4 "Client Location" at bounding box center [681, 276] width 424 height 22
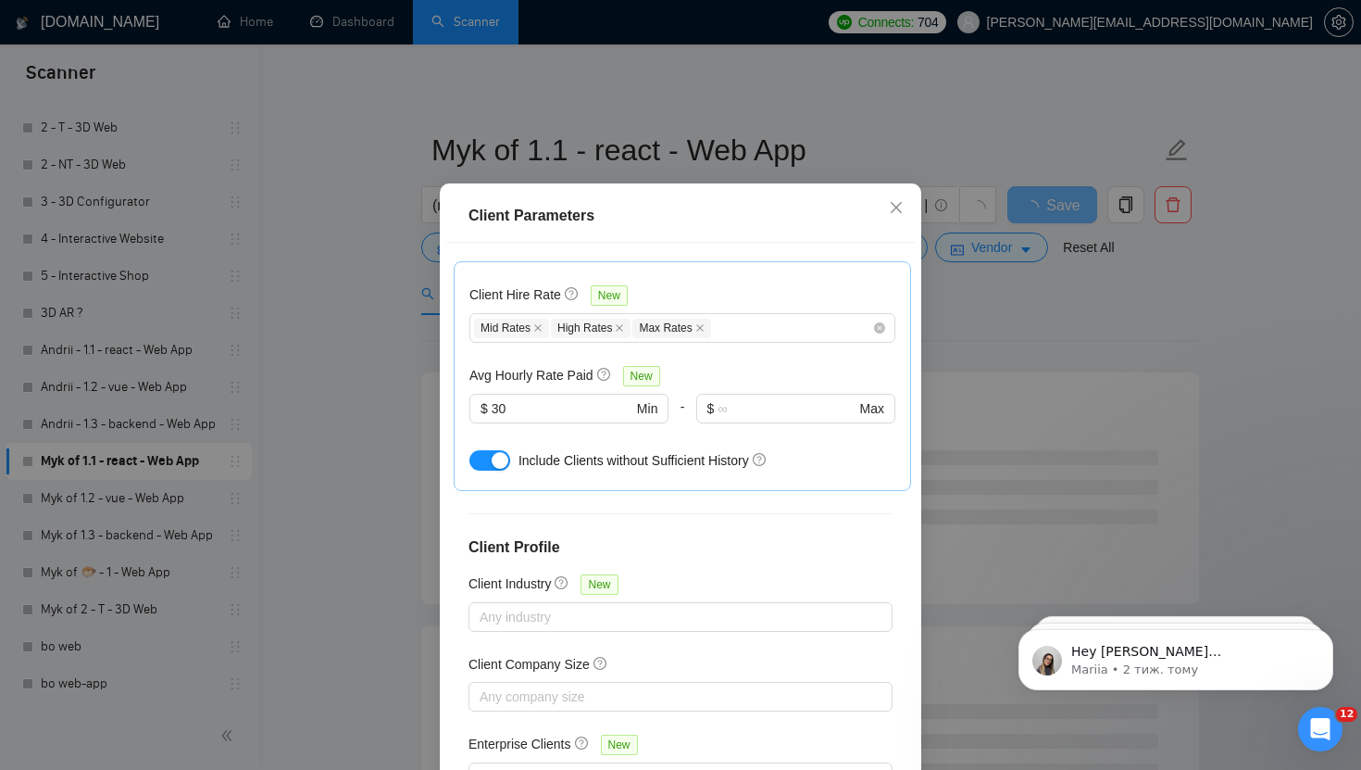
scroll to position [114, 0]
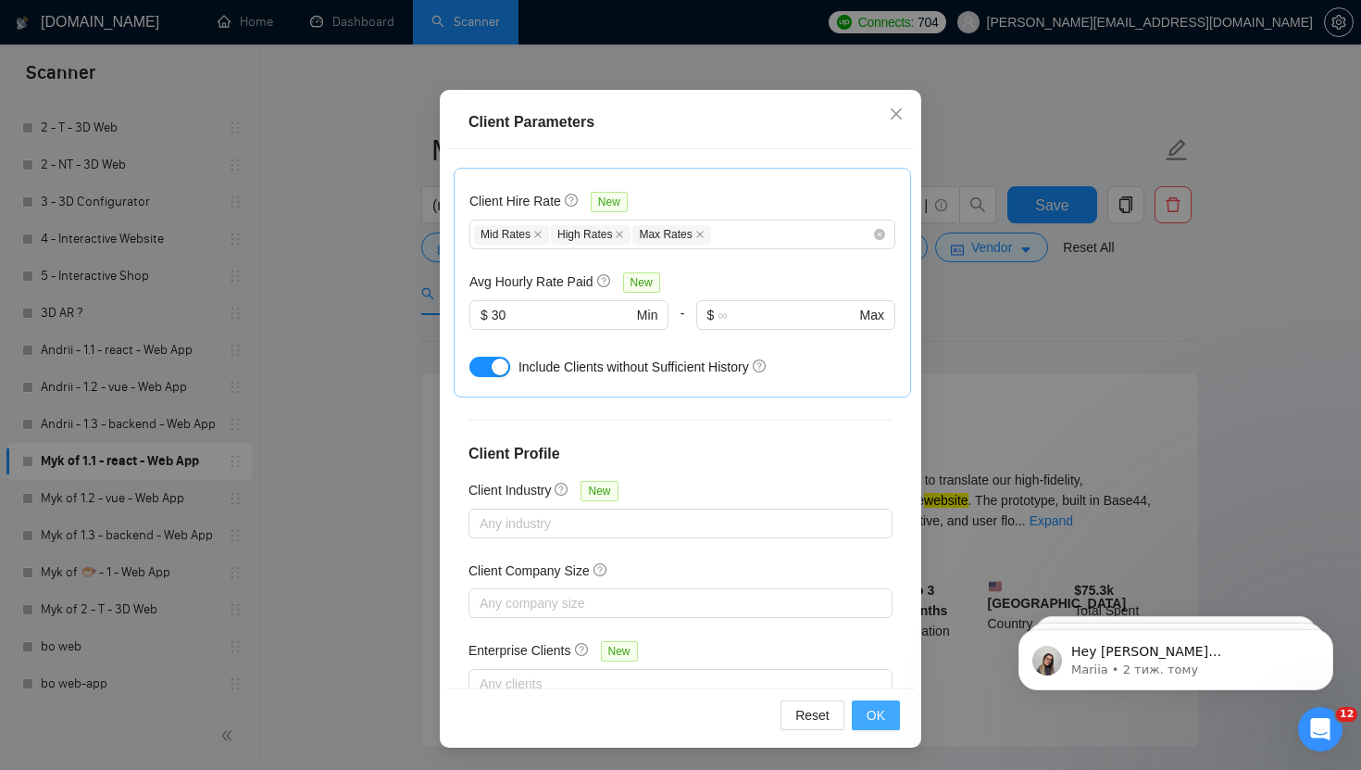
click at [882, 726] on button "OK" at bounding box center [876, 715] width 48 height 30
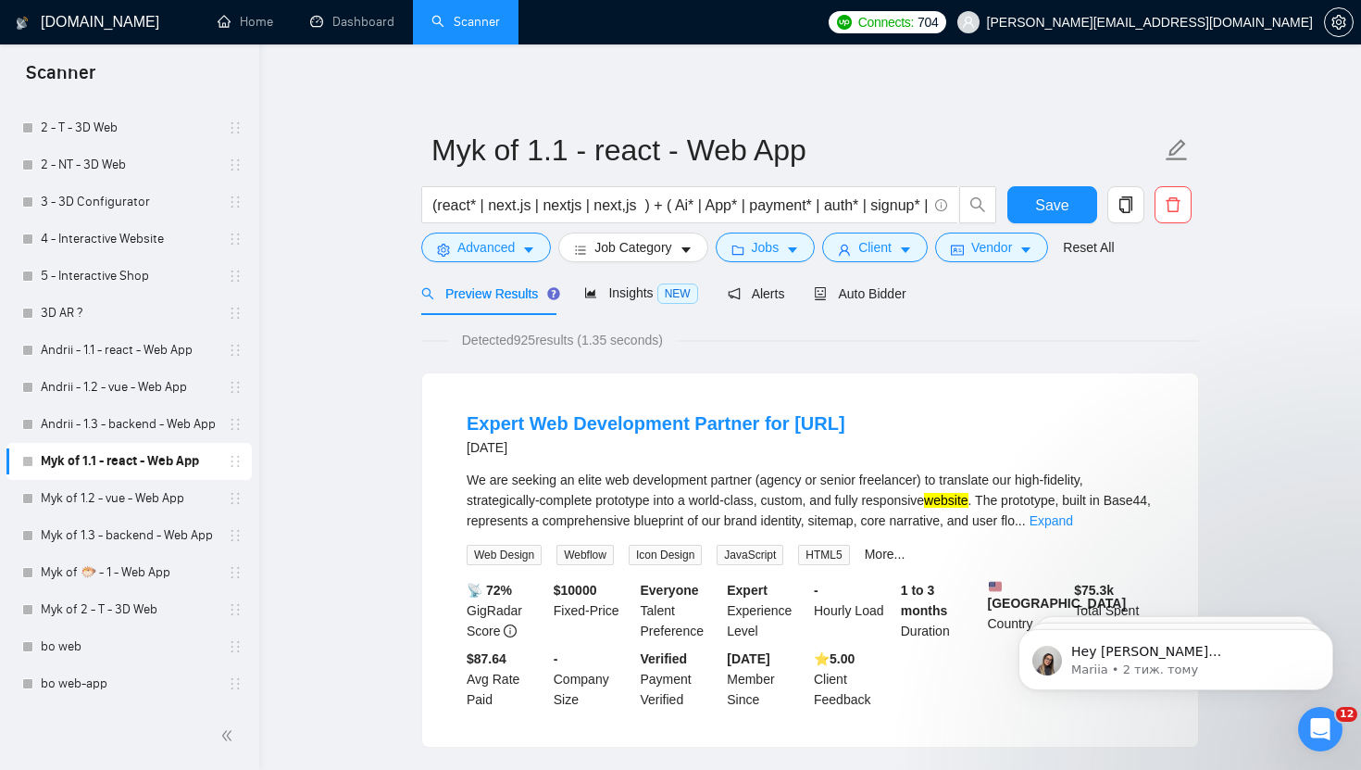
scroll to position [20, 0]
drag, startPoint x: 521, startPoint y: 342, endPoint x: 570, endPoint y: 342, distance: 49.1
click at [570, 342] on span "Detected 925 results (1.35 seconds)" at bounding box center [562, 340] width 227 height 20
click at [530, 344] on span "Detected 925 results (1.35 seconds)" at bounding box center [562, 340] width 227 height 20
drag, startPoint x: 546, startPoint y: 344, endPoint x: 518, endPoint y: 345, distance: 27.8
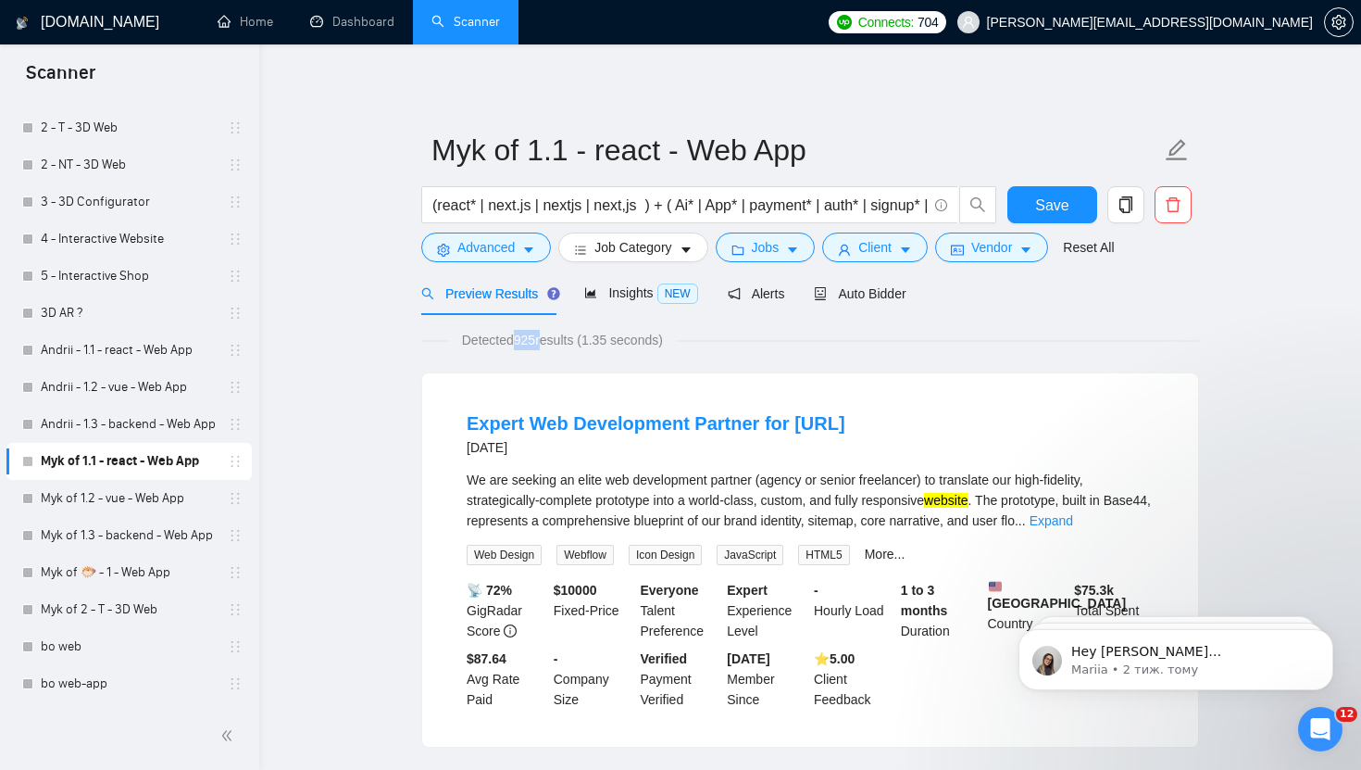
click at [518, 345] on span "Detected 925 results (1.35 seconds)" at bounding box center [562, 340] width 227 height 20
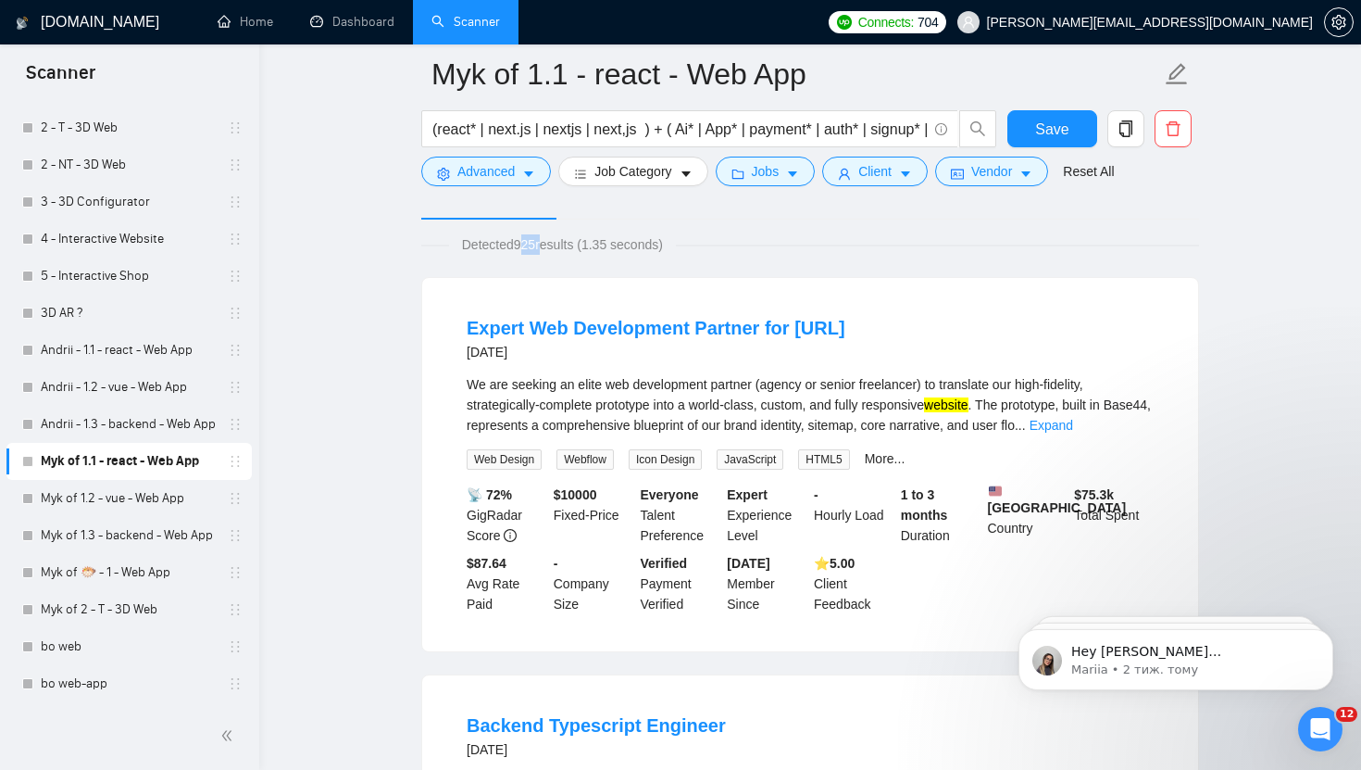
scroll to position [0, 0]
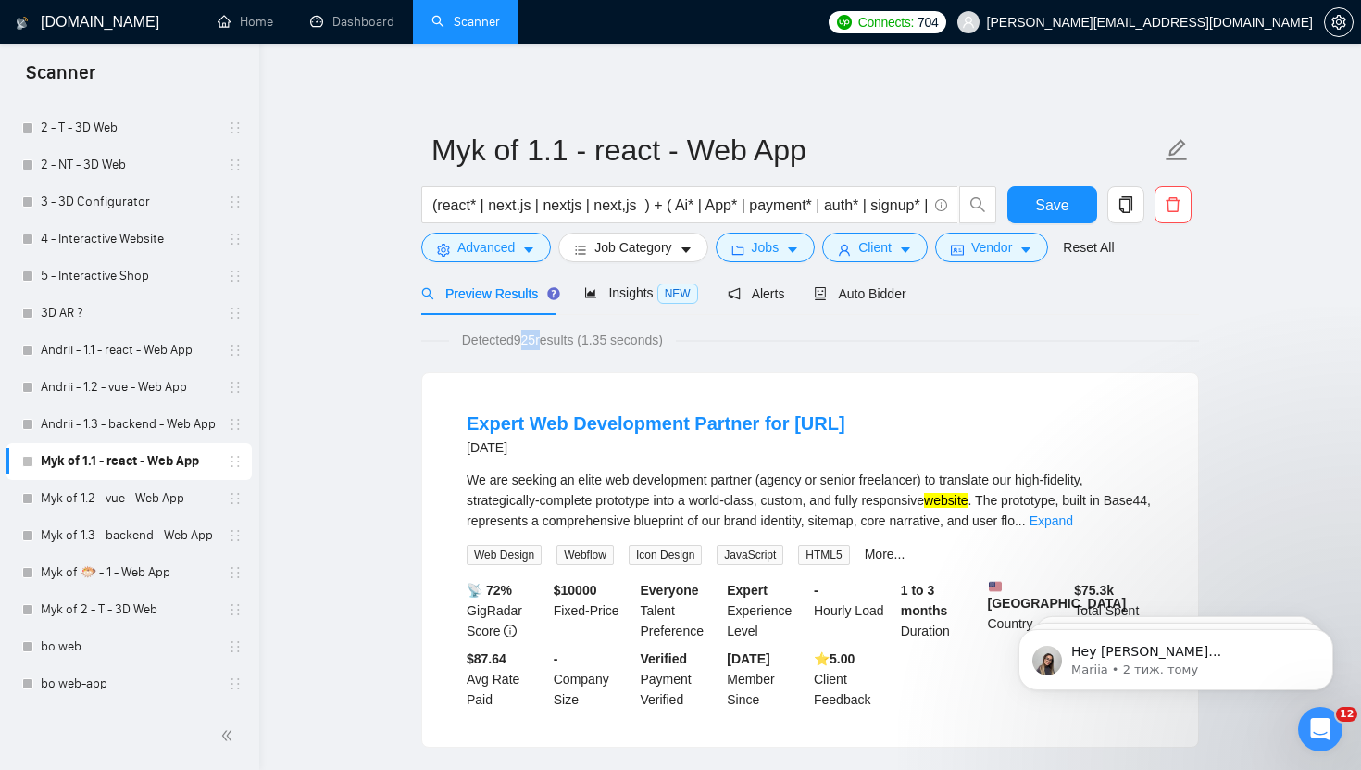
click at [525, 337] on span "Detected 925 results (1.35 seconds)" at bounding box center [562, 340] width 227 height 20
click at [508, 338] on span "Detected 925 results (1.35 seconds)" at bounding box center [562, 340] width 227 height 20
click at [500, 254] on span "Advanced" at bounding box center [486, 247] width 57 height 20
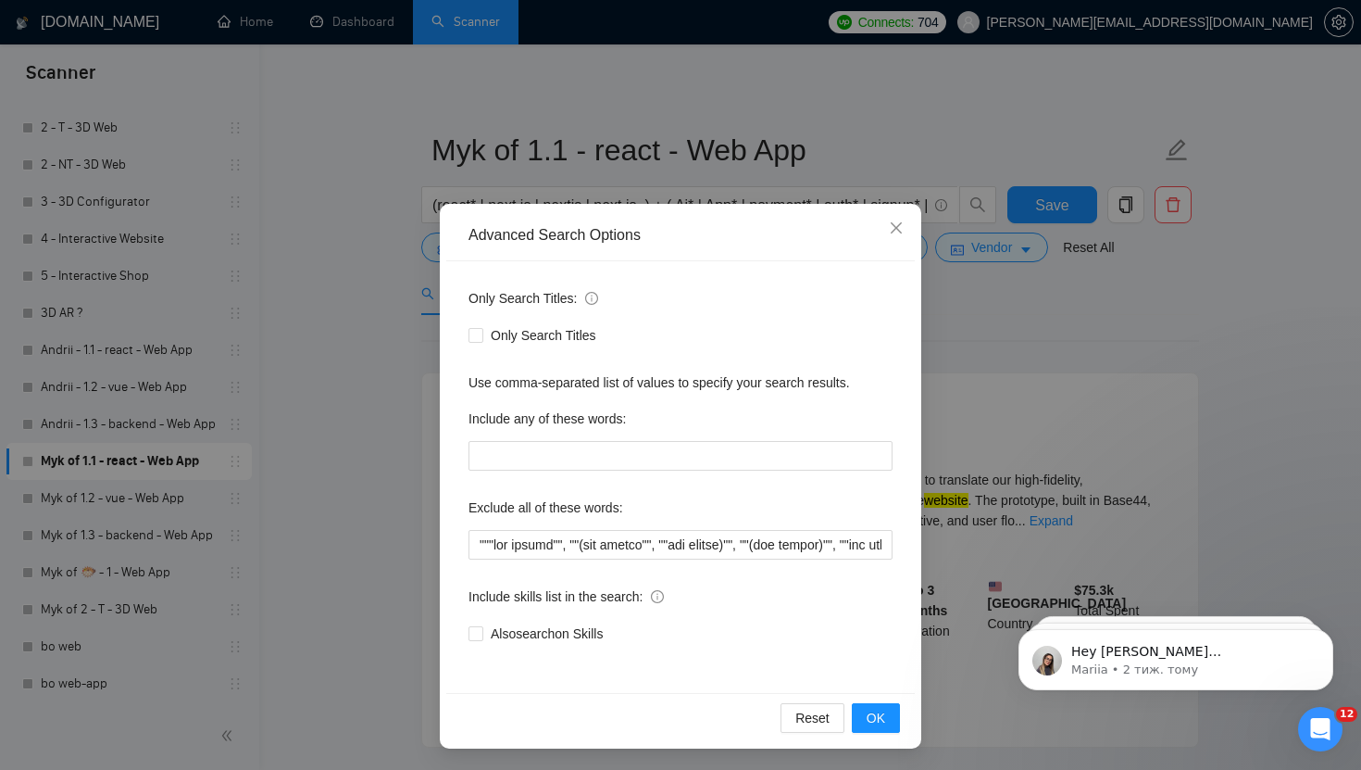
click at [1060, 312] on div "Advanced Search Options Only Search Titles: Only Search Titles Use comma-separa…" at bounding box center [680, 385] width 1361 height 770
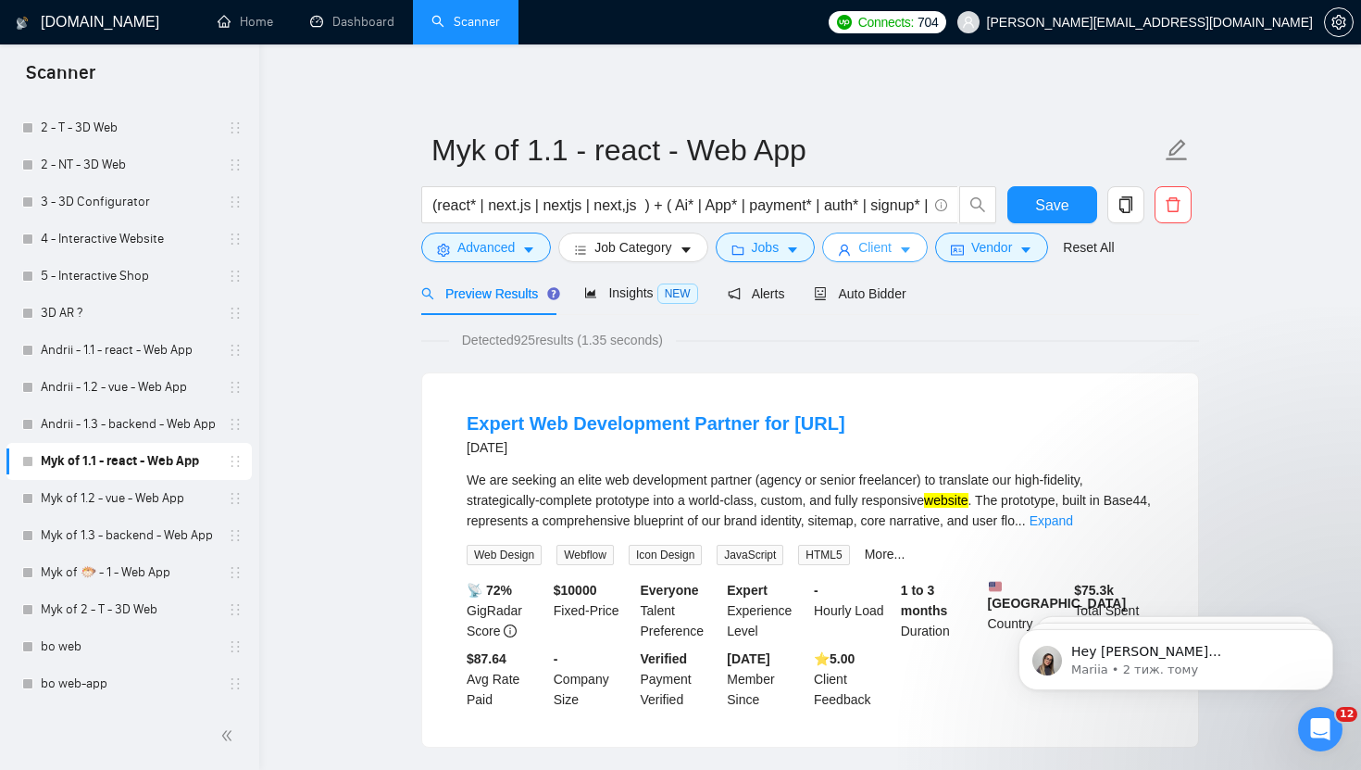
click at [872, 257] on span "Client" at bounding box center [875, 247] width 33 height 20
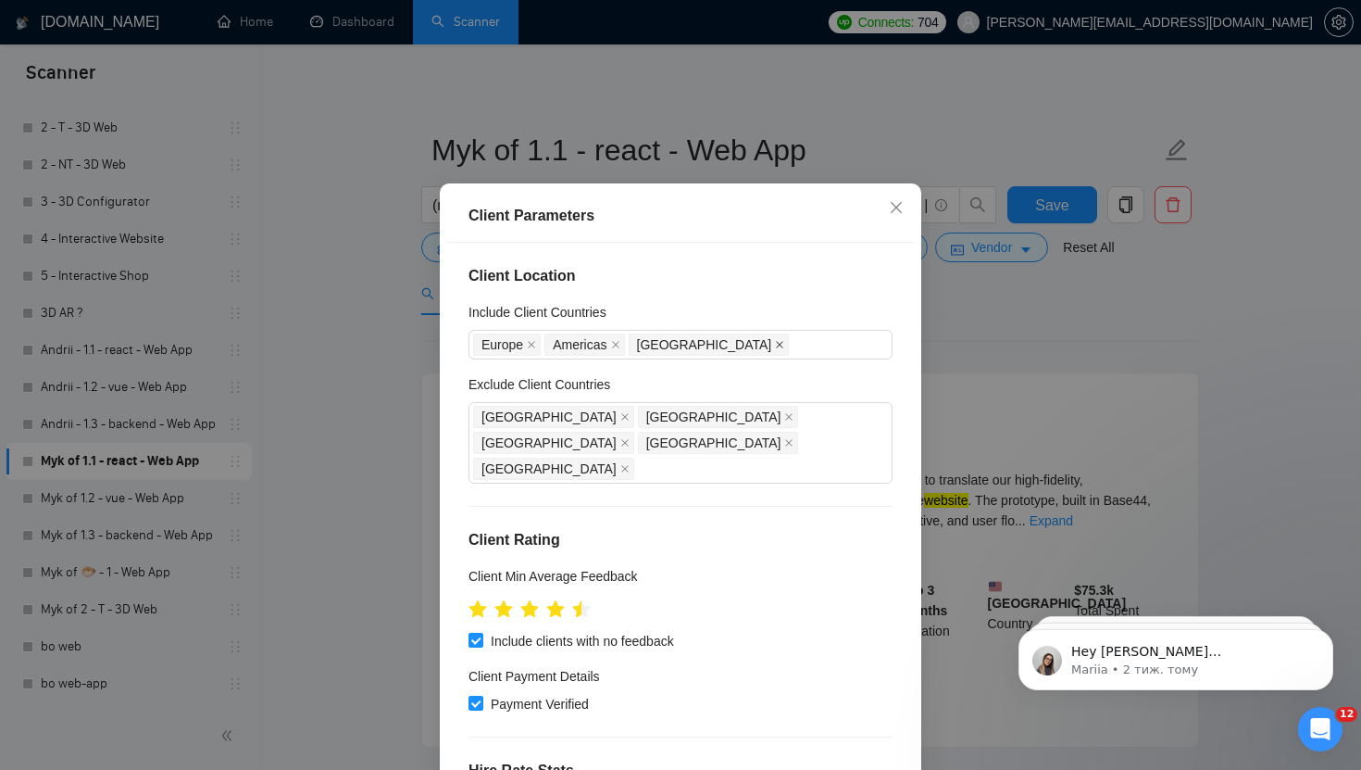
click at [775, 355] on span at bounding box center [779, 344] width 9 height 20
click at [904, 225] on span "Close" at bounding box center [897, 208] width 50 height 50
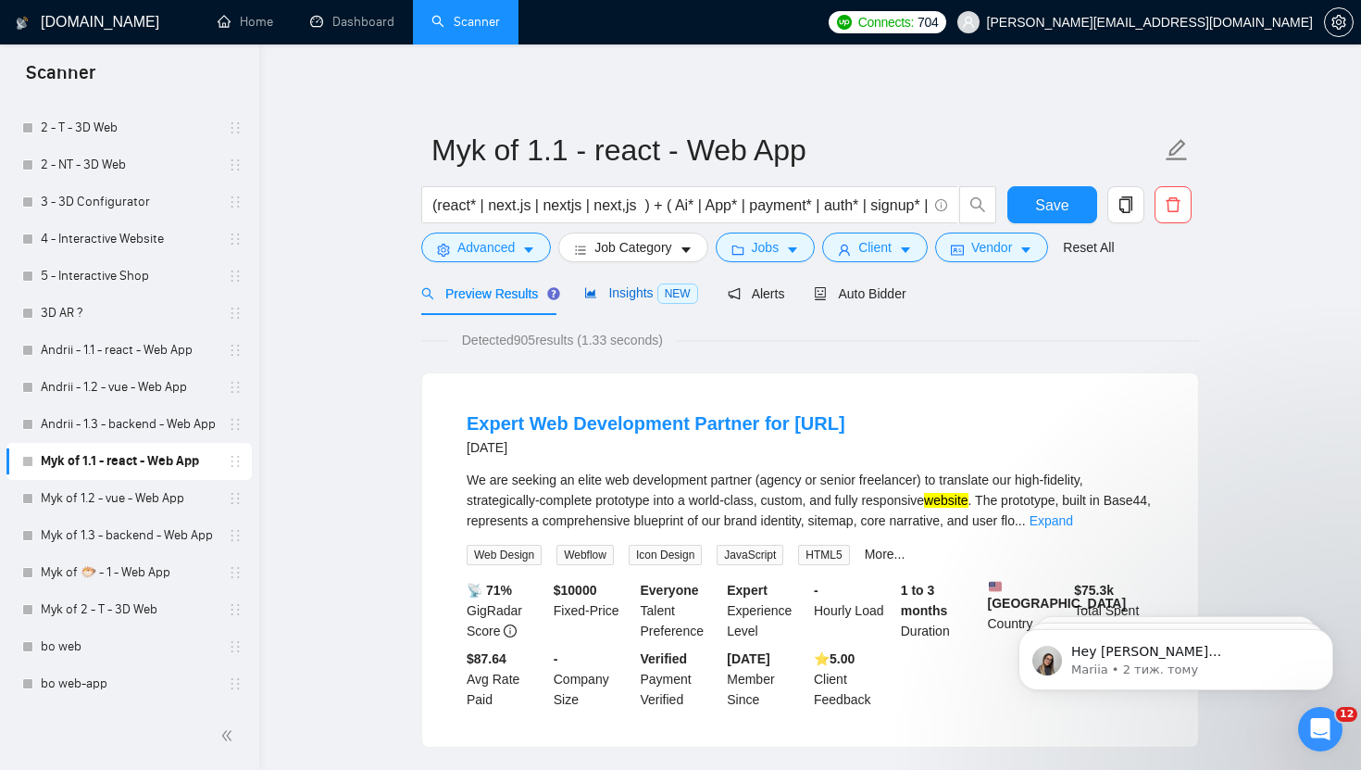
click at [668, 290] on span "NEW" at bounding box center [678, 293] width 41 height 20
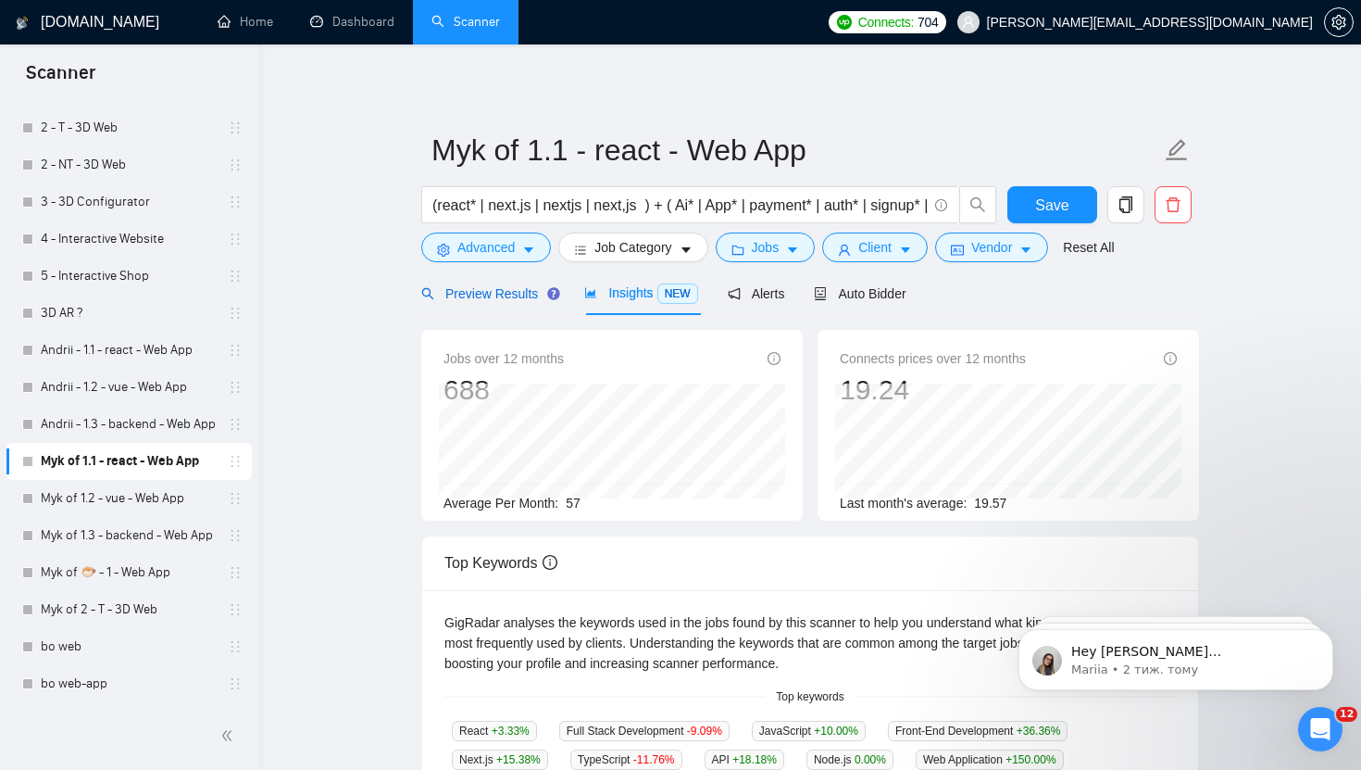
click at [483, 291] on span "Preview Results" at bounding box center [487, 293] width 133 height 15
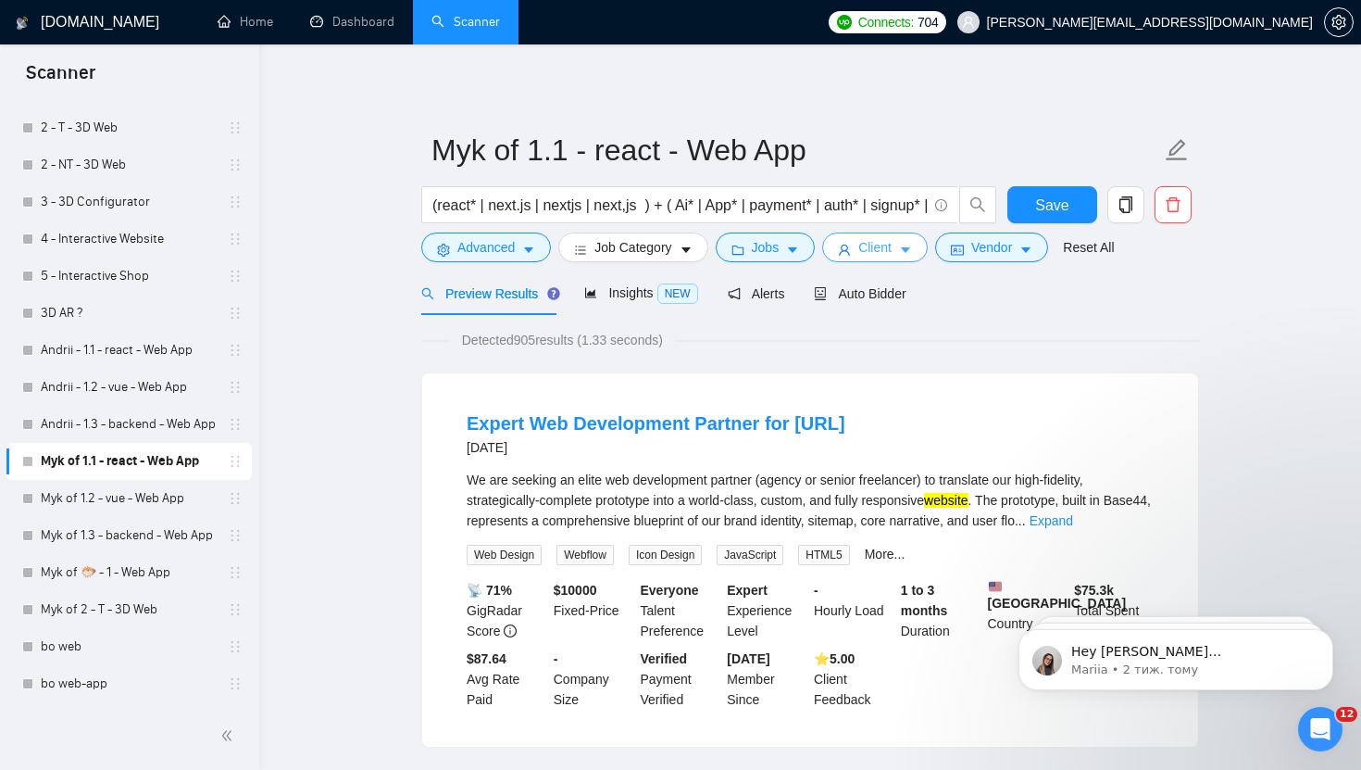
click at [885, 250] on span "Client" at bounding box center [875, 247] width 33 height 20
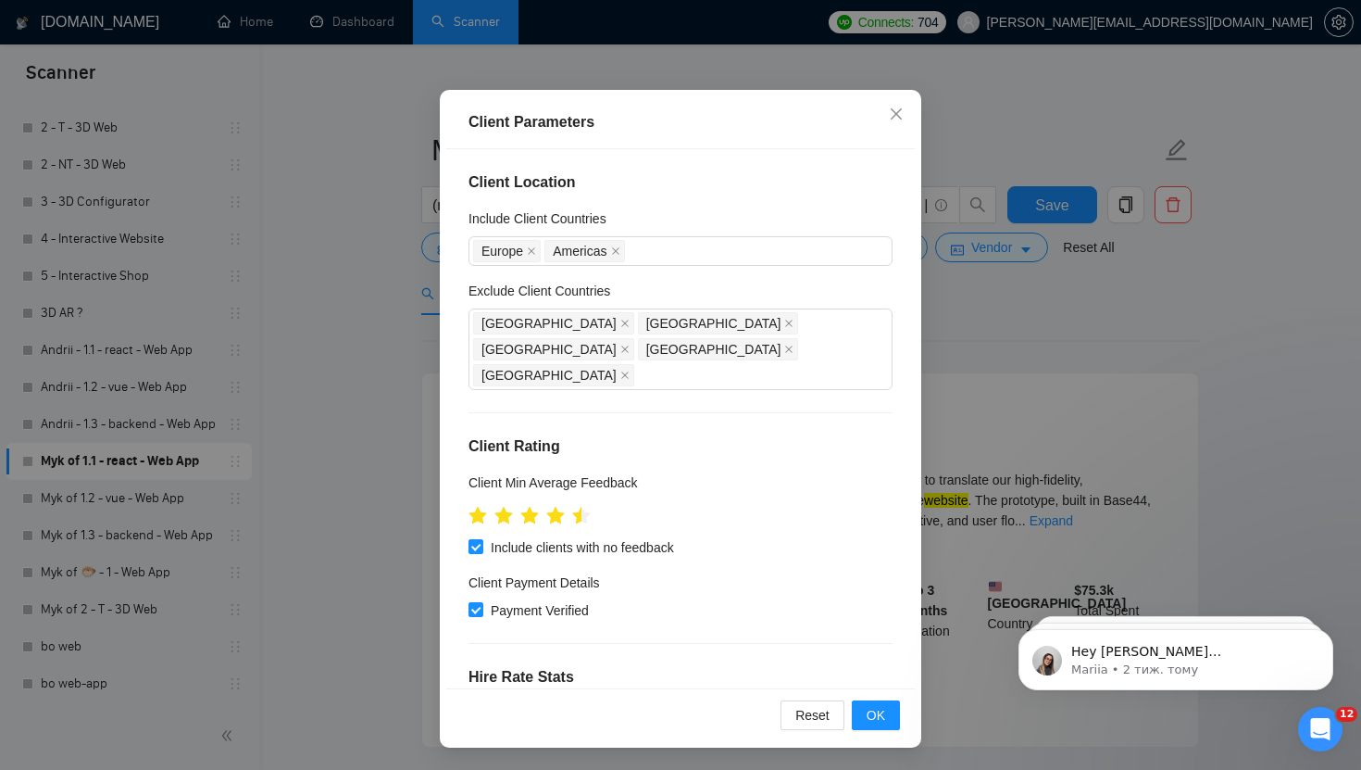
click at [377, 441] on div "Client Parameters Client Location Include Client Countries Europe Americas Excl…" at bounding box center [680, 385] width 1361 height 770
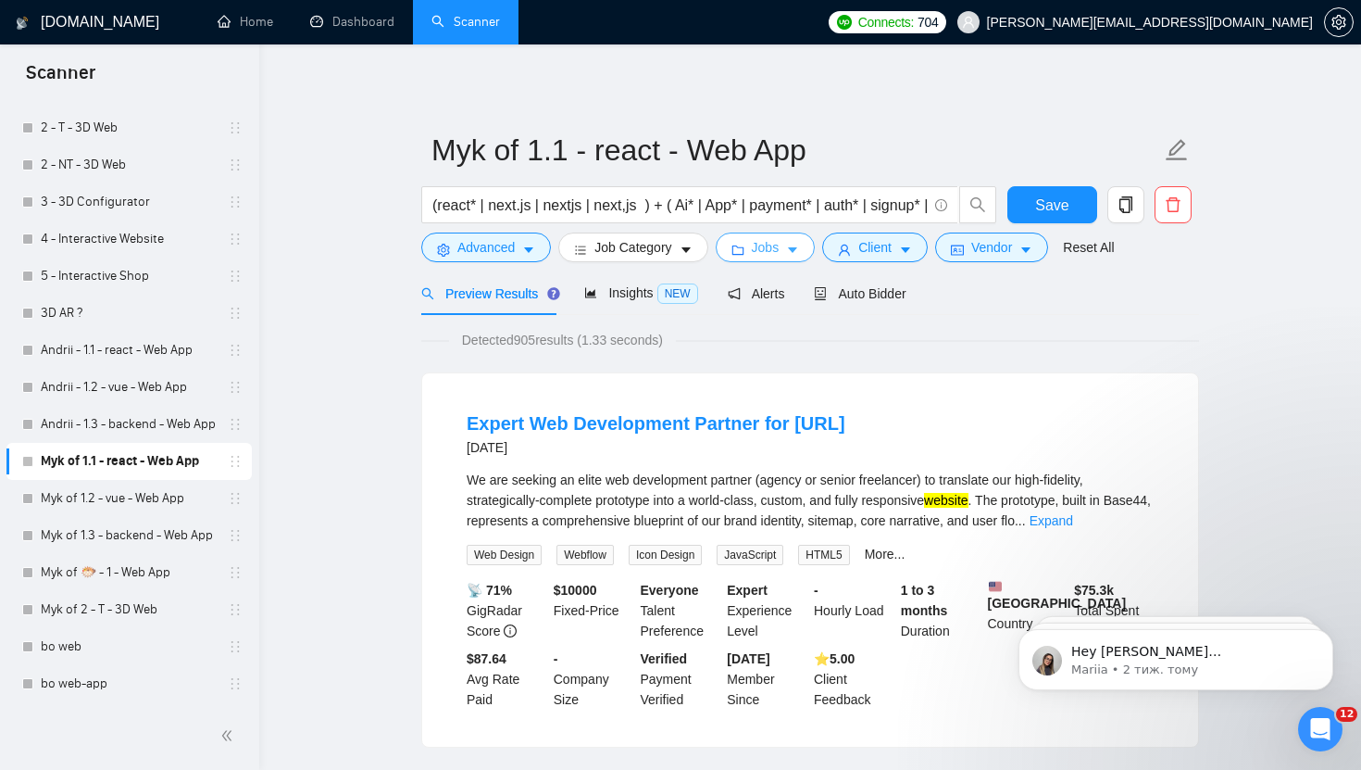
click at [789, 239] on button "Jobs" at bounding box center [766, 247] width 100 height 30
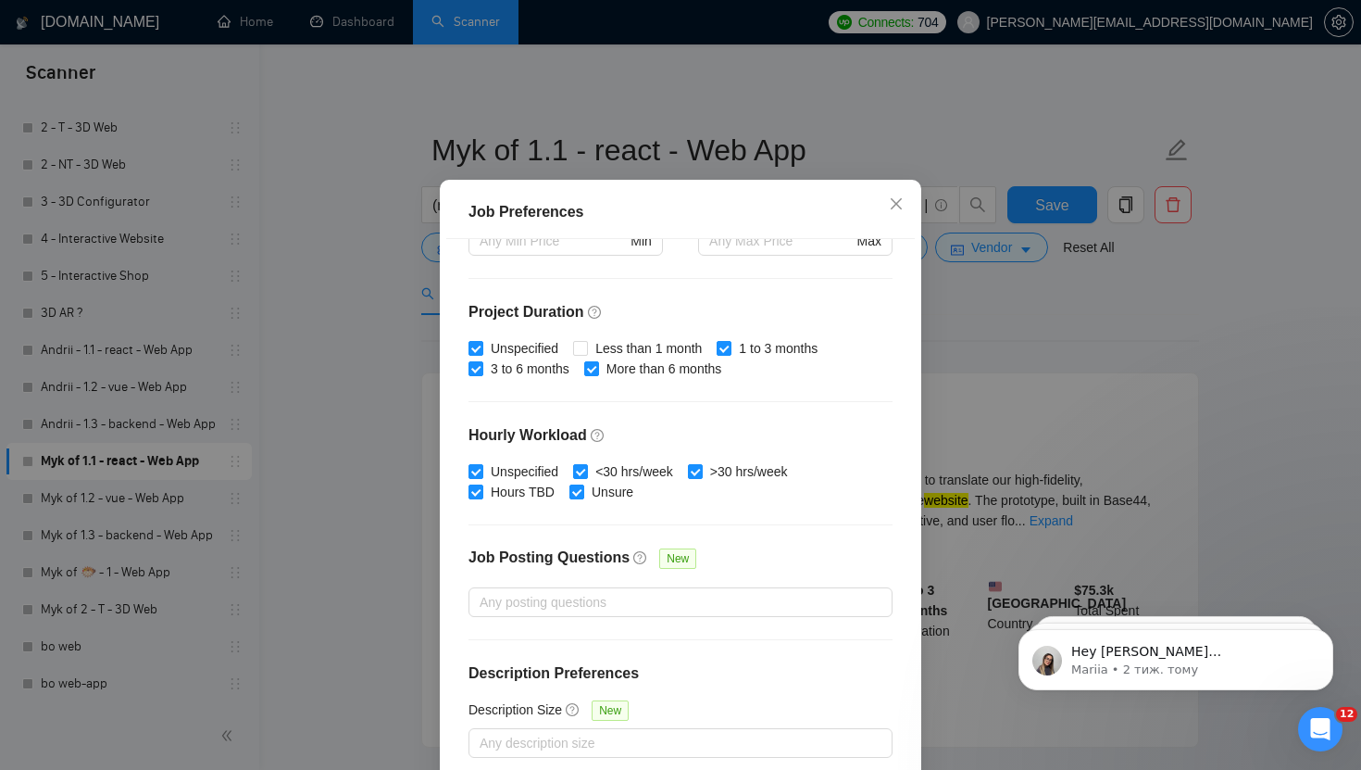
scroll to position [25, 0]
click at [653, 340] on span "Less than 1 month" at bounding box center [648, 347] width 121 height 20
click at [586, 340] on input "Less than 1 month" at bounding box center [579, 346] width 13 height 13
checkbox input "true"
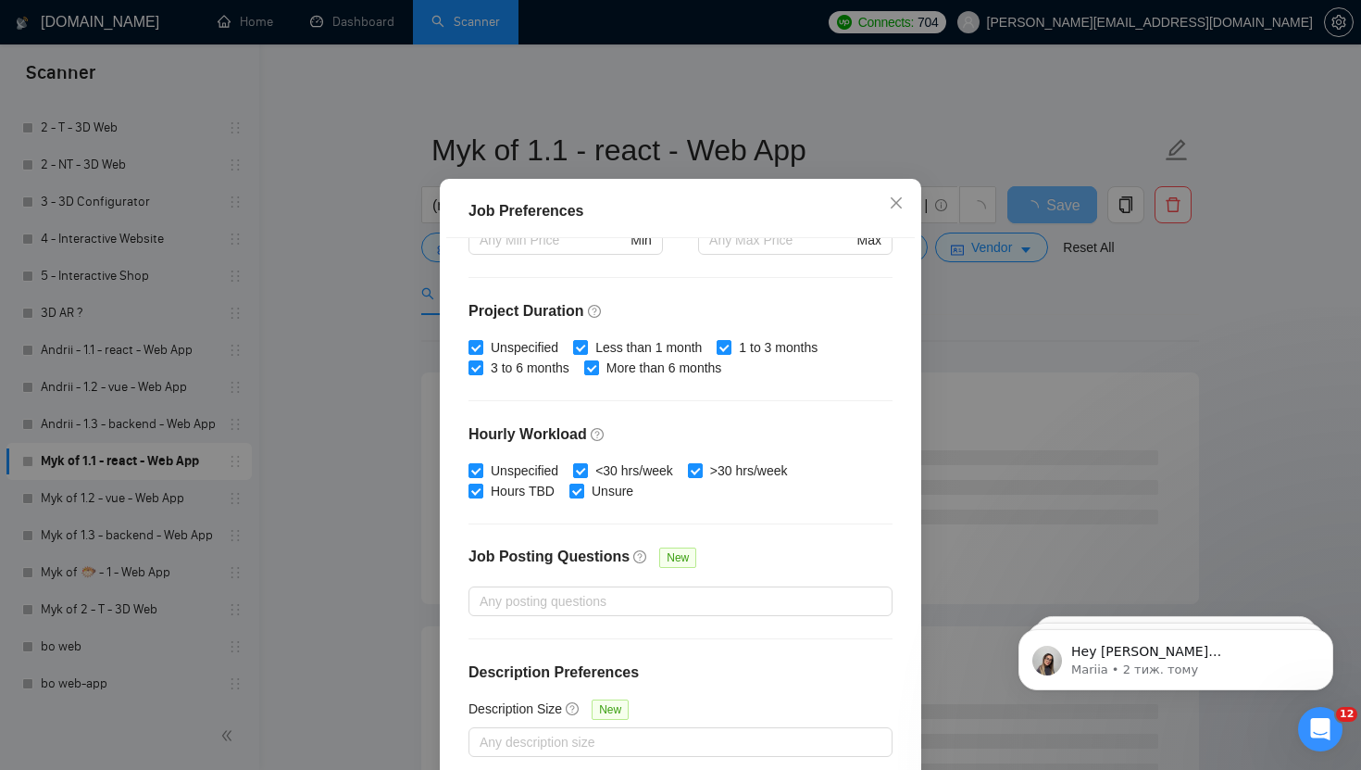
click at [1020, 321] on div "Job Preferences Budget Project Type All Fixed Price Hourly Rate Fixed Price Bud…" at bounding box center [680, 385] width 1361 height 770
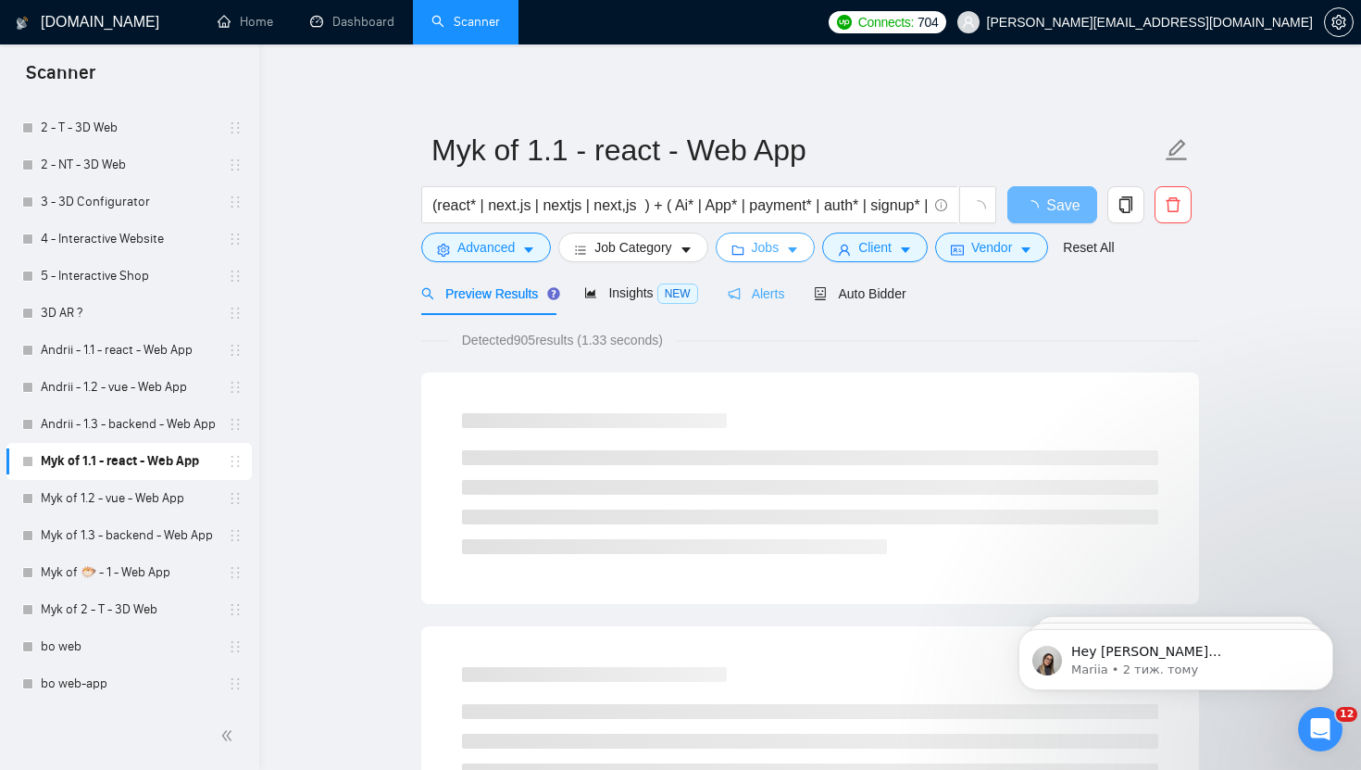
scroll to position [0, 0]
click at [533, 342] on span "Detected 905 results (1.33 seconds)" at bounding box center [562, 340] width 227 height 20
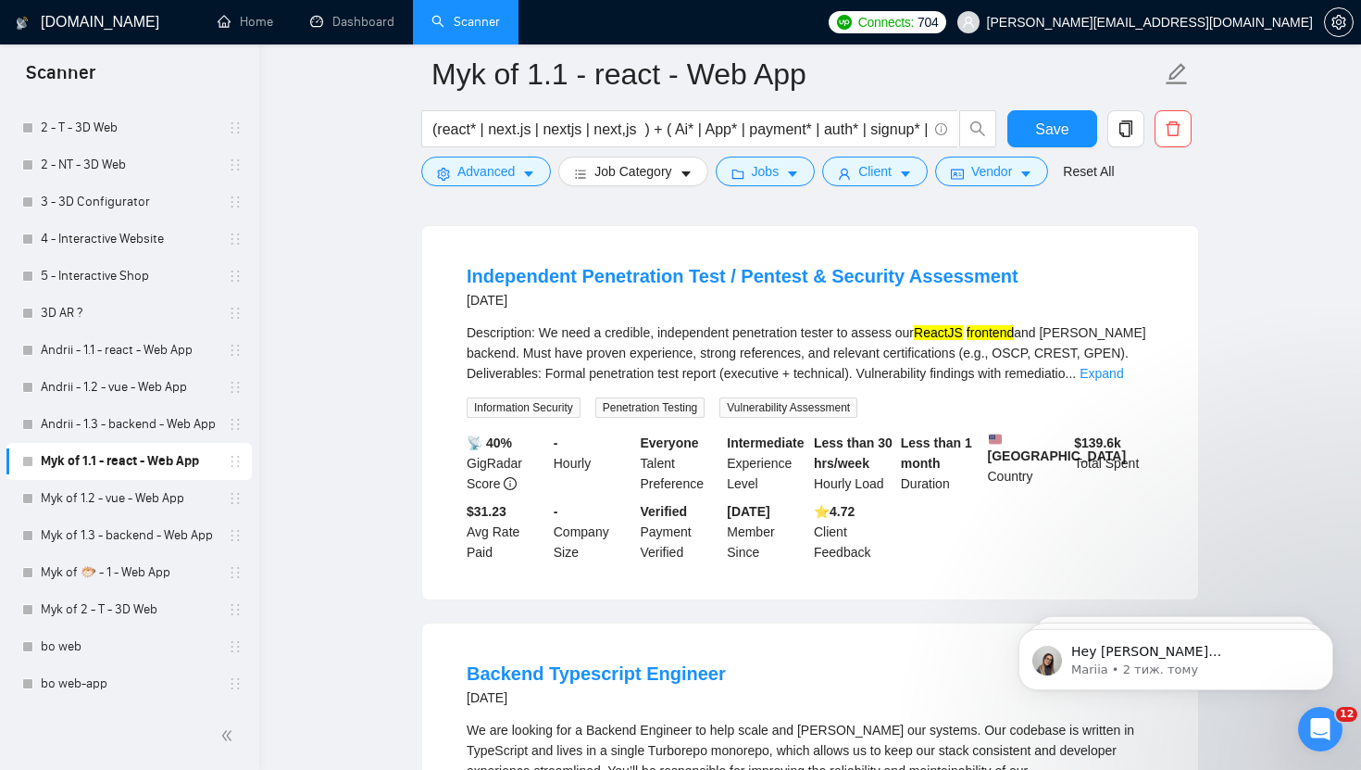
scroll to position [560, 0]
drag, startPoint x: 953, startPoint y: 470, endPoint x: 901, endPoint y: 447, distance: 56.8
click at [901, 446] on div "Less than 1 month Duration" at bounding box center [940, 462] width 87 height 61
click at [1123, 380] on link "Expand" at bounding box center [1102, 372] width 44 height 15
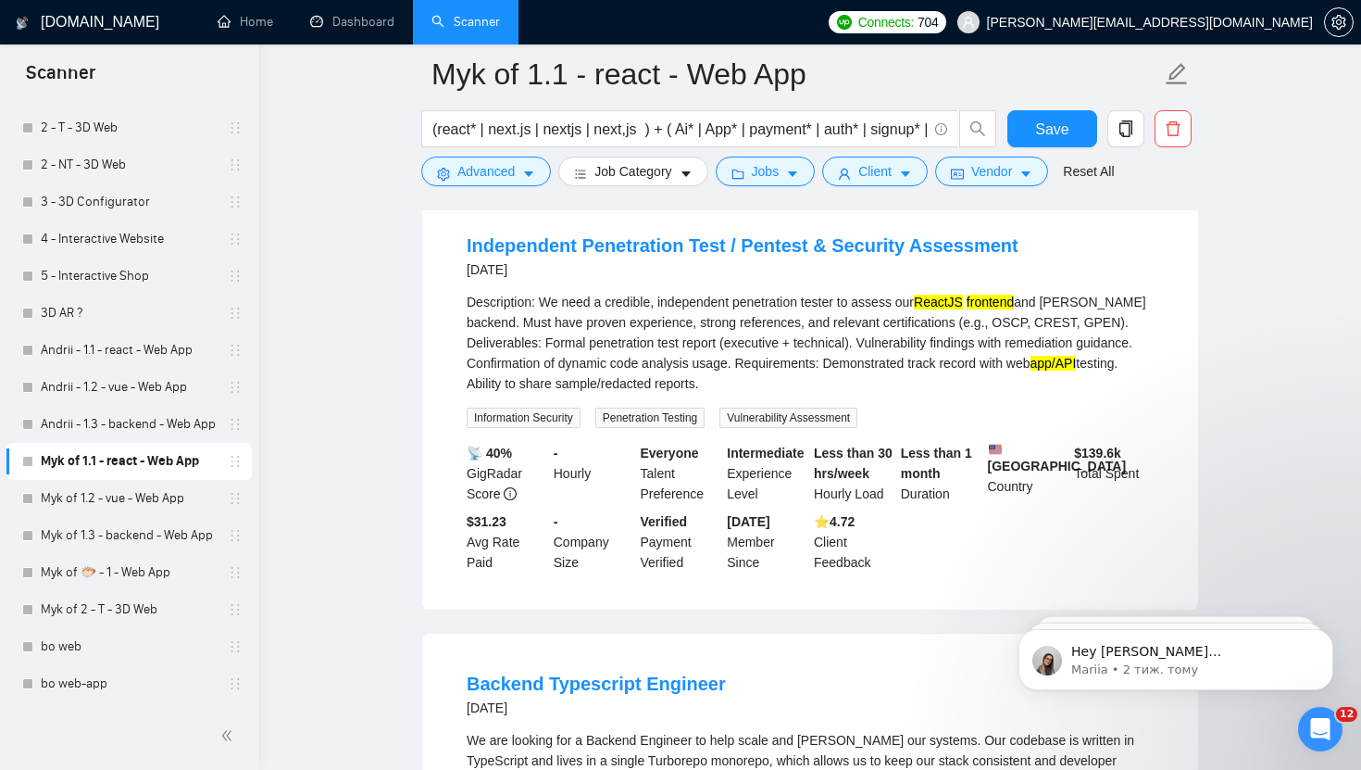
scroll to position [592, 0]
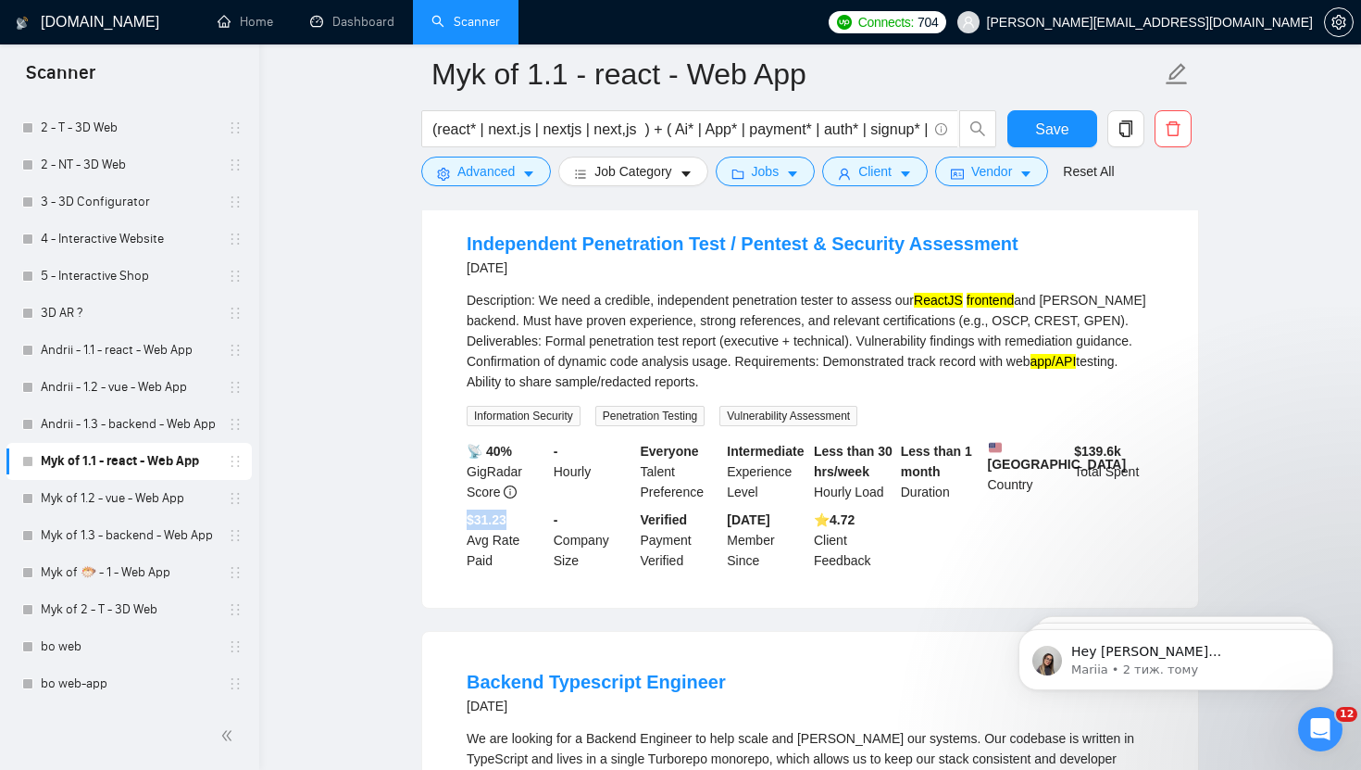
drag, startPoint x: 513, startPoint y: 543, endPoint x: 463, endPoint y: 543, distance: 50.0
click at [463, 543] on div "$31.23 Avg Rate Paid" at bounding box center [506, 539] width 87 height 61
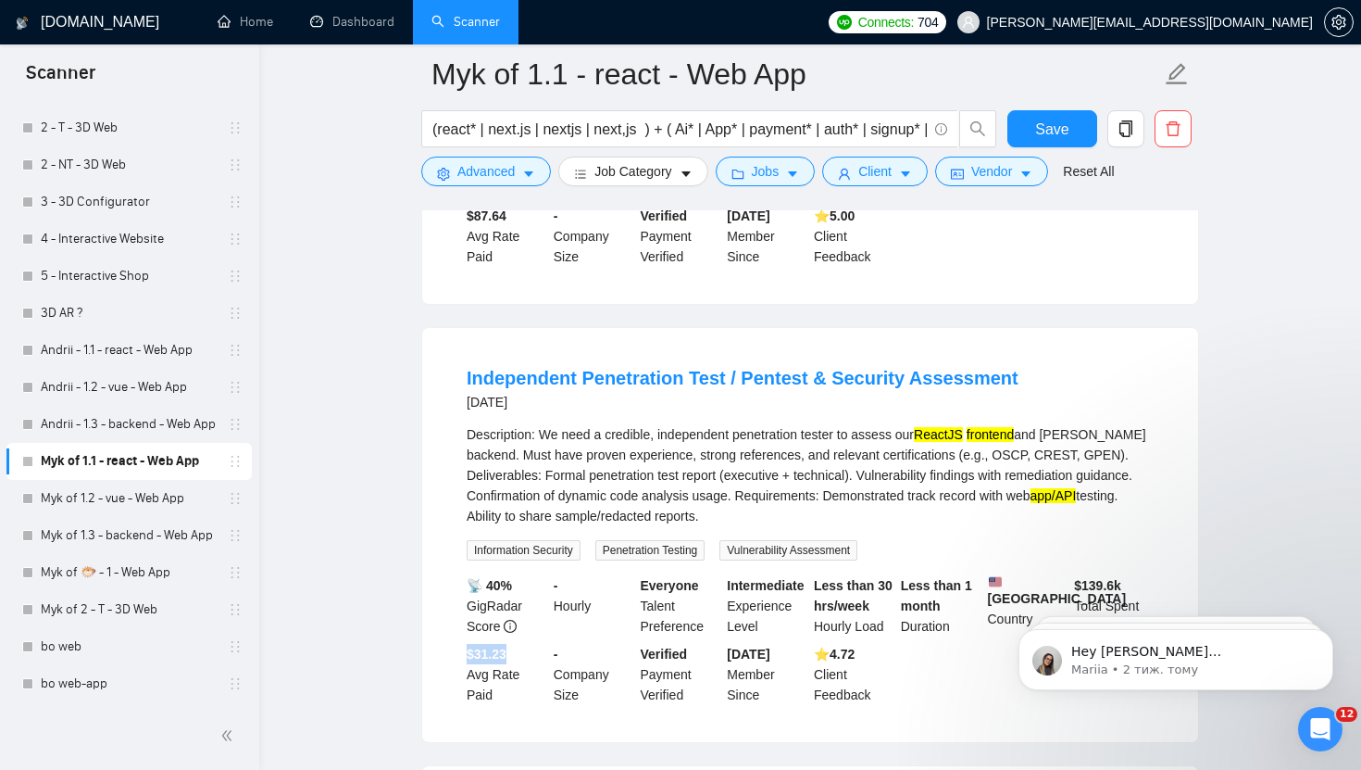
scroll to position [463, 0]
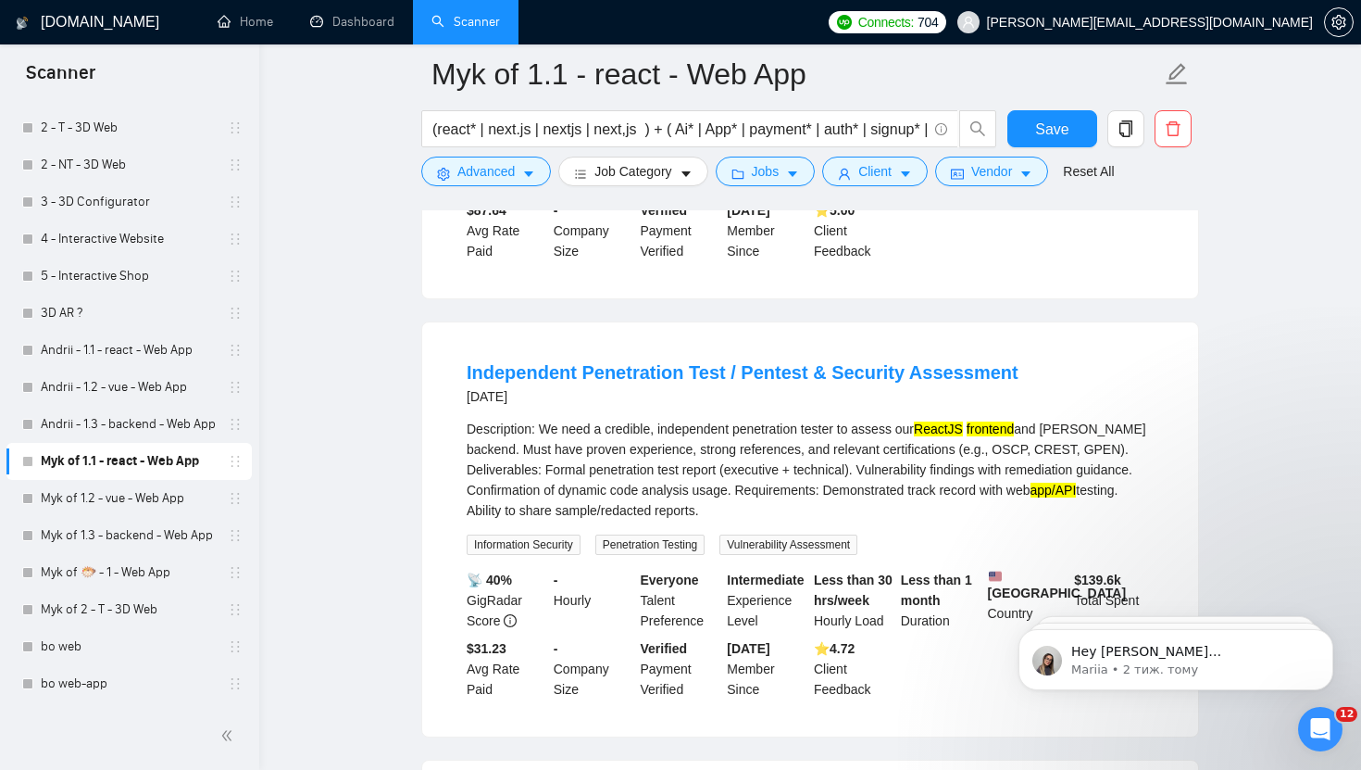
click at [886, 482] on div "Description: We need a credible, independent penetration tester to assess our R…" at bounding box center [810, 470] width 687 height 102
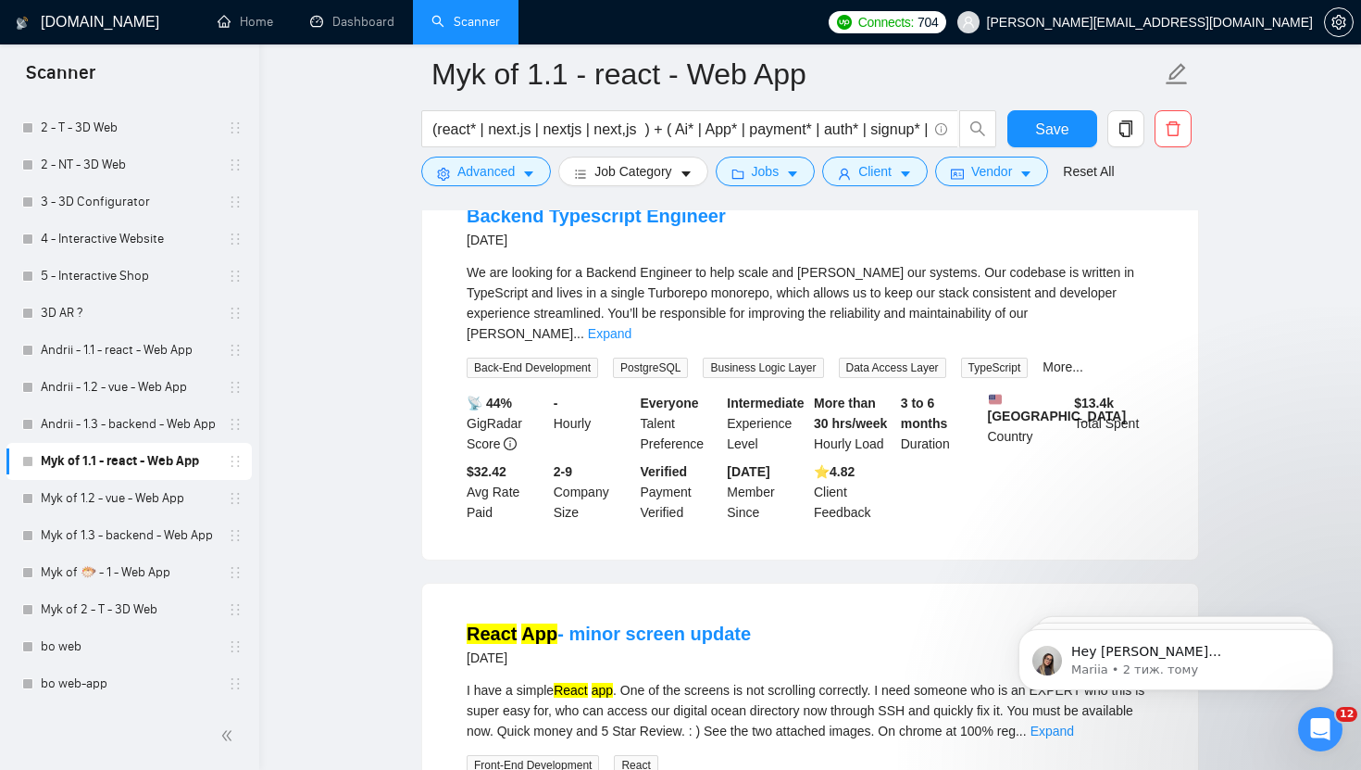
scroll to position [1063, 0]
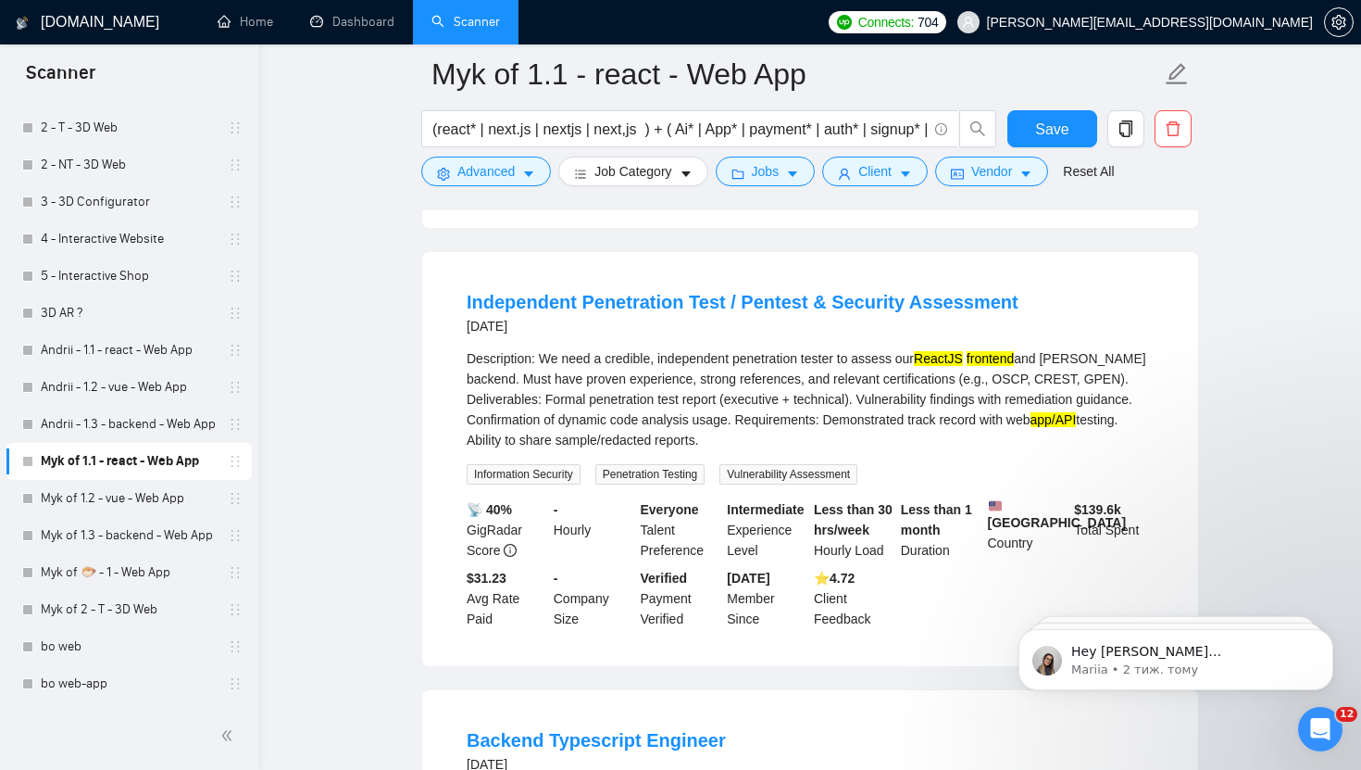
scroll to position [528, 0]
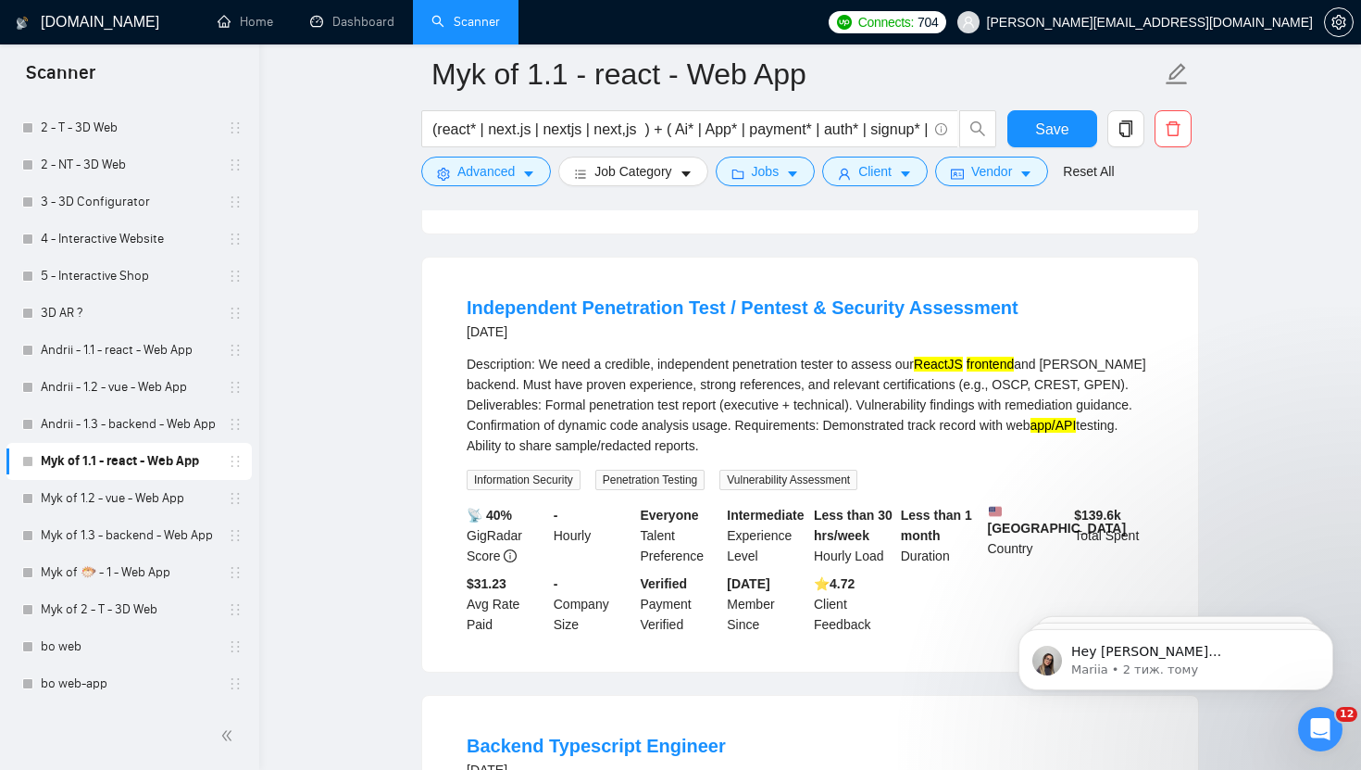
drag, startPoint x: 1037, startPoint y: 457, endPoint x: 613, endPoint y: 357, distance: 435.8
click at [613, 357] on li "Independent Penetration Test / Pentest & Security Assessment 2 days ago Descrip…" at bounding box center [811, 465] width 732 height 370
click at [641, 424] on div "Description: We need a credible, independent penetration tester to assess our R…" at bounding box center [810, 405] width 687 height 102
drag, startPoint x: 458, startPoint y: 323, endPoint x: 779, endPoint y: 324, distance: 321.4
click at [779, 324] on li "Independent Penetration Test / Pentest & Security Assessment 2 days ago Descrip…" at bounding box center [811, 465] width 732 height 370
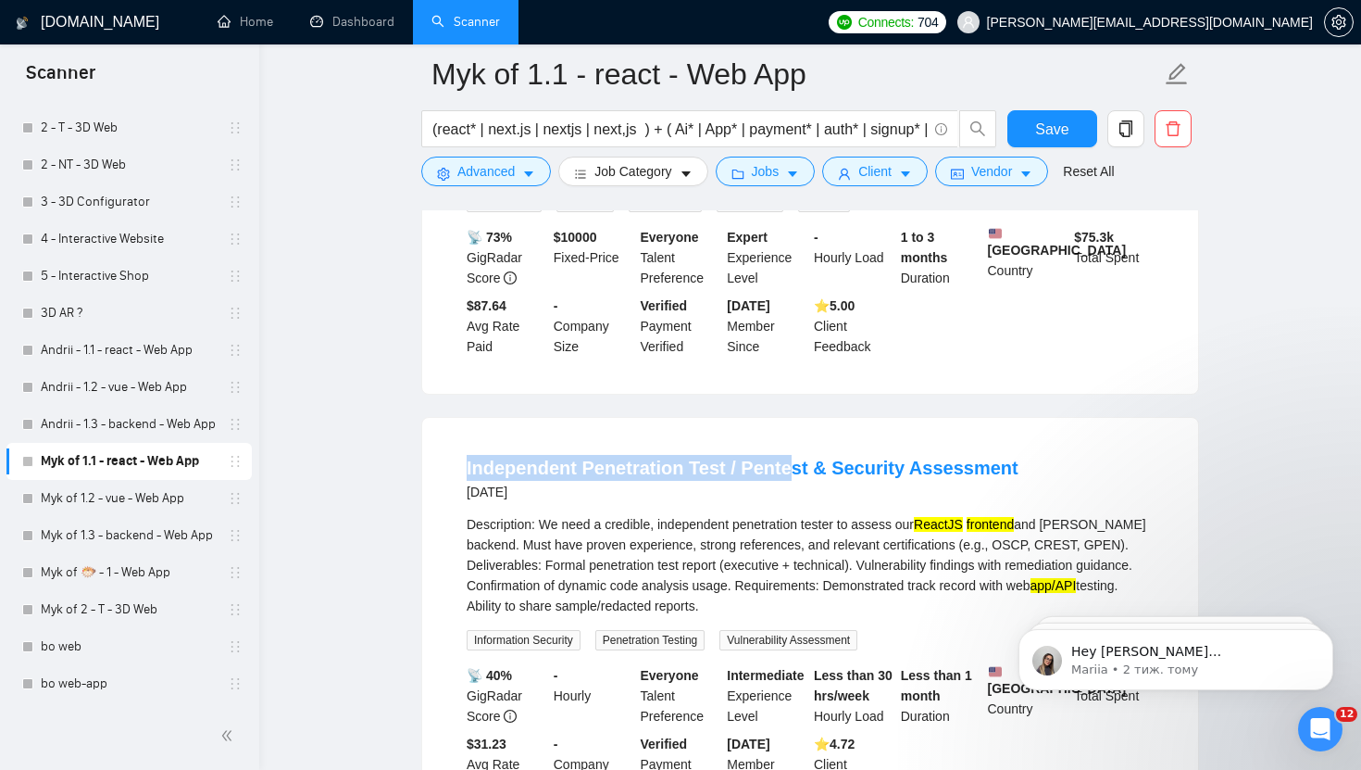
scroll to position [365, 0]
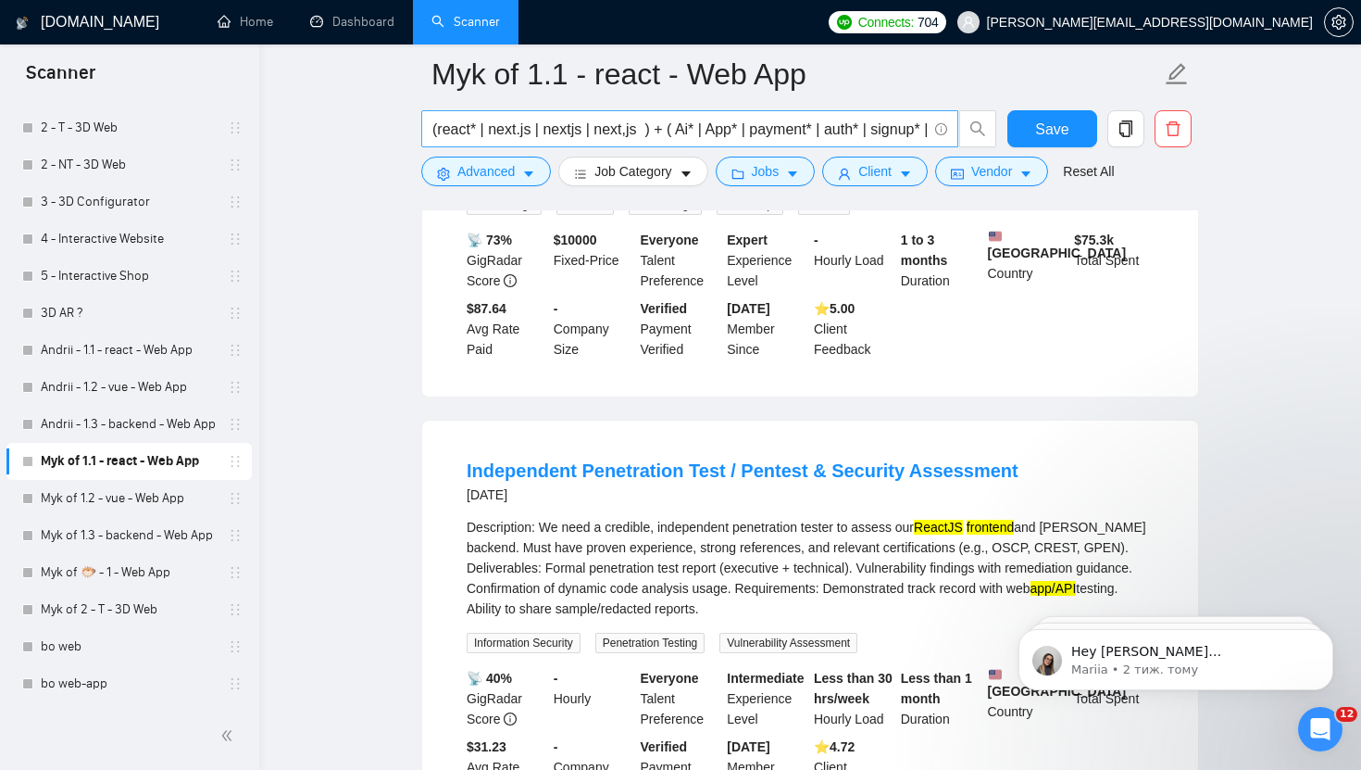
click at [689, 132] on input "(react* | next.js | nextjs | next,js ) + ( Ai* | App* | payment* | auth* | sign…" at bounding box center [680, 129] width 495 height 23
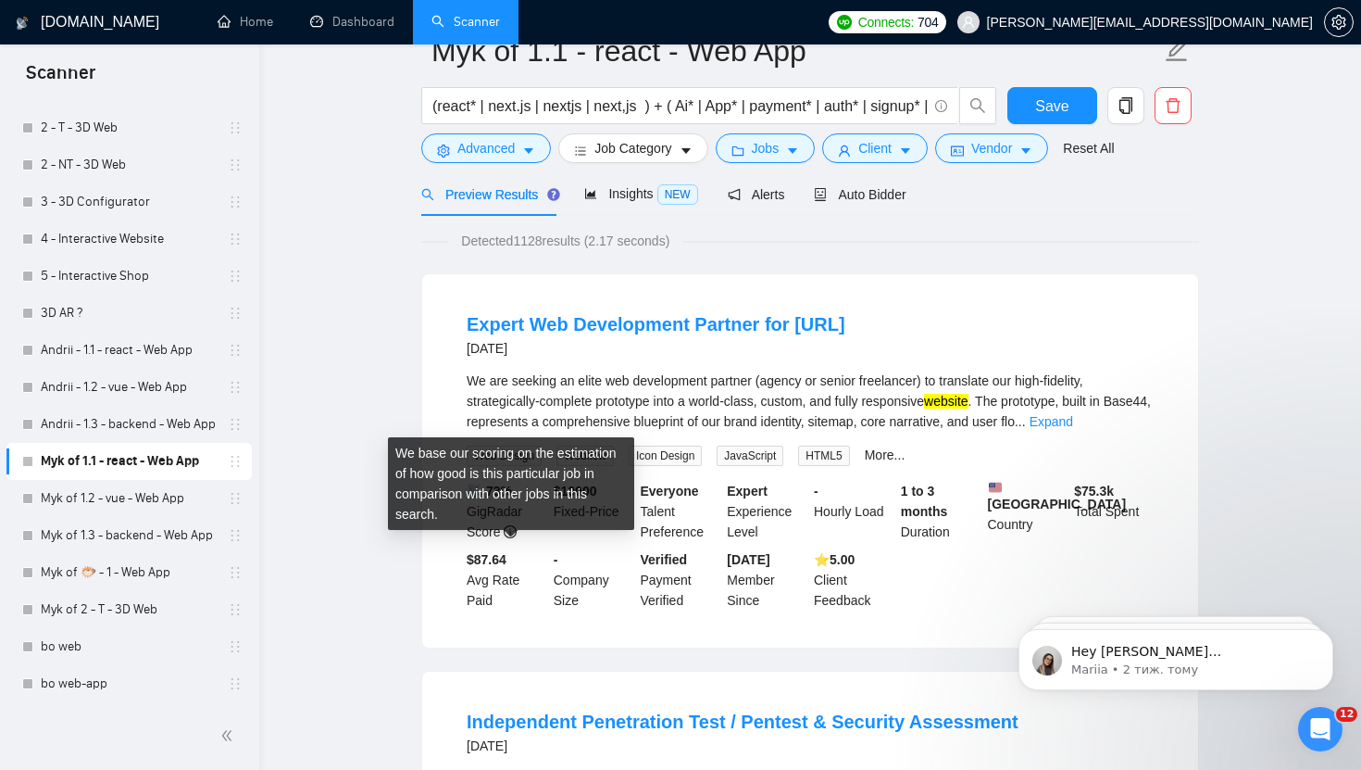
scroll to position [0, 0]
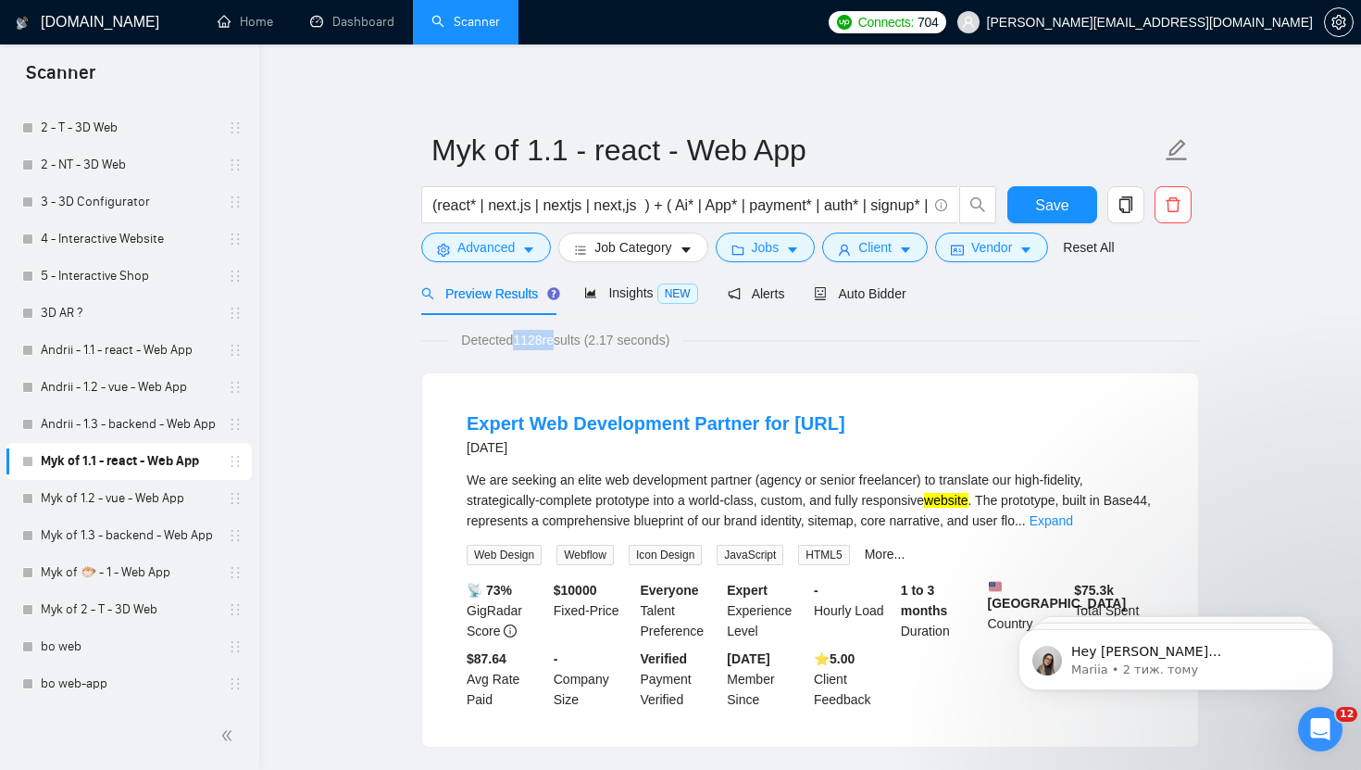
drag, startPoint x: 515, startPoint y: 341, endPoint x: 558, endPoint y: 341, distance: 42.6
click at [558, 341] on span "Detected 1128 results (2.17 seconds)" at bounding box center [565, 340] width 234 height 20
click at [815, 203] on input "(react* | next.js | nextjs | next,js ) + ( Ai* | App* | payment* | auth* | sign…" at bounding box center [680, 205] width 495 height 23
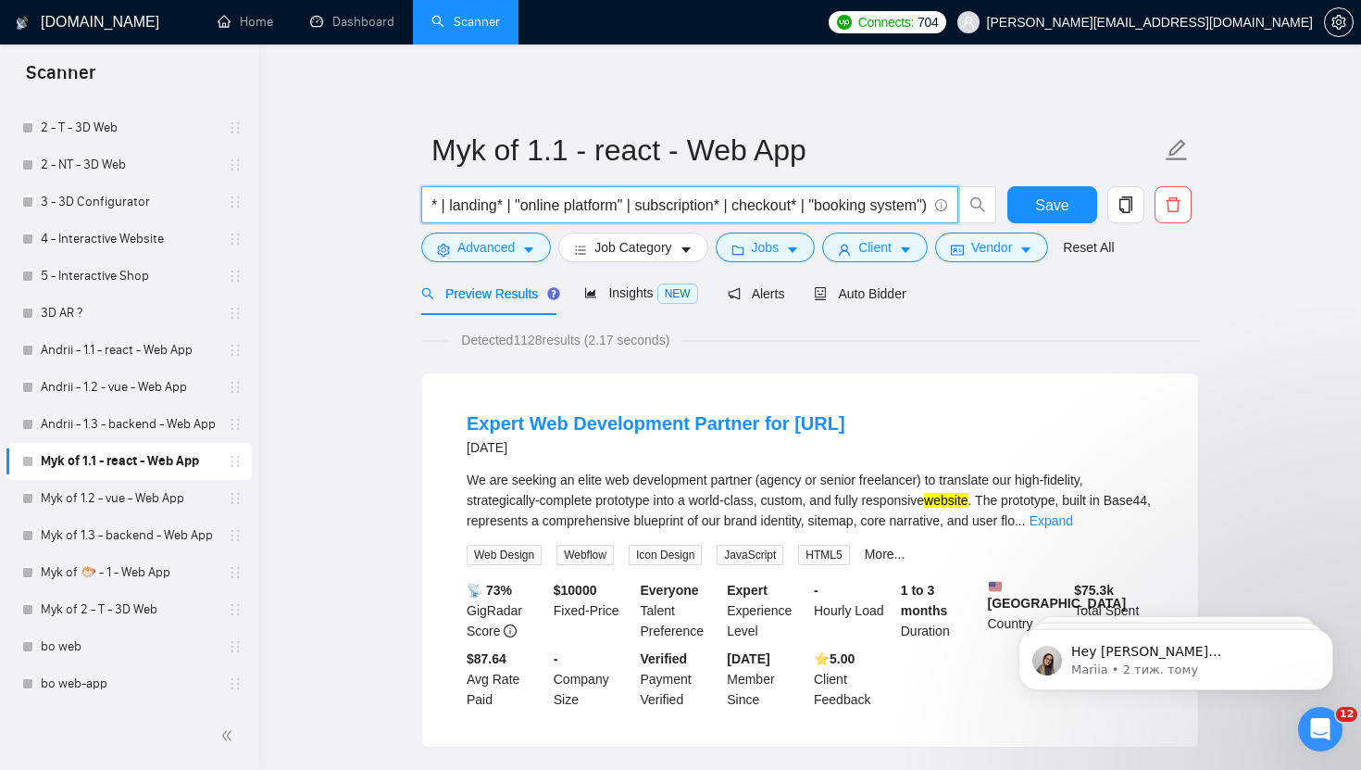
drag, startPoint x: 655, startPoint y: 207, endPoint x: 1340, endPoint y: 206, distance: 685.4
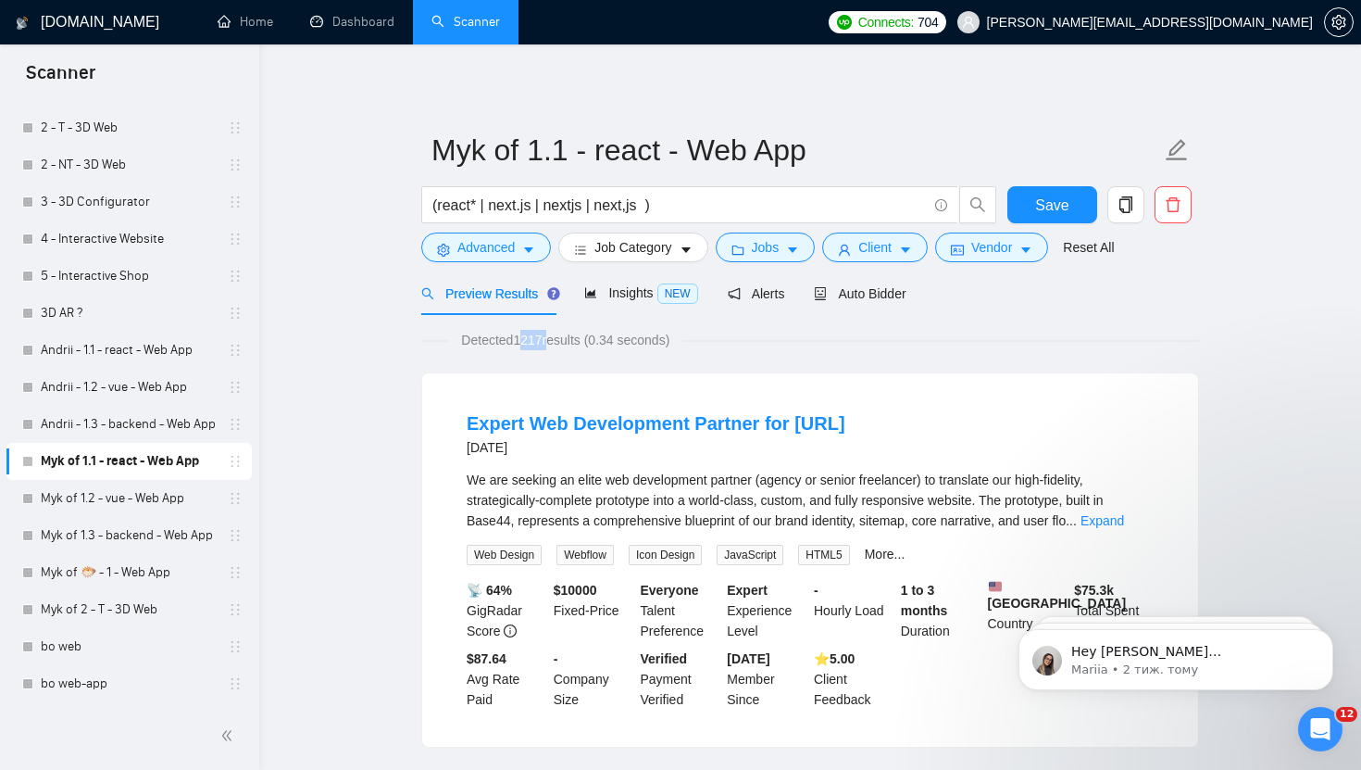
drag, startPoint x: 520, startPoint y: 343, endPoint x: 555, endPoint y: 342, distance: 35.2
click at [555, 342] on span "Detected 1217 results (0.34 seconds)" at bounding box center [565, 340] width 234 height 20
drag, startPoint x: 667, startPoint y: 211, endPoint x: 372, endPoint y: 215, distance: 294.5
click at [785, 251] on button "Jobs" at bounding box center [766, 247] width 100 height 30
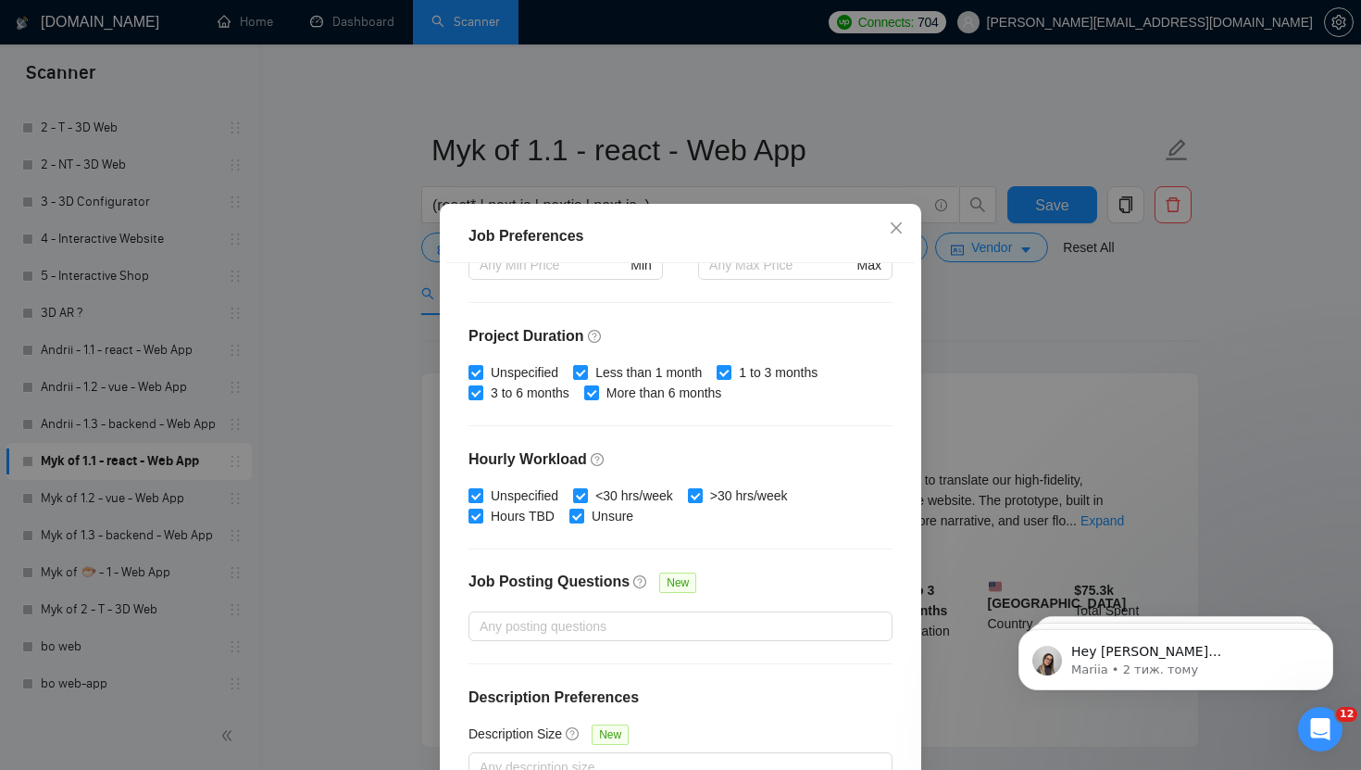
click at [992, 299] on div "Job Preferences Budget Project Type All Fixed Price Hourly Rate Fixed Price Bud…" at bounding box center [680, 385] width 1361 height 770
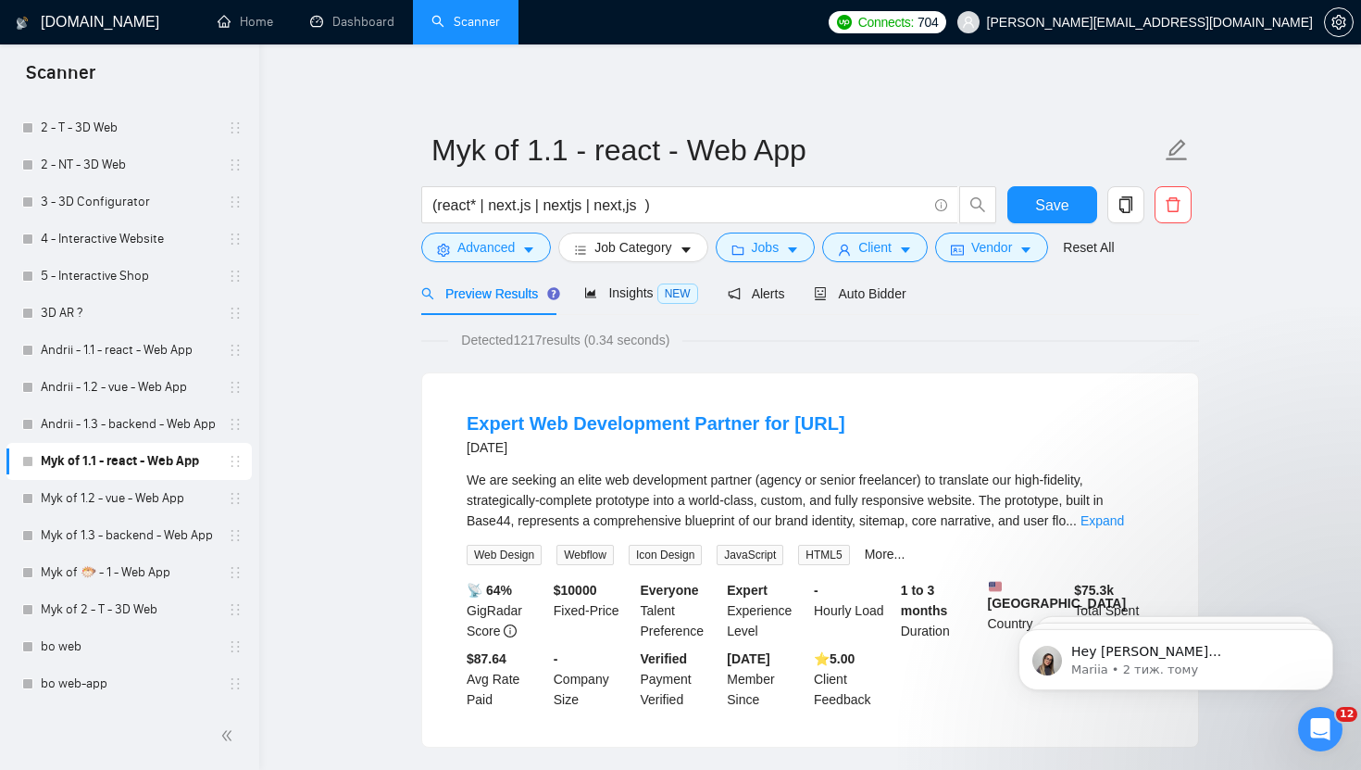
click at [636, 302] on div "Insights NEW" at bounding box center [640, 292] width 113 height 21
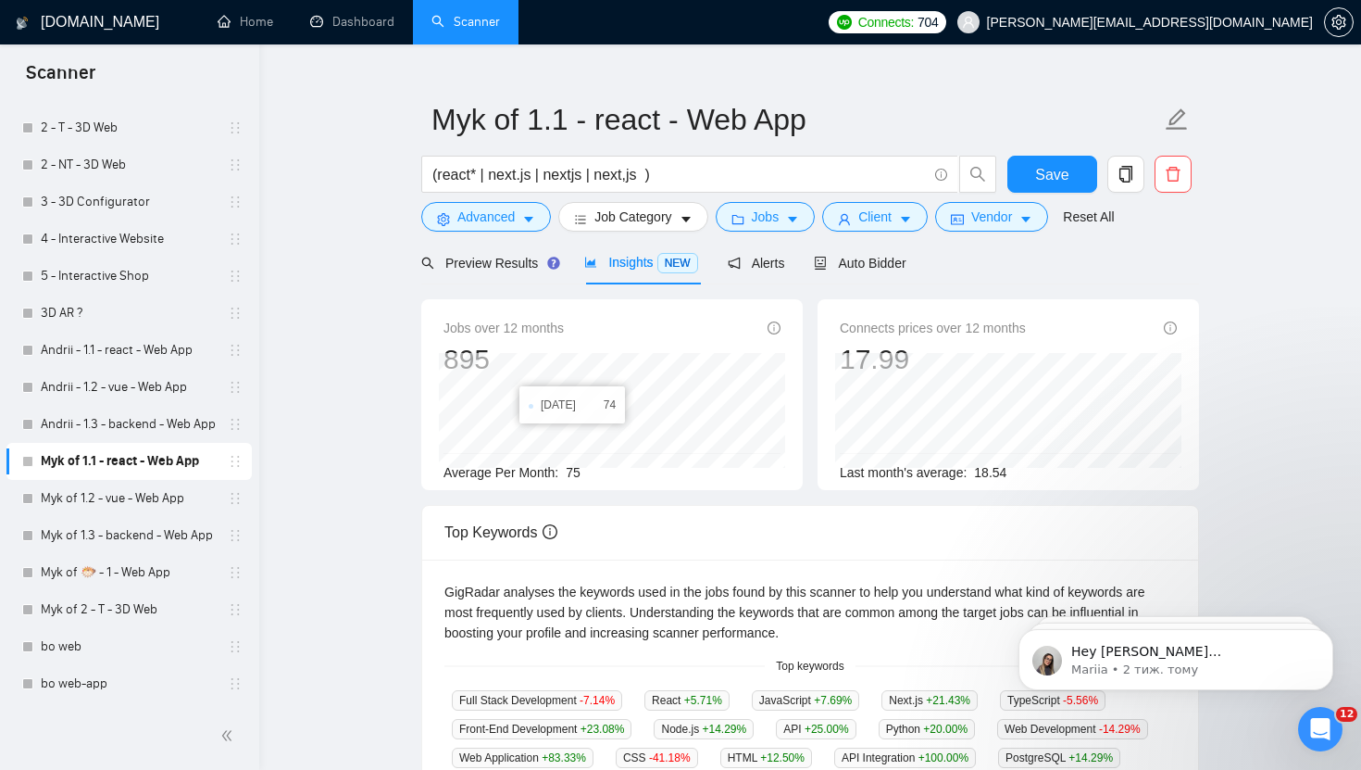
scroll to position [35, 0]
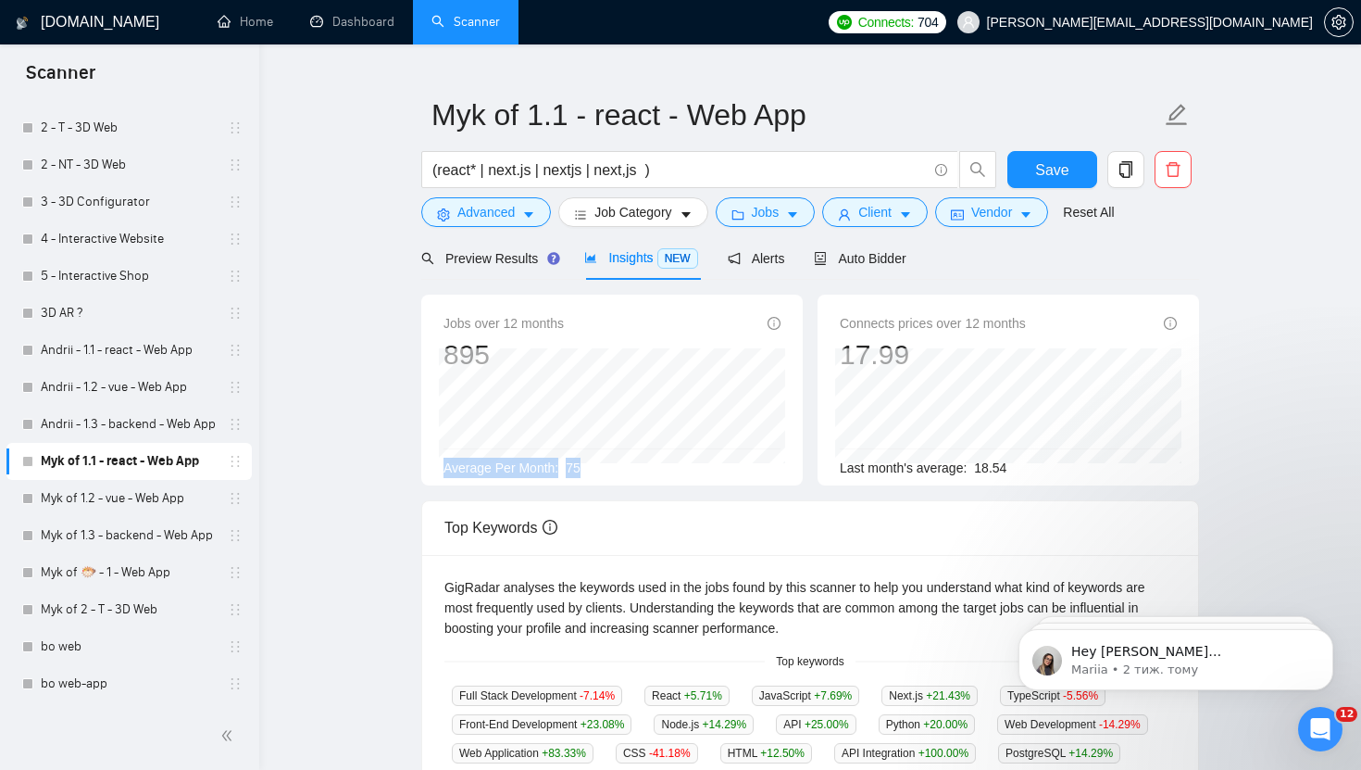
drag, startPoint x: 609, startPoint y: 469, endPoint x: 409, endPoint y: 469, distance: 200.1
click at [409, 469] on main "Myk of 1.1 - react - Web App (react* | next.js | nextjs | next,js ) Save Advanc…" at bounding box center [810, 660] width 1043 height 1242
click at [482, 267] on div "Preview Results" at bounding box center [487, 258] width 133 height 20
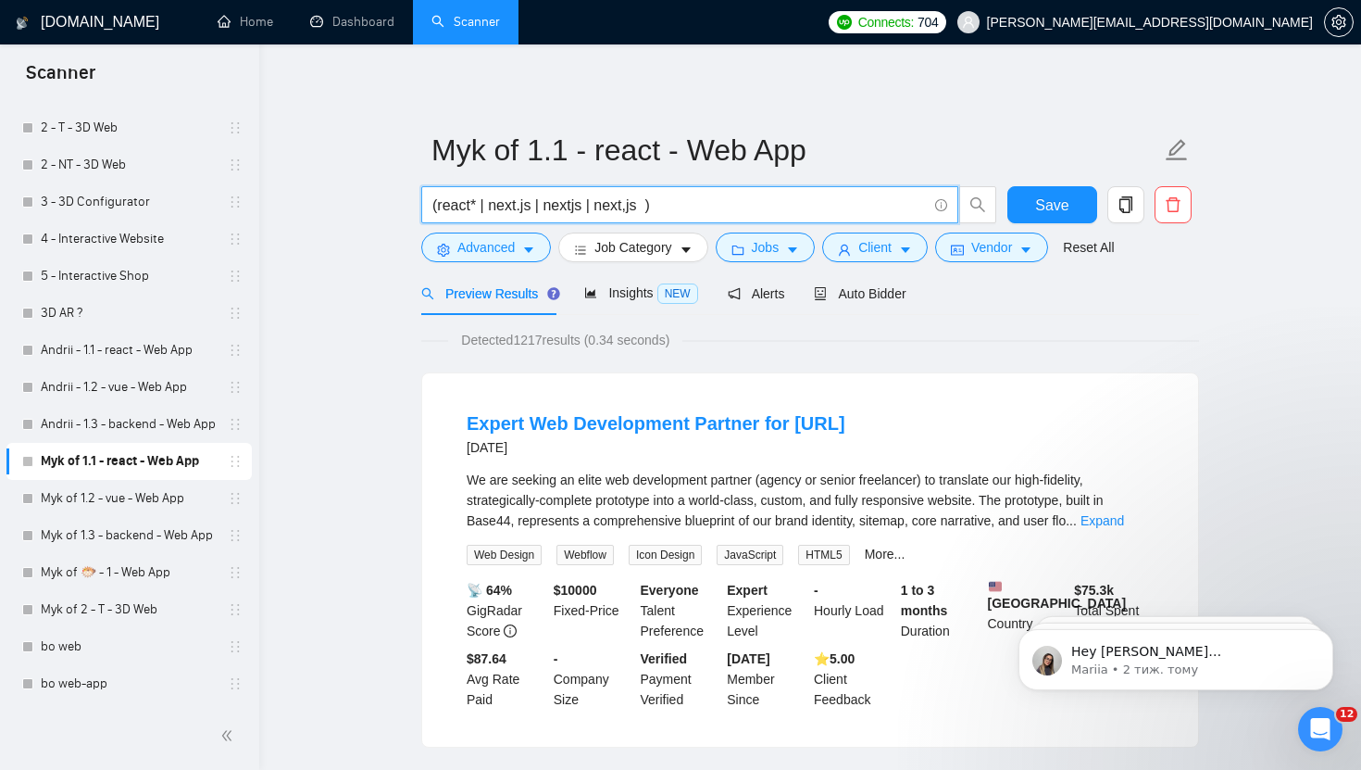
click at [696, 209] on input "(react* | next.js | nextjs | next,js )" at bounding box center [680, 205] width 495 height 23
drag, startPoint x: 664, startPoint y: 209, endPoint x: 334, endPoint y: 209, distance: 329.7
click at [724, 213] on input "(react* | next.js | nextjs | next,js )" at bounding box center [680, 205] width 495 height 23
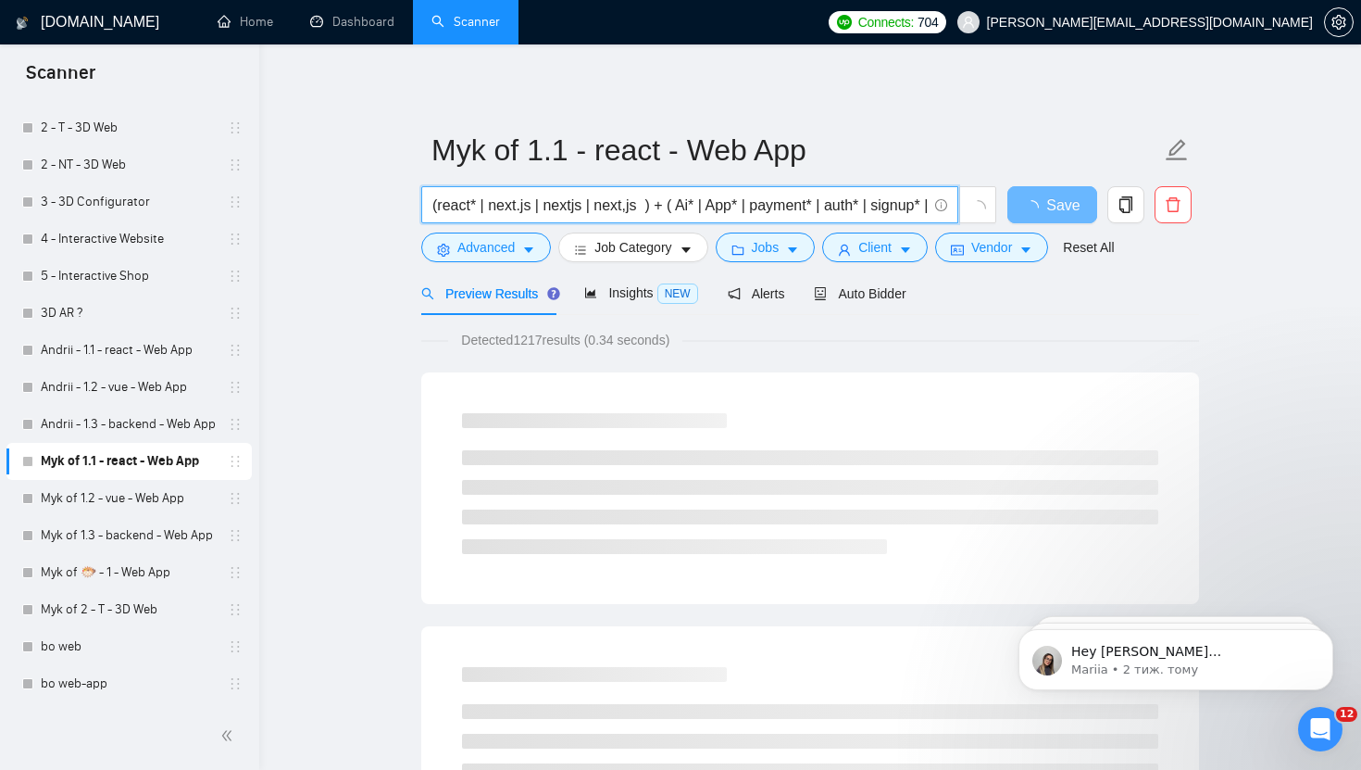
drag, startPoint x: 665, startPoint y: 205, endPoint x: 436, endPoint y: 205, distance: 228.8
click at [436, 205] on input "(react* | next.js | nextjs | next,js ) + ( Ai* | App* | payment* | auth* | sign…" at bounding box center [680, 205] width 495 height 23
type input "( Ai* | App* | payment* | auth* | signup* | signin*| "sign up" | "sign in" | lo…"
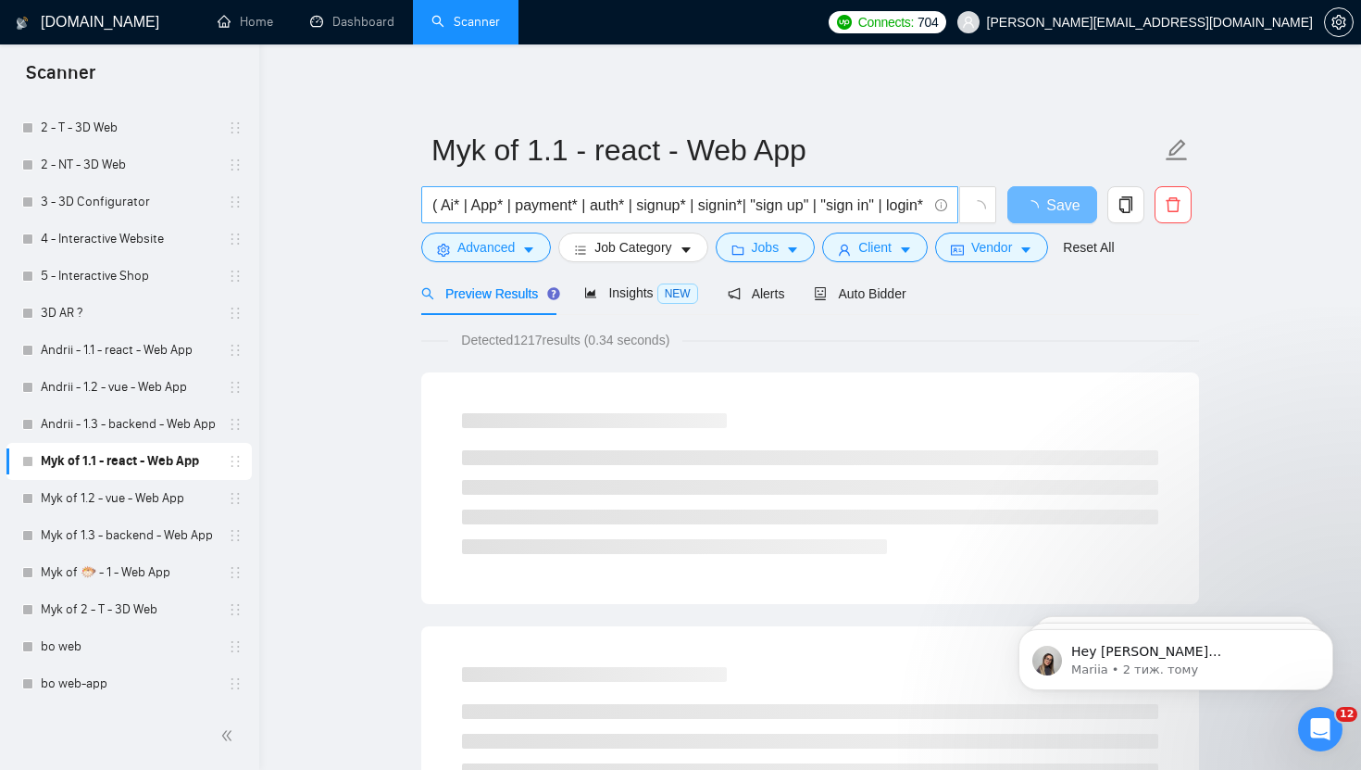
click at [546, 203] on input "( Ai* | App* | payment* | auth* | signup* | signin*| "sign up" | "sign in" | lo…" at bounding box center [680, 205] width 495 height 23
drag, startPoint x: 568, startPoint y: 208, endPoint x: 181, endPoint y: 229, distance: 387.7
click at [504, 204] on input "( Ai* | App* | payment* | auth* | signup* | signin*| "sign up" | "sign in" | lo…" at bounding box center [680, 205] width 495 height 23
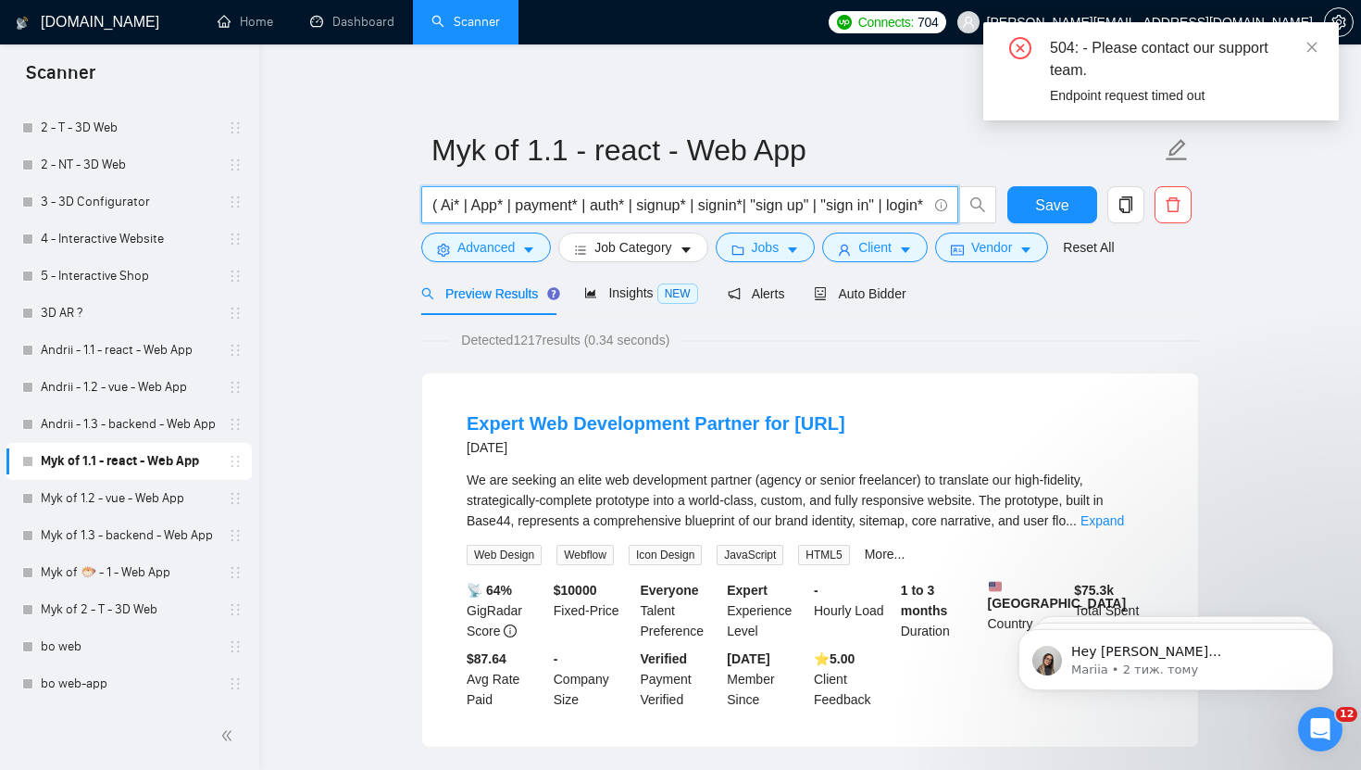
click at [1050, 330] on div "Detected 1217 results (0.34 seconds)" at bounding box center [810, 340] width 778 height 20
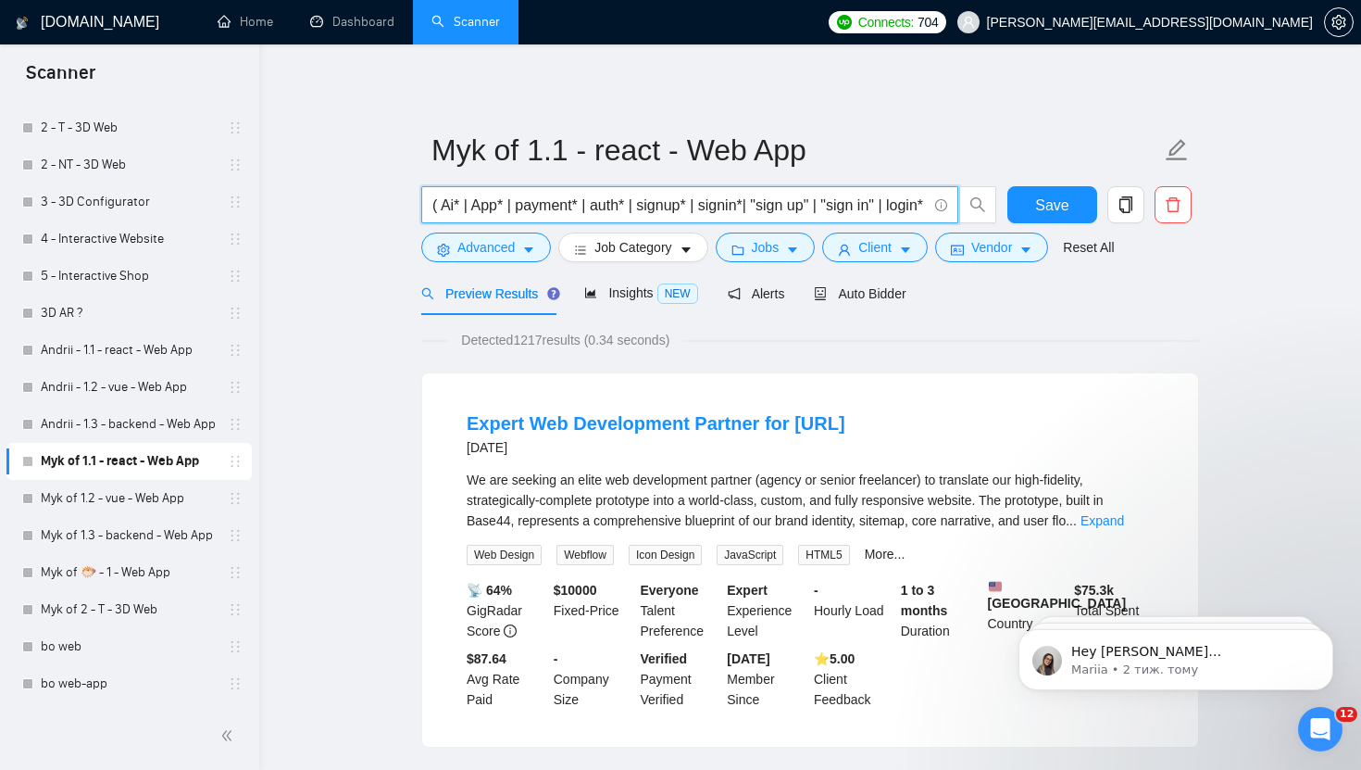
click at [487, 212] on input "( Ai* | App* | payment* | auth* | signup* | signin*| "sign up" | "sign in" | lo…" at bounding box center [680, 205] width 495 height 23
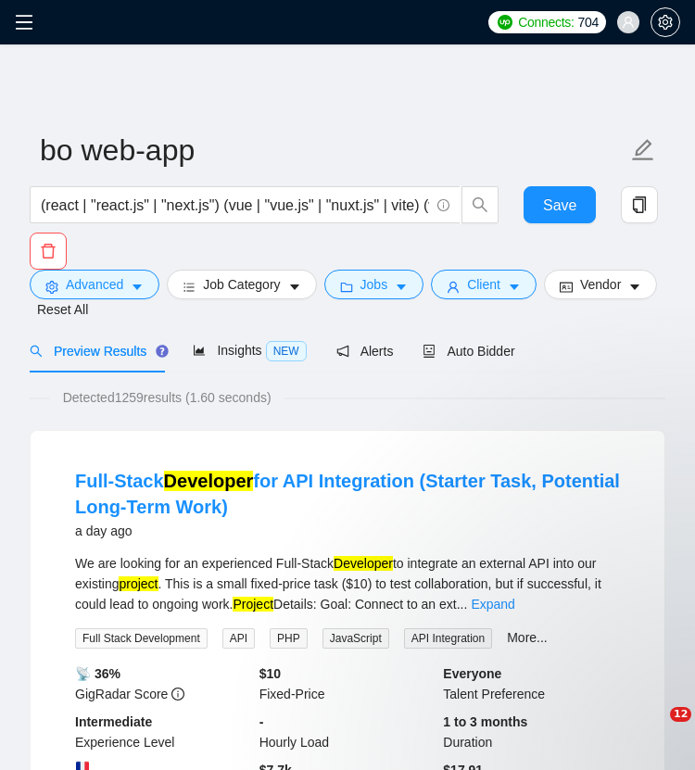
click at [329, 129] on input "bo web-app" at bounding box center [333, 150] width 587 height 46
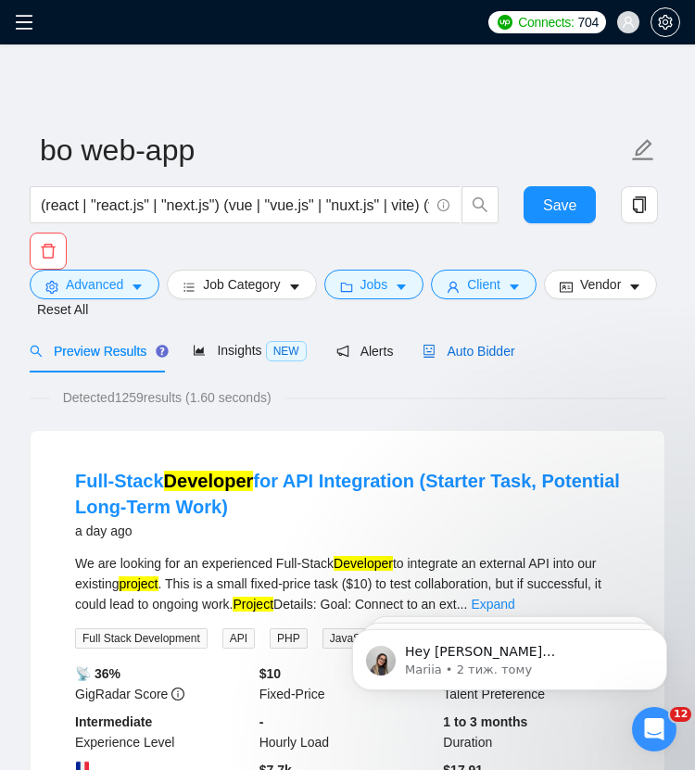
click at [487, 344] on span "Auto Bidder" at bounding box center [468, 351] width 92 height 15
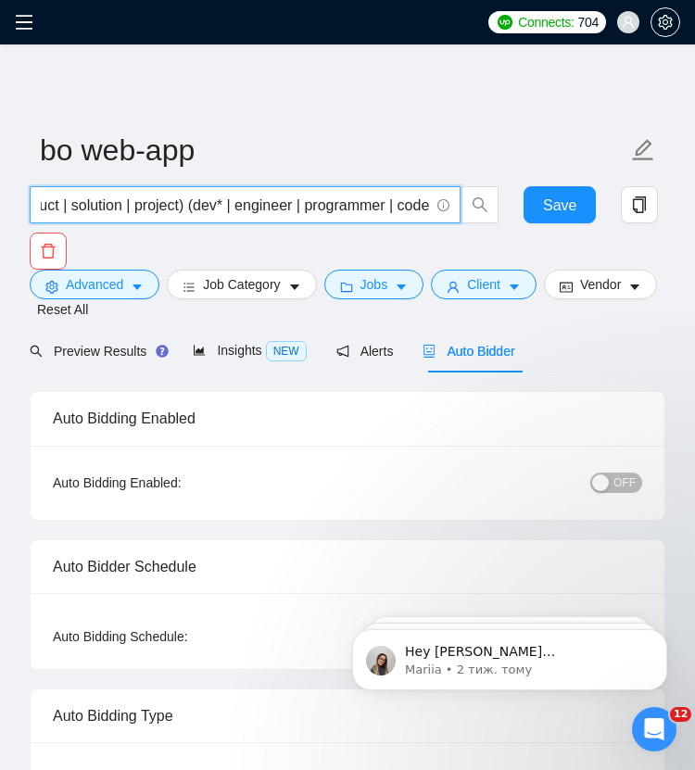
scroll to position [0, 1361]
drag, startPoint x: 280, startPoint y: 216, endPoint x: 502, endPoint y: 213, distance: 222.3
click at [502, 213] on div "(react | "react.js" | "next.js") (vue | "vue.js" | "nuxt.js" | vite) (web* | "w…" at bounding box center [343, 227] width 635 height 83
click at [305, 197] on input "(react | "react.js" | "next.js") (vue | "vue.js" | "nuxt.js" | vite) (web* | "w…" at bounding box center [235, 205] width 388 height 23
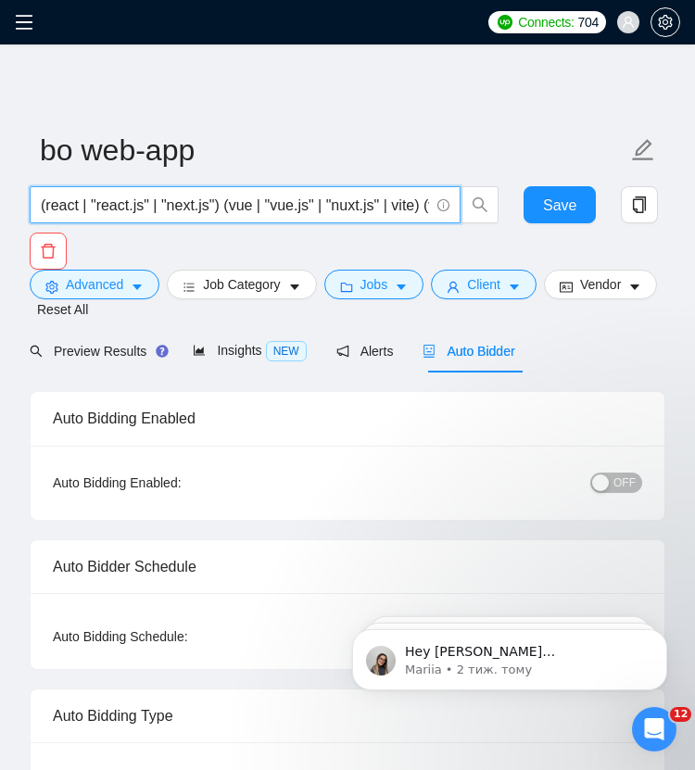
click at [286, 213] on input "(react | "react.js" | "next.js") (vue | "vue.js" | "nuxt.js" | vite) (web* | "w…" at bounding box center [235, 205] width 388 height 23
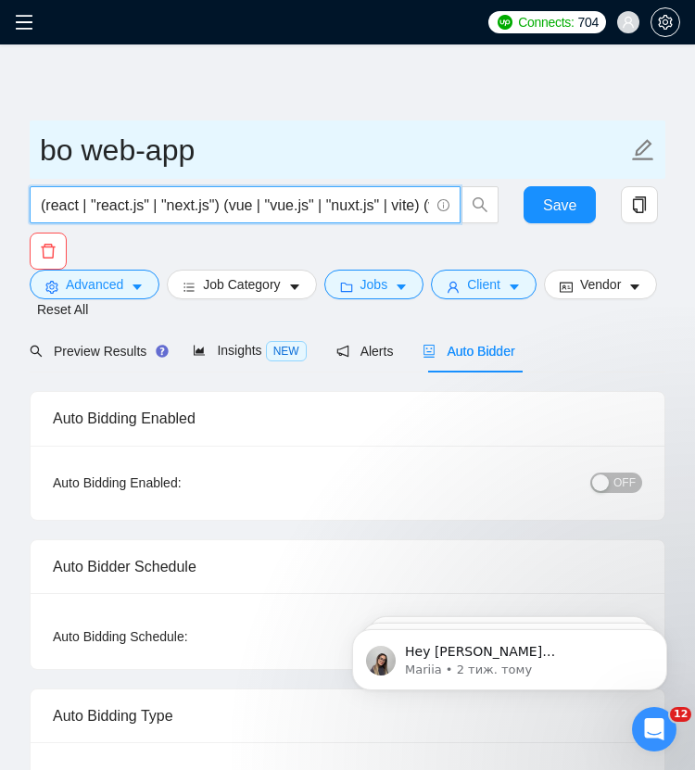
click at [350, 133] on input "bo web-app" at bounding box center [333, 150] width 587 height 46
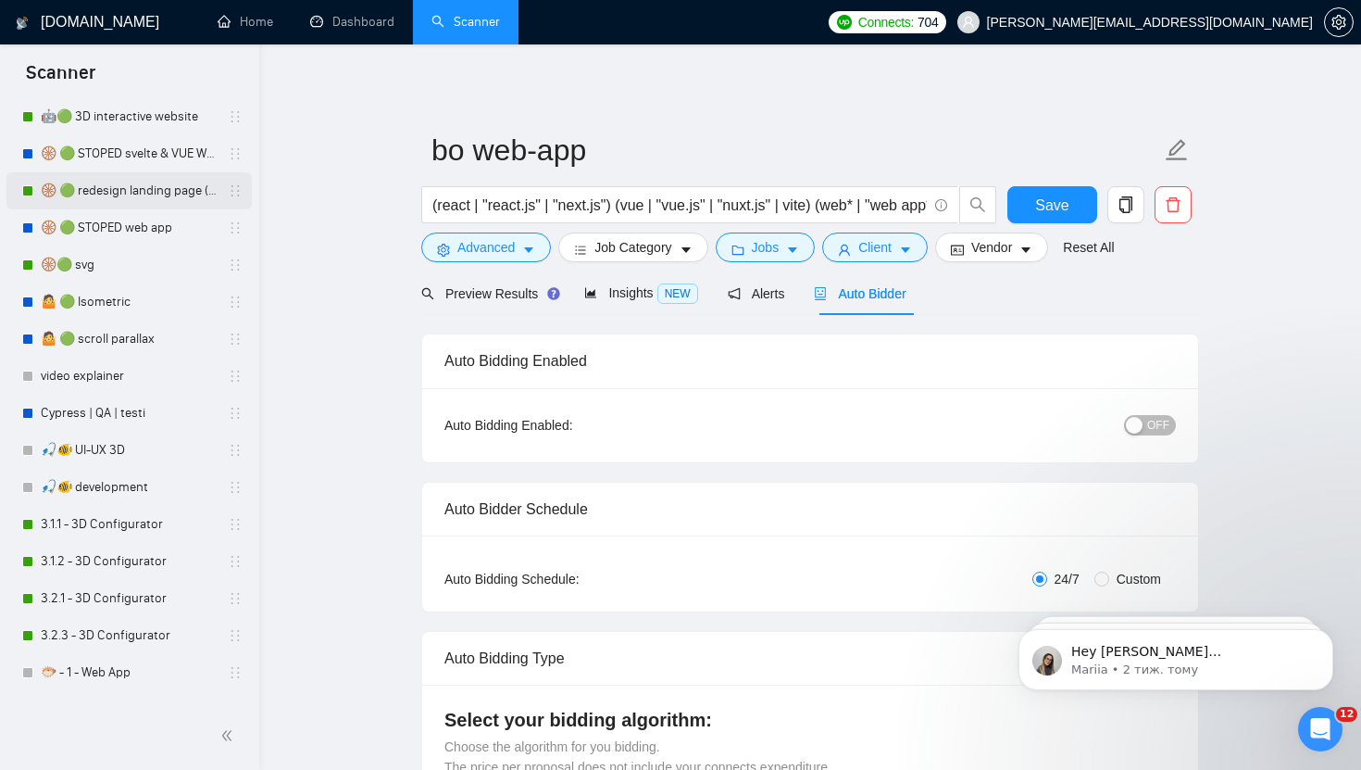
scroll to position [1229, 0]
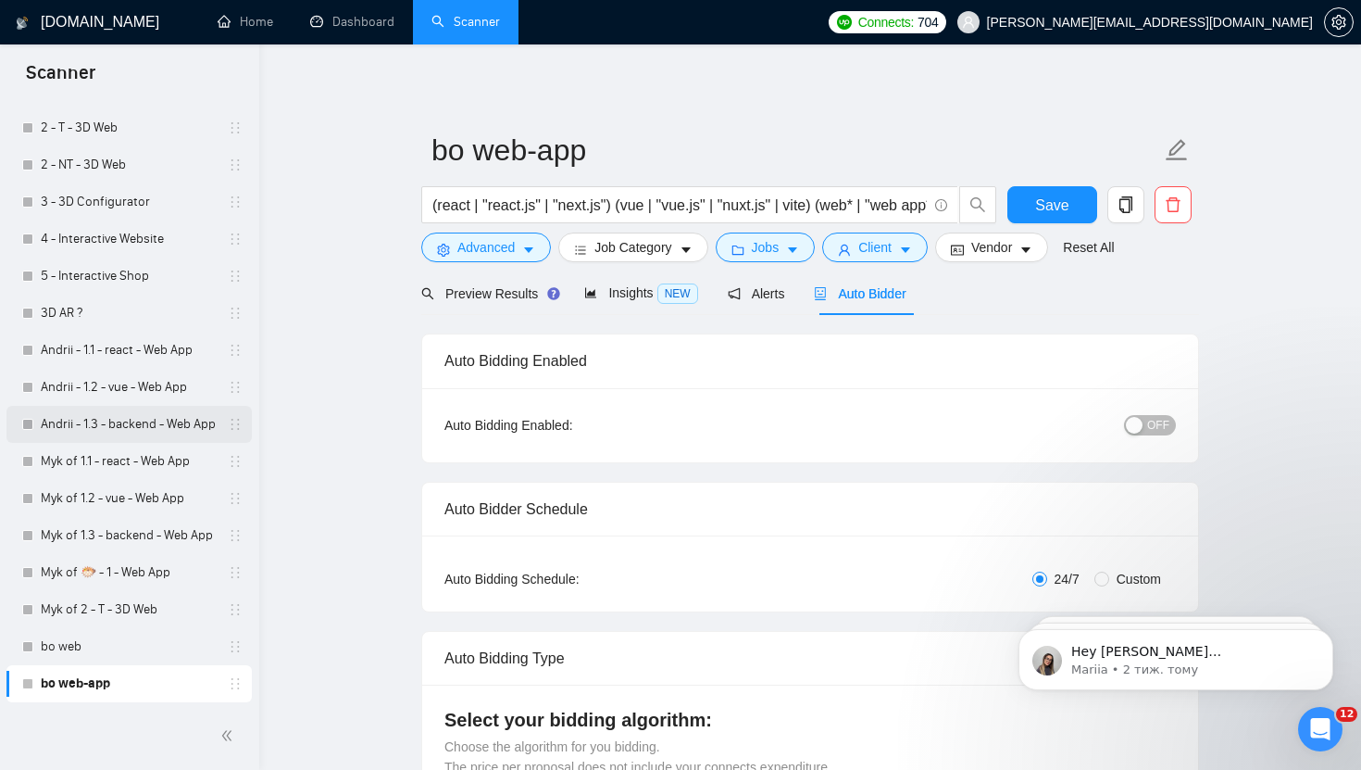
click at [132, 423] on link "Andrii - 1.3 - backend - Web App" at bounding box center [129, 424] width 176 height 37
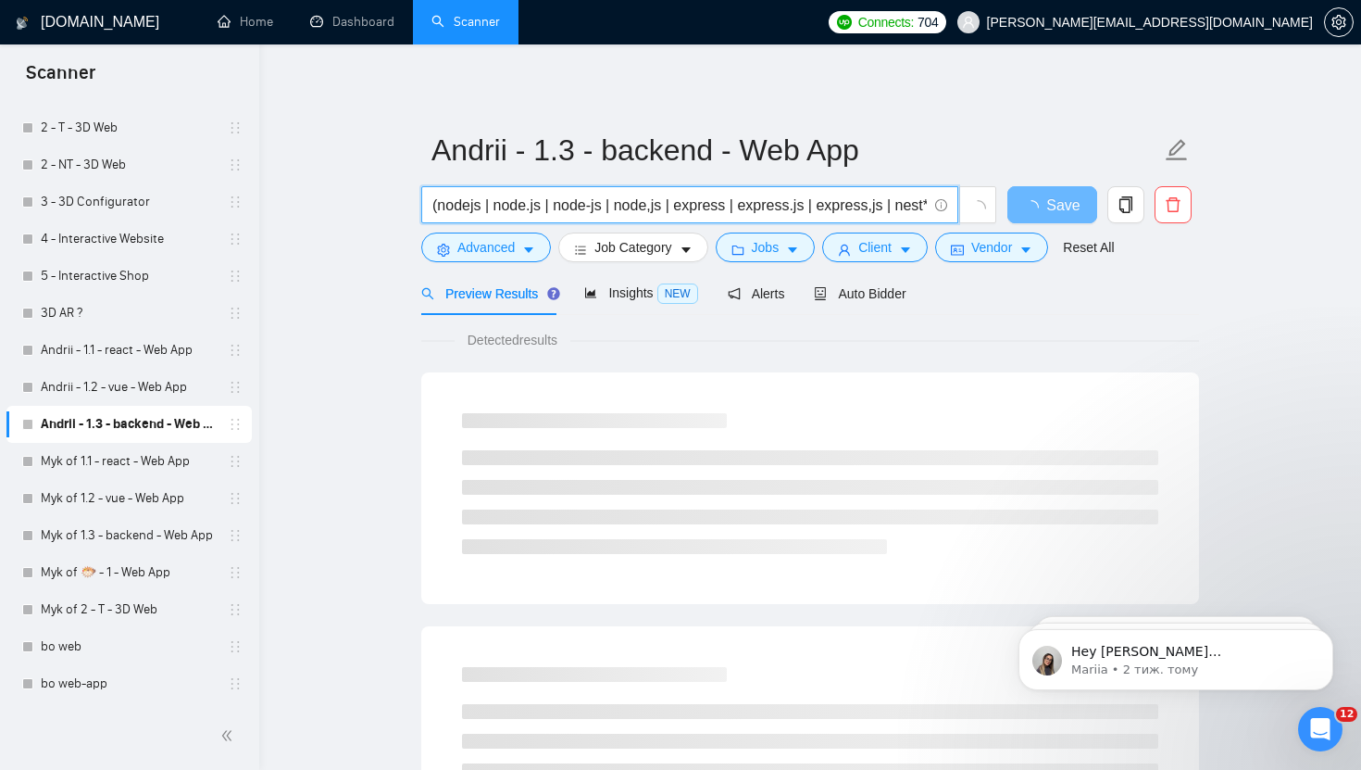
click at [608, 206] on input "(nodejs | node.js | node-js | node,js | express | express.js | express,js | nes…" at bounding box center [680, 205] width 495 height 23
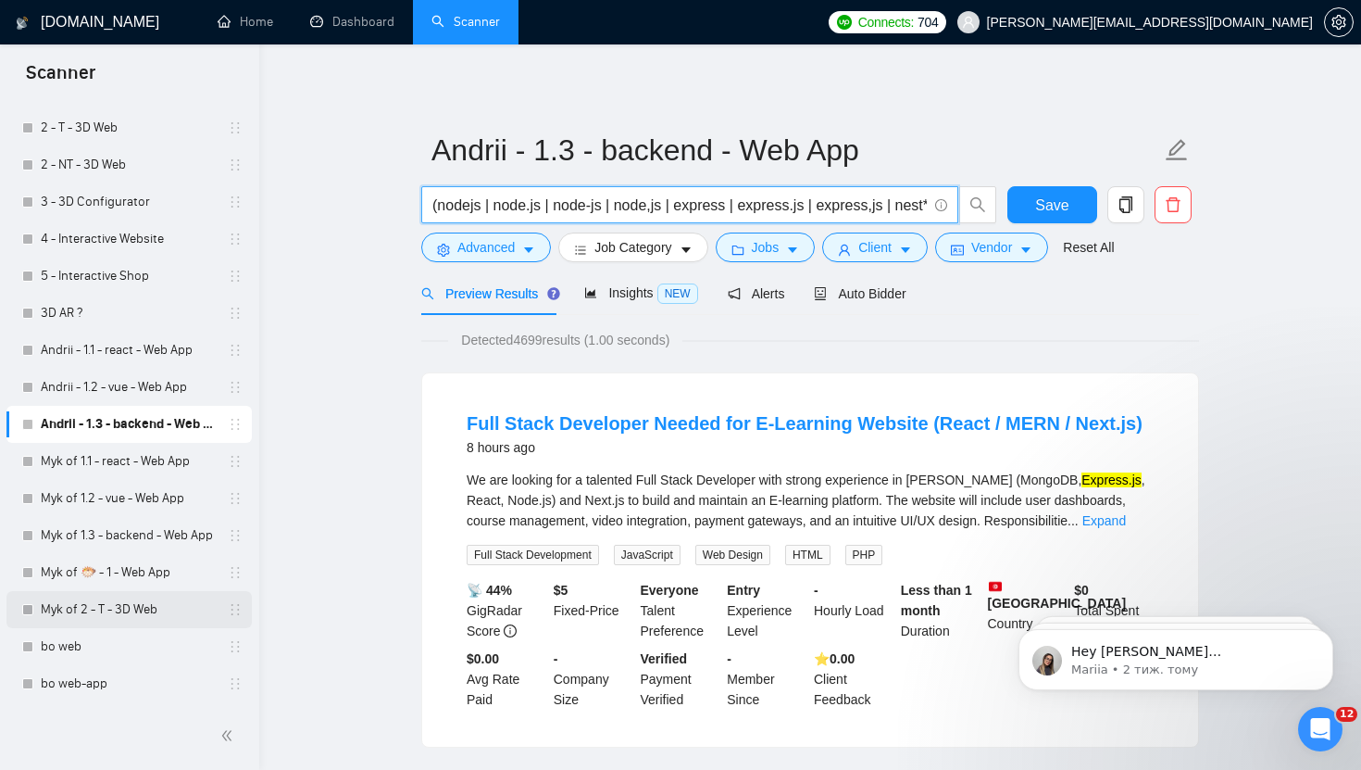
click at [102, 619] on link "Myk of 2 - T - 3D Web" at bounding box center [129, 609] width 176 height 37
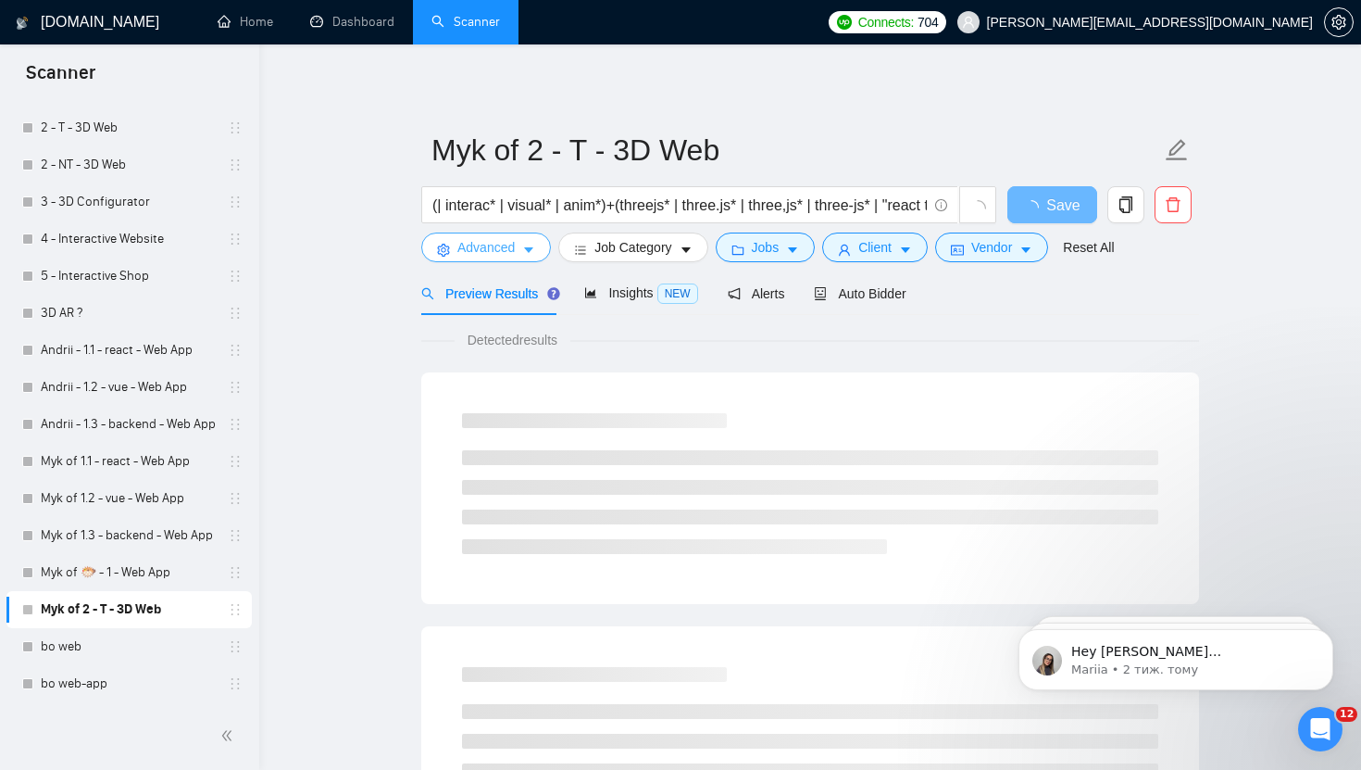
click at [506, 259] on button "Advanced" at bounding box center [486, 247] width 130 height 30
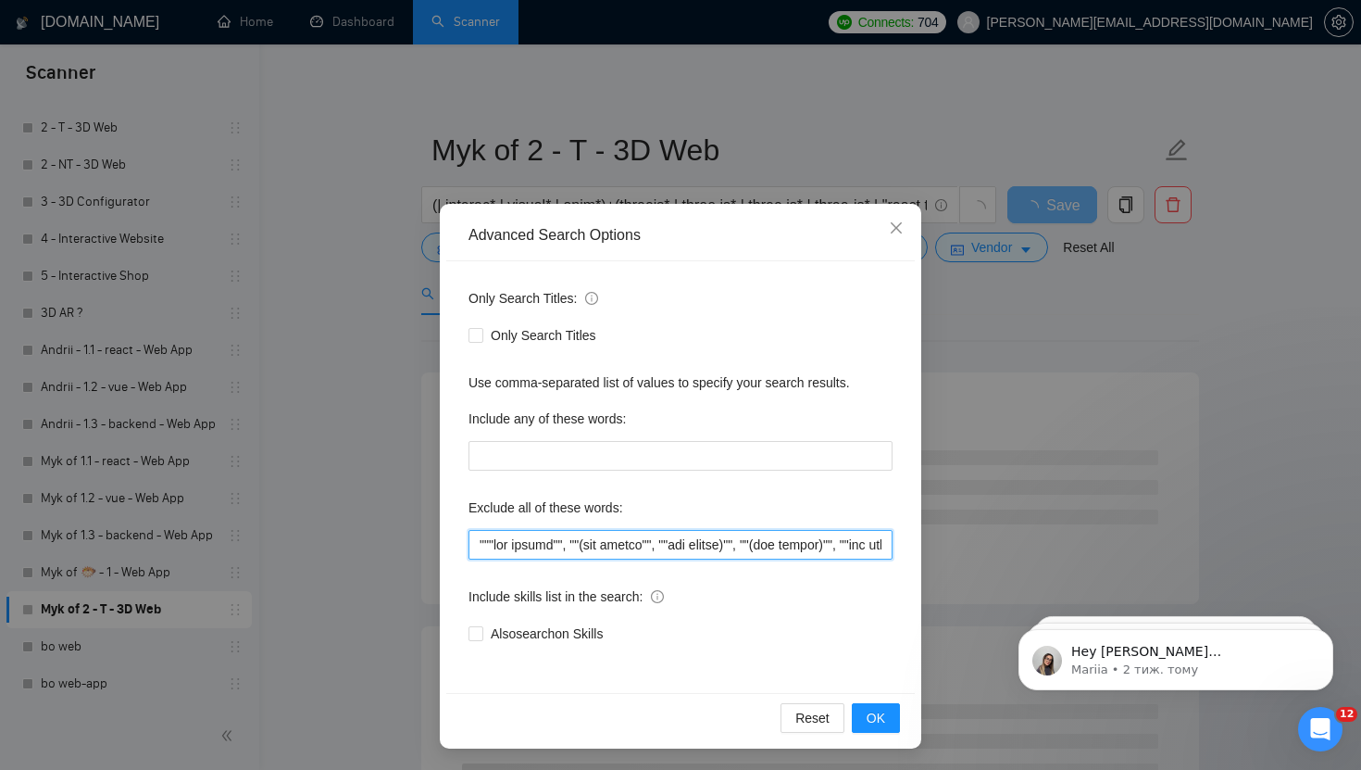
drag, startPoint x: 493, startPoint y: 545, endPoint x: 460, endPoint y: 545, distance: 32.4
click at [465, 545] on div "Only Search Titles: Only Search Titles Use comma-separated list of values to sp…" at bounding box center [680, 477] width 469 height 432
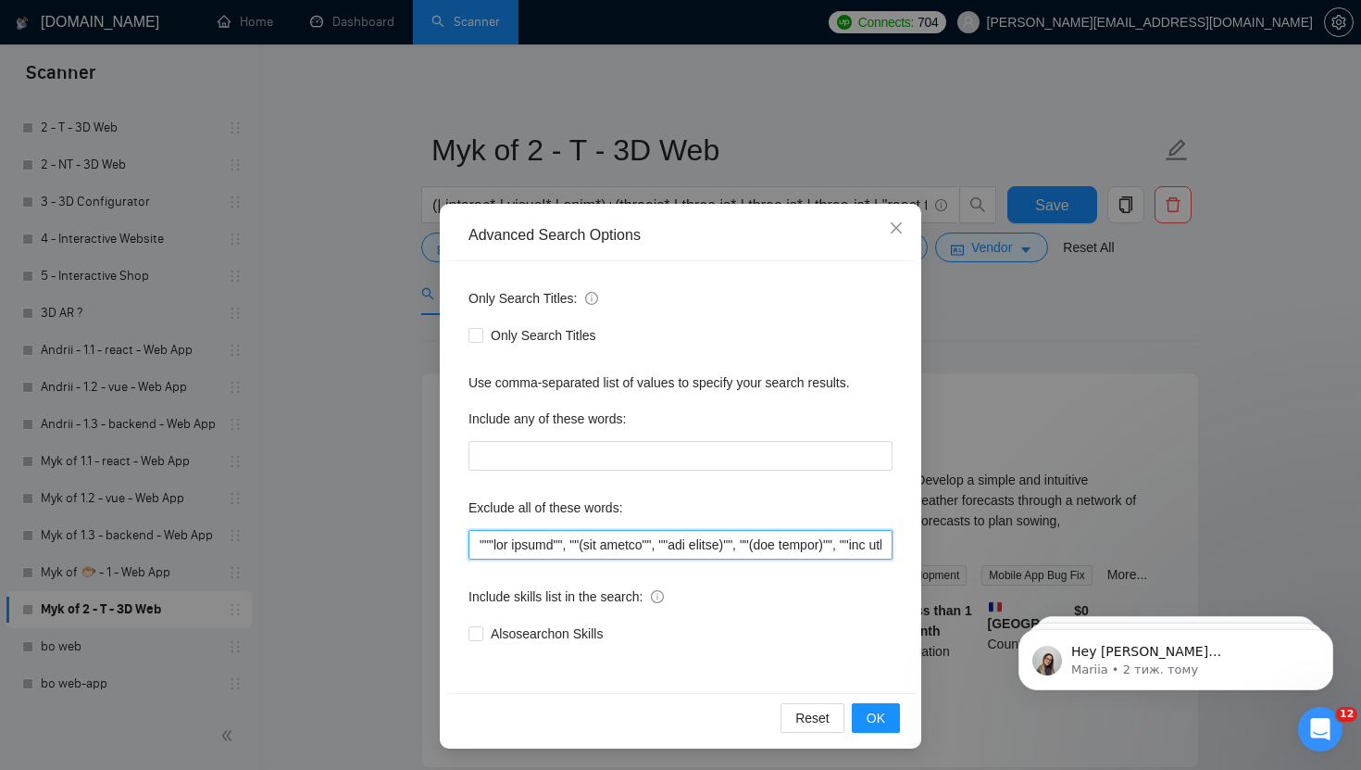
click at [576, 544] on input "text" at bounding box center [681, 545] width 424 height 30
drag, startPoint x: 574, startPoint y: 541, endPoint x: 561, endPoint y: 541, distance: 13.0
click at [561, 541] on input "text" at bounding box center [681, 545] width 424 height 30
drag, startPoint x: 677, startPoint y: 538, endPoint x: 668, endPoint y: 540, distance: 9.4
click at [668, 540] on input "text" at bounding box center [681, 545] width 424 height 30
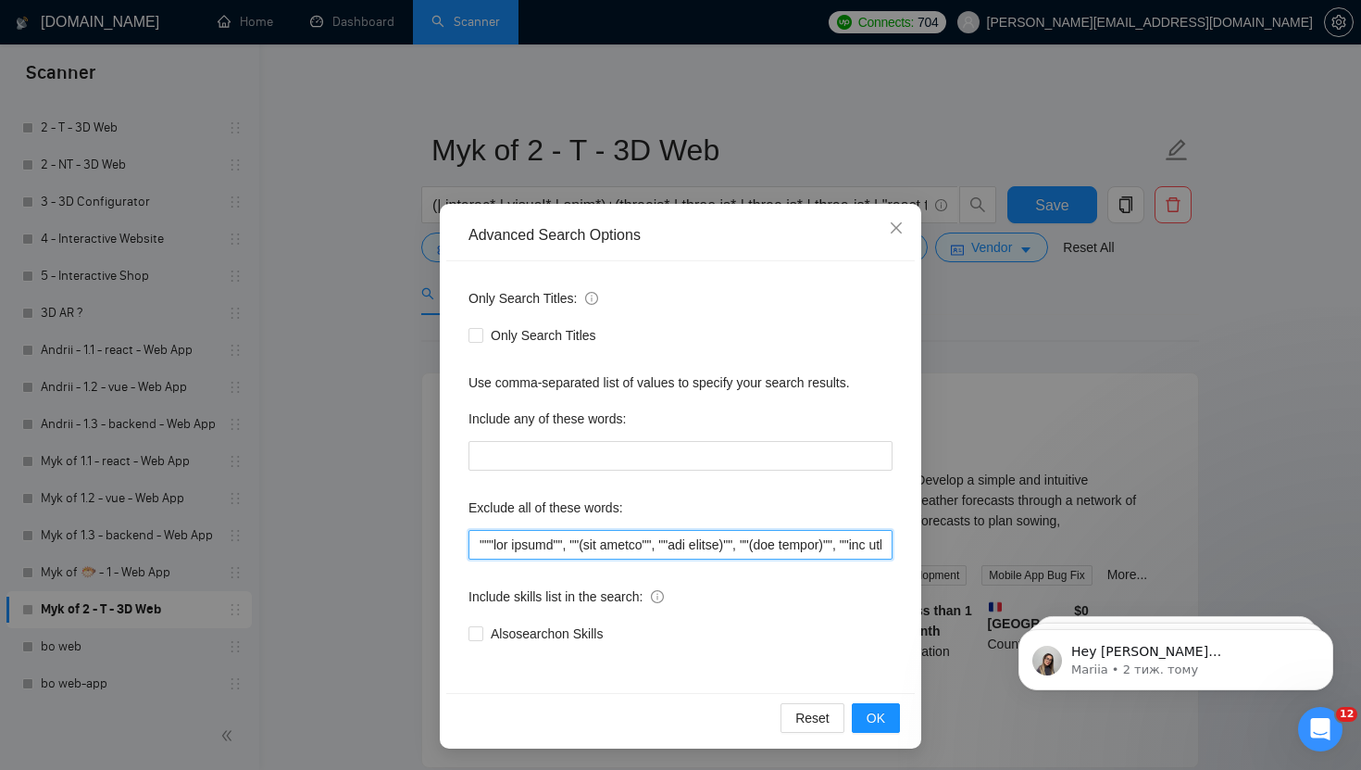
drag, startPoint x: 694, startPoint y: 543, endPoint x: 683, endPoint y: 543, distance: 11.1
click at [683, 543] on input "text" at bounding box center [681, 545] width 424 height 30
click at [694, 124] on div "Advanced Search Options Only Search Titles: Only Search Titles Use comma-separa…" at bounding box center [680, 385] width 1361 height 770
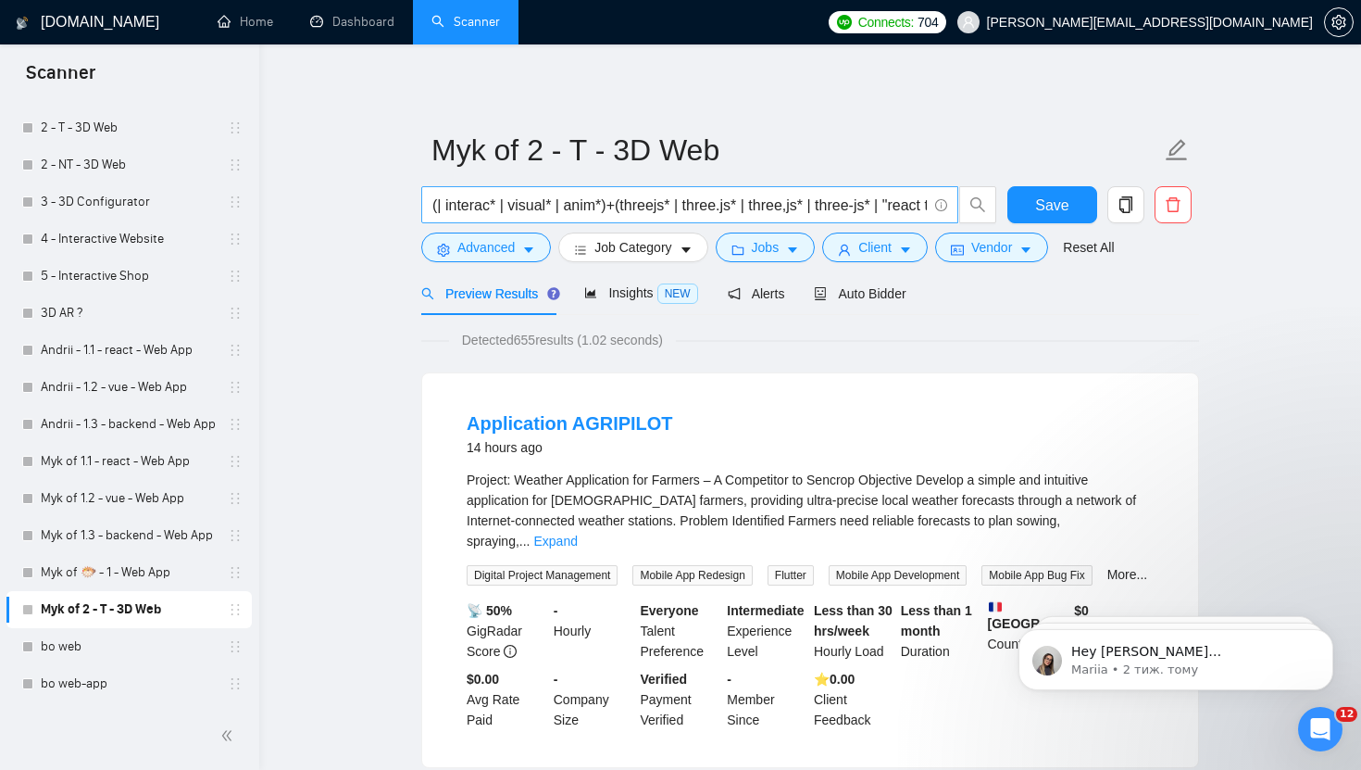
click at [542, 202] on input "(| interac* | visual* | anim*)+(threejs* | three.js* | three,js* | three-js* | …" at bounding box center [680, 205] width 495 height 23
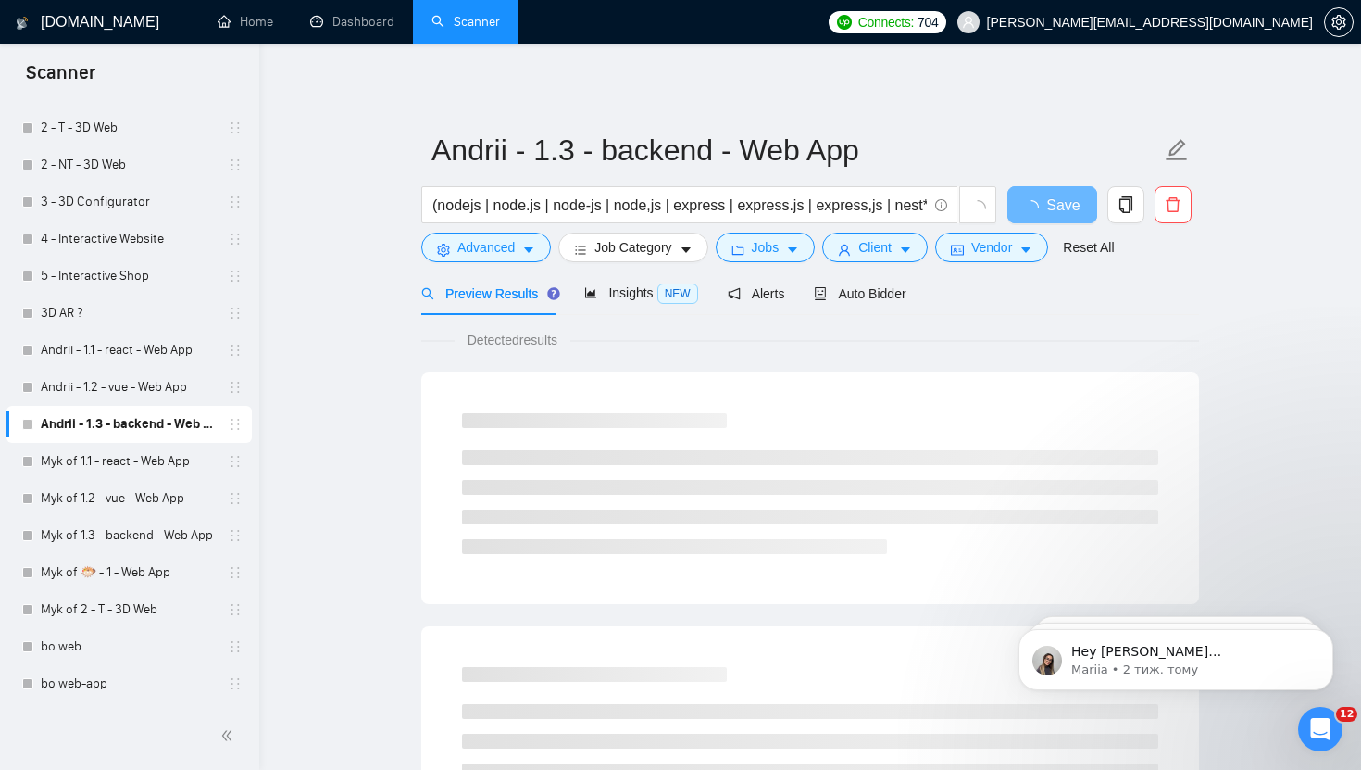
scroll to position [0, 19]
click at [127, 614] on link "Myk of 2 - T - 3D Web" at bounding box center [129, 609] width 176 height 37
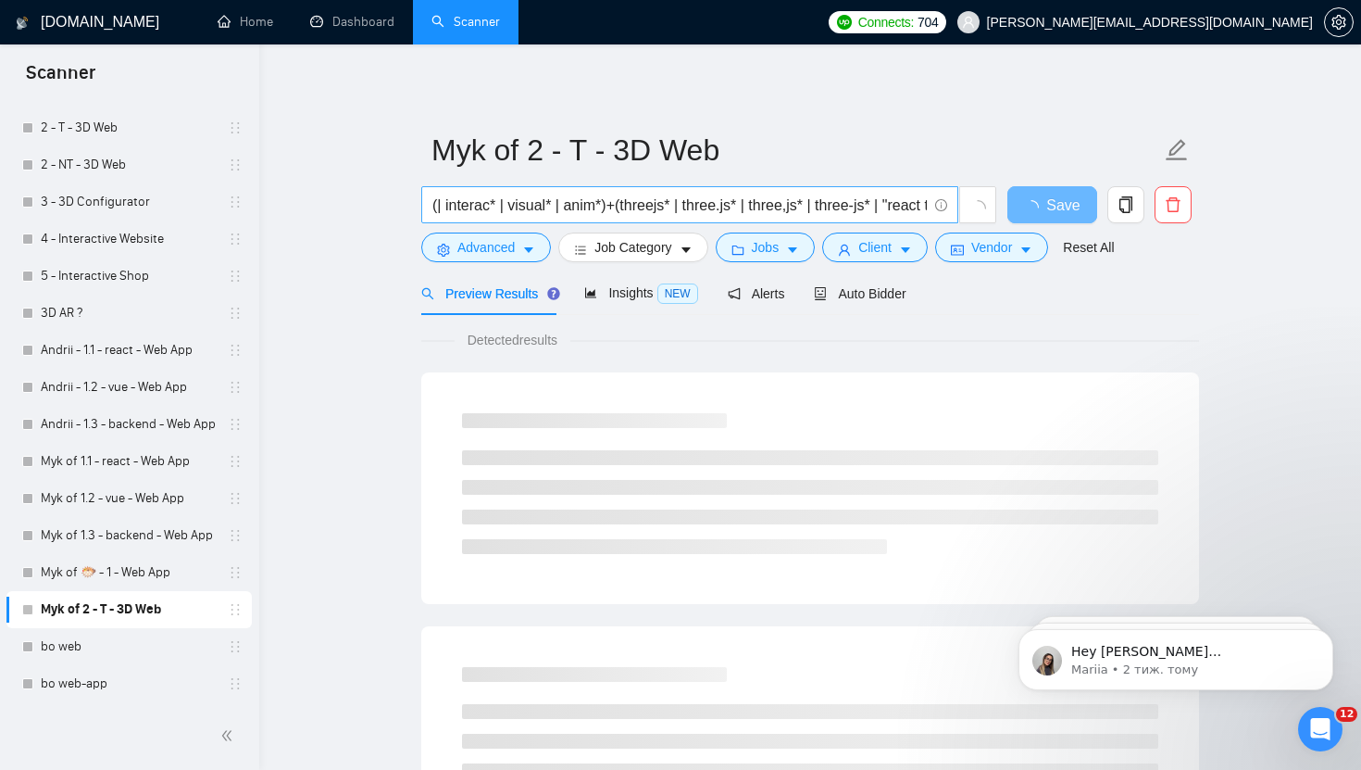
click at [643, 209] on input "(| interac* | visual* | anim*)+(threejs* | three.js* | three,js* | three-js* | …" at bounding box center [680, 205] width 495 height 23
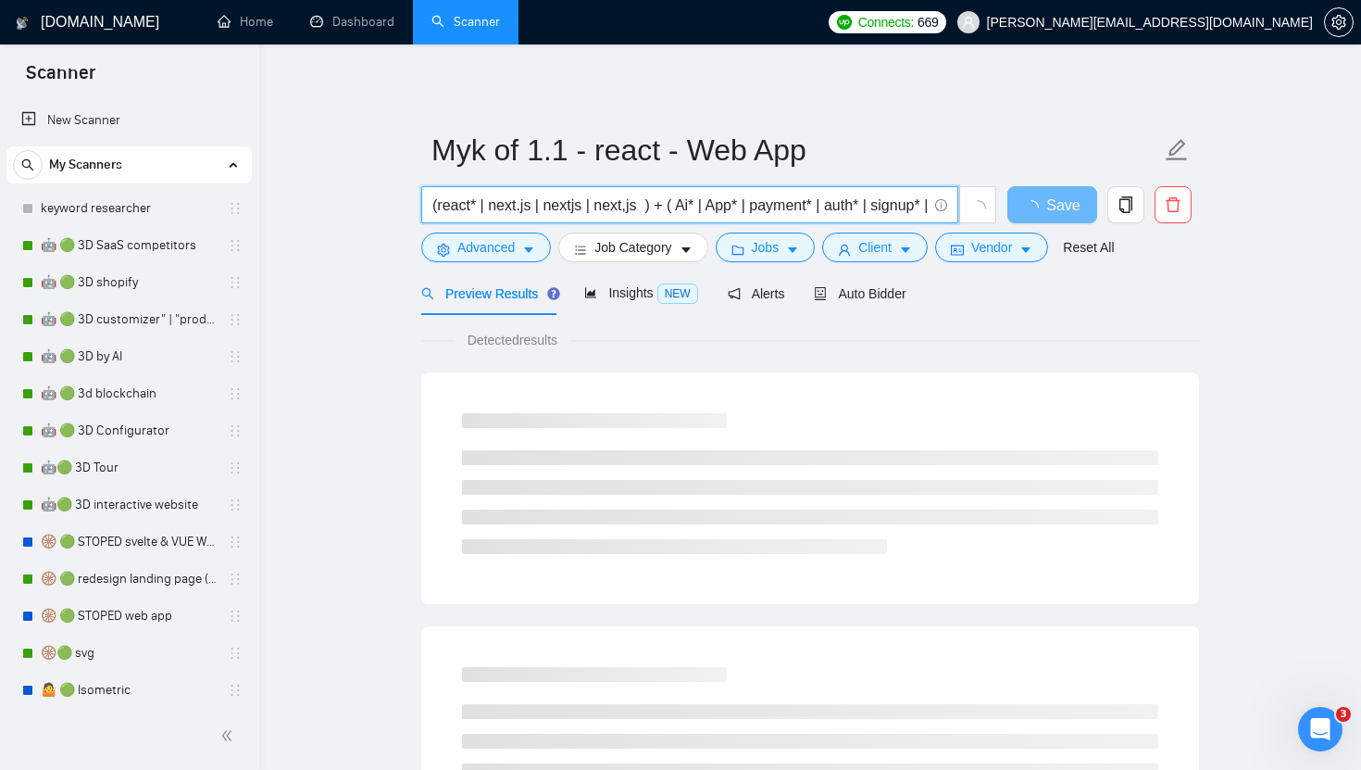
drag, startPoint x: 669, startPoint y: 206, endPoint x: 402, endPoint y: 206, distance: 266.7
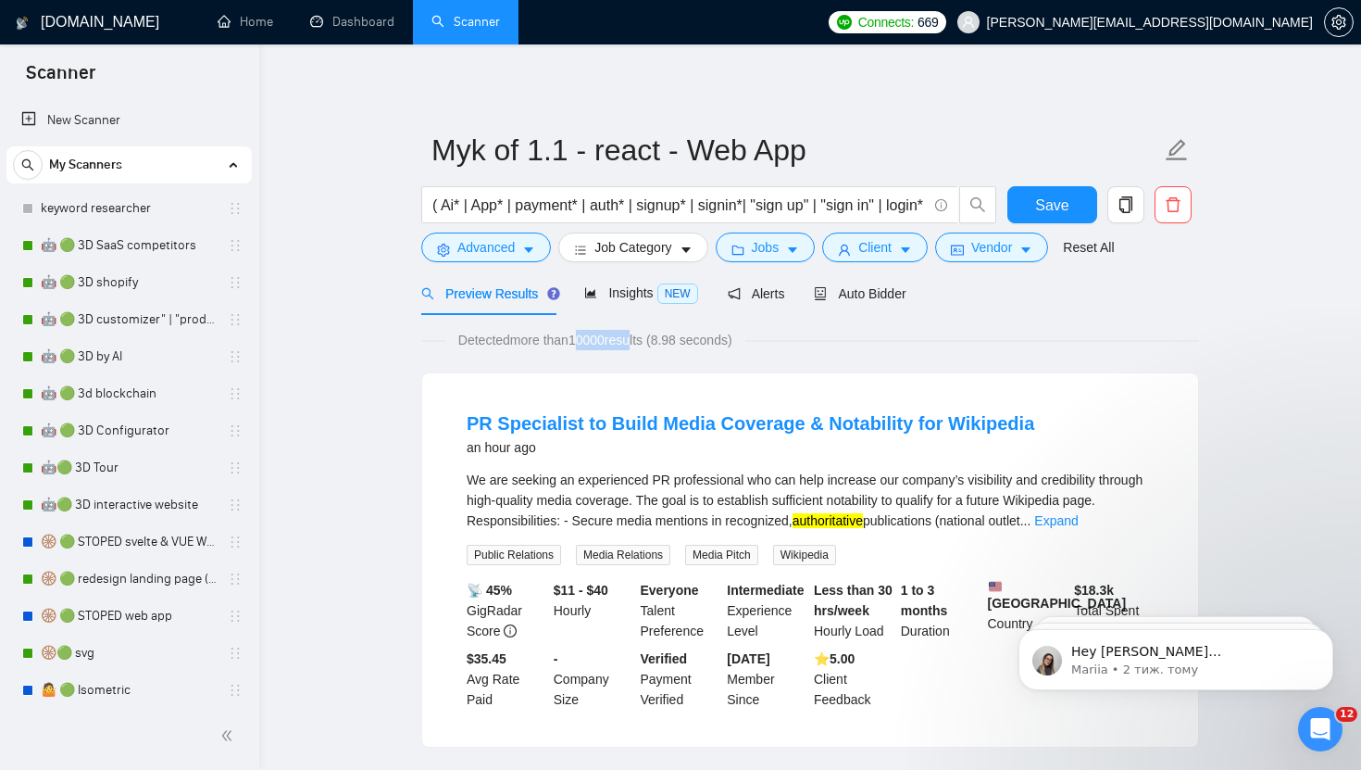
drag, startPoint x: 578, startPoint y: 335, endPoint x: 678, endPoint y: 335, distance: 100.0
click at [676, 335] on span "Detected more than 10000 results (8.98 seconds)" at bounding box center [595, 340] width 300 height 20
click at [467, 199] on input "( Ai* | App* | payment* | auth* | signup* | signin*| "sign up" | "sign in" | lo…" at bounding box center [680, 205] width 495 height 23
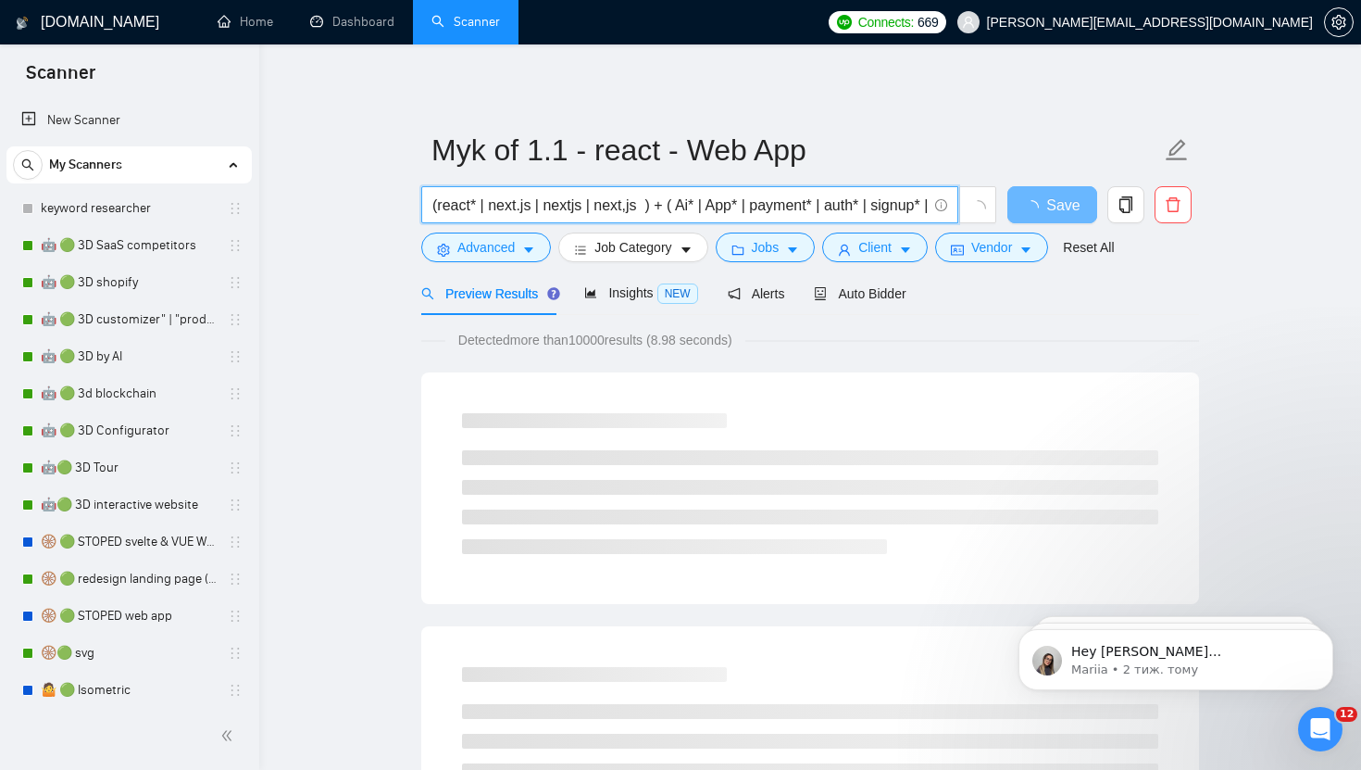
type input "(react* | next.js | nextjs | next,js ) + ( Ai* | App* | payment* | auth* | sign…"
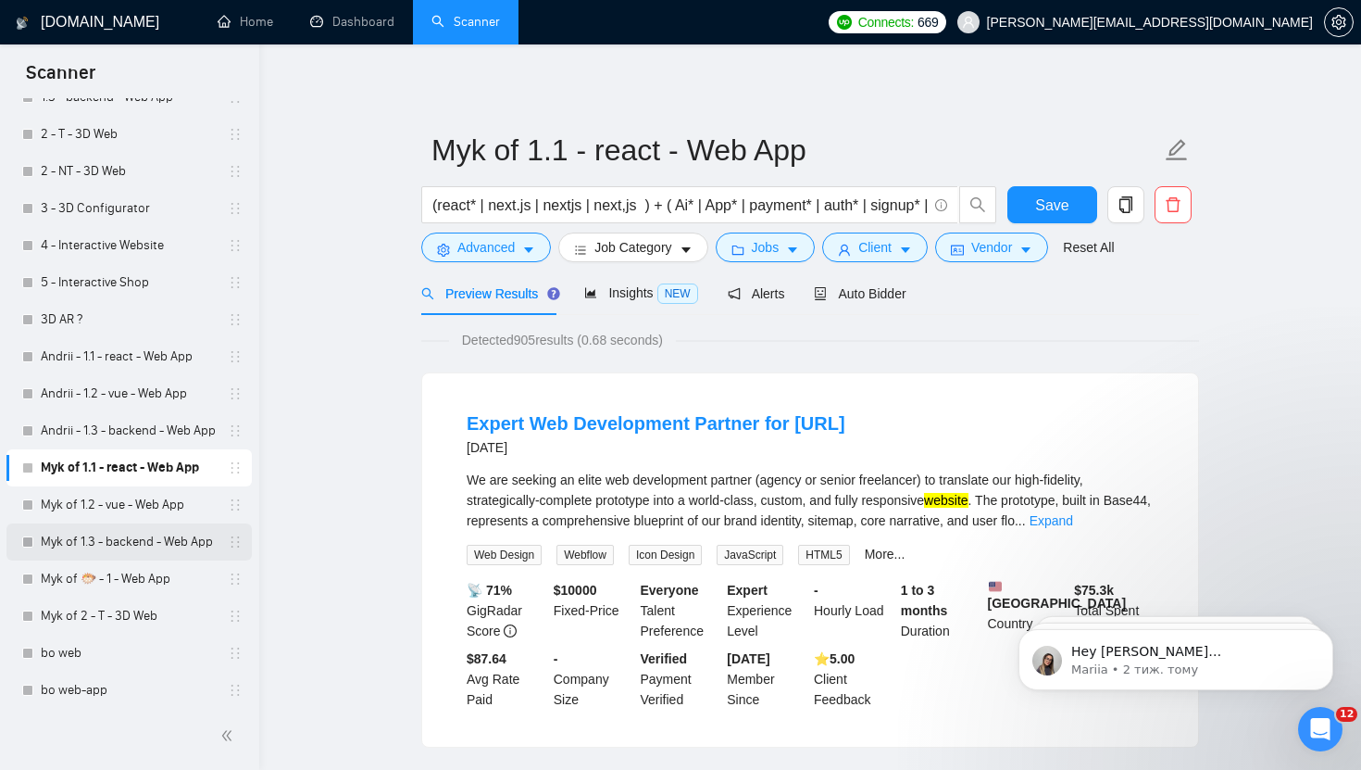
scroll to position [1229, 0]
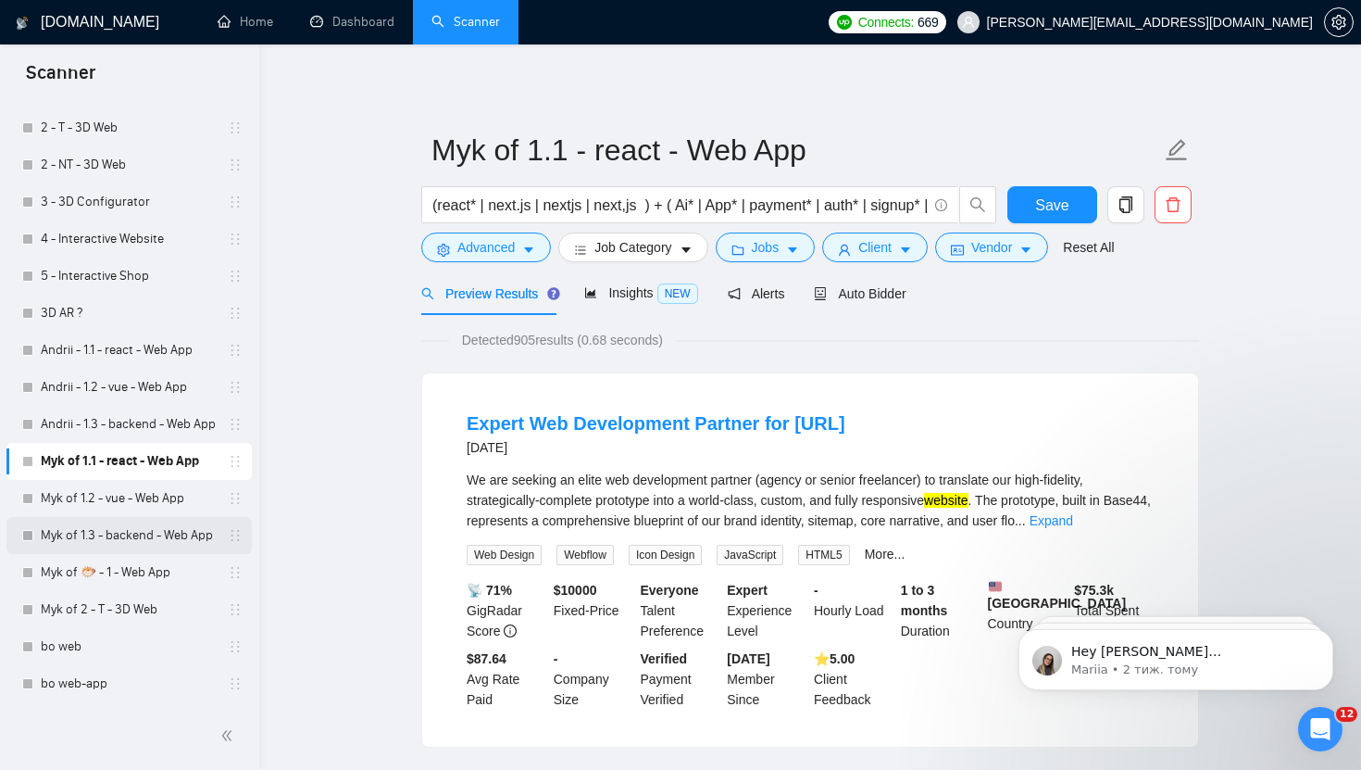
click at [126, 548] on link "Myk of 1.3 - backend - Web App" at bounding box center [129, 535] width 176 height 37
click at [132, 494] on link "Myk of 1.2 - vue - Web App" at bounding box center [129, 498] width 176 height 37
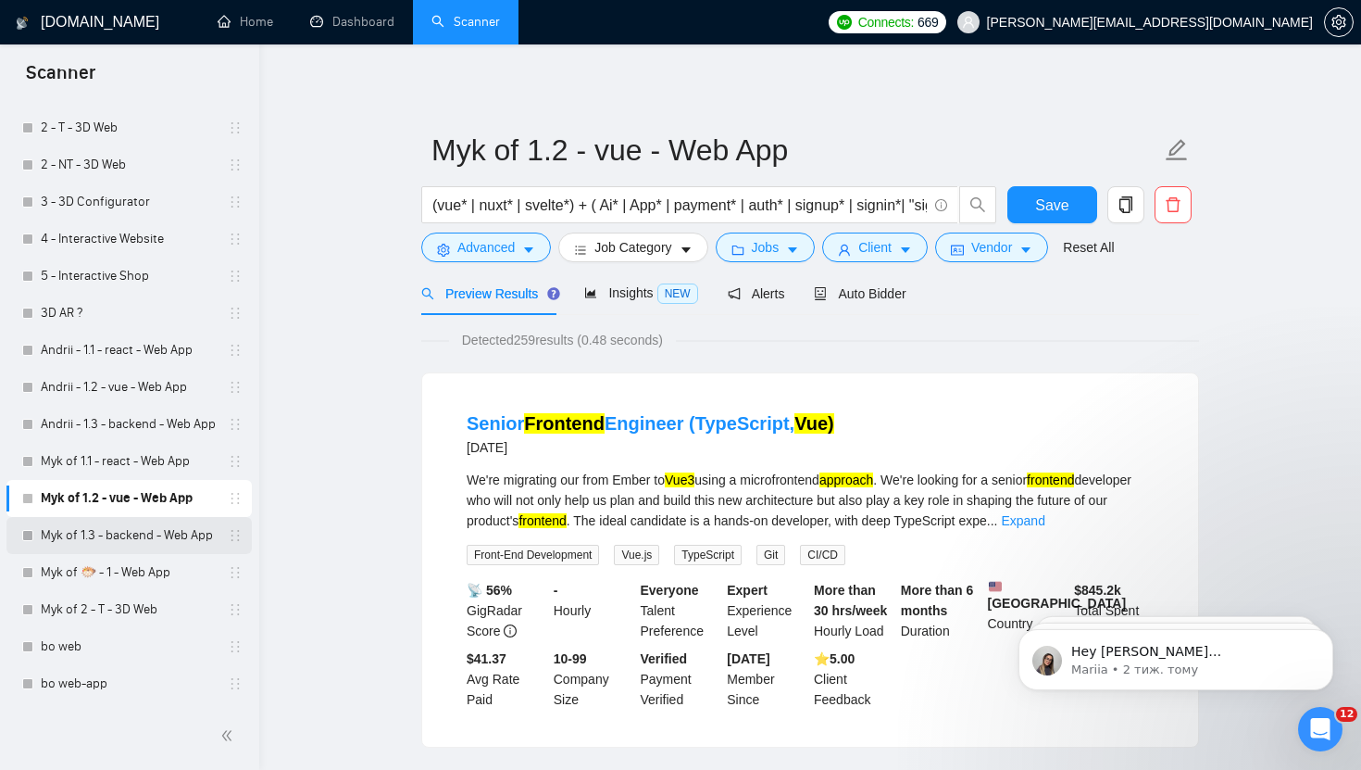
click at [129, 539] on link "Myk of 1.3 - backend - Web App" at bounding box center [129, 535] width 176 height 37
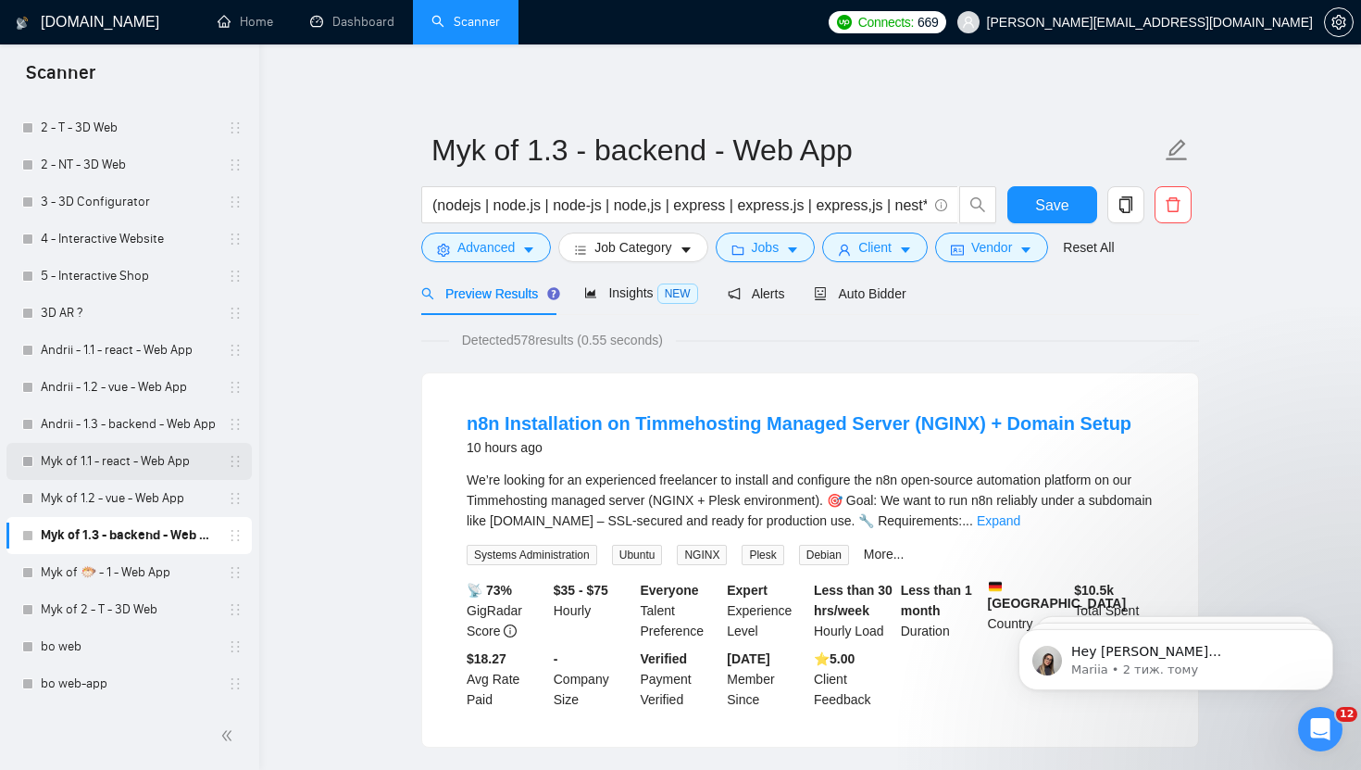
click at [139, 465] on link "Myk of 1.1 - react - Web App" at bounding box center [129, 461] width 176 height 37
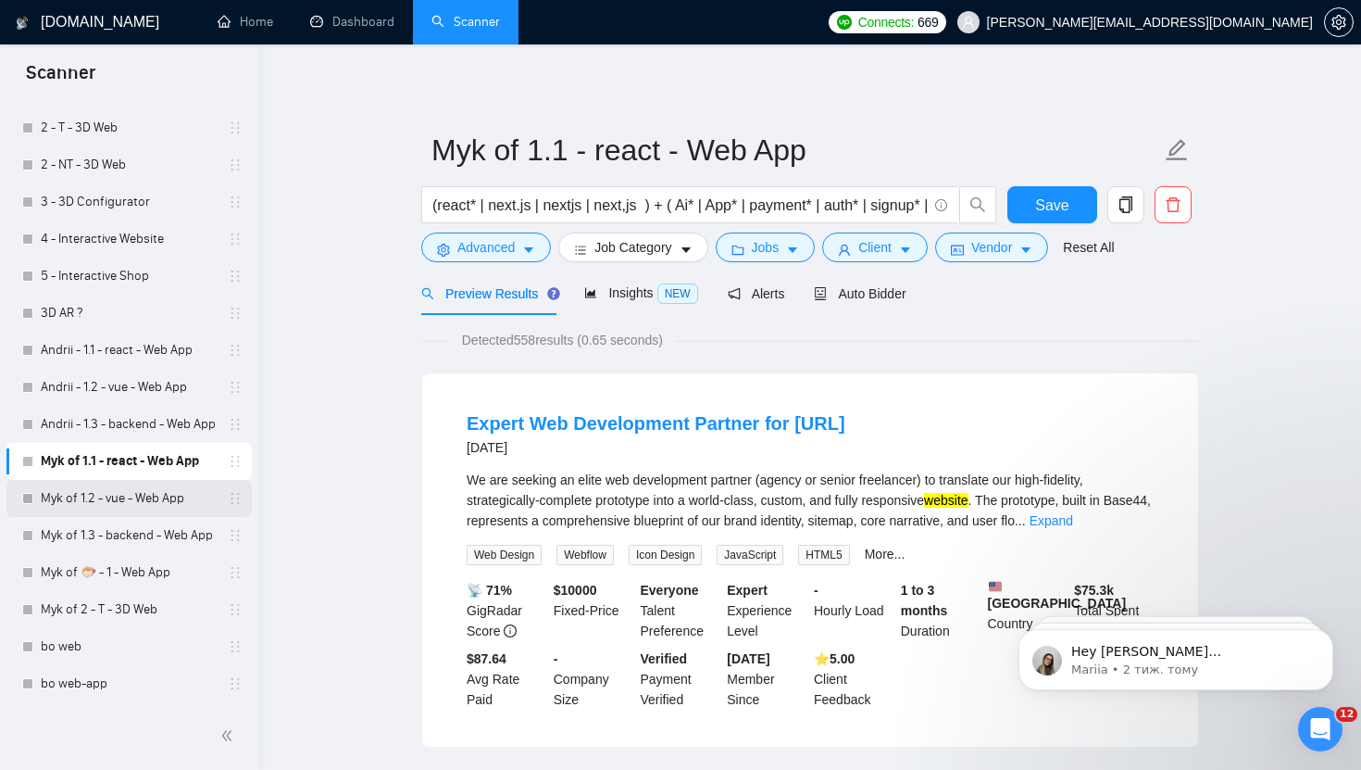
click at [132, 508] on link "Myk of 1.2 - vue - Web App" at bounding box center [129, 498] width 176 height 37
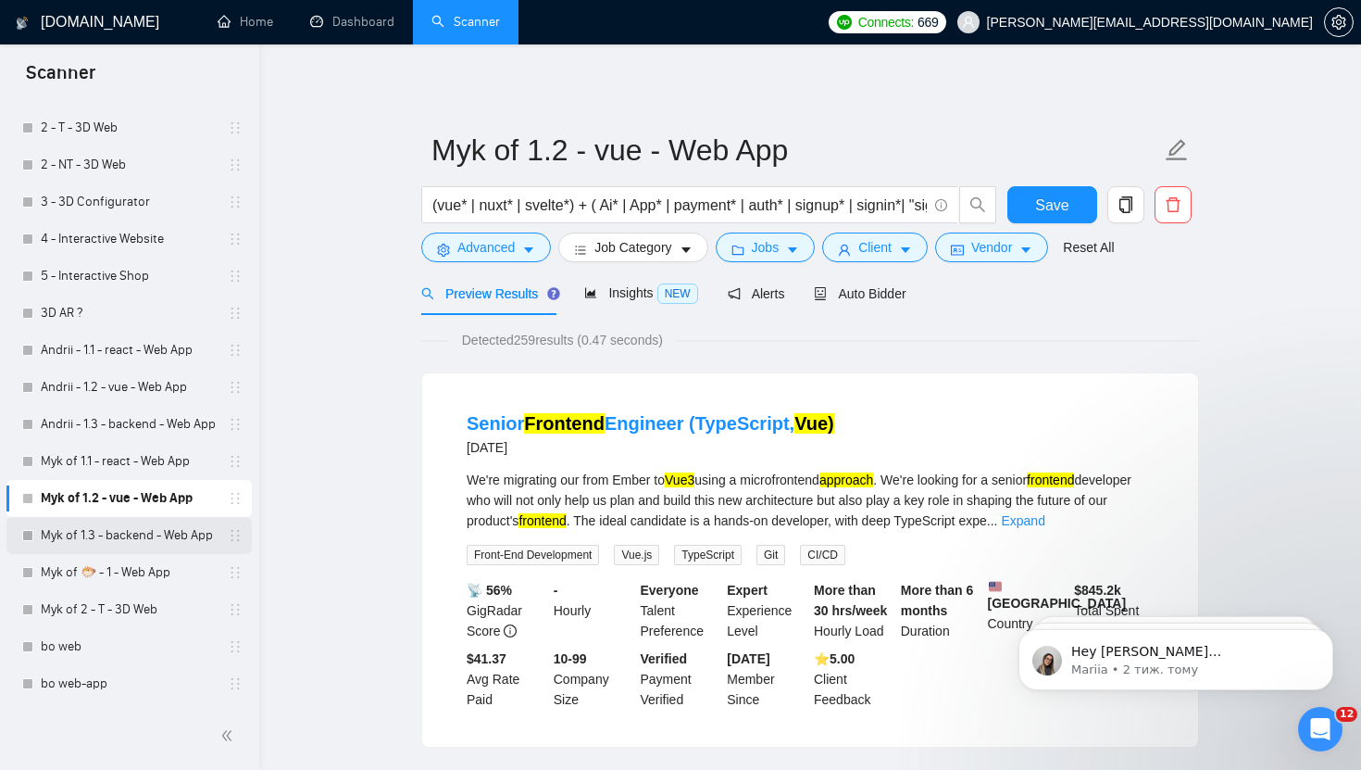
click at [145, 541] on link "Myk of 1.3 - backend - Web App" at bounding box center [129, 535] width 176 height 37
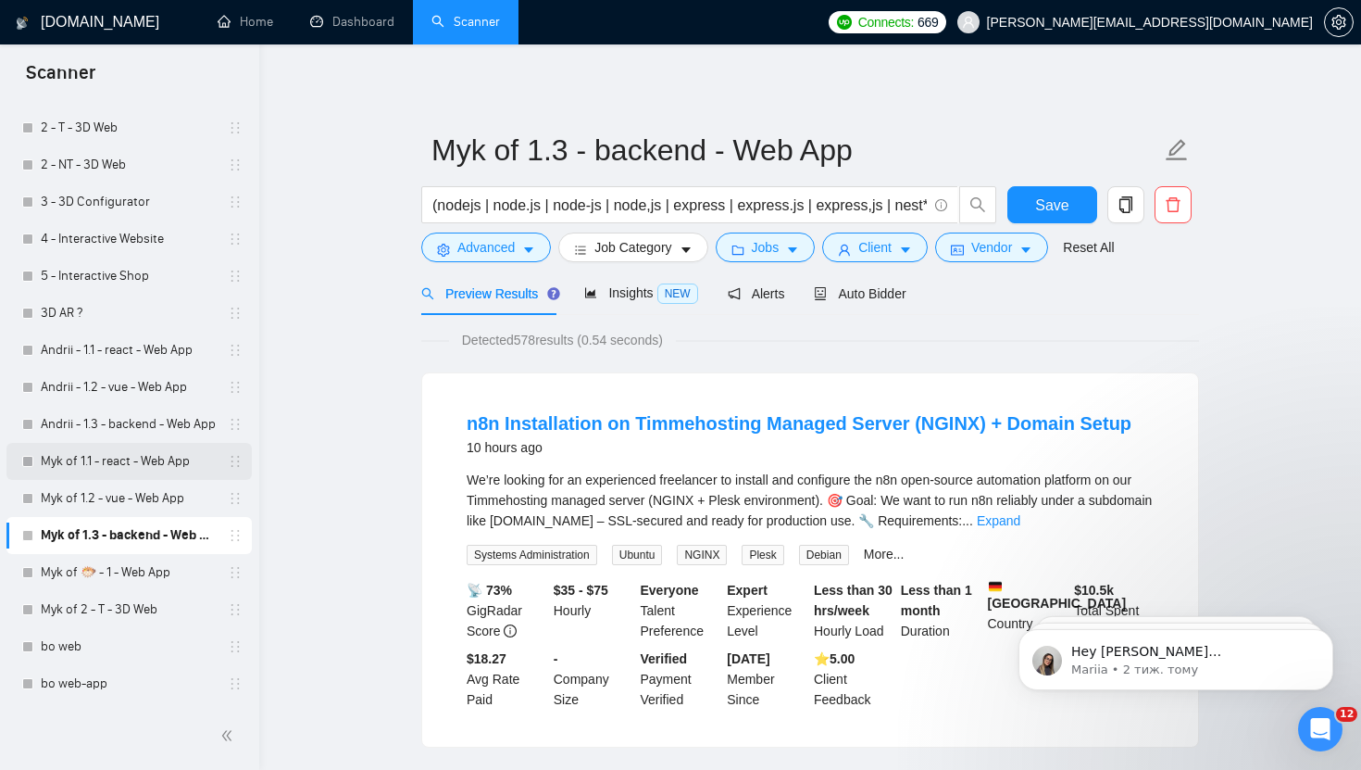
click at [167, 458] on link "Myk of 1.1 - react - Web App" at bounding box center [129, 461] width 176 height 37
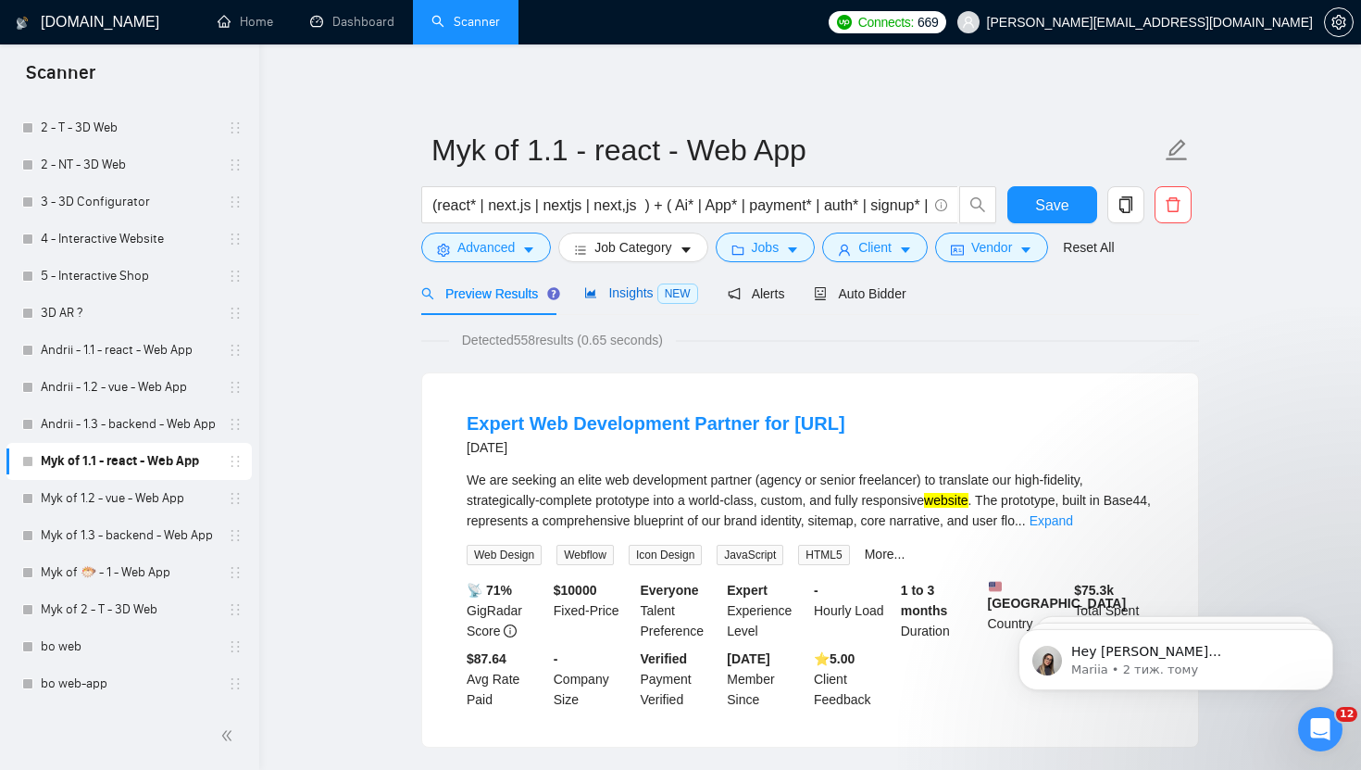
click at [633, 289] on span "Insights NEW" at bounding box center [640, 292] width 113 height 15
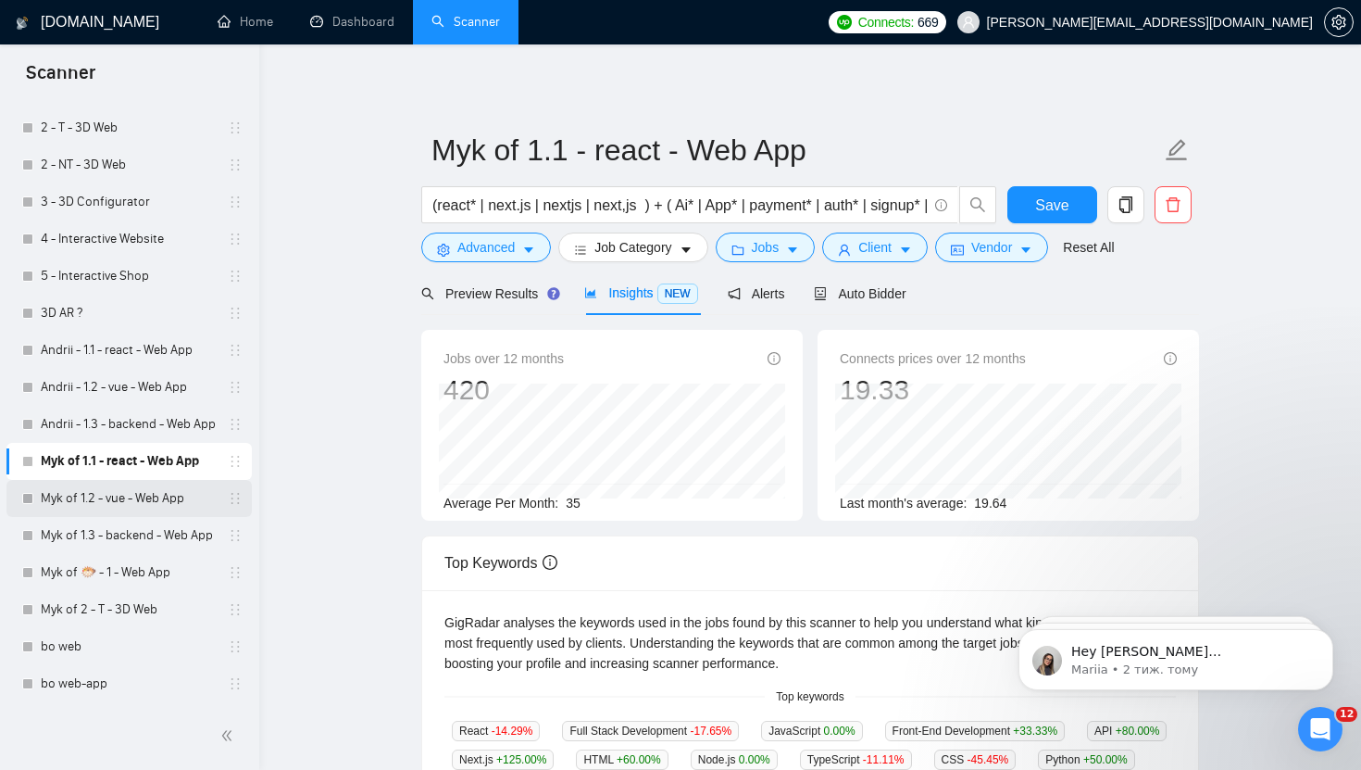
click at [157, 502] on link "Myk of 1.2 - vue - Web App" at bounding box center [129, 498] width 176 height 37
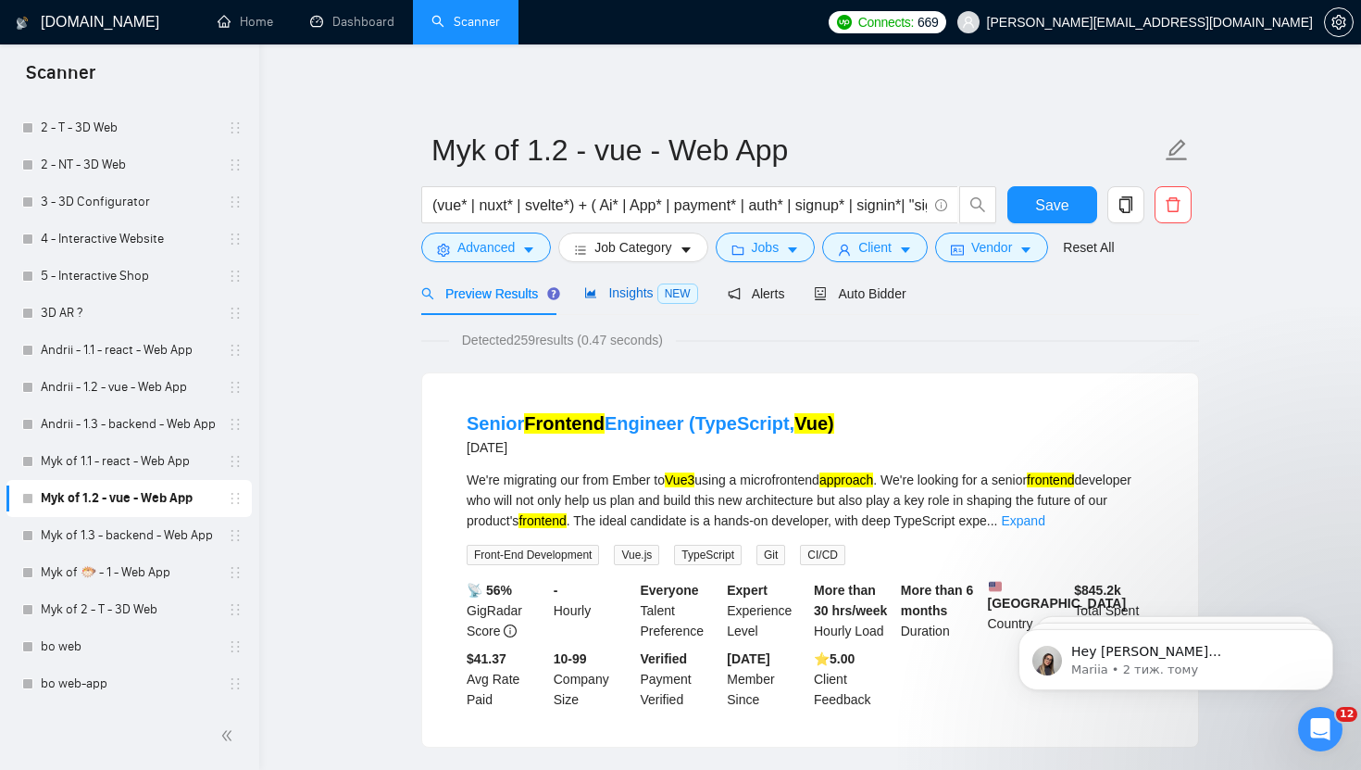
click at [628, 285] on span "Insights NEW" at bounding box center [640, 292] width 113 height 15
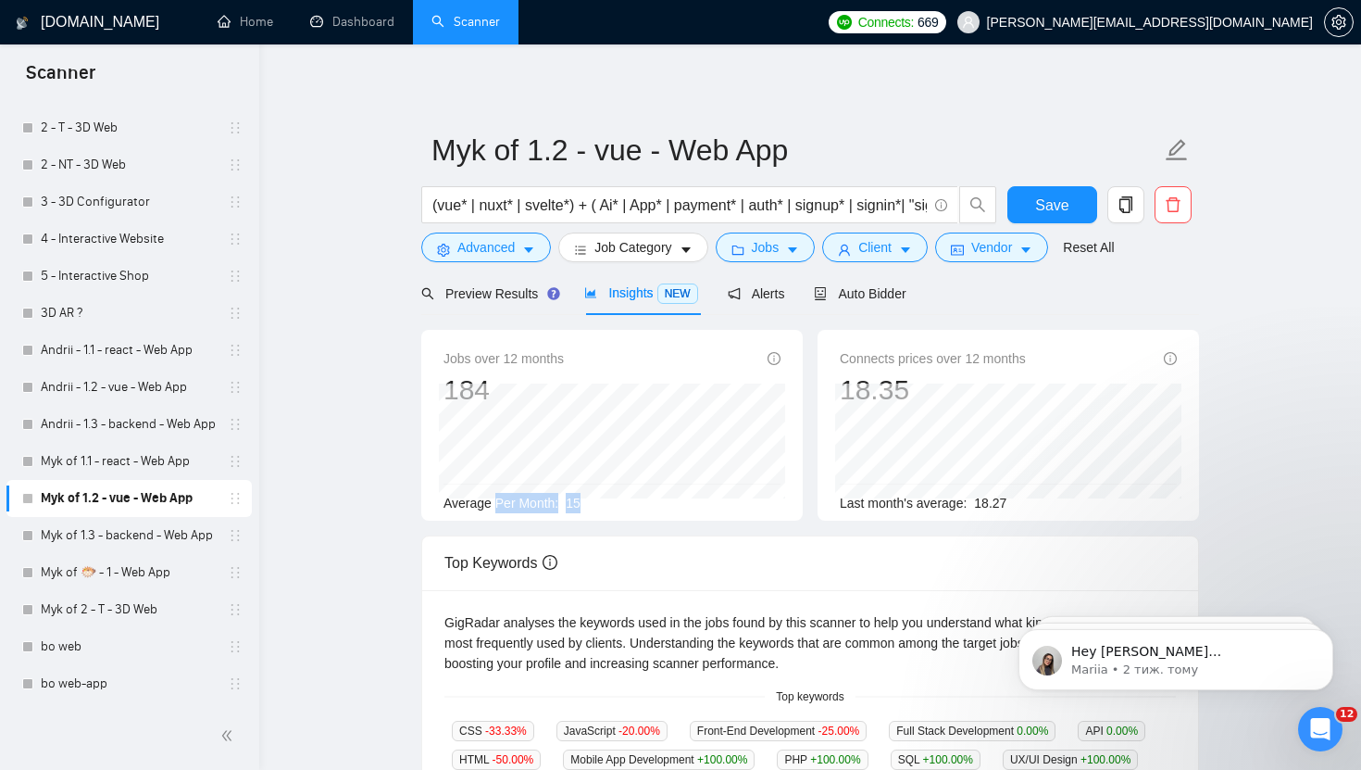
drag, startPoint x: 588, startPoint y: 502, endPoint x: 454, endPoint y: 502, distance: 134.3
click at [454, 502] on div "Average Per Month: 15" at bounding box center [612, 503] width 337 height 20
click at [450, 503] on span "Average Per Month:" at bounding box center [501, 503] width 115 height 15
click at [304, 302] on main "Myk of 1.2 - vue - Web App (vue* | nuxt* | svelte*) + ( Ai* | App* | payment* |…" at bounding box center [810, 695] width 1043 height 1242
click at [137, 432] on link "Andrii - 1.3 - backend - Web App" at bounding box center [129, 424] width 176 height 37
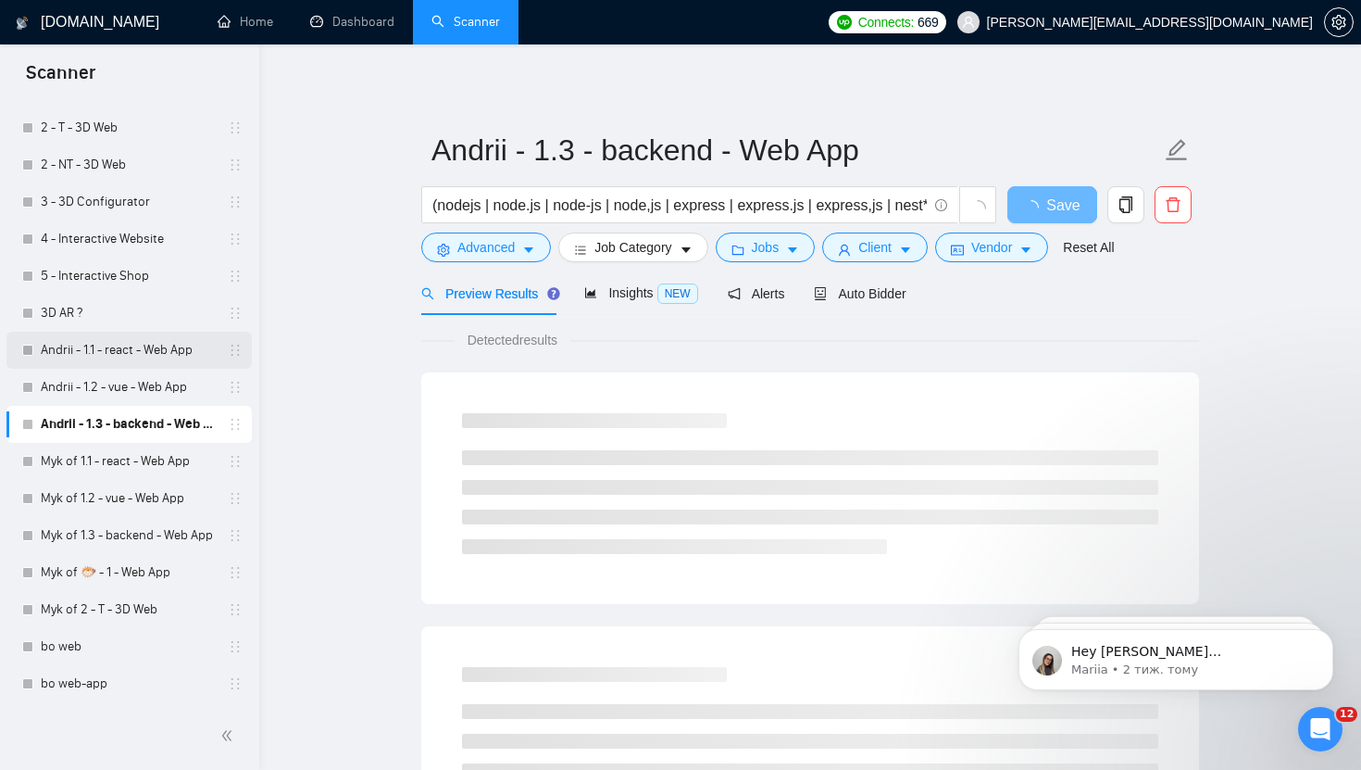
click at [136, 345] on link "Andrii - 1.1 - react - Web App" at bounding box center [129, 350] width 176 height 37
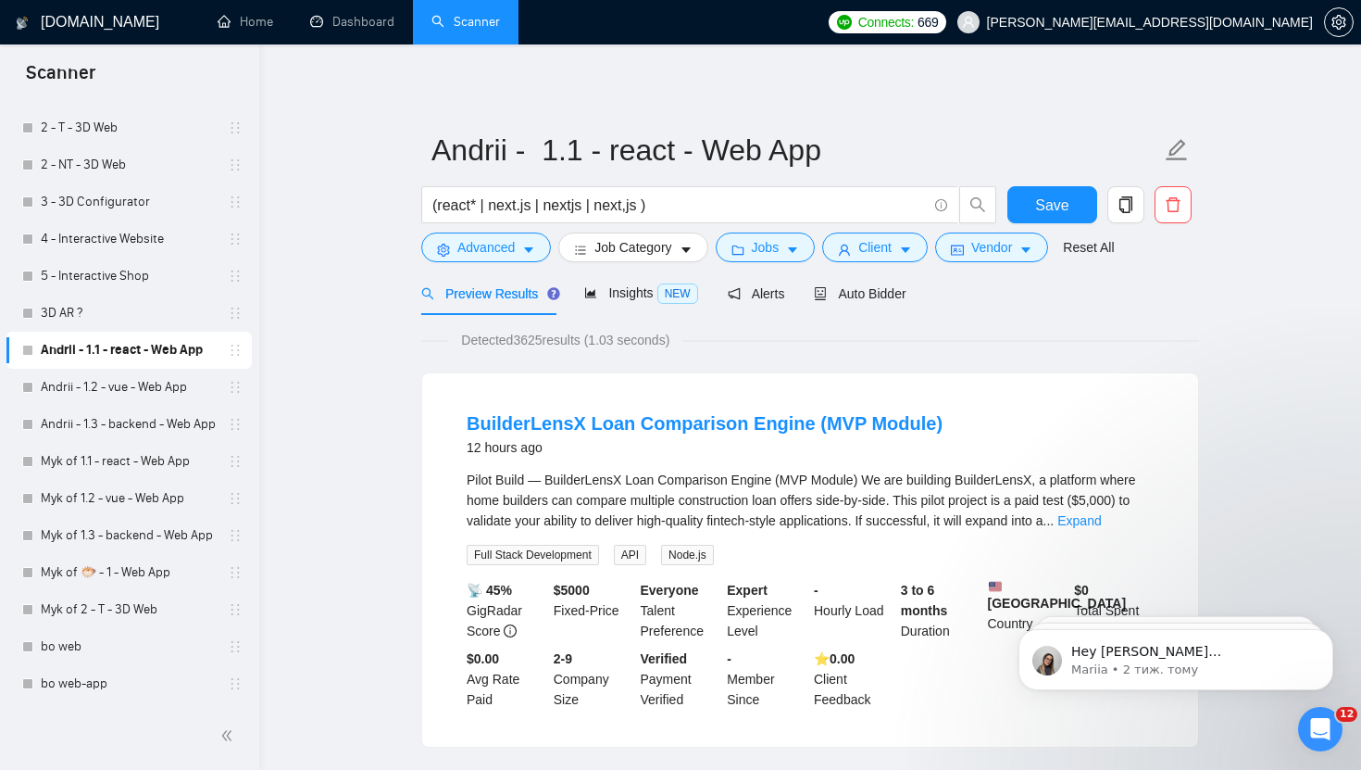
click at [136, 345] on link "Andrii - 1.1 - react - Web App" at bounding box center [129, 350] width 176 height 37
click at [117, 464] on link "Myk of 1.1 - react - Web App" at bounding box center [129, 461] width 176 height 37
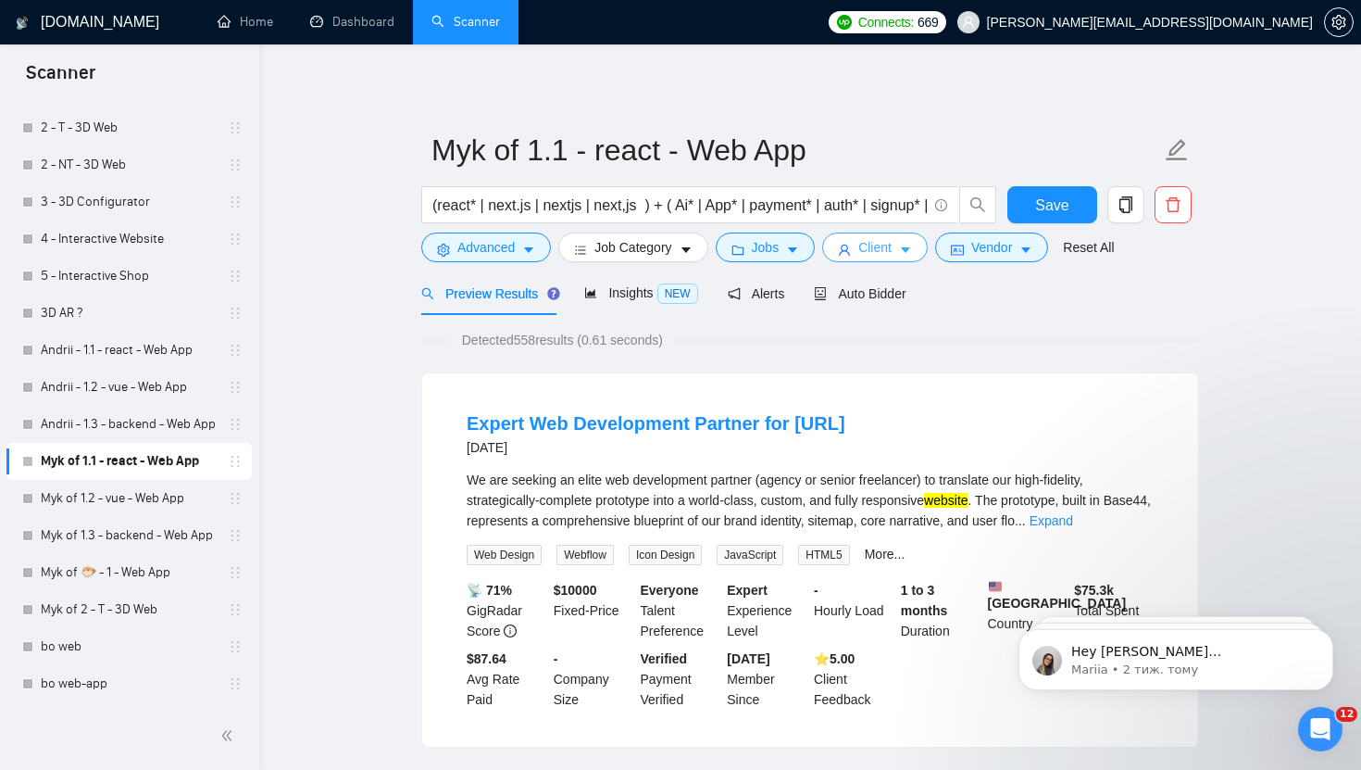
click at [885, 255] on span "Client" at bounding box center [875, 247] width 33 height 20
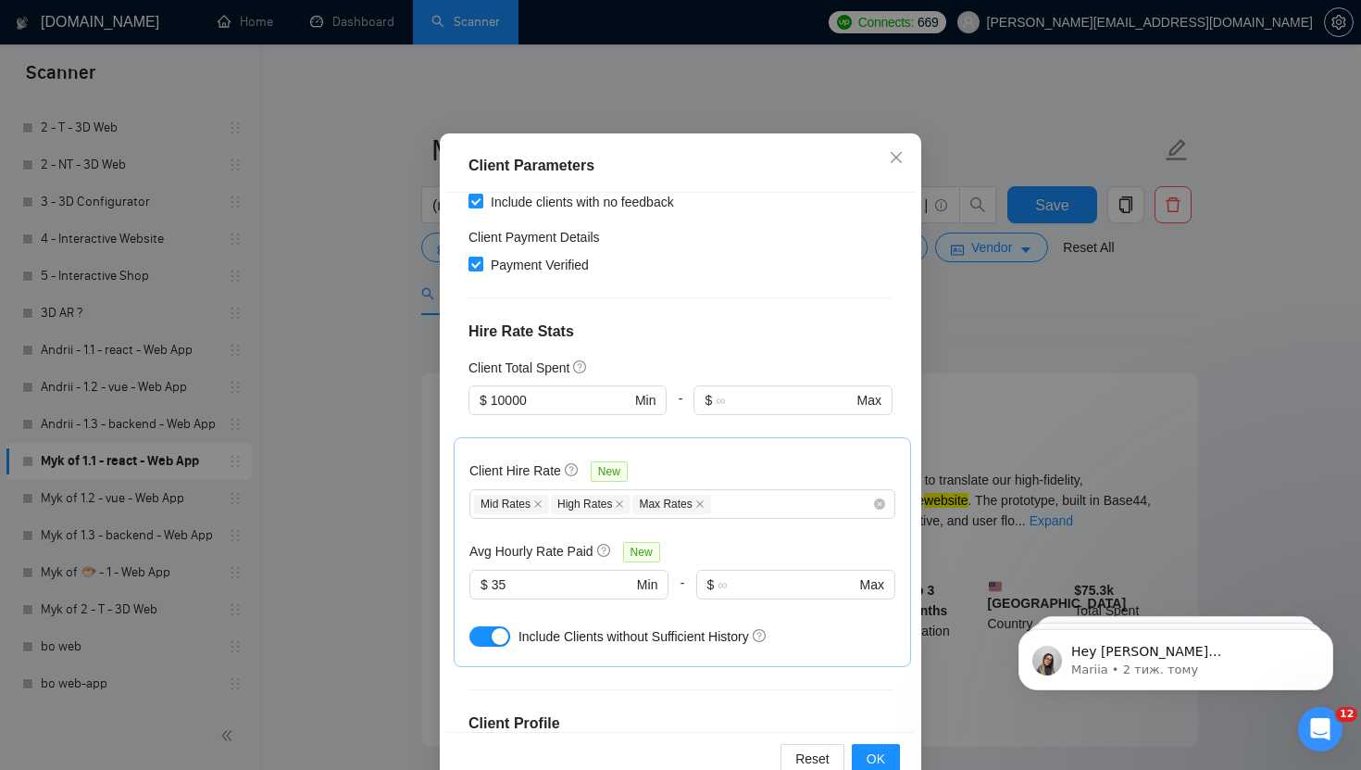
scroll to position [615, 0]
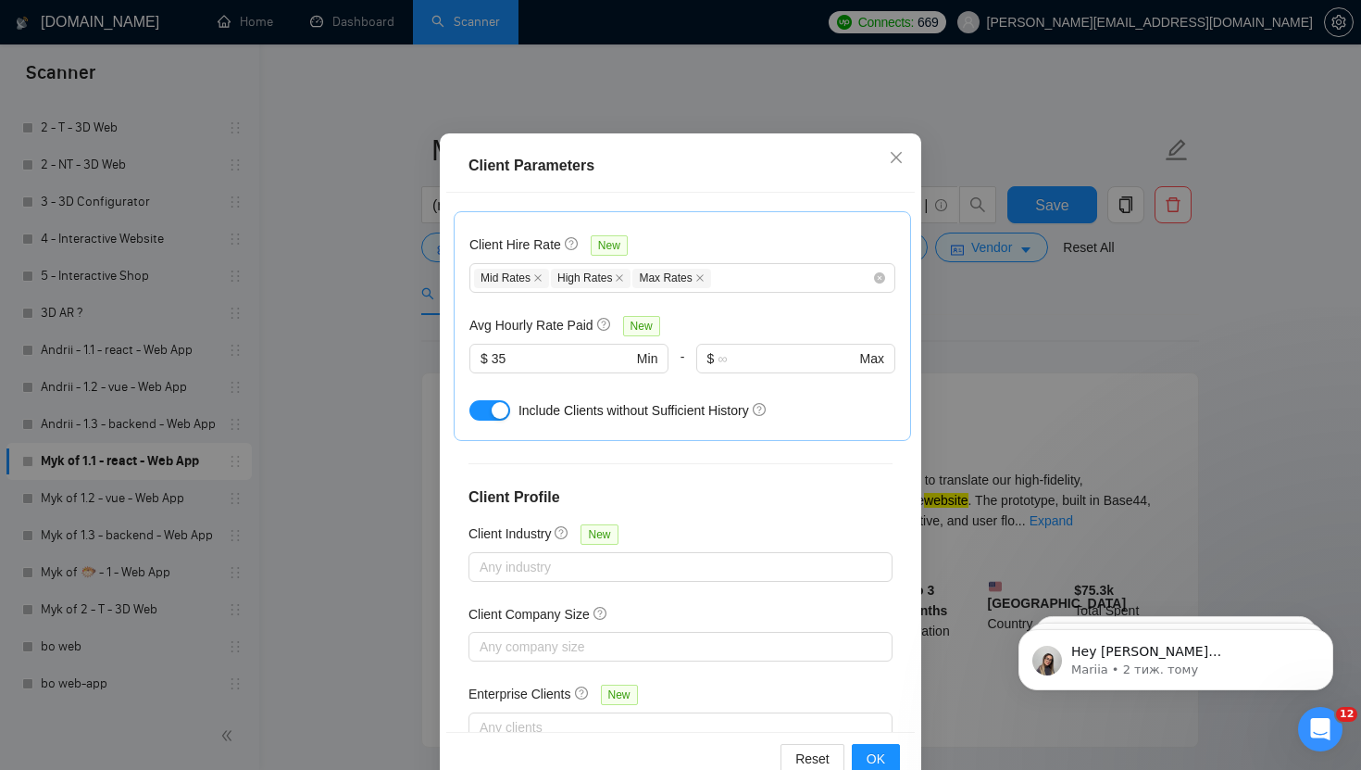
click at [388, 420] on div "Client Parameters Client Location Include Client Countries [GEOGRAPHIC_DATA] [G…" at bounding box center [680, 385] width 1361 height 770
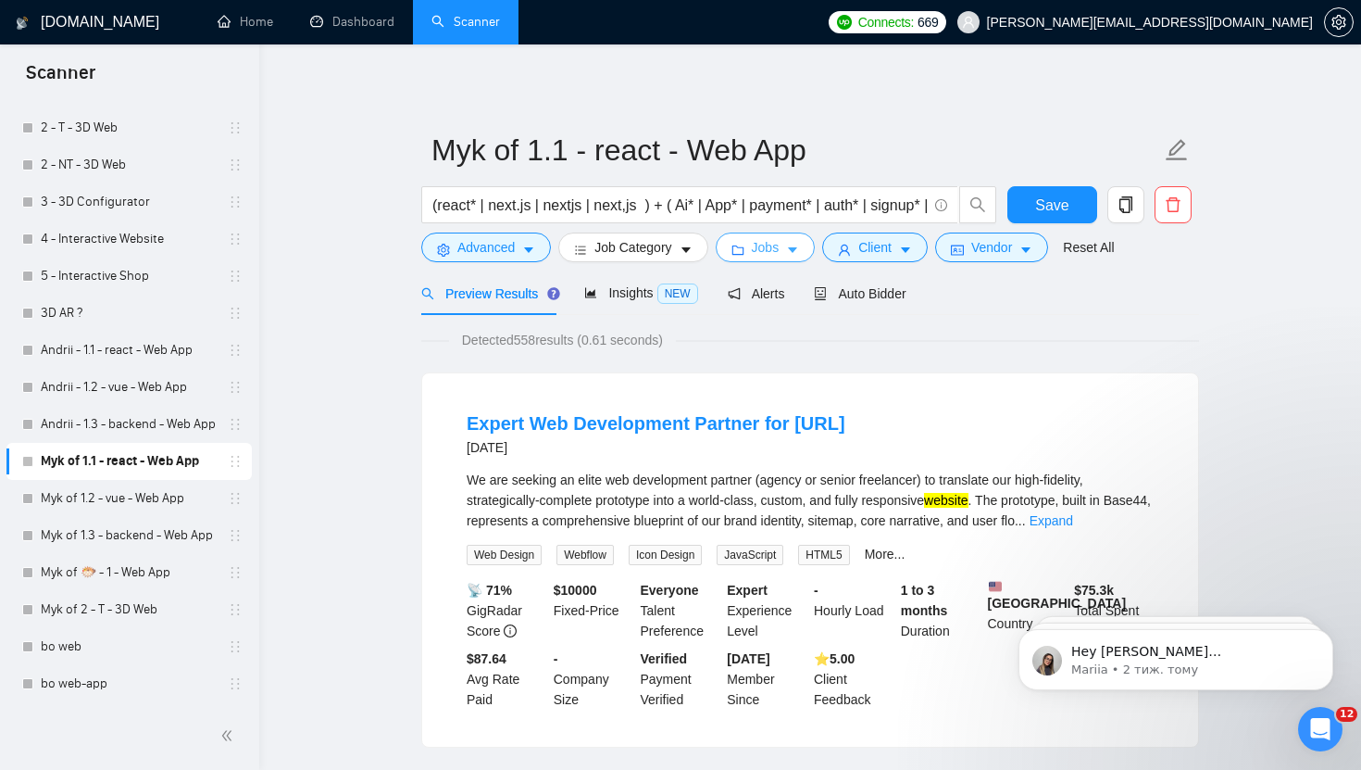
click at [757, 252] on span "Jobs" at bounding box center [766, 247] width 28 height 20
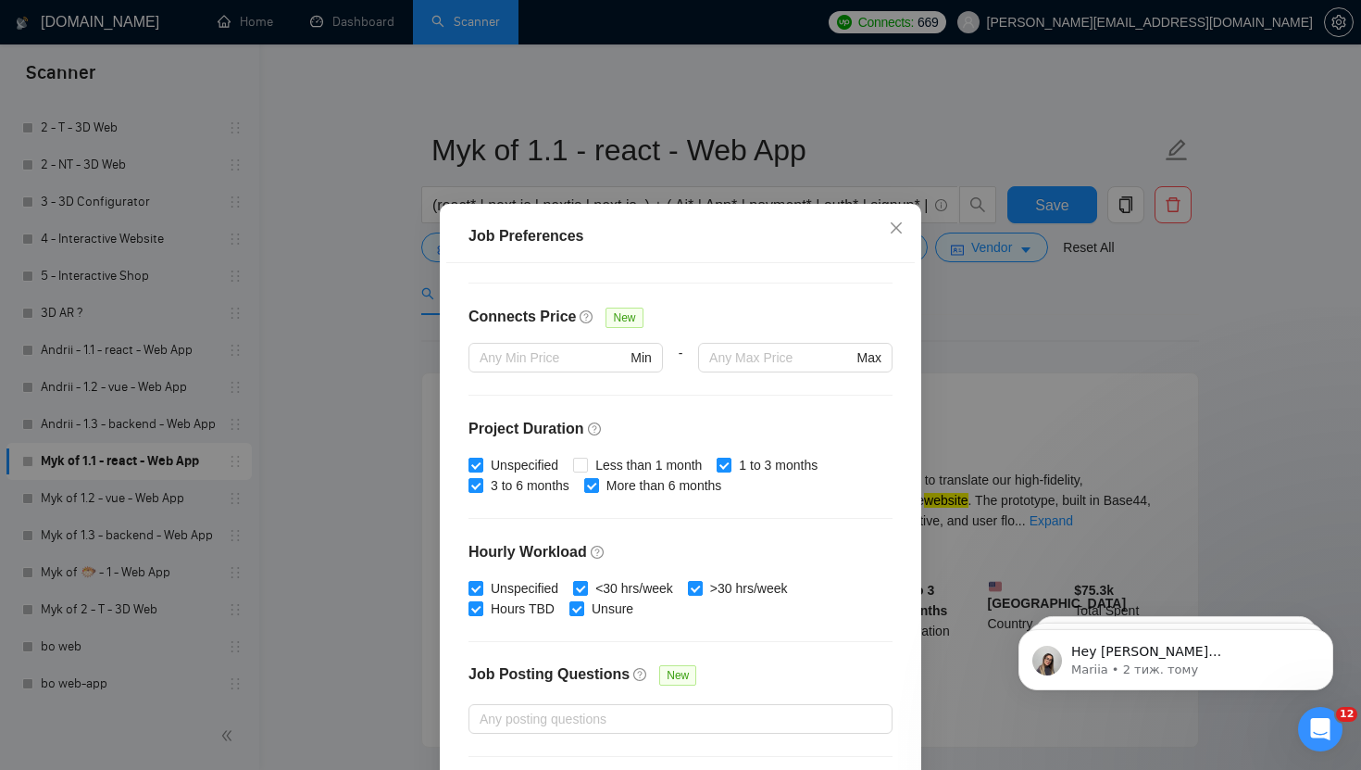
scroll to position [413, 0]
click at [672, 465] on span "Less than 1 month" at bounding box center [648, 464] width 121 height 20
click at [586, 465] on input "Less than 1 month" at bounding box center [579, 463] width 13 height 13
checkbox input "true"
click at [989, 373] on div "Job Preferences Budget Project Type All Fixed Price Hourly Rate Fixed Price Bud…" at bounding box center [680, 385] width 1361 height 770
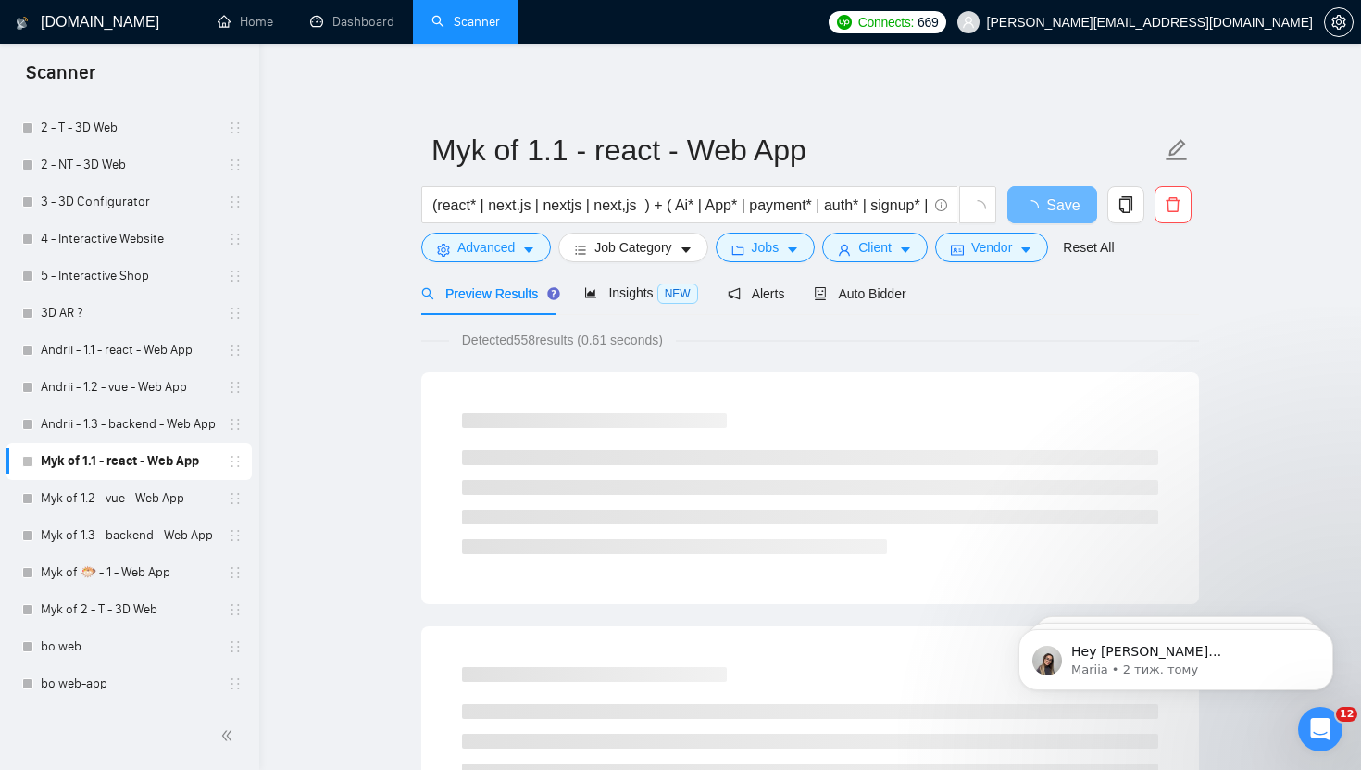
drag, startPoint x: 521, startPoint y: 342, endPoint x: 542, endPoint y: 342, distance: 20.4
click at [542, 342] on span "Detected 558 results (0.61 seconds)" at bounding box center [562, 340] width 227 height 20
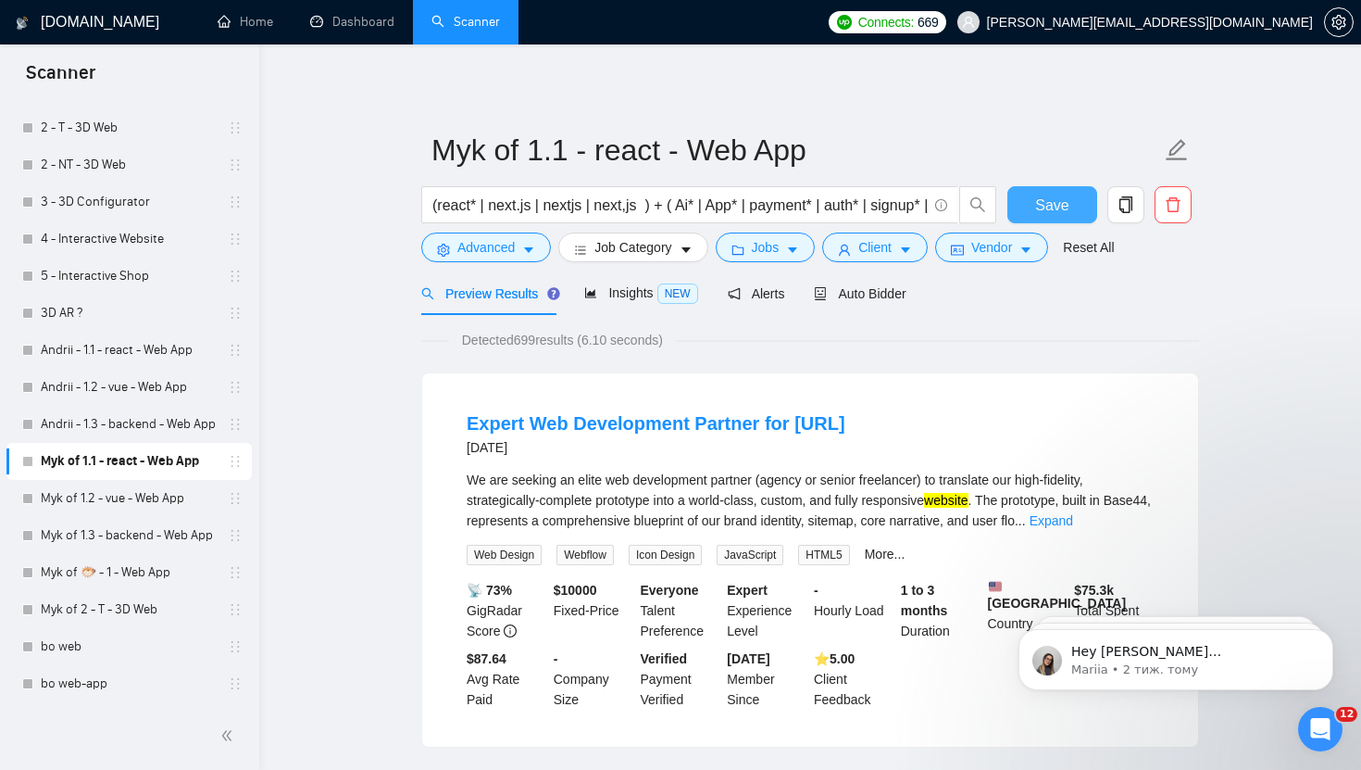
click at [1067, 198] on span "Save" at bounding box center [1051, 205] width 33 height 23
click at [624, 299] on span "Insights NEW" at bounding box center [640, 292] width 113 height 15
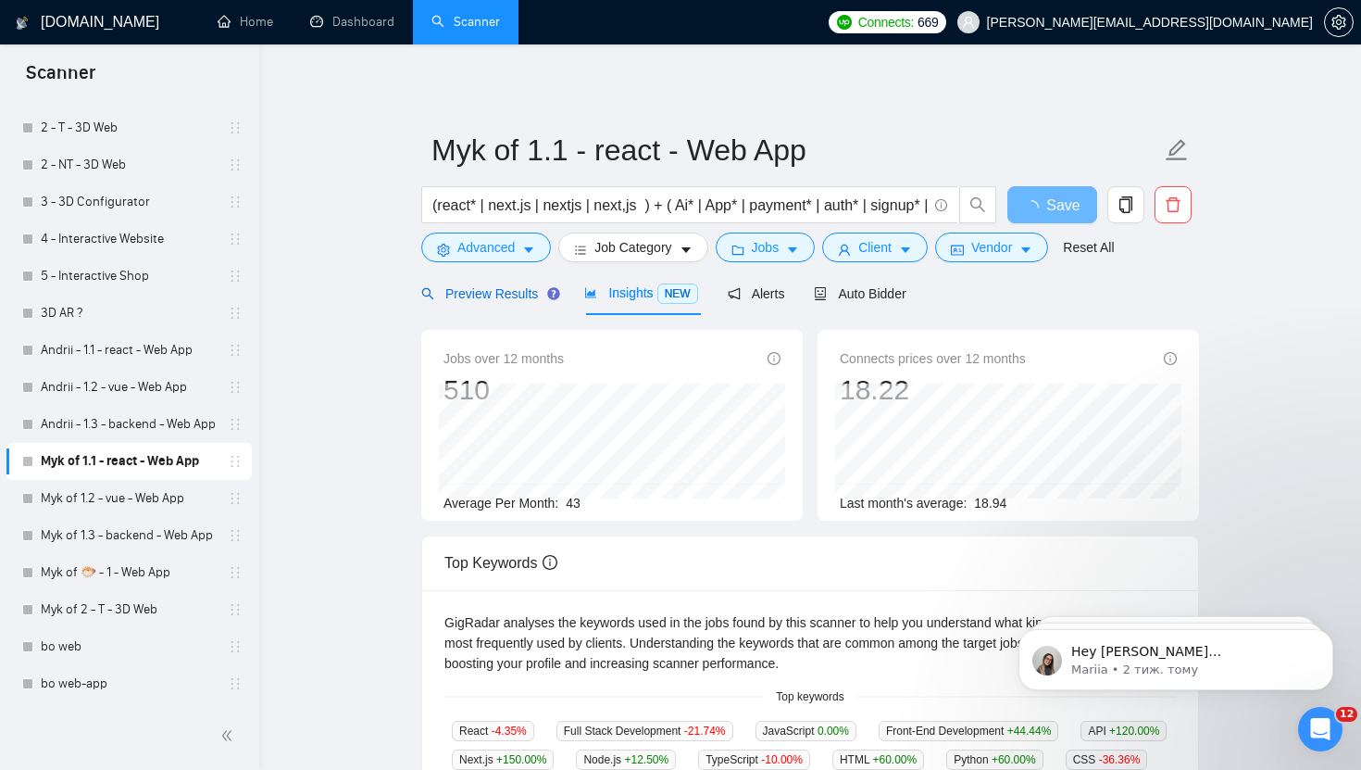
click at [508, 295] on span "Preview Results" at bounding box center [487, 293] width 133 height 15
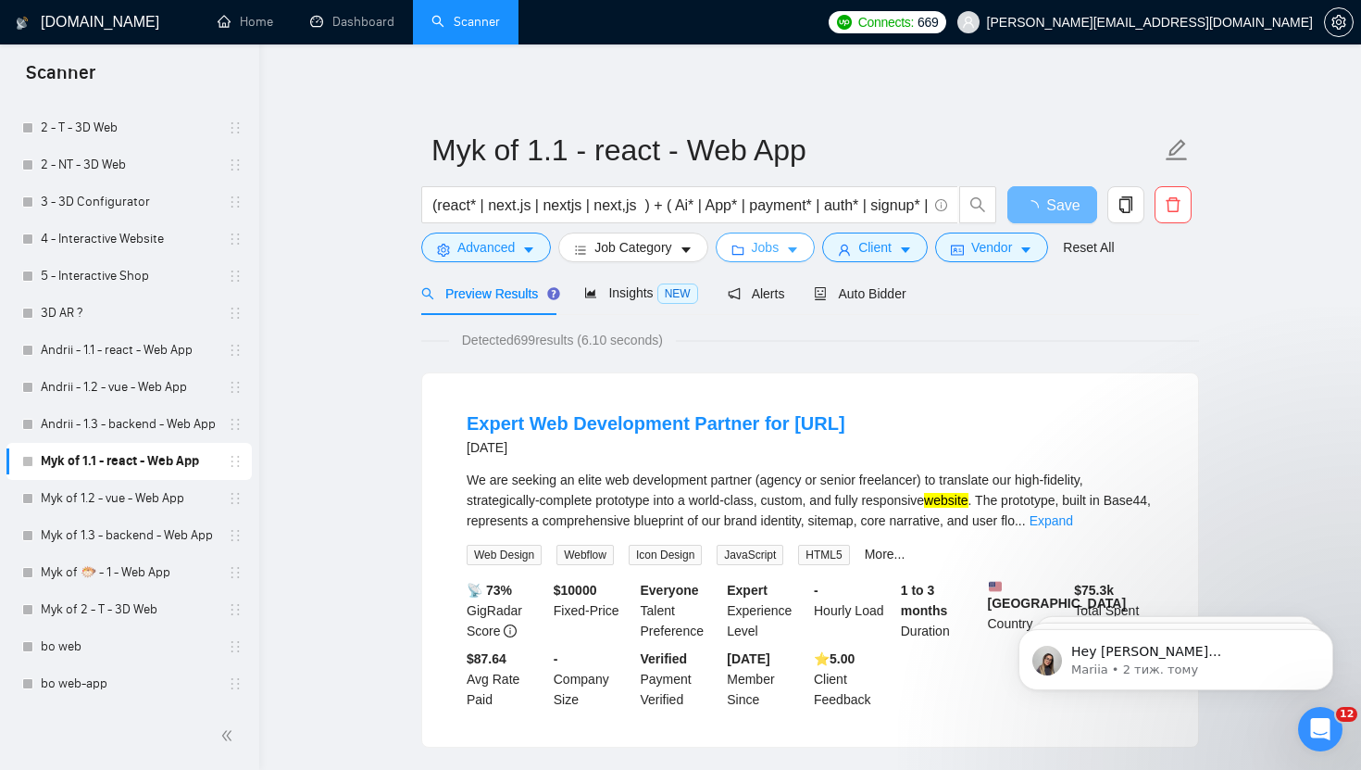
click at [764, 250] on span "Jobs" at bounding box center [766, 247] width 28 height 20
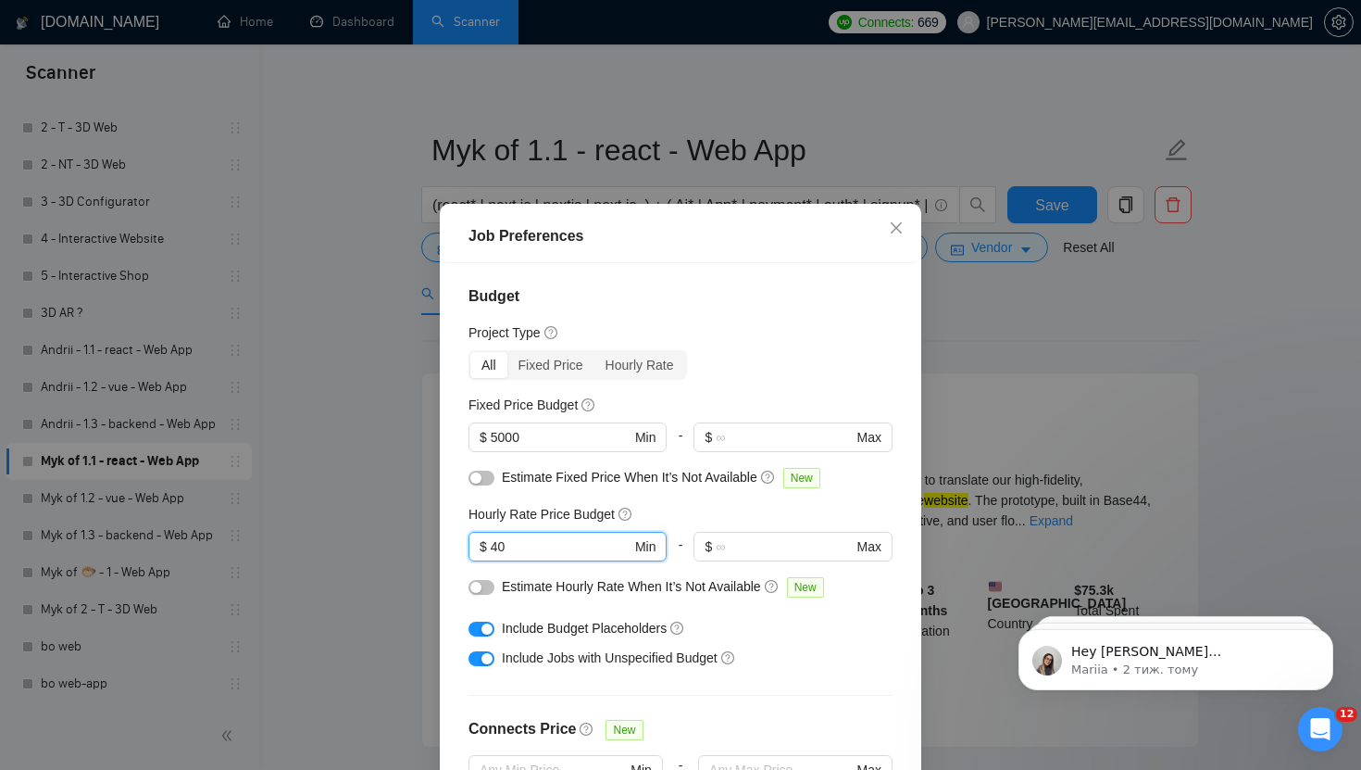
drag, startPoint x: 585, startPoint y: 539, endPoint x: 446, endPoint y: 539, distance: 138.9
click at [446, 539] on div "Budget Project Type All Fixed Price Hourly Rate Fixed Price Budget $ 5000 Min -…" at bounding box center [680, 532] width 469 height 539
drag, startPoint x: 583, startPoint y: 434, endPoint x: 437, endPoint y: 434, distance: 145.4
click at [437, 434] on div "Job Preferences Budget Project Type All Fixed Price Hourly Rate Fixed Price Bud…" at bounding box center [680, 385] width 1361 height 770
click at [1023, 358] on div "Job Preferences Budget Project Type All Fixed Price Hourly Rate Fixed Price Bud…" at bounding box center [680, 385] width 1361 height 770
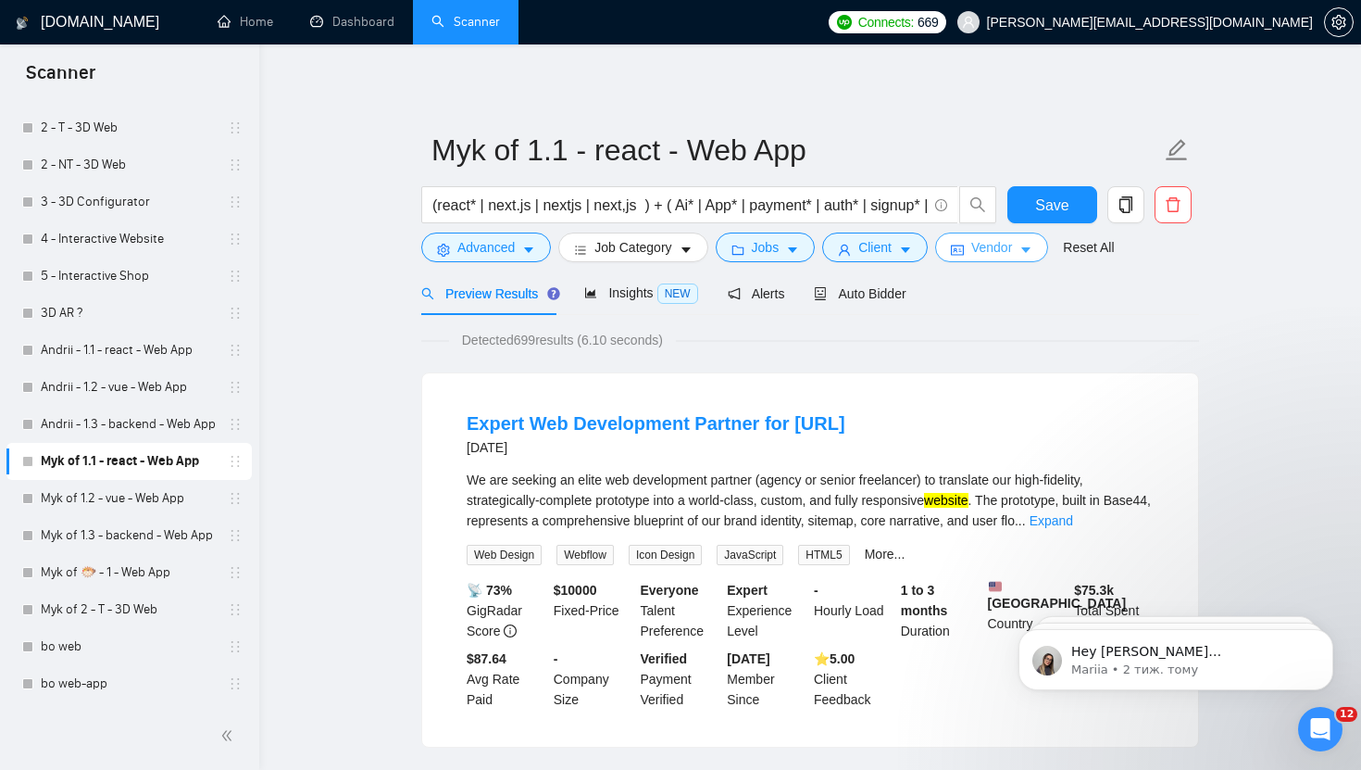
click at [999, 257] on span "Vendor" at bounding box center [992, 247] width 41 height 20
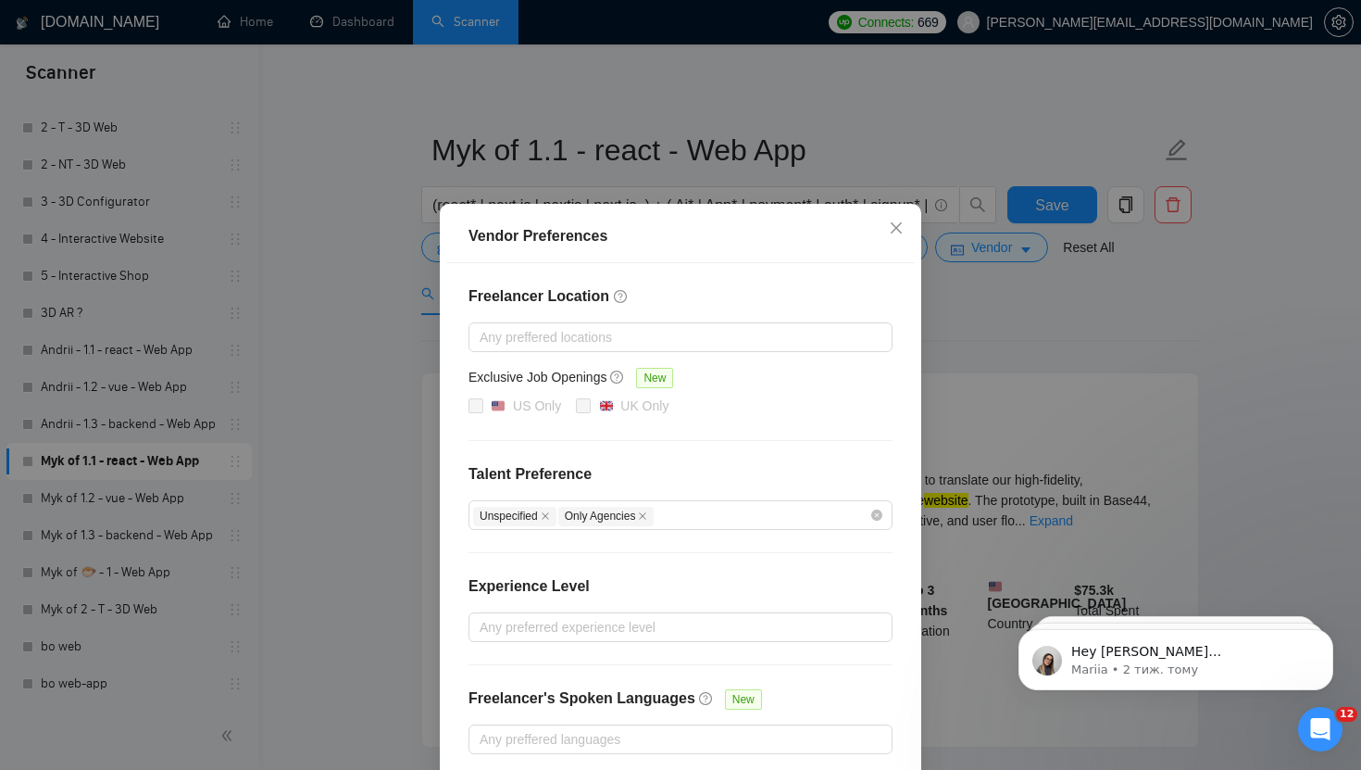
click at [996, 303] on div "Vendor Preferences Freelancer Location Any preffered locations Exclusive Job Op…" at bounding box center [680, 385] width 1361 height 770
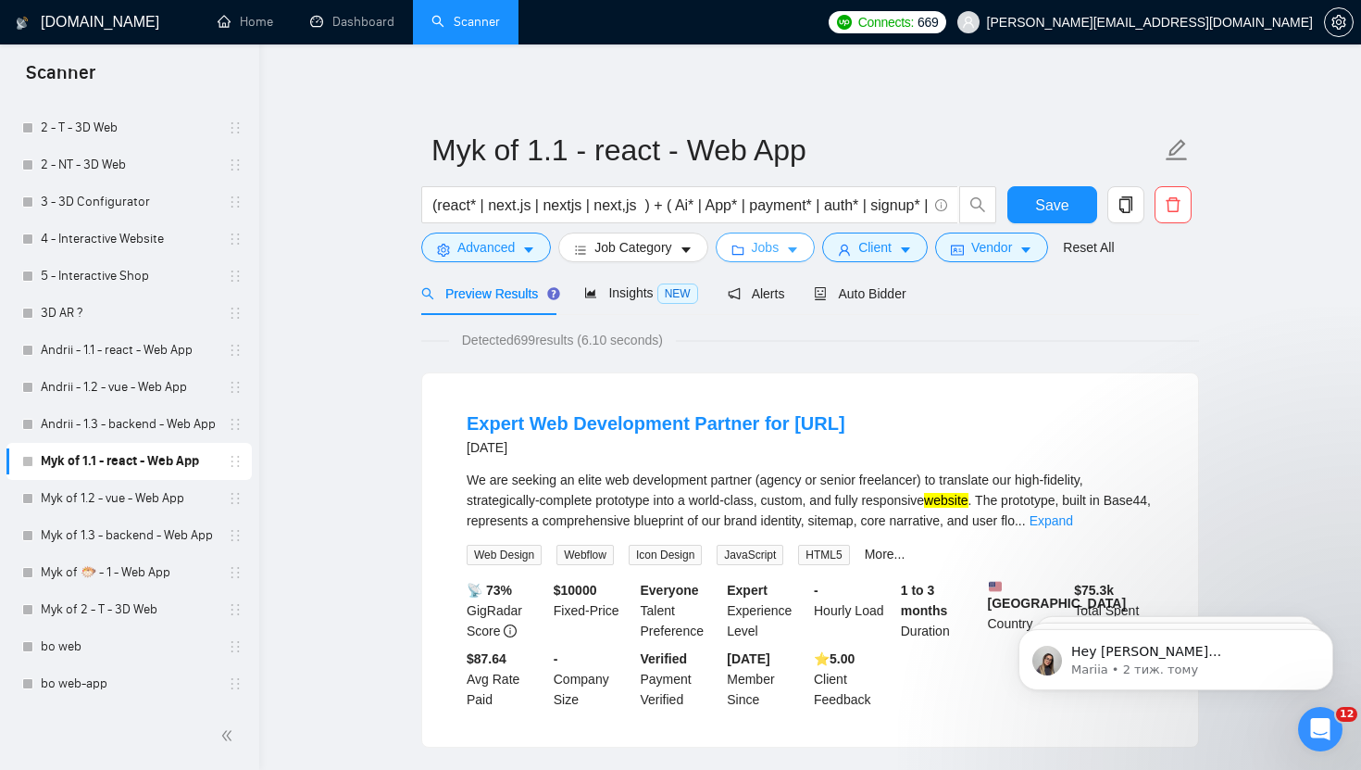
click at [780, 249] on span "Jobs" at bounding box center [766, 247] width 28 height 20
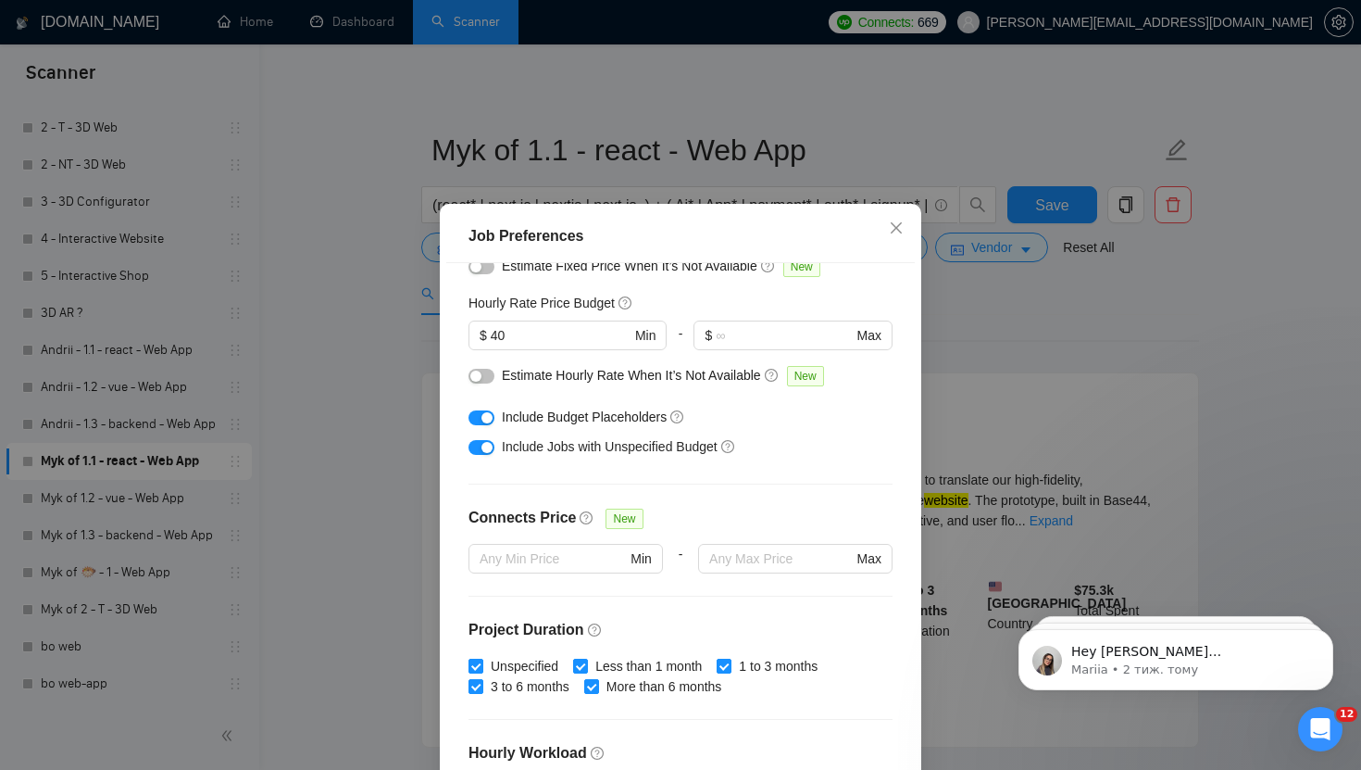
scroll to position [284, 0]
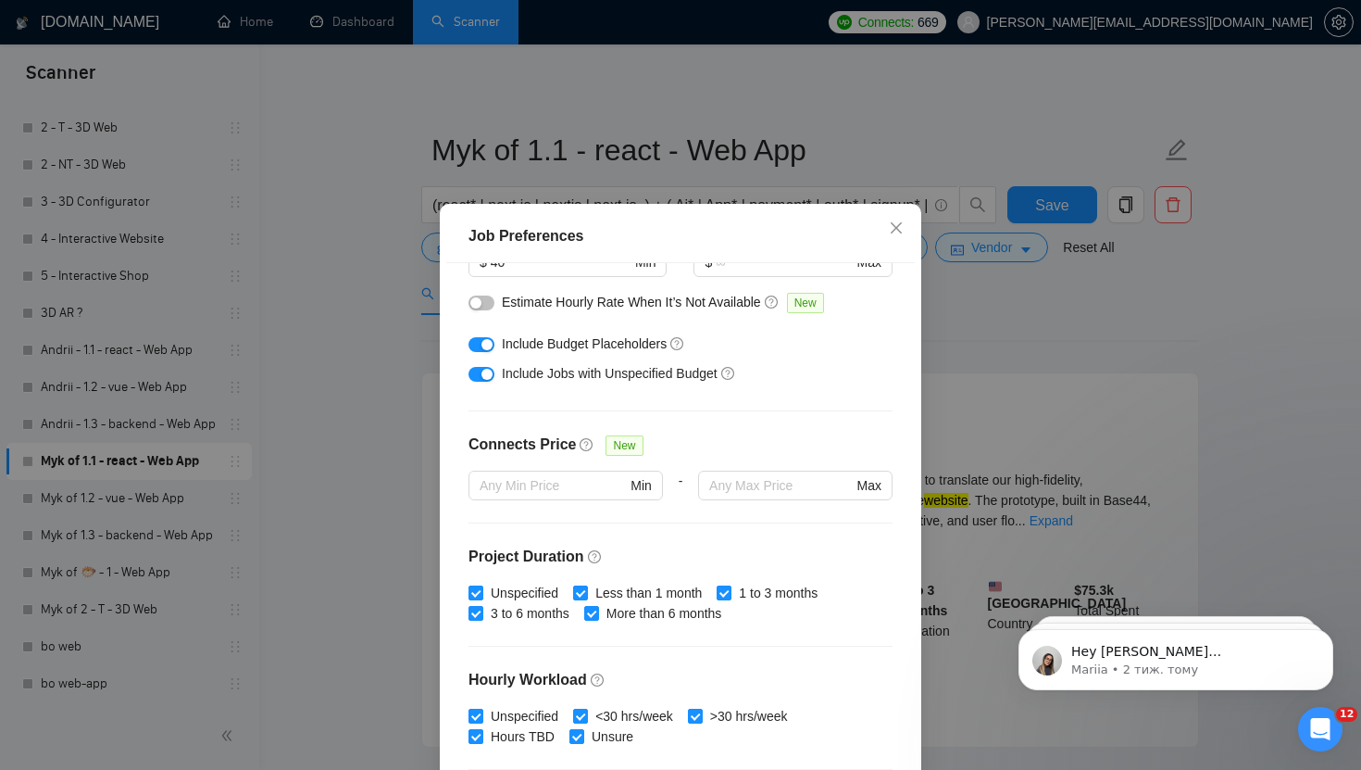
click at [1080, 371] on div "Job Preferences Budget Project Type All Fixed Price Hourly Rate Fixed Price Bud…" at bounding box center [680, 385] width 1361 height 770
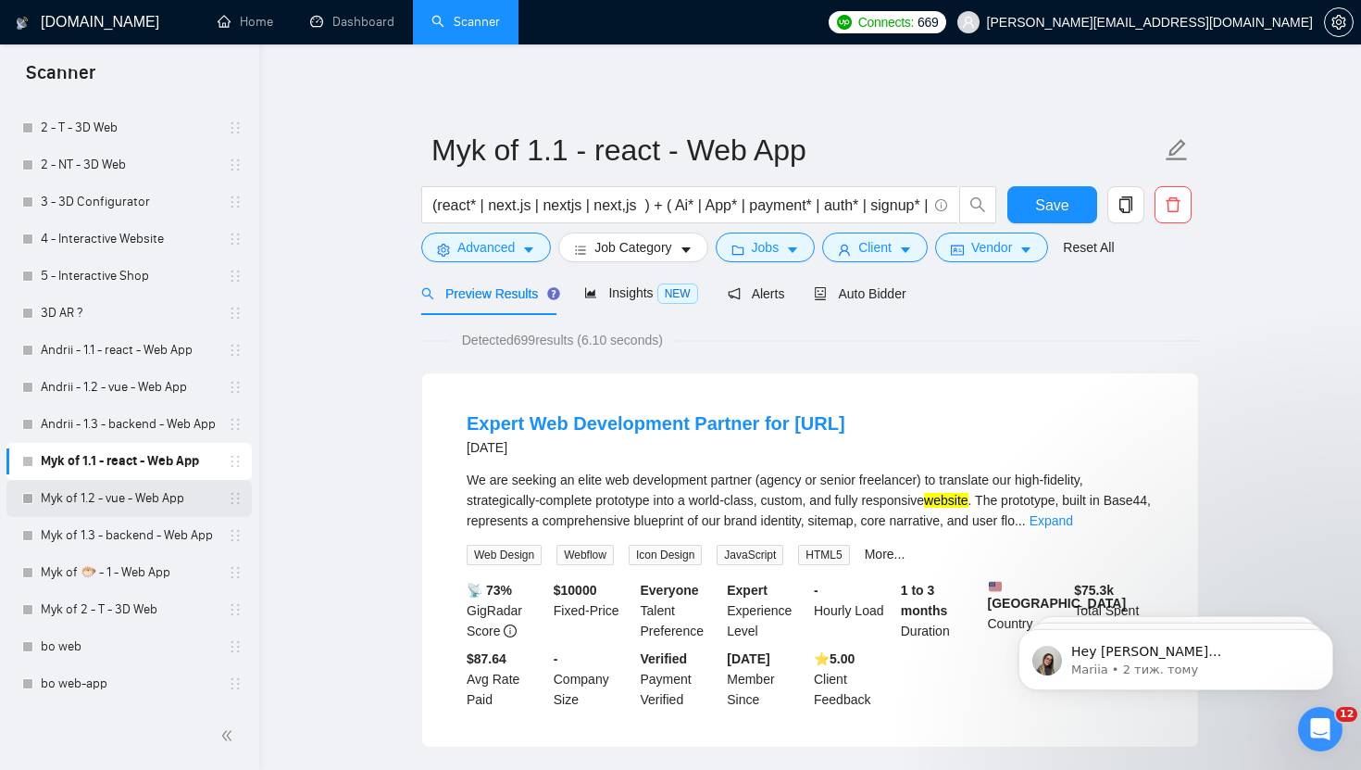
click at [122, 500] on link "Myk of 1.2 - vue - Web App" at bounding box center [129, 498] width 176 height 37
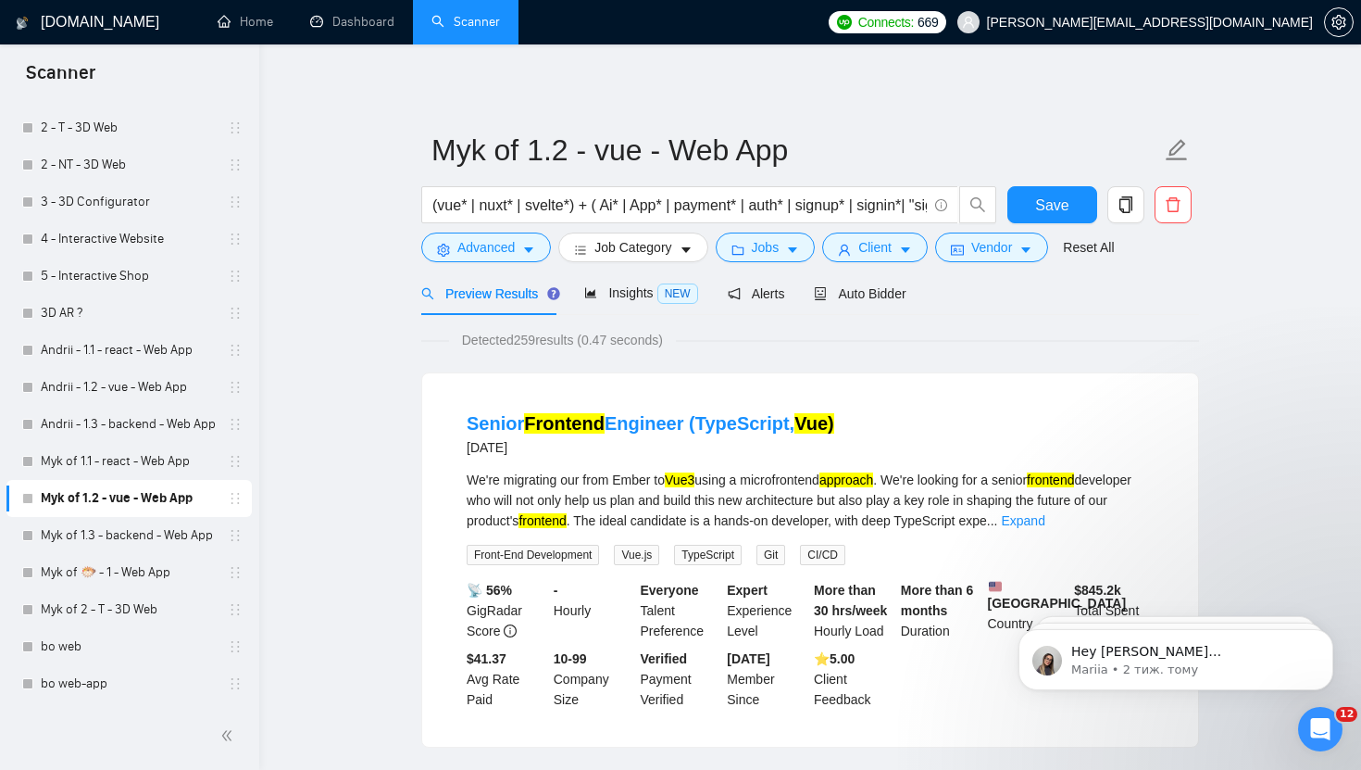
drag, startPoint x: 493, startPoint y: 333, endPoint x: 575, endPoint y: 333, distance: 82.4
click at [575, 333] on span "Detected 259 results (0.47 seconds)" at bounding box center [562, 340] width 227 height 20
click at [900, 253] on button "Client" at bounding box center [875, 247] width 106 height 30
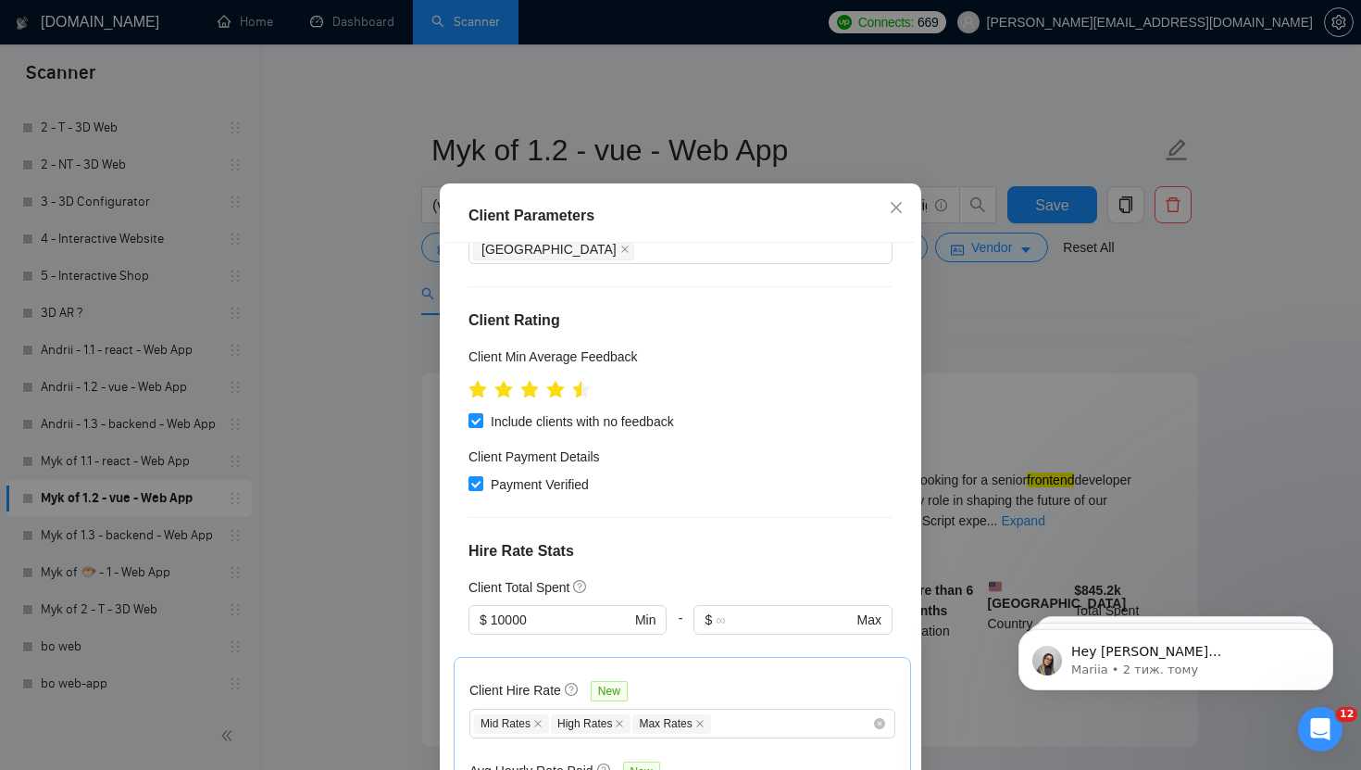
scroll to position [245, 0]
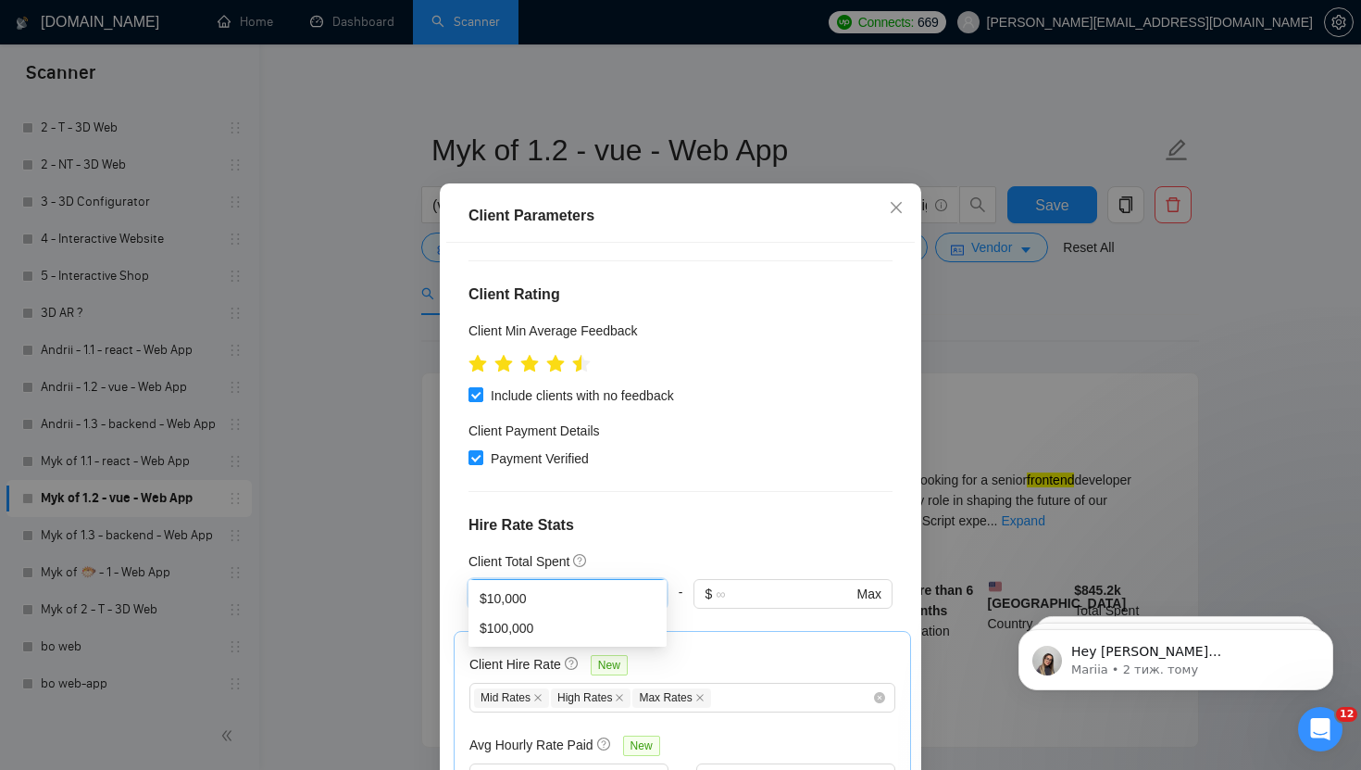
drag, startPoint x: 546, startPoint y: 560, endPoint x: 457, endPoint y: 560, distance: 89.8
click at [458, 560] on div "Client Location Include Client Countries [GEOGRAPHIC_DATA] [GEOGRAPHIC_DATA] Ex…" at bounding box center [680, 512] width 469 height 539
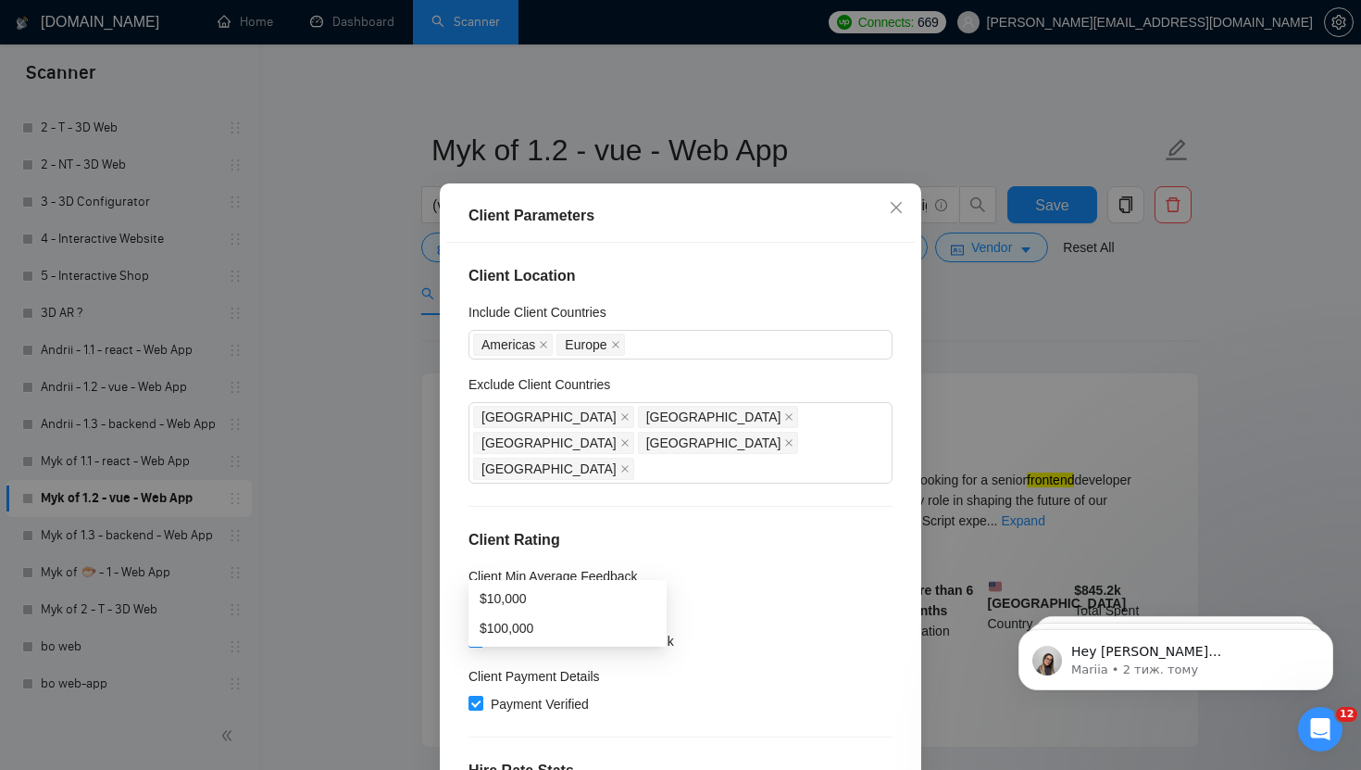
click at [732, 287] on h4 "Client Location" at bounding box center [681, 276] width 424 height 22
click at [1029, 302] on div "Client Parameters Client Location Include Client Countries [GEOGRAPHIC_DATA] [G…" at bounding box center [680, 385] width 1361 height 770
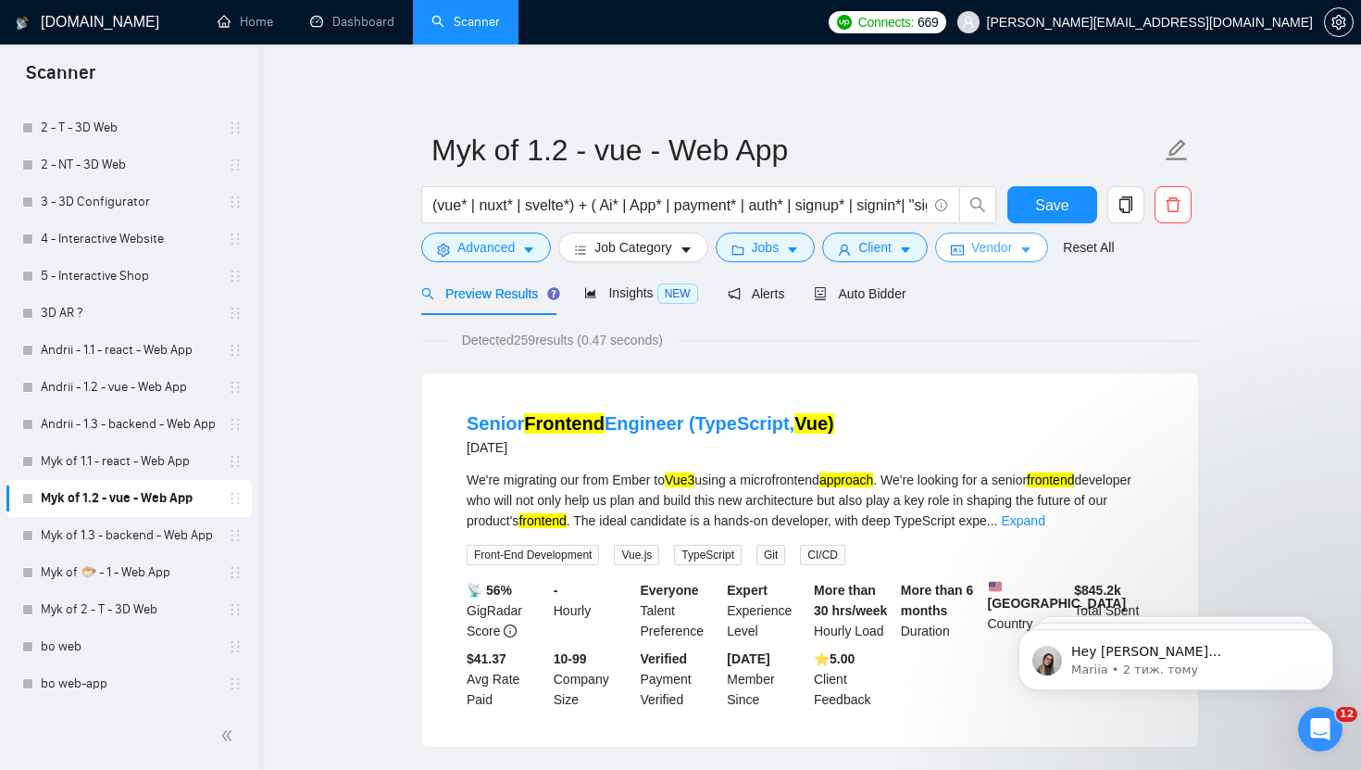
click at [1012, 257] on span "Vendor" at bounding box center [992, 247] width 41 height 20
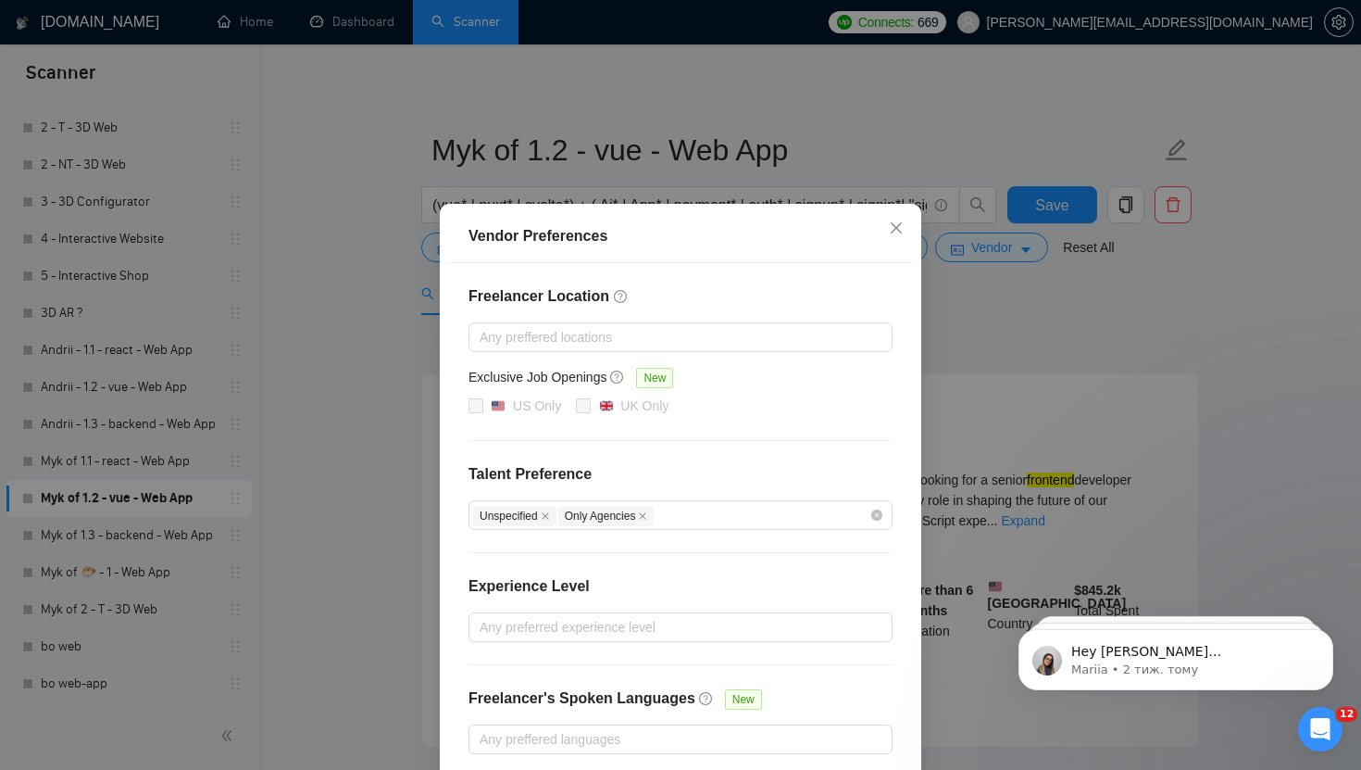
scroll to position [87, 0]
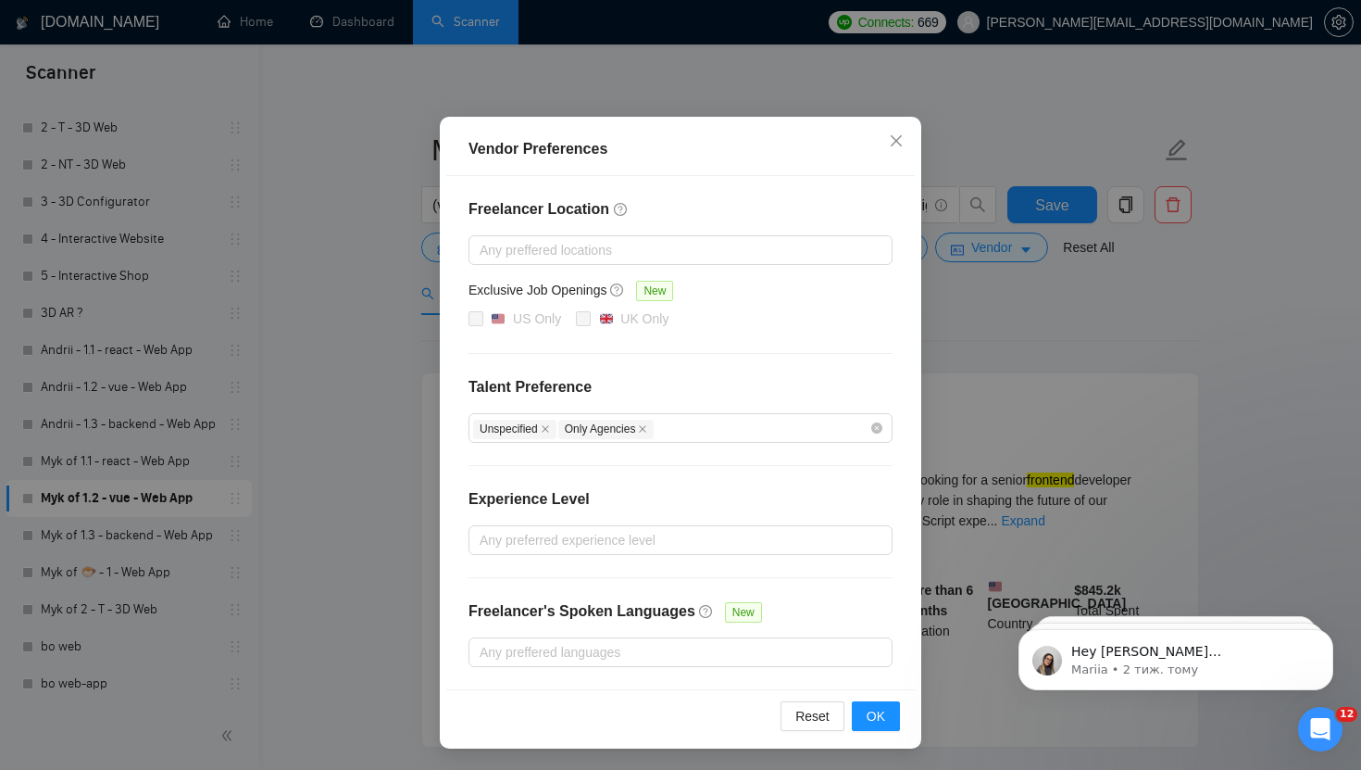
click at [1033, 347] on div "Vendor Preferences Freelancer Location Any preffered locations Exclusive Job Op…" at bounding box center [680, 385] width 1361 height 770
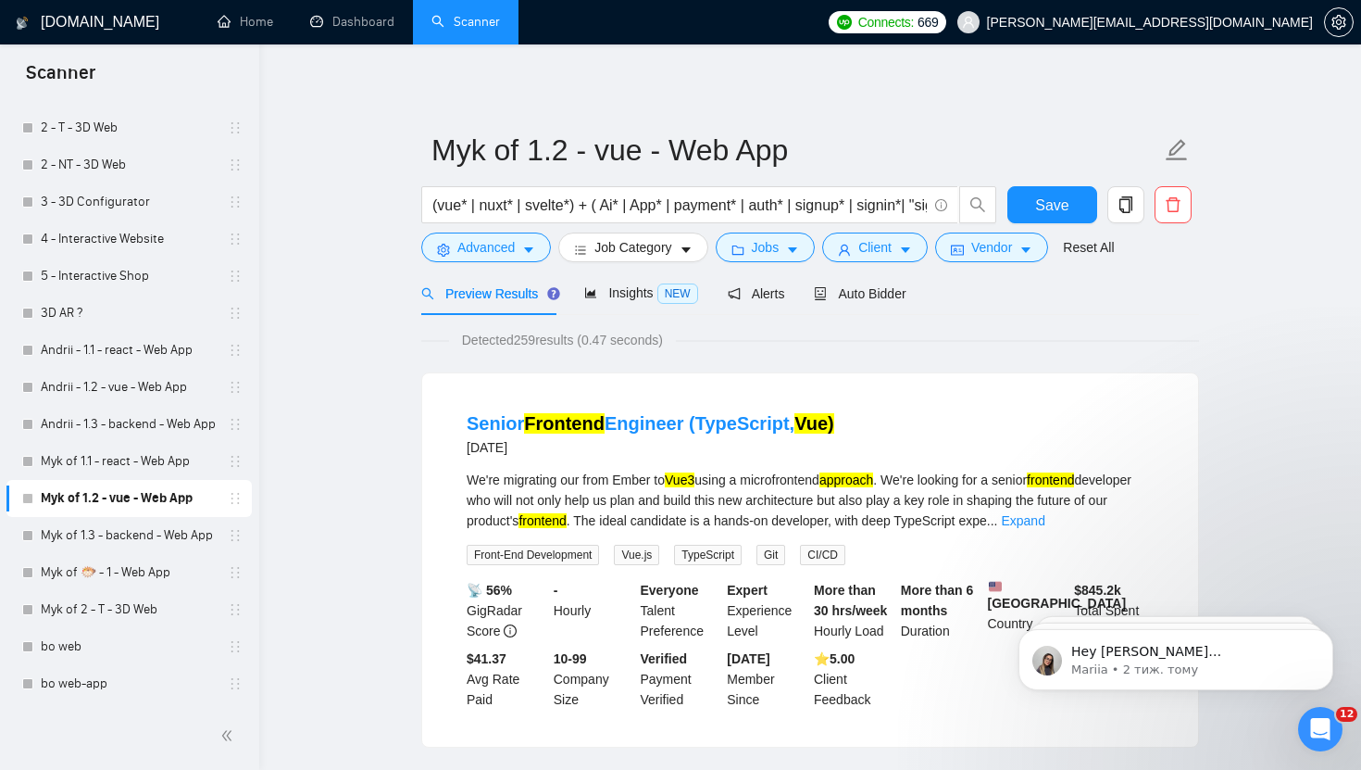
scroll to position [0, 0]
drag, startPoint x: 513, startPoint y: 341, endPoint x: 545, endPoint y: 342, distance: 31.5
click at [545, 342] on span "Detected 259 results (0.47 seconds)" at bounding box center [562, 340] width 227 height 20
click at [527, 341] on span "Detected 259 results (0.47 seconds)" at bounding box center [562, 340] width 227 height 20
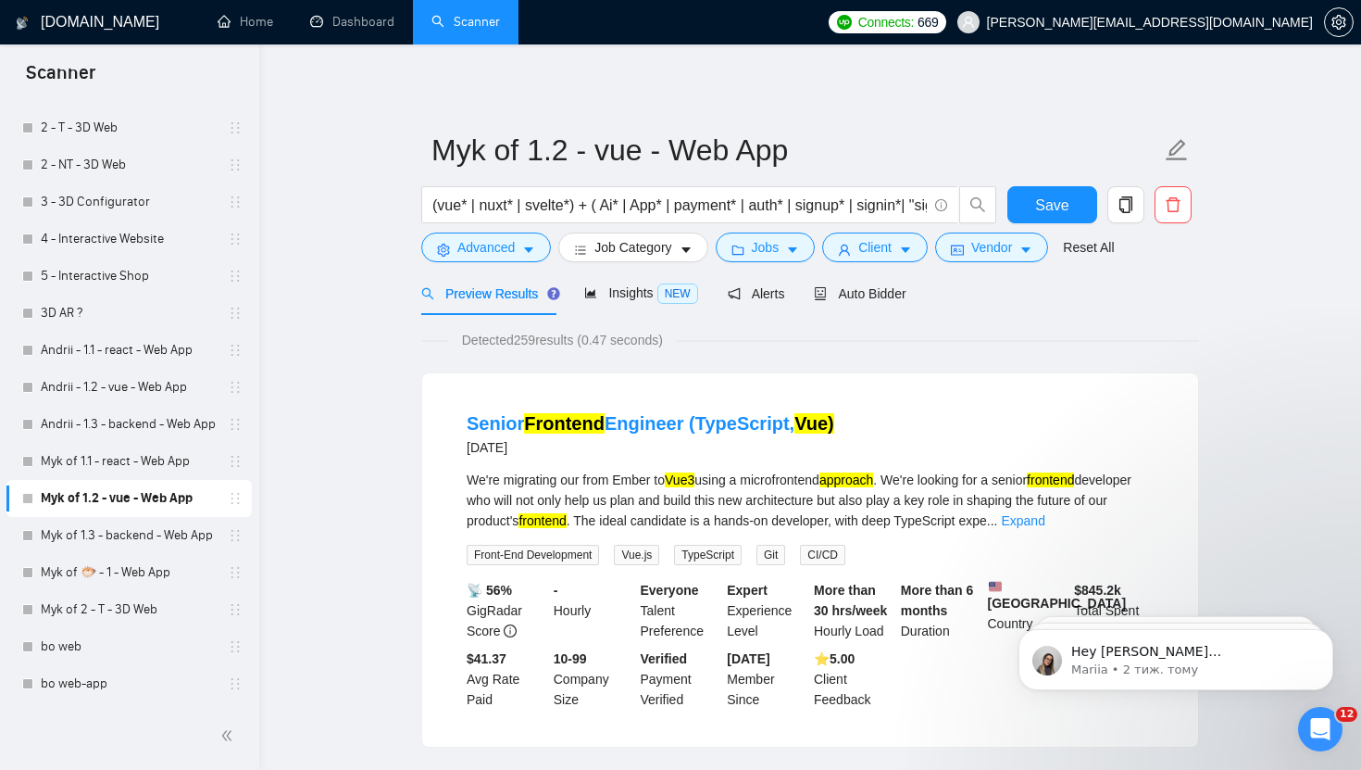
click at [527, 341] on span "Detected 259 results (0.47 seconds)" at bounding box center [562, 340] width 227 height 20
click at [780, 255] on span "Jobs" at bounding box center [766, 247] width 28 height 20
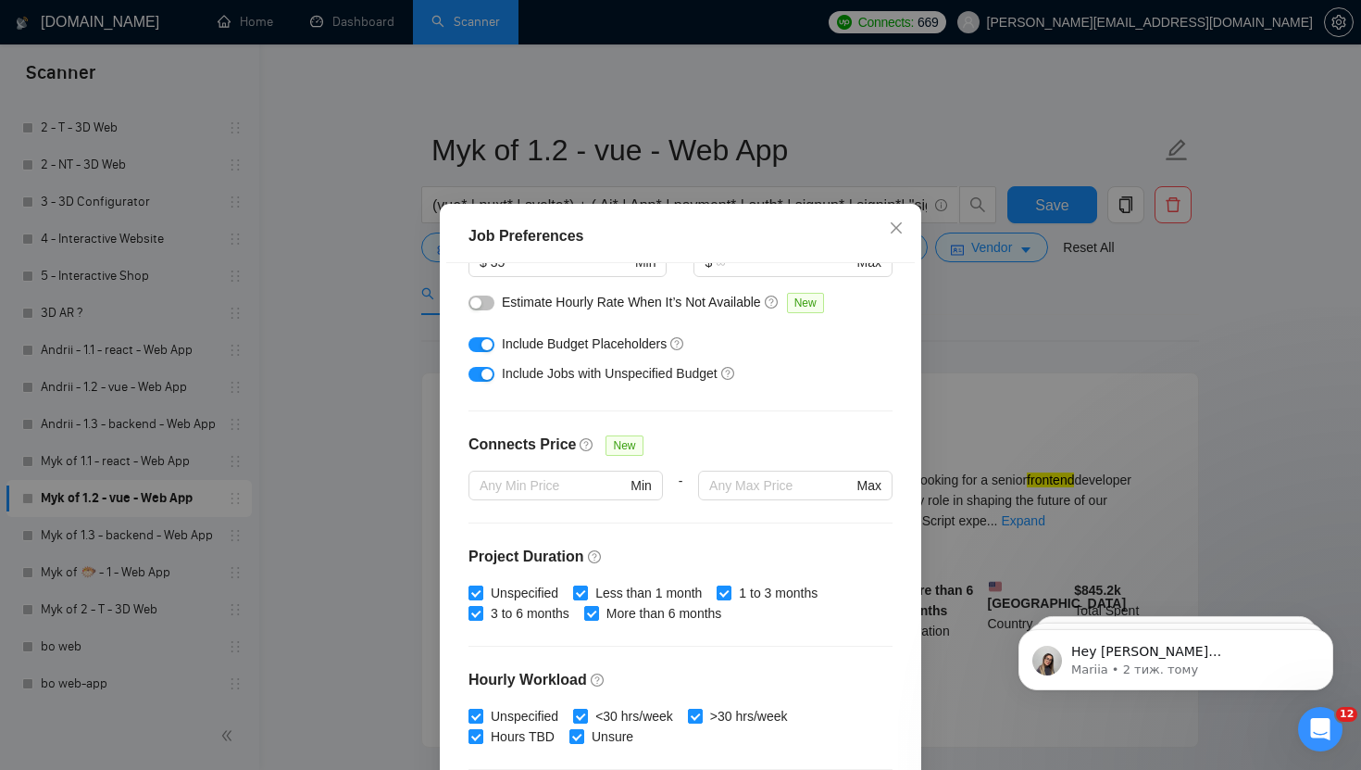
click at [992, 331] on div "Job Preferences Budget Project Type All Fixed Price Hourly Rate Fixed Price Bud…" at bounding box center [680, 385] width 1361 height 770
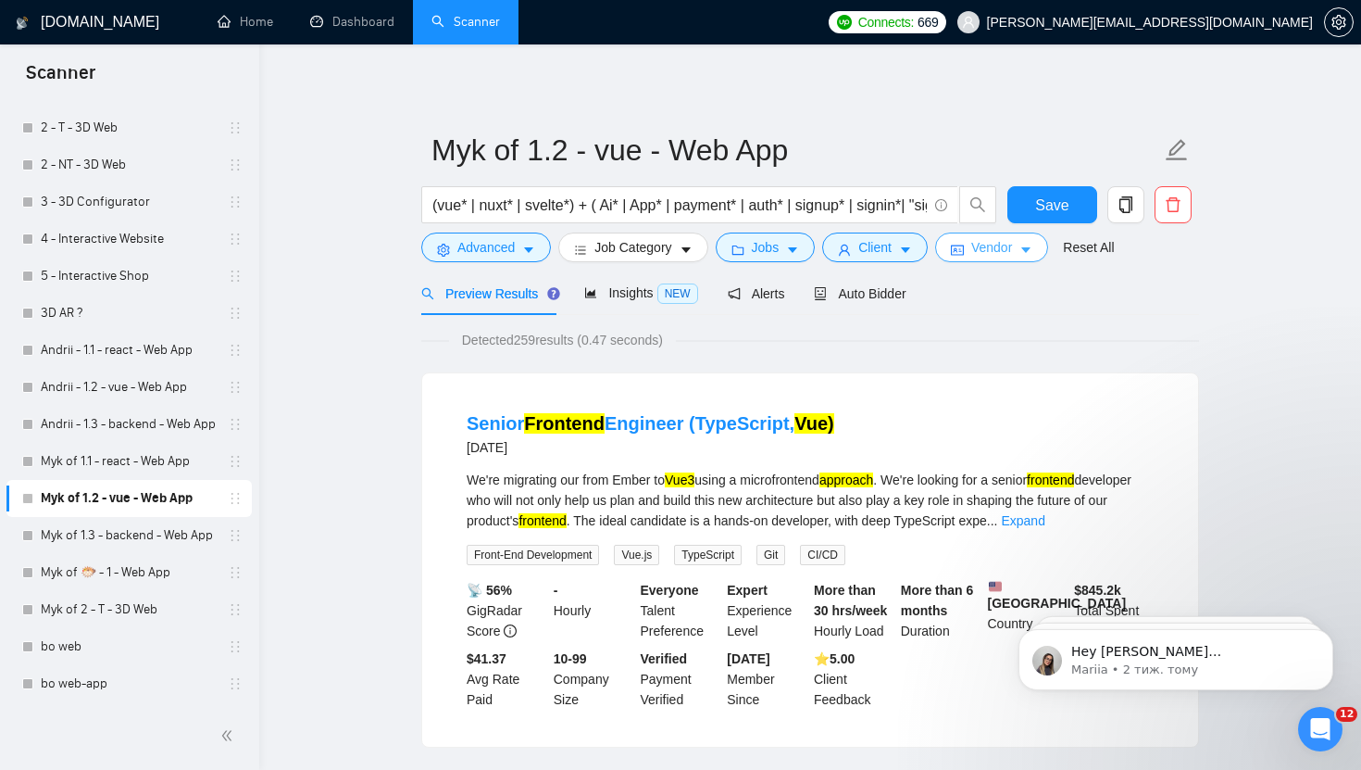
click at [1012, 242] on span "Vendor" at bounding box center [992, 247] width 41 height 20
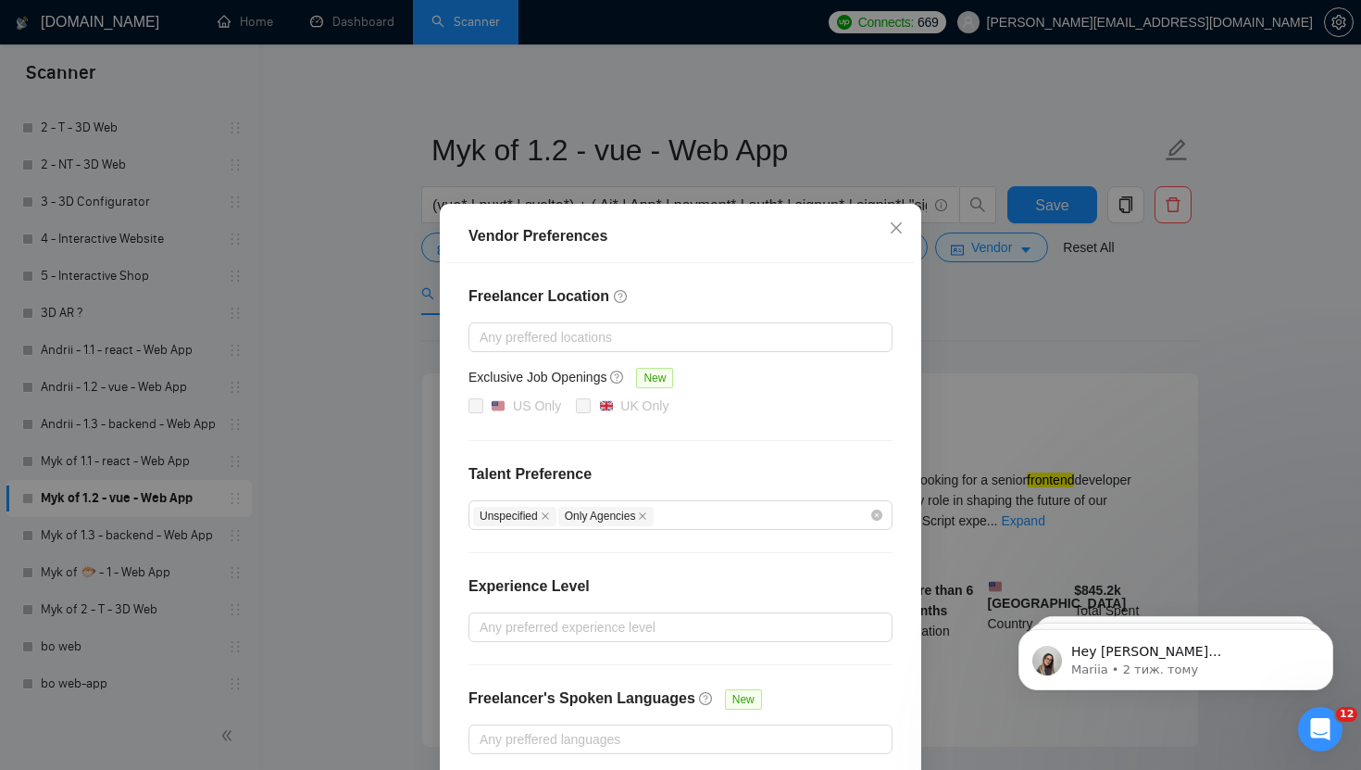
click at [1020, 332] on div "Vendor Preferences Freelancer Location Any preffered locations Exclusive Job Op…" at bounding box center [680, 385] width 1361 height 770
